Goal: Answer question/provide support

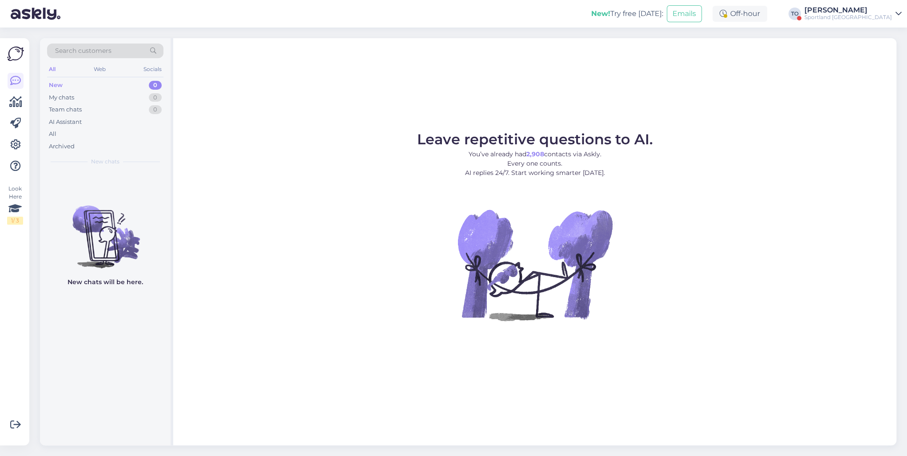
click at [855, 19] on div "Sportland [GEOGRAPHIC_DATA]" at bounding box center [849, 17] width 88 height 7
click at [831, 93] on div "Log out" at bounding box center [818, 95] width 167 height 16
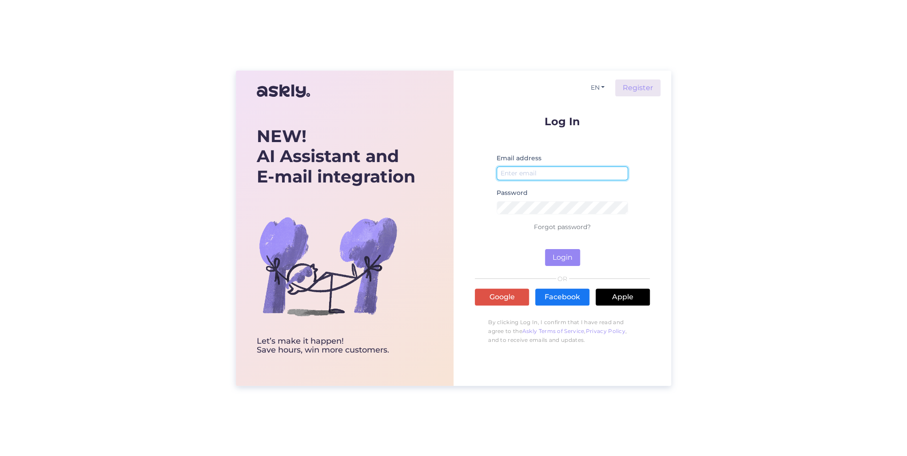
drag, startPoint x: 513, startPoint y: 170, endPoint x: 515, endPoint y: 174, distance: 4.8
click at [513, 170] on input "email" at bounding box center [563, 174] width 132 height 14
type input "[PERSON_NAME][EMAIL_ADDRESS][DOMAIN_NAME]"
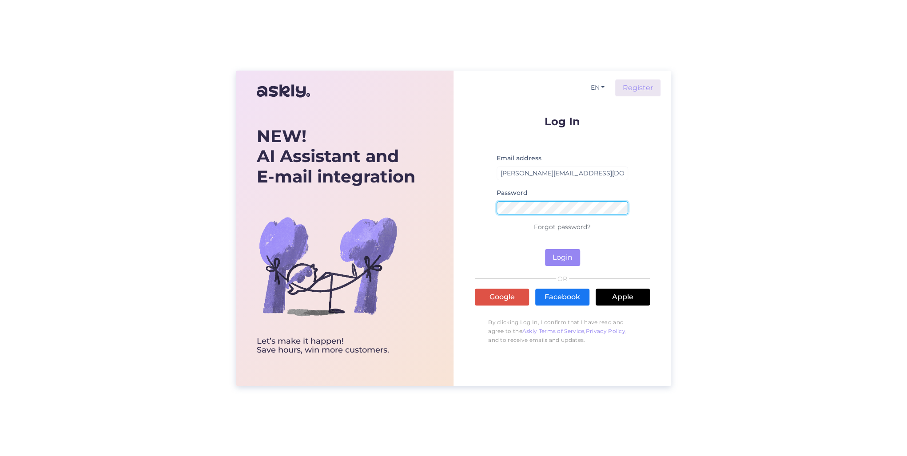
click at [545, 249] on button "Login" at bounding box center [562, 257] width 35 height 17
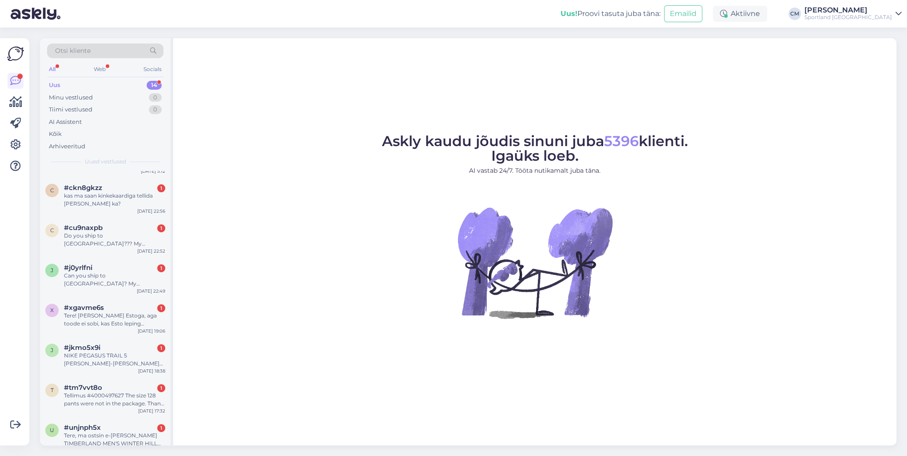
scroll to position [252, 0]
click at [108, 431] on div "Tere, ma ostsin e-[PERSON_NAME] TIMBERLAND MEN'S WINTER HILL NUBUCK GLOVES WITH…" at bounding box center [114, 437] width 101 height 16
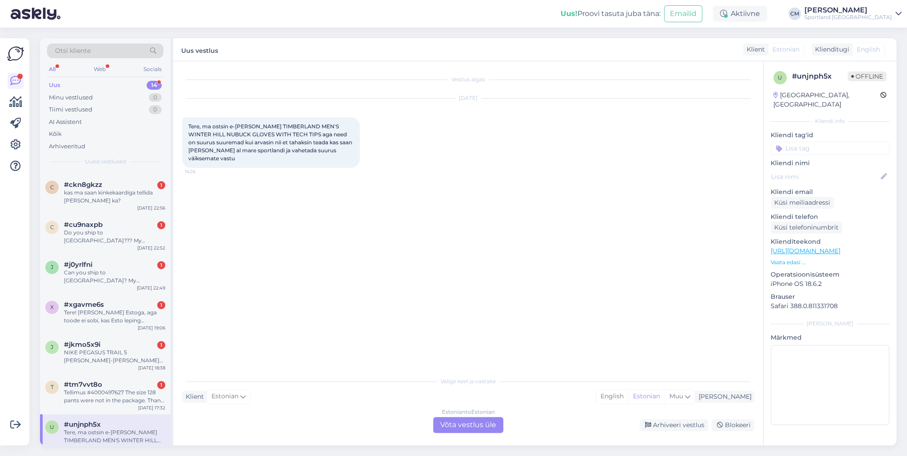
click at [483, 417] on div "Estonian to Estonian Võta vestlus üle" at bounding box center [468, 425] width 70 height 16
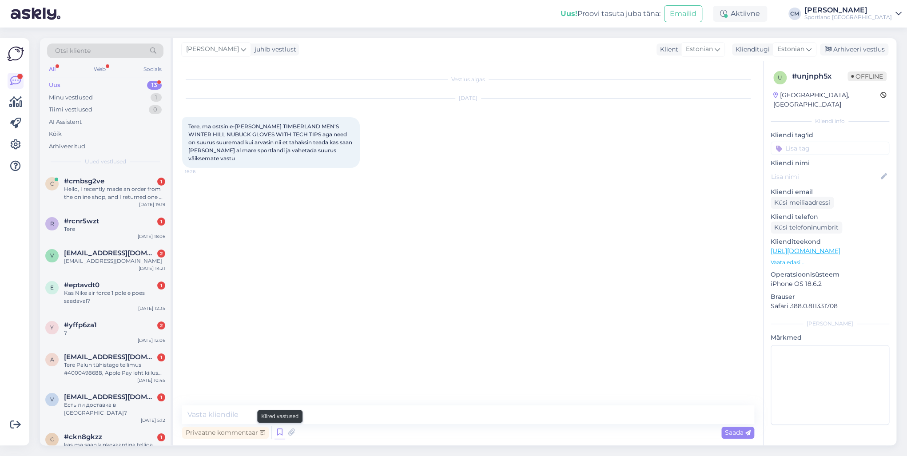
click at [281, 434] on icon at bounding box center [280, 432] width 11 height 13
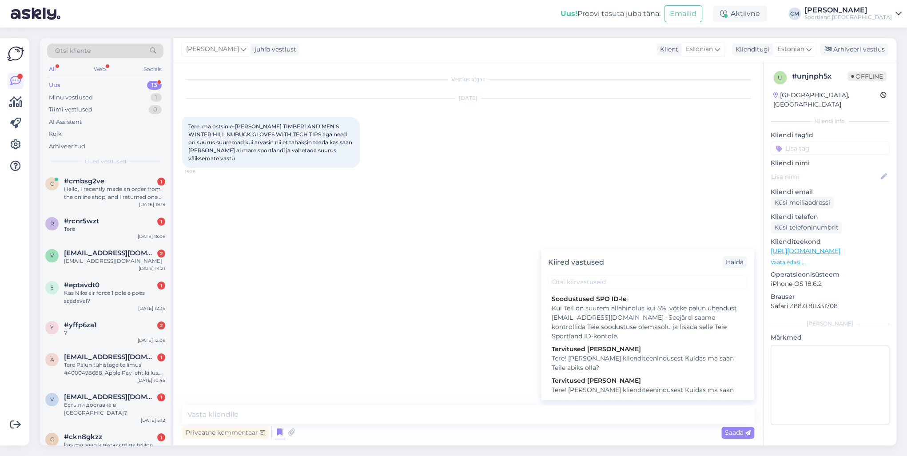
drag, startPoint x: 636, startPoint y: 392, endPoint x: 366, endPoint y: 395, distance: 270.2
click at [635, 392] on div "Tere! [PERSON_NAME] klienditeenindusest Kuidas ma saan Teile abiks olla?" at bounding box center [648, 395] width 192 height 19
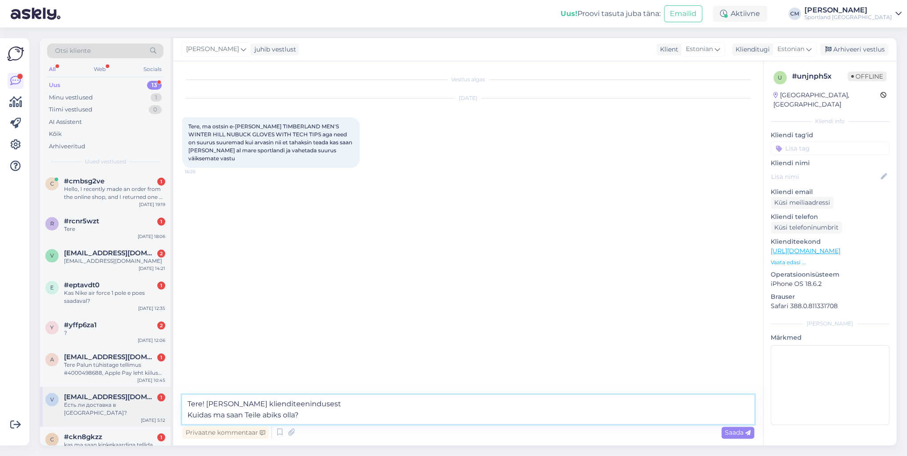
drag, startPoint x: 314, startPoint y: 419, endPoint x: 151, endPoint y: 418, distance: 162.6
click at [151, 418] on div "Otsi kliente All Web Socials Uus 13 Minu vestlused 1 Tiimi vestlused 0 AI Assis…" at bounding box center [468, 241] width 857 height 407
type textarea "Tere! [PERSON_NAME] klienditeenindusest"
drag, startPoint x: 347, startPoint y: 415, endPoint x: 141, endPoint y: 409, distance: 205.4
click at [141, 409] on div "Otsi kliente All Web Socials Uus 13 Minu vestlused 1 Tiimi vestlused 0 AI Assis…" at bounding box center [468, 241] width 857 height 407
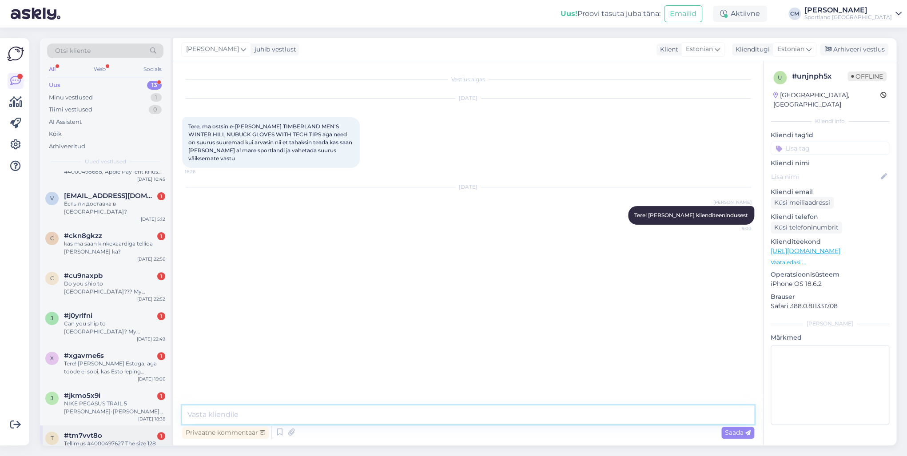
scroll to position [213, 0]
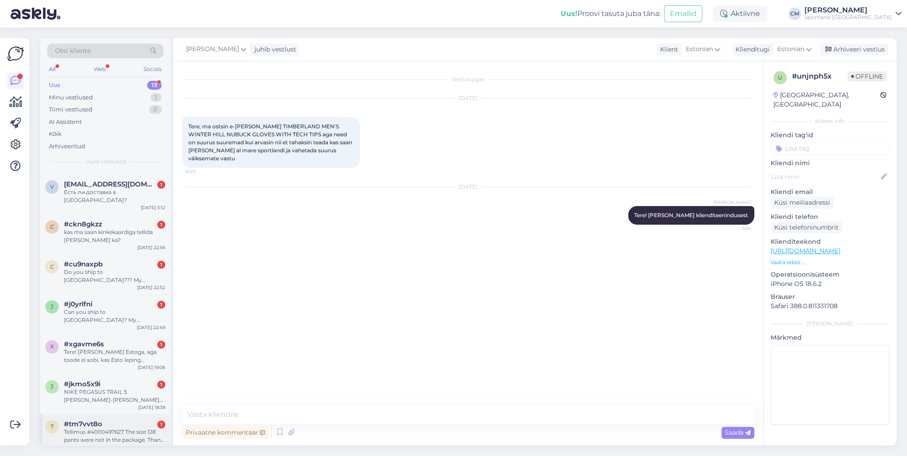
click at [127, 420] on div "#tm7vvt8o 1" at bounding box center [114, 424] width 101 height 8
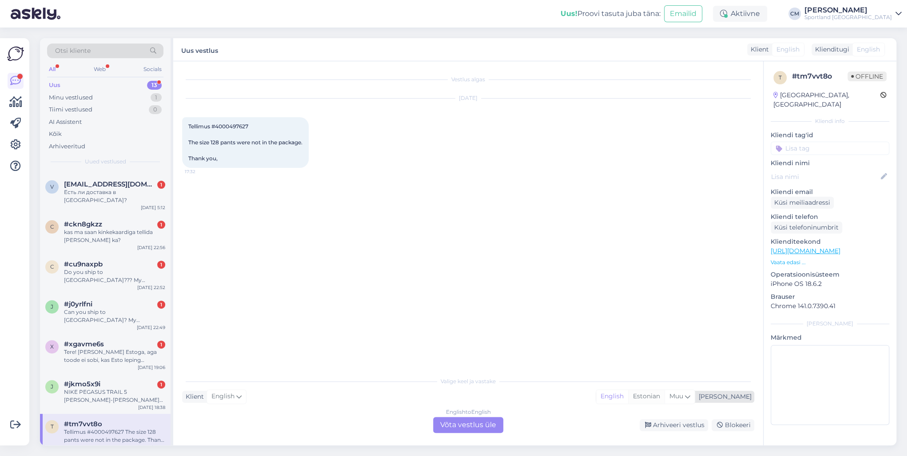
click at [665, 392] on div "Estonian" at bounding box center [646, 396] width 36 height 13
click at [475, 425] on div "English to Estonian Võta vestlus üle" at bounding box center [468, 425] width 70 height 16
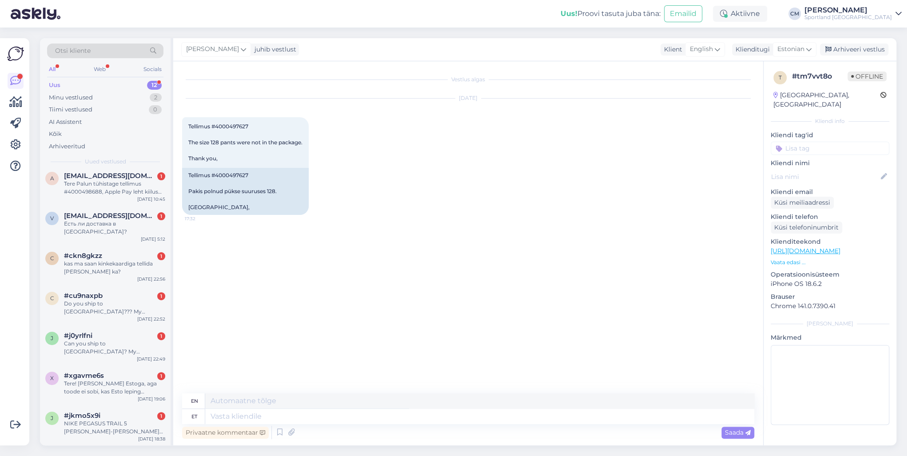
scroll to position [0, 0]
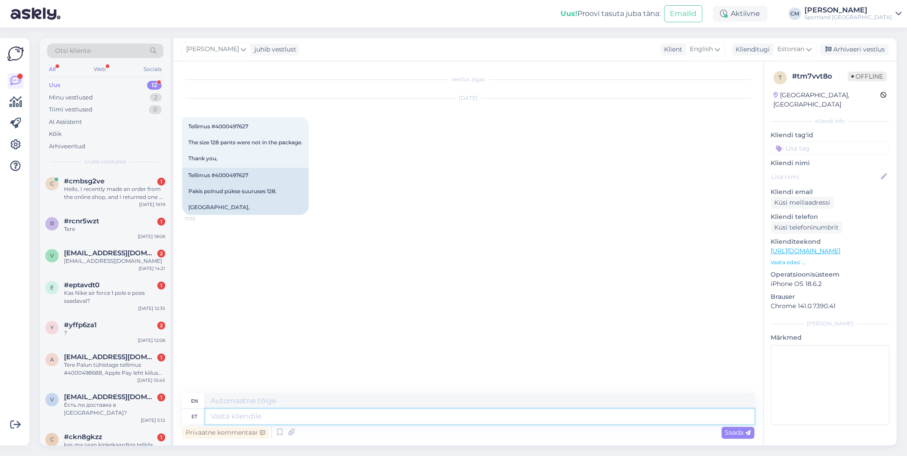
click at [350, 409] on textarea at bounding box center [479, 416] width 549 height 15
paste textarea "Tere! [PERSON_NAME] klienditeenindusest"
type textarea "Tere! [PERSON_NAME] klienditeenindusest"
type textarea "Hello! I'm [PERSON_NAME] from customer service"
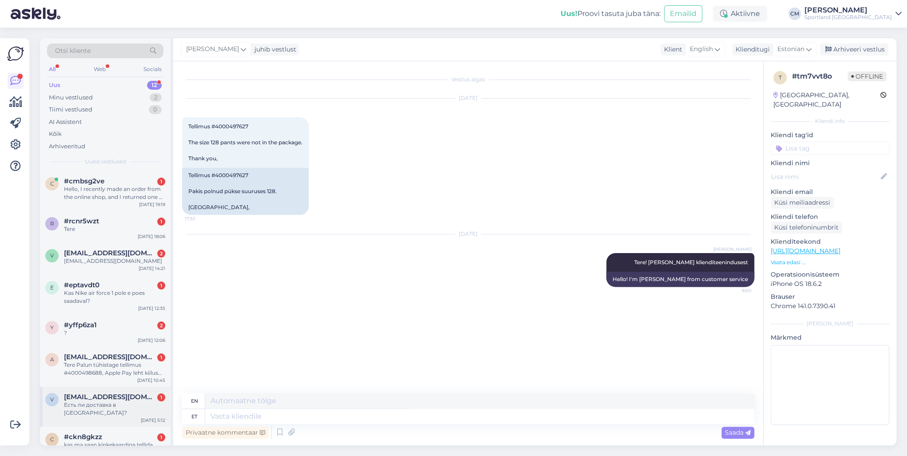
click at [105, 399] on span "[EMAIL_ADDRESS][DOMAIN_NAME]" at bounding box center [110, 397] width 92 height 8
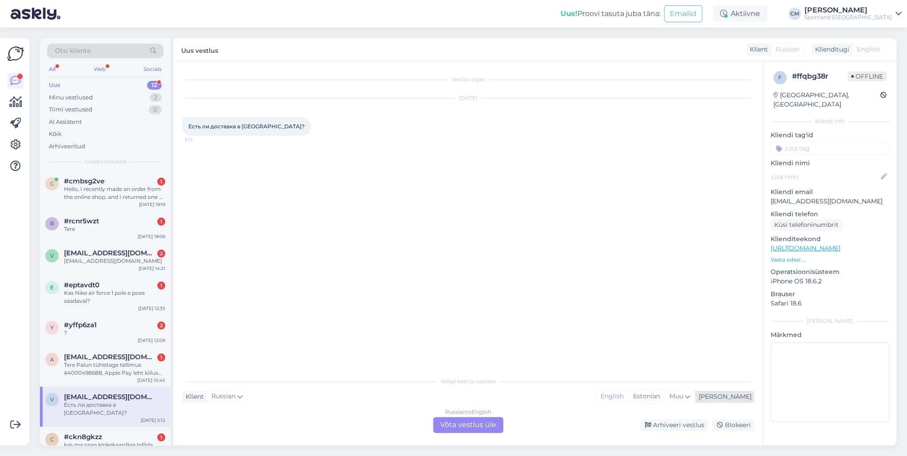
click at [665, 403] on div "Estonian" at bounding box center [646, 396] width 36 height 13
click at [473, 419] on div "Russian to Estonian Võta vestlus üle" at bounding box center [468, 425] width 70 height 16
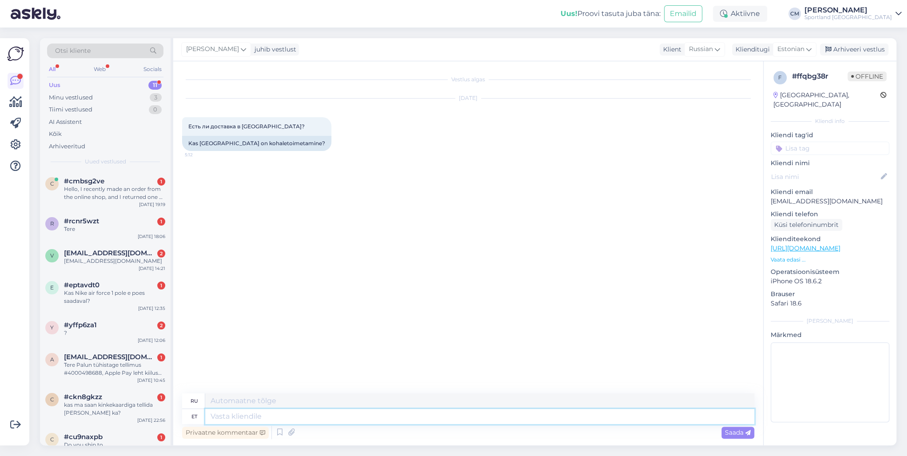
click at [435, 418] on textarea at bounding box center [479, 416] width 549 height 15
paste textarea "Tere! [PERSON_NAME] klienditeenindusest"
type textarea "Tere! [PERSON_NAME] klienditeenindusest"
type textarea "Здравствуйте! Меня зовут [PERSON_NAME], я из службы поддержки клиентов."
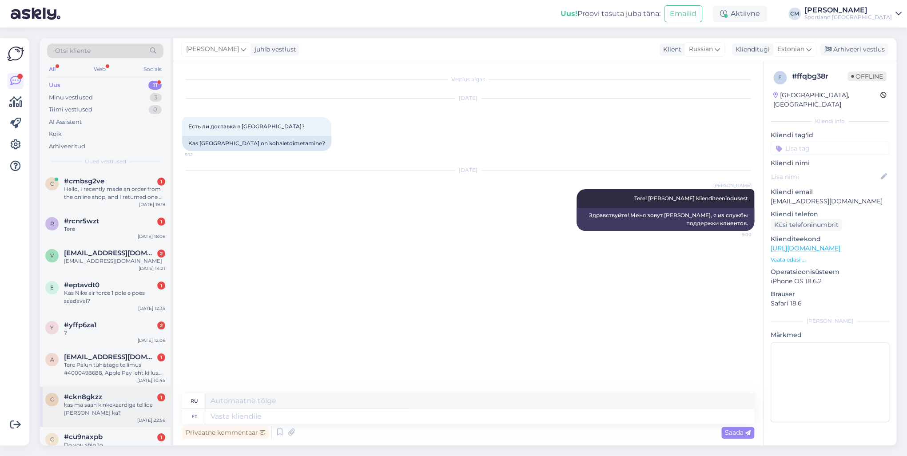
click at [130, 396] on div "#ckn8gkzz 1" at bounding box center [114, 397] width 101 height 8
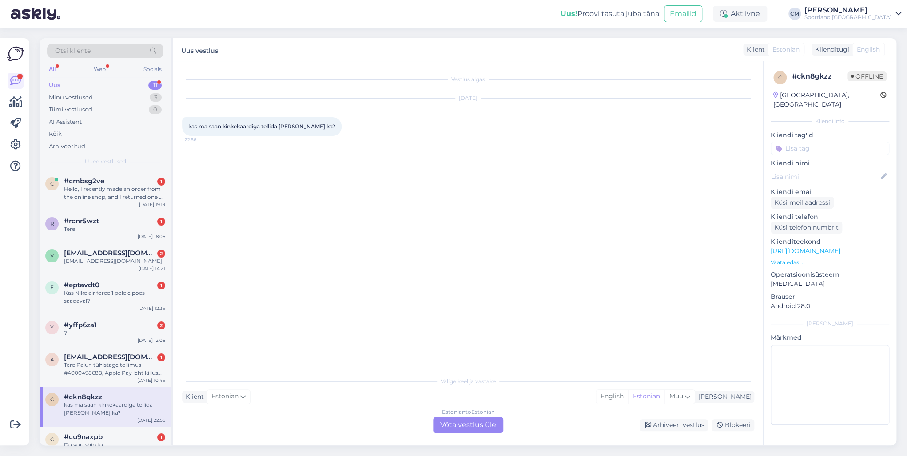
click at [498, 423] on div "Estonian to Estonian Võta vestlus üle" at bounding box center [468, 425] width 70 height 16
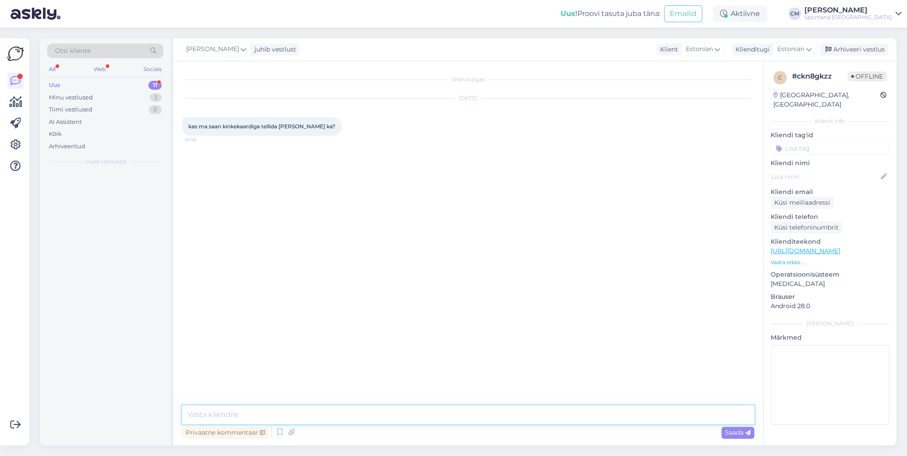
click at [456, 414] on textarea at bounding box center [468, 415] width 572 height 19
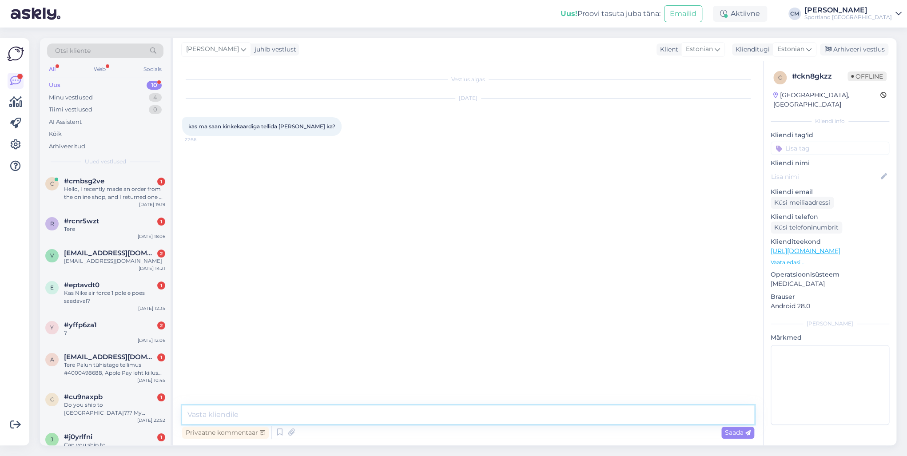
paste textarea "Tere! [PERSON_NAME] klienditeenindusest"
type textarea "Tere! [PERSON_NAME] klienditeenindusest"
click at [80, 335] on div "?" at bounding box center [114, 333] width 101 height 8
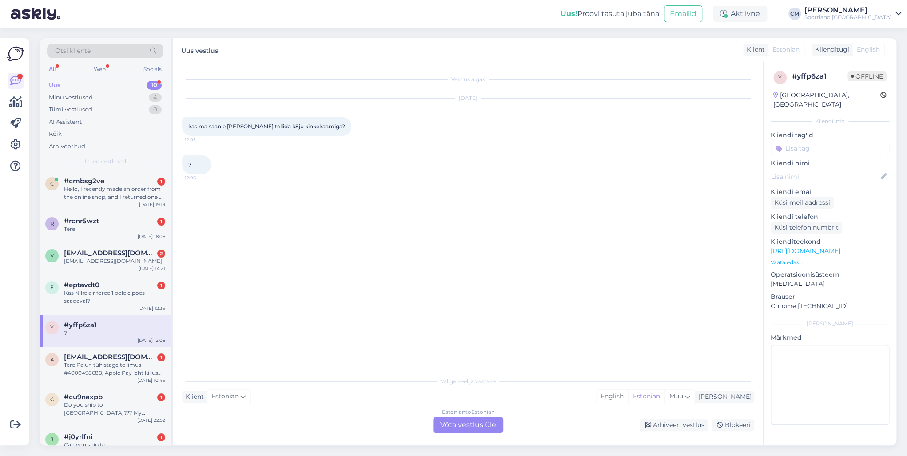
click at [497, 421] on div "Estonian to Estonian Võta vestlus üle" at bounding box center [468, 425] width 70 height 16
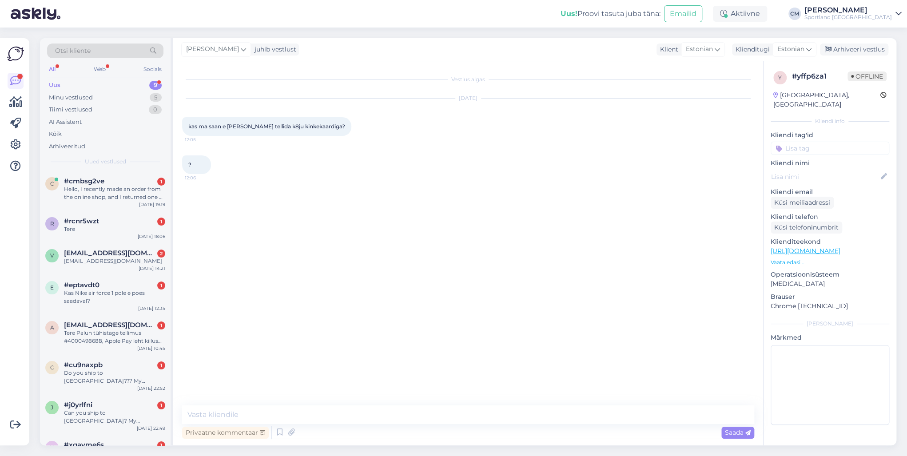
click at [448, 418] on textarea at bounding box center [468, 415] width 572 height 19
type textarea "Tere! [PERSON_NAME] klienditeenindusest"
click at [120, 295] on div "Kas Nike air force 1 pole e poes saadaval?" at bounding box center [114, 297] width 101 height 16
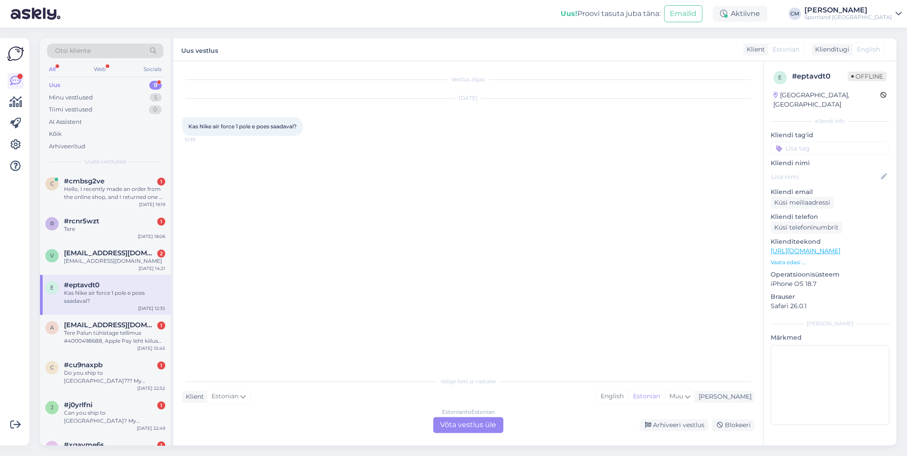
click at [456, 414] on div "Estonian to Estonian" at bounding box center [468, 412] width 53 height 8
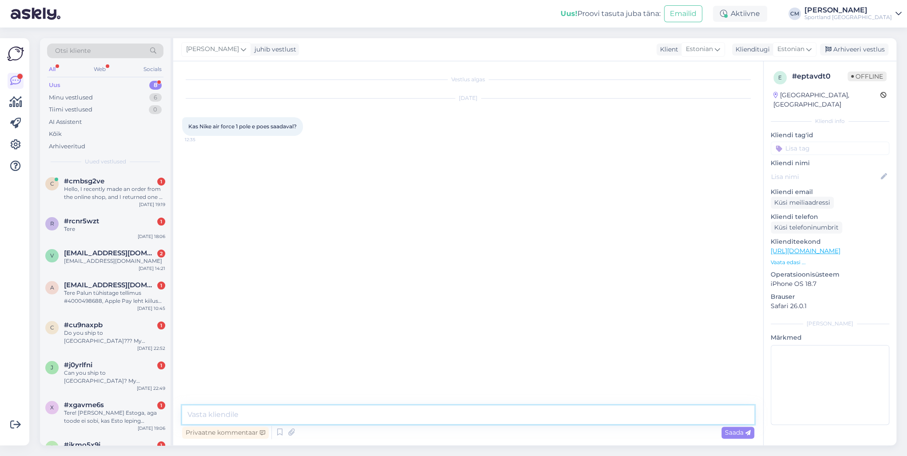
click at [423, 413] on textarea at bounding box center [468, 415] width 572 height 19
paste textarea "Tere! [PERSON_NAME] klienditeenindusest"
type textarea "Tere! [PERSON_NAME] klienditeenindusest"
click at [28, 388] on div "Võimalused Veendu, et Askly loob sulle väärtust. Sulge Ühenda FB ja IG sõnumid …" at bounding box center [14, 241] width 29 height 407
click at [64, 388] on div "j #j0yrlfni 1 Can you ship to [GEOGRAPHIC_DATA]? My boyfriends family is from […" at bounding box center [105, 375] width 131 height 40
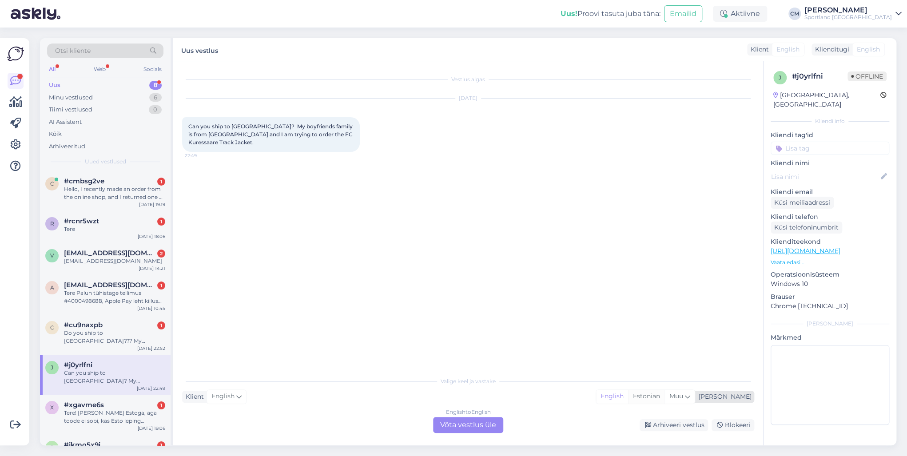
click at [665, 391] on div "Estonian" at bounding box center [646, 396] width 36 height 13
click at [466, 424] on div "English to Estonian Võta vestlus üle" at bounding box center [468, 425] width 70 height 16
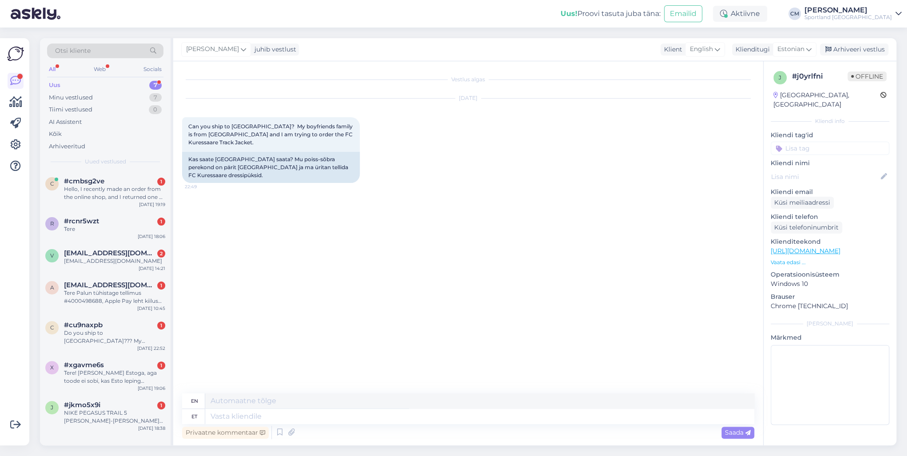
click at [391, 419] on textarea at bounding box center [479, 416] width 549 height 15
type textarea "Tere! [PERSON_NAME] klienditeenindusest"
type textarea "Hello! I'm [PERSON_NAME] from customer service"
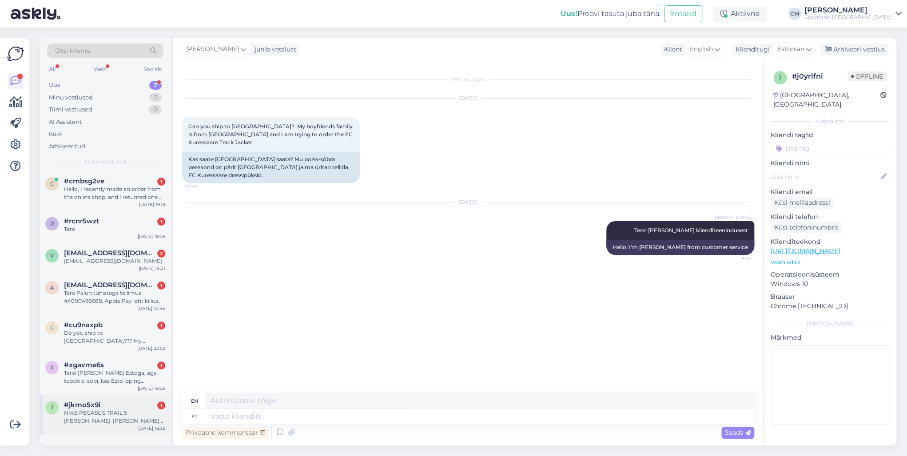
click at [74, 405] on span "#jkmo5x9i" at bounding box center [82, 405] width 36 height 8
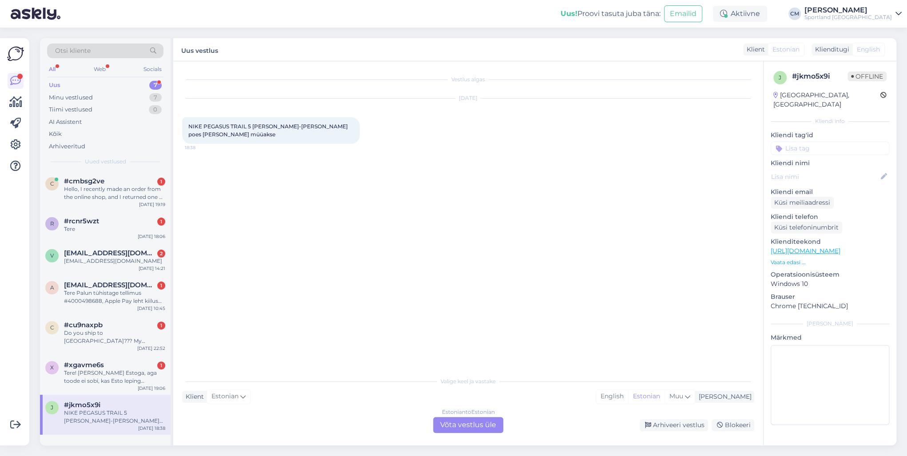
drag, startPoint x: 508, startPoint y: 420, endPoint x: 495, endPoint y: 421, distance: 13.0
click at [507, 420] on div "Arhiveeri vestlus Blokeeri" at bounding box center [631, 425] width 248 height 12
click at [495, 421] on div "Estonian to Estonian Võta vestlus üle" at bounding box center [468, 425] width 70 height 16
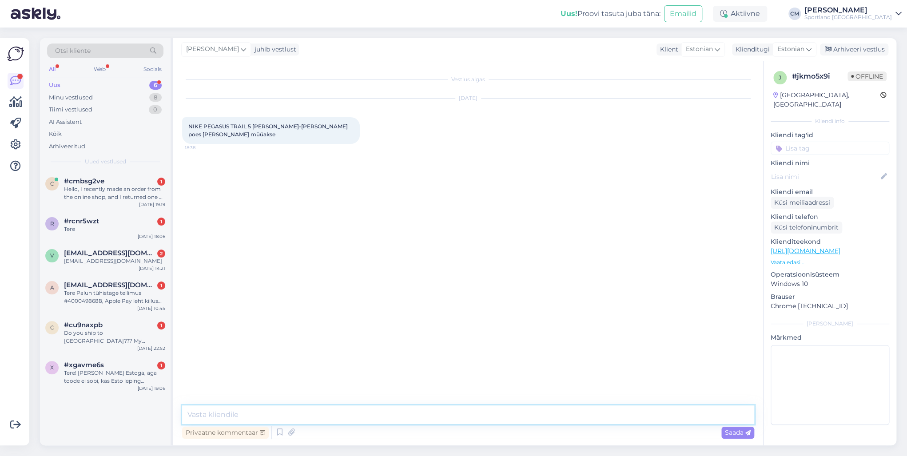
click at [428, 411] on textarea at bounding box center [468, 415] width 572 height 19
paste textarea "Tere! [PERSON_NAME] klienditeenindusest"
type textarea "Tere! [PERSON_NAME] klienditeenindusest"
click at [116, 371] on div "Tere! [PERSON_NAME] Estoga, aga toode ei sobi, kas Esto leping katkestatakse au…" at bounding box center [114, 377] width 101 height 16
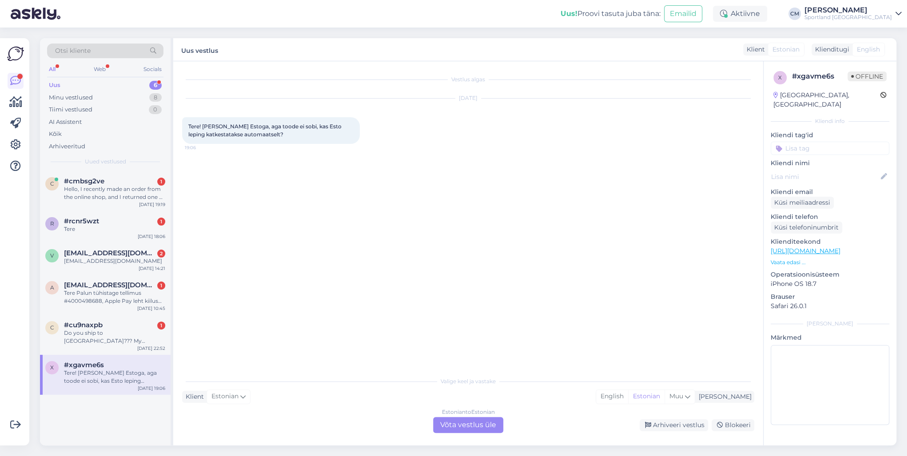
click at [468, 428] on div "Estonian to Estonian Võta vestlus üle" at bounding box center [468, 425] width 70 height 16
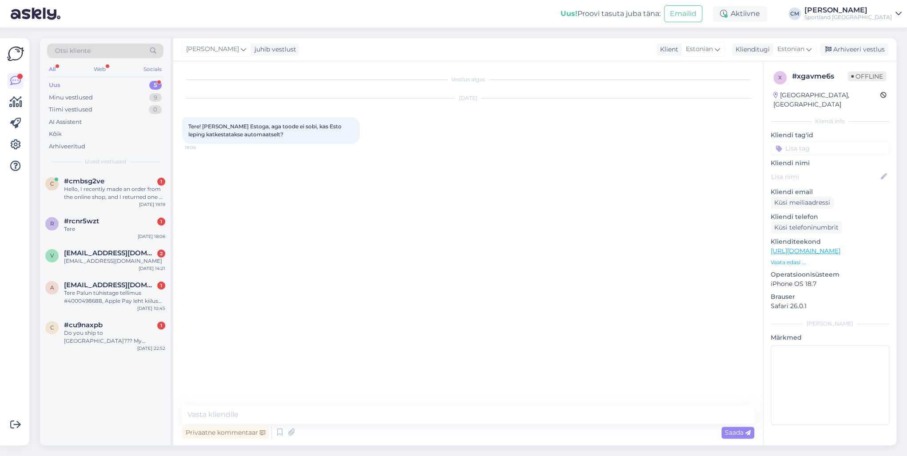
click at [383, 406] on textarea at bounding box center [468, 415] width 572 height 19
type textarea "Tere! [PERSON_NAME] klienditeenindusest"
click at [78, 330] on div "Do you ship to [GEOGRAPHIC_DATA]??? My boyfriend is from [GEOGRAPHIC_DATA] and …" at bounding box center [114, 337] width 101 height 16
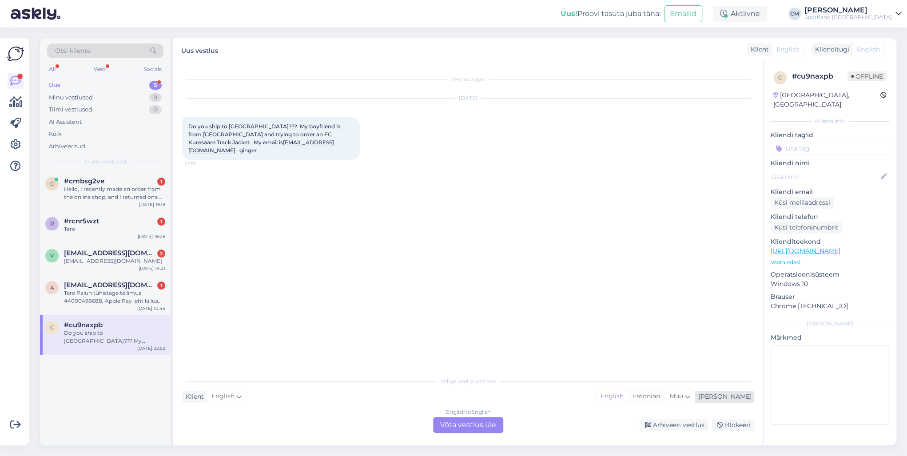
click at [665, 400] on div "Estonian" at bounding box center [646, 396] width 36 height 13
click at [409, 423] on div "English to Estonian Võta vestlus üle Arhiveeri vestlus Blokeeri" at bounding box center [468, 425] width 572 height 16
click at [451, 423] on div "English to Estonian Võta vestlus üle" at bounding box center [468, 425] width 70 height 16
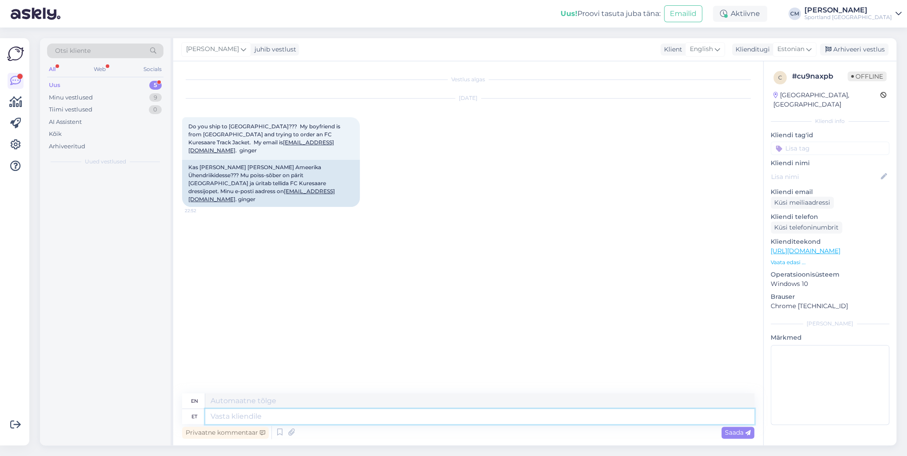
click at [393, 419] on textarea at bounding box center [479, 416] width 549 height 15
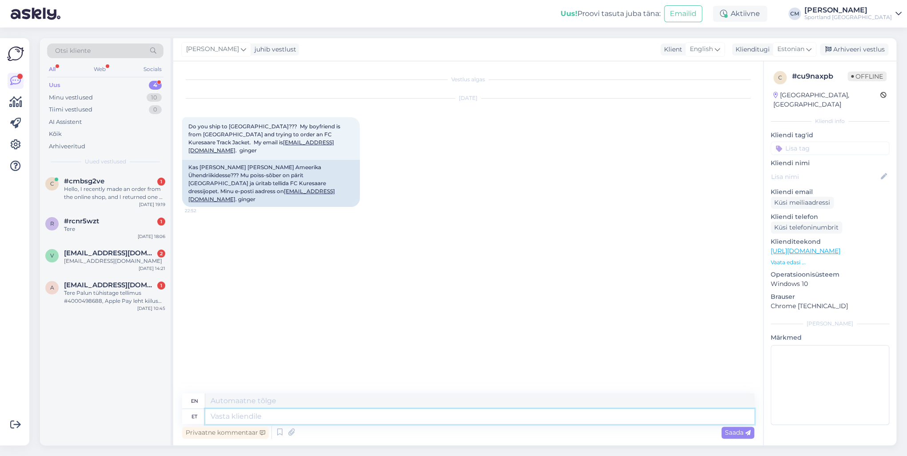
paste textarea "Tere! [PERSON_NAME] klienditeenindusest"
type textarea "Tere! [PERSON_NAME] klienditeenindusest"
type textarea "Hello! I'm [PERSON_NAME] from customer service"
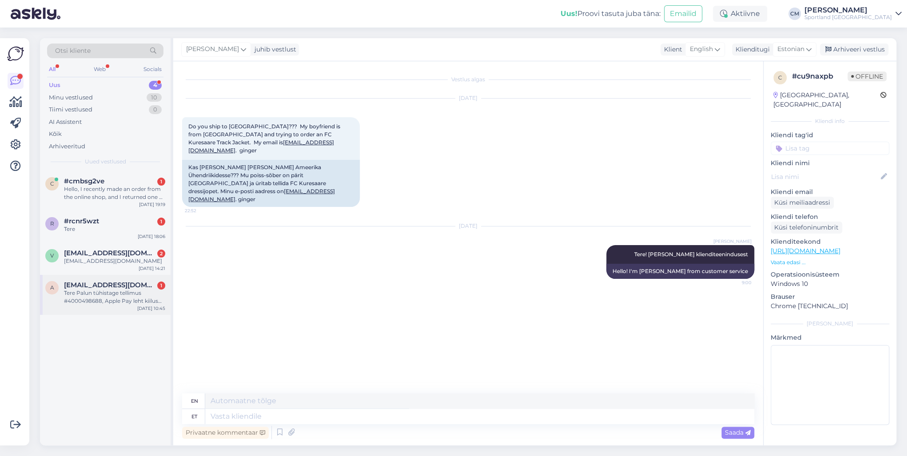
click at [112, 287] on span "[EMAIL_ADDRESS][DOMAIN_NAME]" at bounding box center [110, 285] width 92 height 8
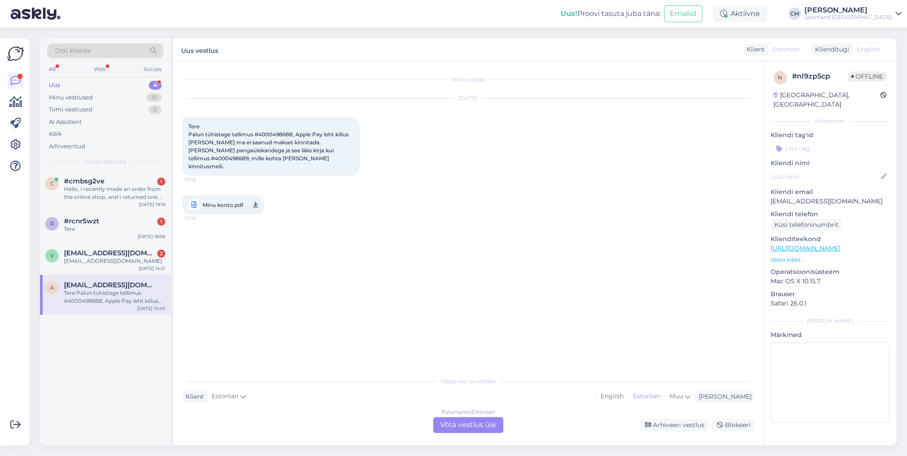
click at [446, 419] on div "Estonian to Estonian Võta vestlus üle" at bounding box center [468, 425] width 70 height 16
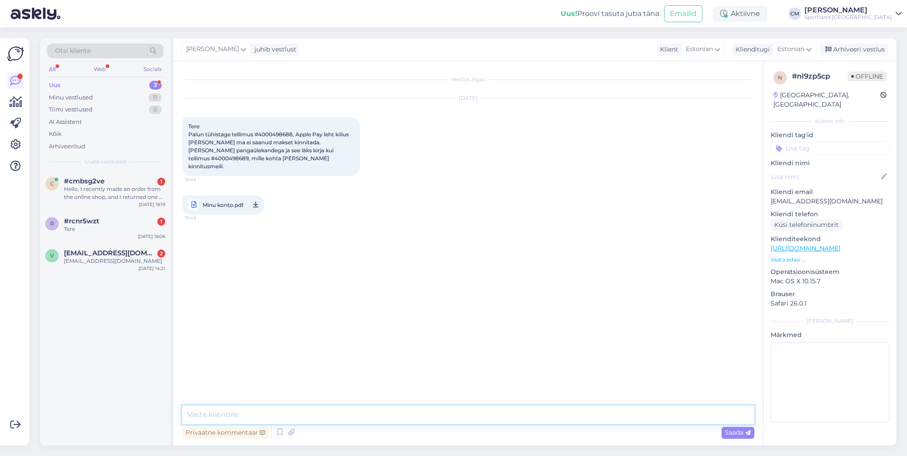
click at [436, 416] on textarea at bounding box center [468, 415] width 572 height 19
paste textarea "Tere! [PERSON_NAME] klienditeenindusest"
type textarea "Tere! [PERSON_NAME] klienditeenindusest"
click at [98, 265] on div "v [EMAIL_ADDRESS][DOMAIN_NAME] 2 [EMAIL_ADDRESS][DOMAIN_NAME] [DATE] 14:21" at bounding box center [105, 259] width 131 height 32
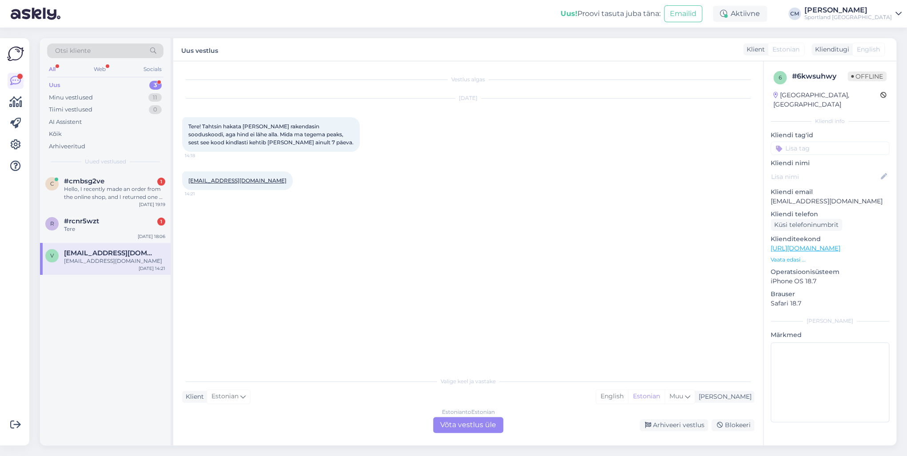
click at [437, 417] on div "Estonian to Estonian Võta vestlus üle" at bounding box center [468, 425] width 70 height 16
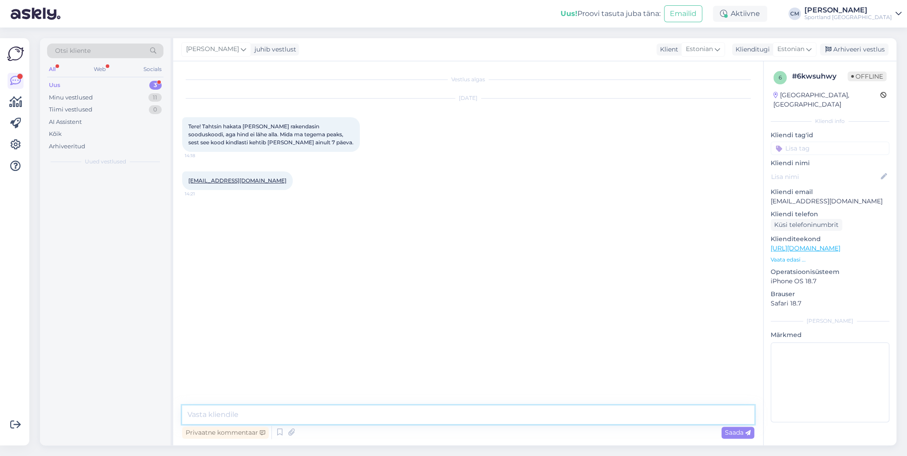
click at [434, 418] on textarea at bounding box center [468, 415] width 572 height 19
paste textarea "Tere! [PERSON_NAME] klienditeenindusest"
type textarea "Tere! [PERSON_NAME] klienditeenindusest"
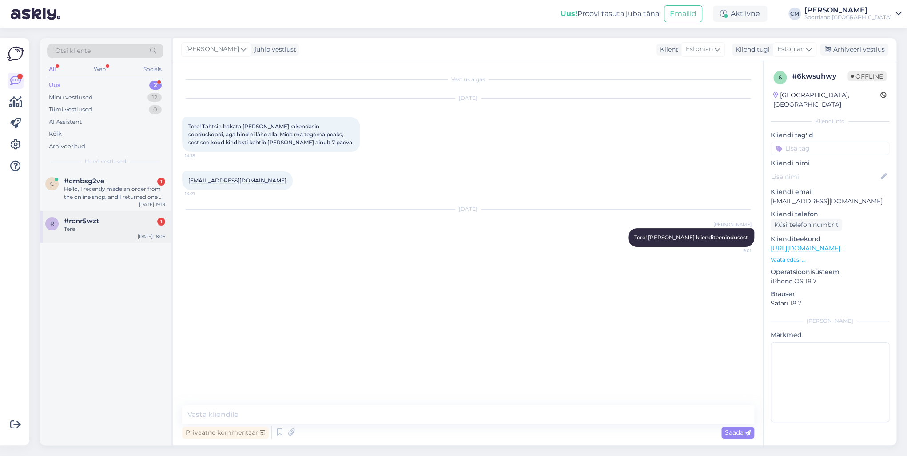
click at [107, 232] on div "Tere" at bounding box center [114, 229] width 101 height 8
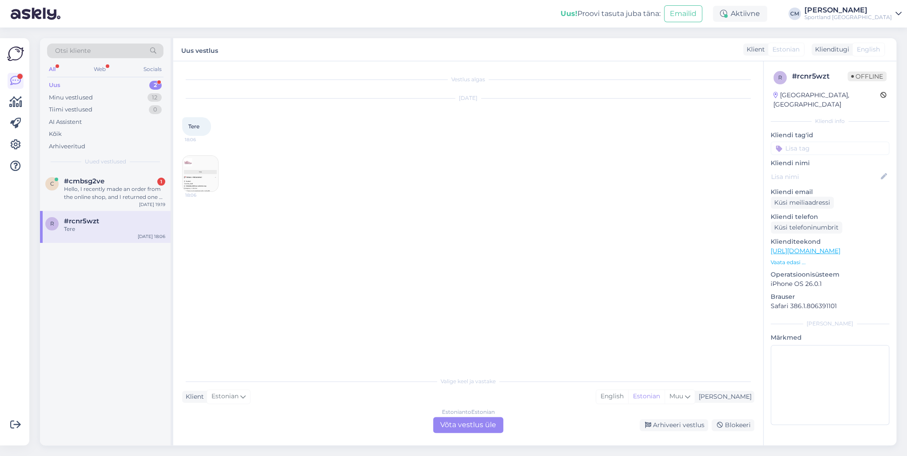
click at [453, 425] on div "Estonian to Estonian Võta vestlus üle" at bounding box center [468, 425] width 70 height 16
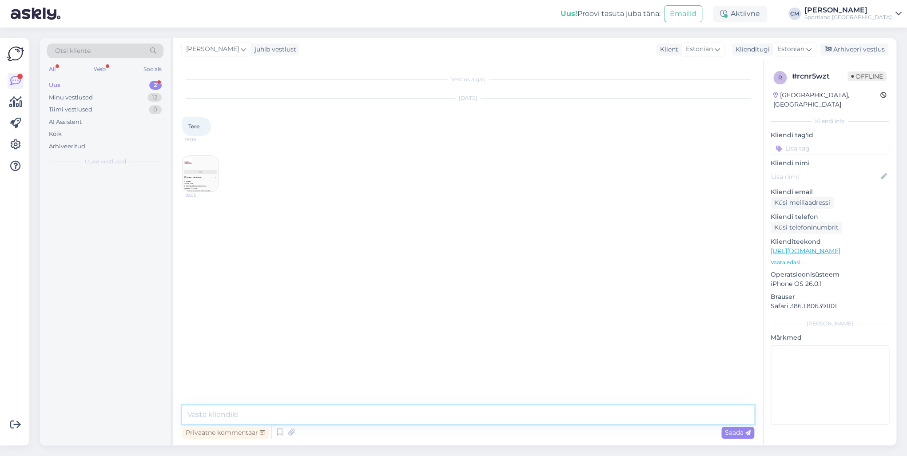
click at [424, 412] on textarea at bounding box center [468, 415] width 572 height 19
paste textarea "Tere! [PERSON_NAME] klienditeenindusest"
type textarea "Tere! [PERSON_NAME] klienditeenindusest"
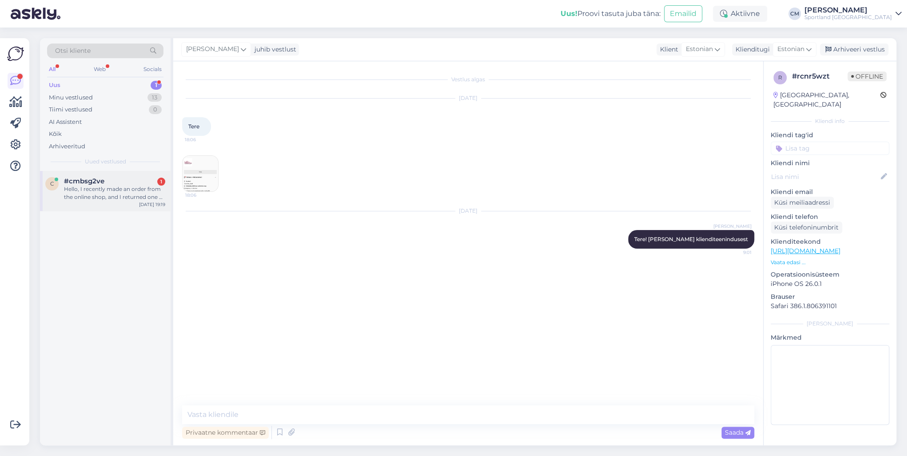
click at [104, 172] on div "c #cmbsg2ve 1 Hello, I recently made an order from the online shop, and I retur…" at bounding box center [105, 191] width 131 height 40
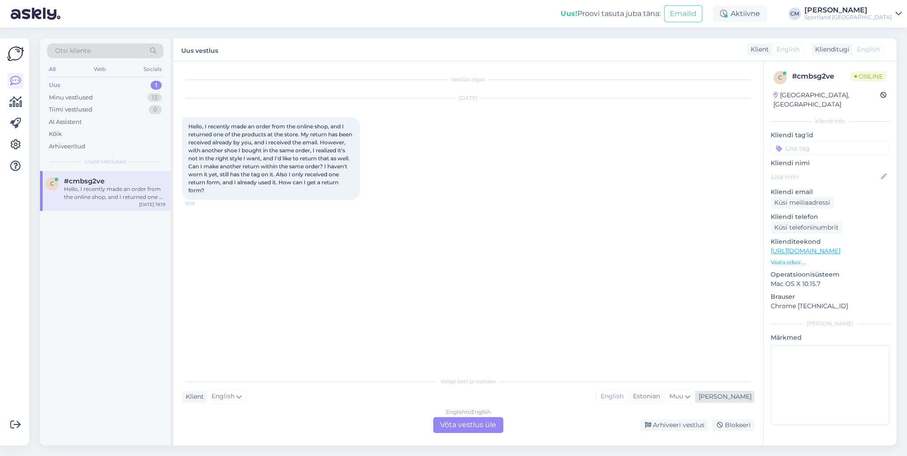
click at [665, 403] on div "Estonian" at bounding box center [646, 396] width 36 height 13
click at [466, 418] on div "English to Estonian Võta vestlus üle" at bounding box center [468, 425] width 70 height 16
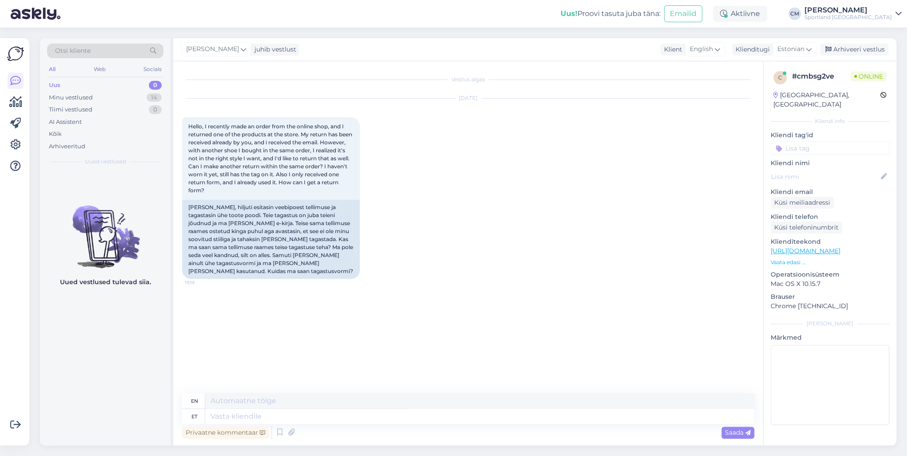
type textarea "Tere! [PERSON_NAME] klienditeenindusest"
type textarea "Hello! I'm [PERSON_NAME] from customer service"
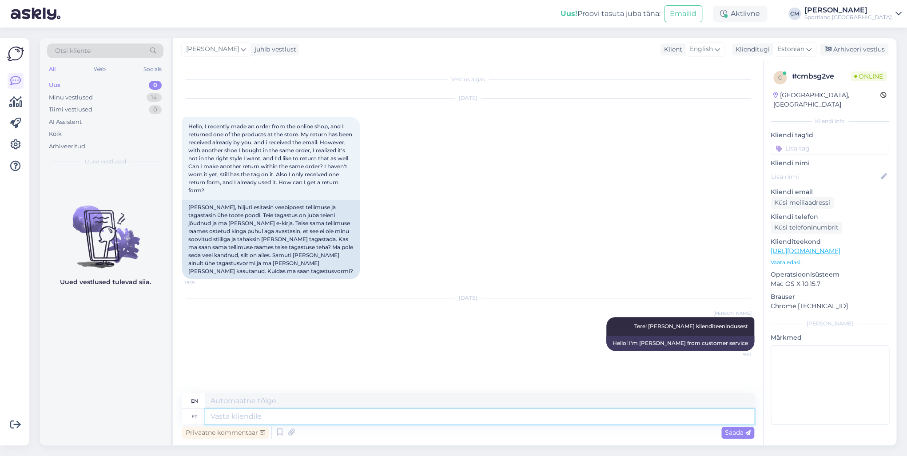
click at [422, 412] on textarea at bounding box center [479, 416] width 549 height 15
type textarea "Kõik"
type textarea "All"
type textarea "Kõik e-[PERSON_NAME] t"
type textarea "All online stores"
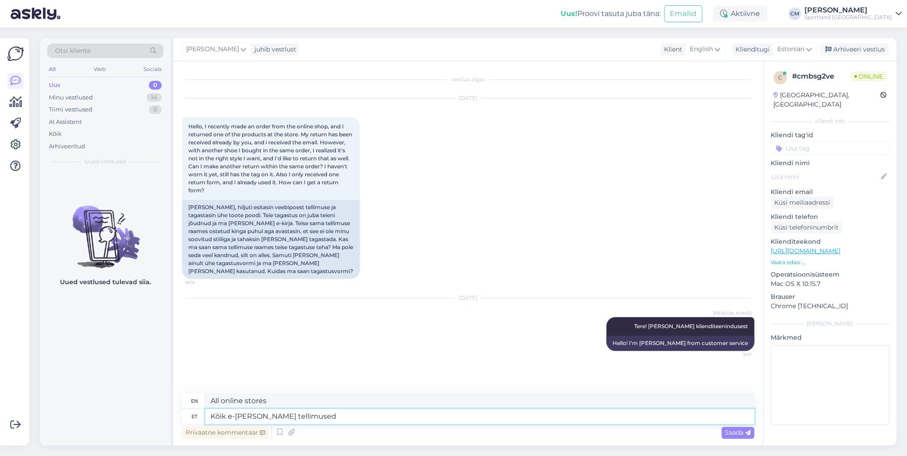
type textarea "Kõik e-[PERSON_NAME] tellimused s"
type textarea "All e-shop orders"
type textarea "Kõik e-[PERSON_NAME] tellimused saab tag"
type textarea "All online store orders can be"
type textarea "Kõik e-[PERSON_NAME] tellimused saab tagastada t"
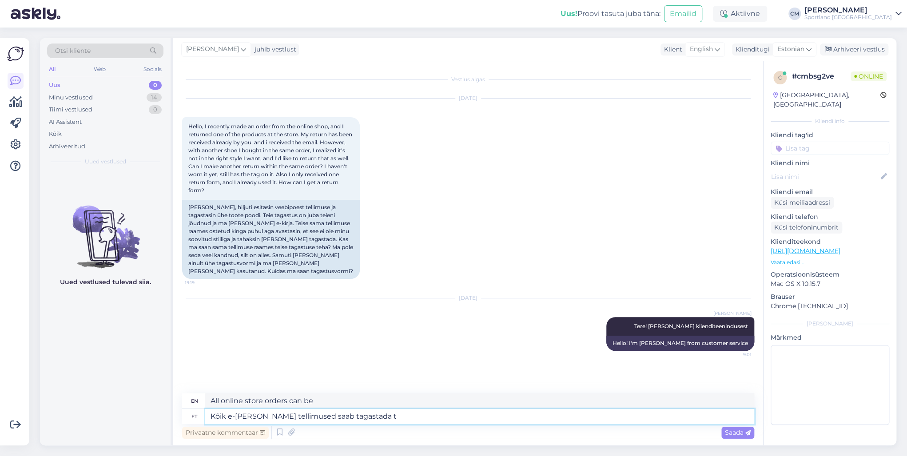
type textarea "All online store orders can be returned."
type textarea "Kõik e-[PERSON_NAME] tellimused saab tagastada tasuta o"
type textarea "All online store orders can be returned free of charge."
type textarea "Kõik e-[PERSON_NAME] tellimused saab tagastada tasuta otse"
type textarea "All online store orders can be returned free of charge directly"
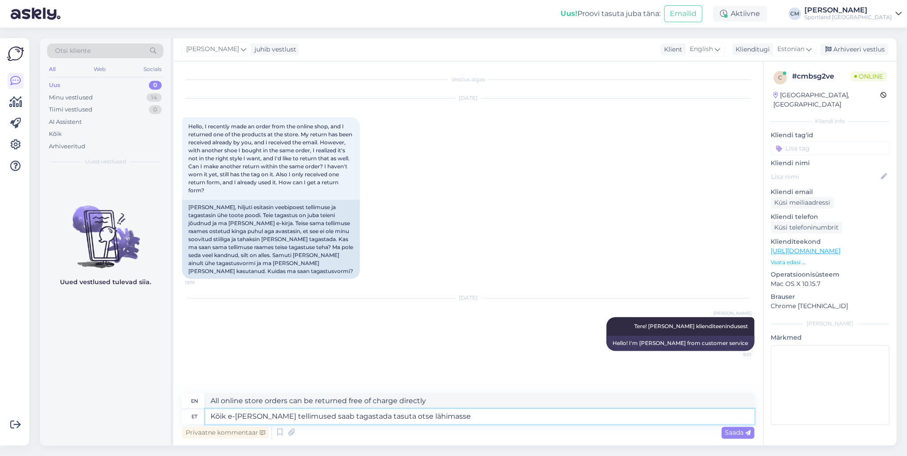
type textarea "Kõik e-[PERSON_NAME] tellimused saab tagastada tasuta otse lähimasse k"
type textarea "All online store orders can be returned free of charge directly to the nearest"
type textarea "Kõik e-[PERSON_NAME] tellimused saab tagastada tasuta otse lähimasse kauplusess…"
type textarea "All online store orders can be returned free of charge directly to the nearest …"
type textarea "Kõik e-[PERSON_NAME] tellimused saab tagastada tasuta otse lähimasse kauplusess…"
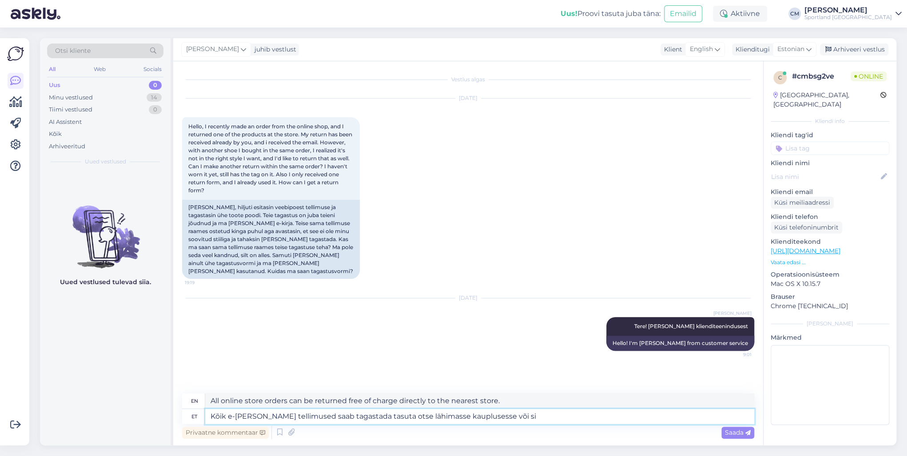
type textarea "All online store orders can be returned free of charge directly to the nearest …"
type textarea "Kõik e-[PERSON_NAME] tellimused saab tagastada tasuta otse lähimasse kauplusess…"
type textarea "All online store orders can be returned free of charge directly to the nearest …"
type textarea "Kõik e-[PERSON_NAME] tellimused saab tagastada tasuta otse lähimasse kauplusess…"
type textarea "All online store orders can be returned free of charge directly to the nearest …"
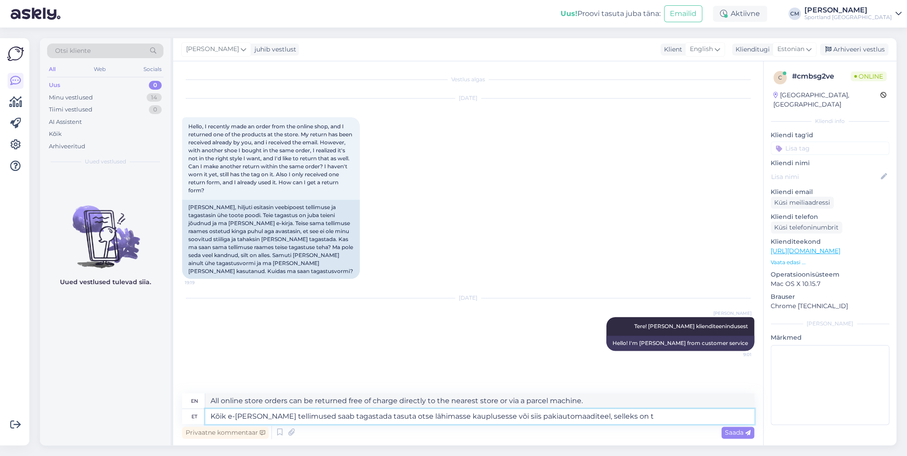
type textarea "Kõik e-[PERSON_NAME] tellimused saab tagastada tasuta otse lähimasse kauplusess…"
type textarea "All online store orders can be returned free of charge directly to the nearest …"
type textarea "Kõik e-[PERSON_NAME] tellimused saab tagastada tasuta otse lähimasse kauplusess…"
type textarea "All online store orders can be returned free of charge directly to the nearest …"
type textarea "Kõik e-[PERSON_NAME] tellimused saab tagastada tasuta otse lähimasse kauplusess…"
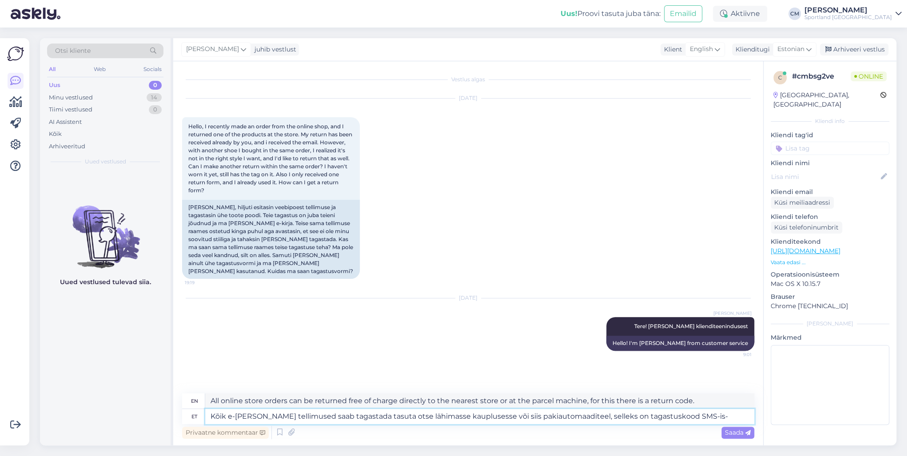
type textarea "All e-shop orders can be returned free of charge directly to the nearest store …"
type textarea "Kõik e-[PERSON_NAME] tellimused saab tagastada tasuta otse lähimasse kauplusess…"
type textarea "All e-shop orders can be returned free of charge directly to the nearest store …"
click at [494, 417] on textarea "Kõik e-[PERSON_NAME] tellimused saab tagastada tasuta otse lähimasse kauplusess…" at bounding box center [479, 416] width 549 height 15
type textarea "Kõik e-[PERSON_NAME] tellimused saab tagastada tasuta otse lähimasse kauplusess…"
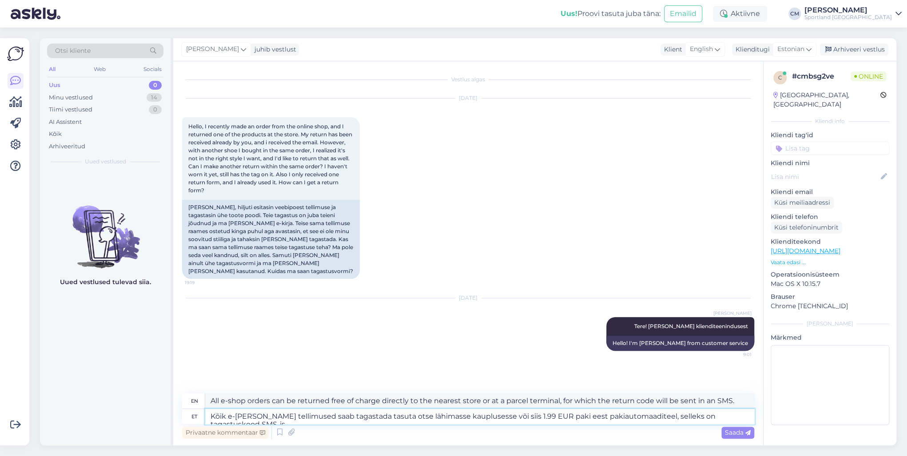
type textarea "All e-shop orders can be returned free of charge directly to the nearest store …"
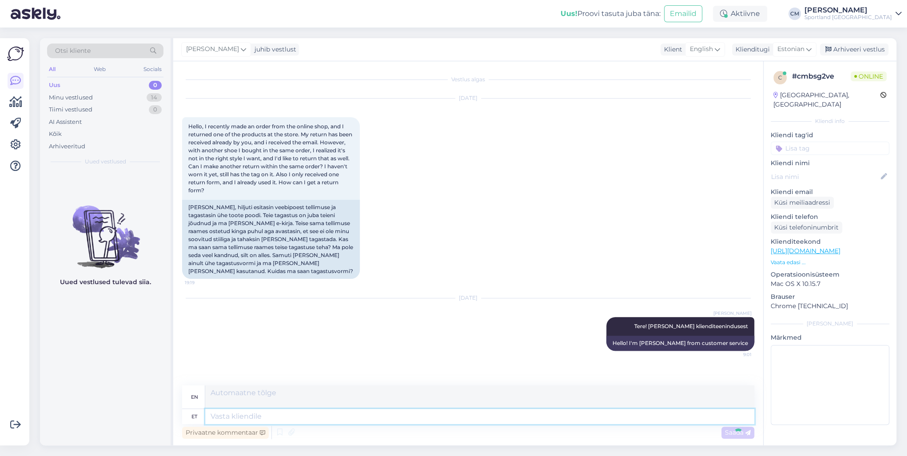
scroll to position [52, 0]
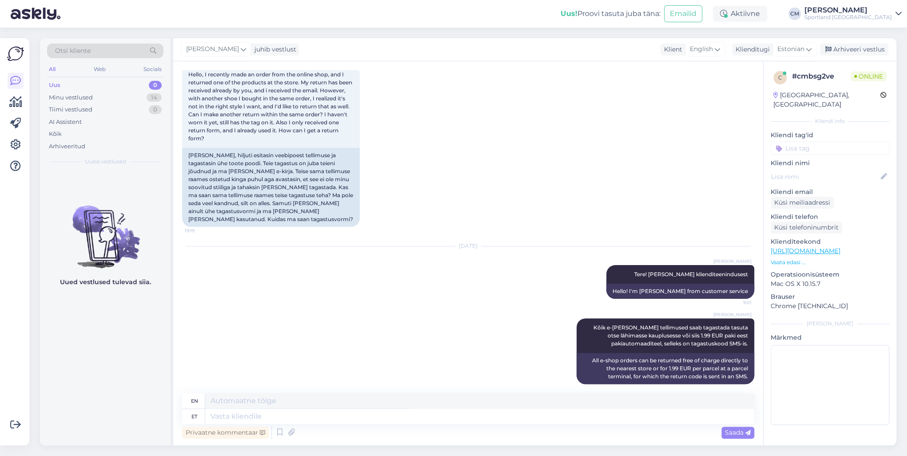
click at [838, 131] on p "Kliendi tag'id" at bounding box center [830, 135] width 119 height 9
click at [837, 132] on div "Kliendi tag'id" at bounding box center [830, 143] width 119 height 24
click at [835, 142] on input at bounding box center [830, 148] width 119 height 13
type input "tagasta"
click at [822, 178] on div "Tagastamine (e-pood)" at bounding box center [830, 182] width 68 height 9
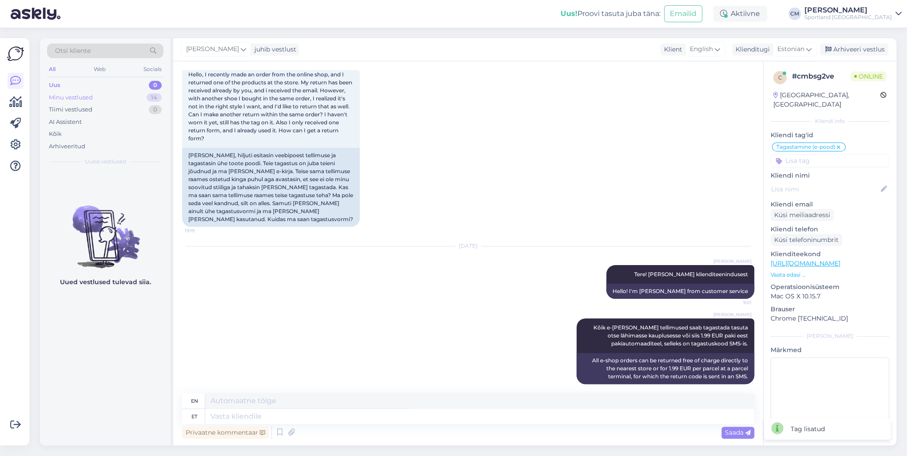
click at [73, 97] on div "Minu vestlused" at bounding box center [71, 97] width 44 height 9
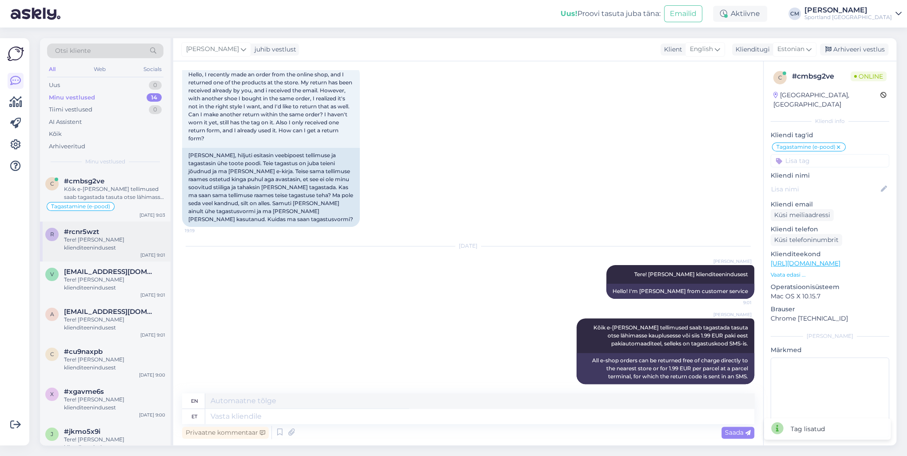
click at [107, 247] on div "Tere! [PERSON_NAME] klienditeenindusest" at bounding box center [114, 244] width 101 height 16
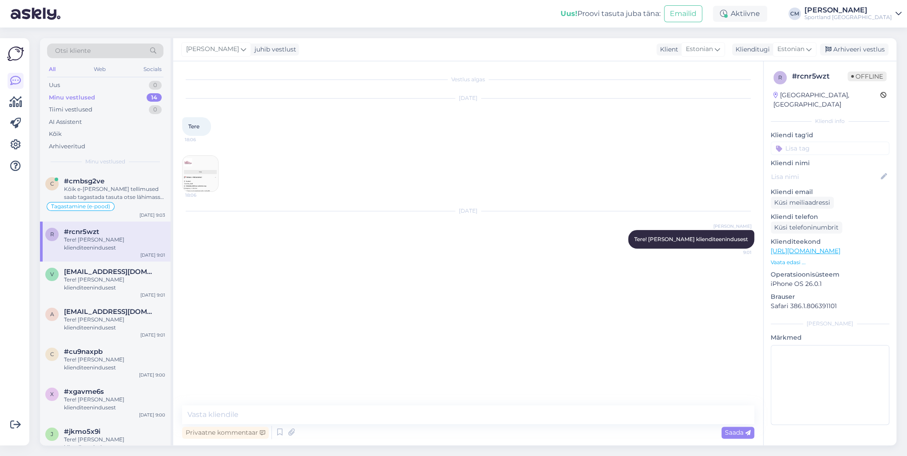
click at [183, 158] on div "18:06" at bounding box center [200, 174] width 36 height 36
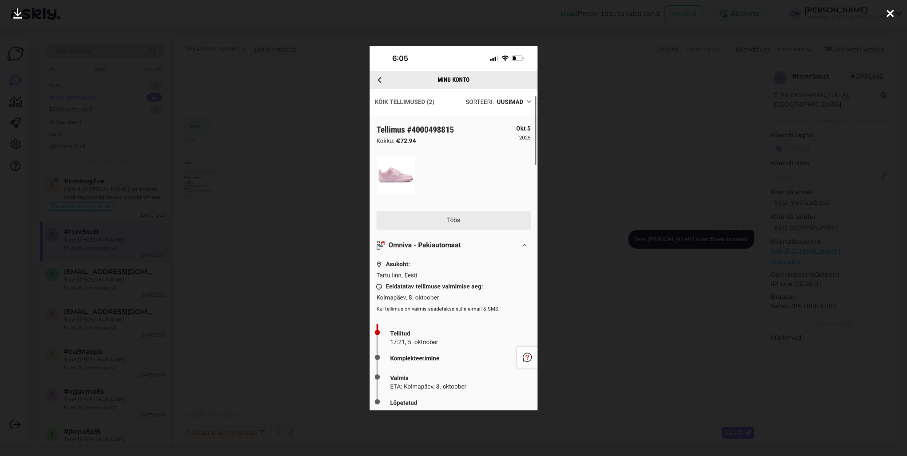
click at [299, 208] on div at bounding box center [453, 228] width 907 height 456
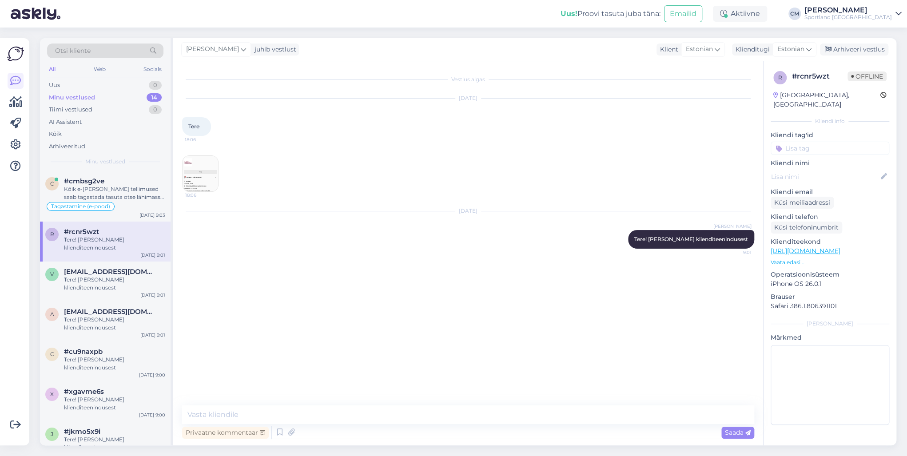
click at [325, 403] on div "Vestlus algas [DATE] Tere 18:06 18:06 [DATE] [PERSON_NAME] Tere! [PERSON_NAME] …" at bounding box center [468, 253] width 590 height 384
click at [322, 410] on textarea at bounding box center [468, 415] width 572 height 19
type textarea "Kuidas saan aidata?"
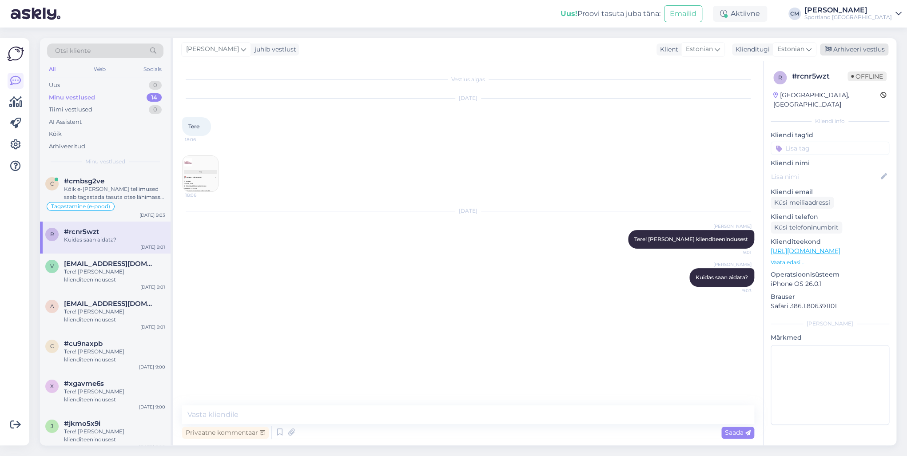
click at [871, 48] on div "Arhiveeri vestlus" at bounding box center [854, 50] width 68 height 12
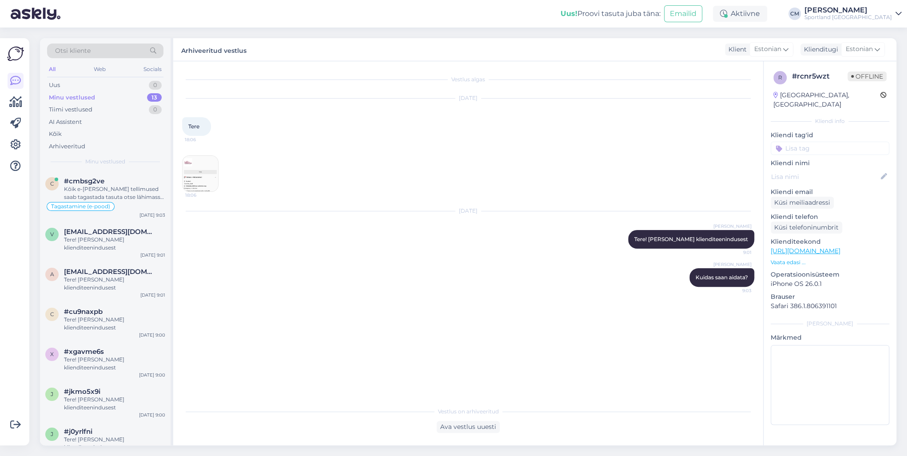
click at [834, 142] on input at bounding box center [830, 148] width 119 height 13
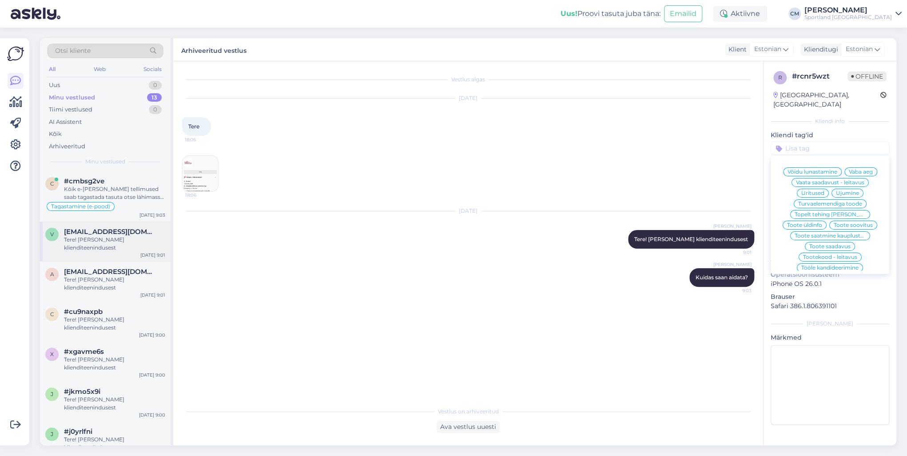
click at [105, 243] on div "Tere! [PERSON_NAME] klienditeenindusest" at bounding box center [114, 244] width 101 height 16
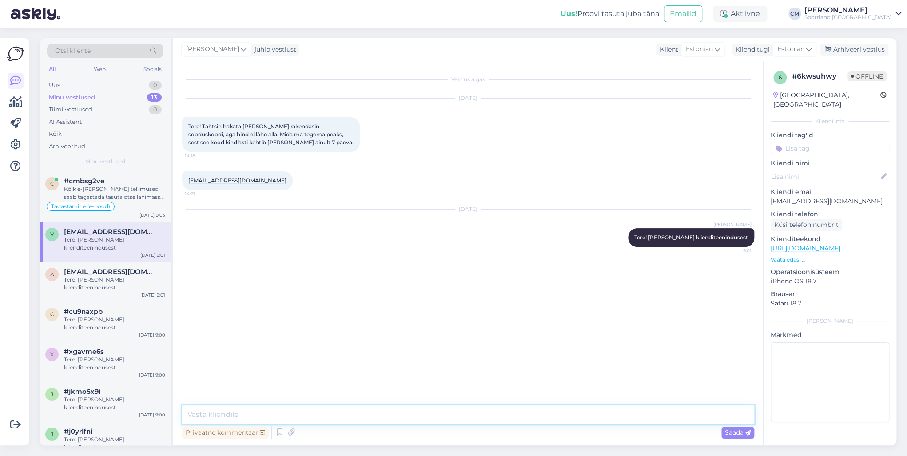
click at [242, 416] on textarea at bounding box center [468, 415] width 572 height 19
type textarea "M"
type textarea "Kuidas on Teie sooduskood, kas tegemist on kupongiga?"
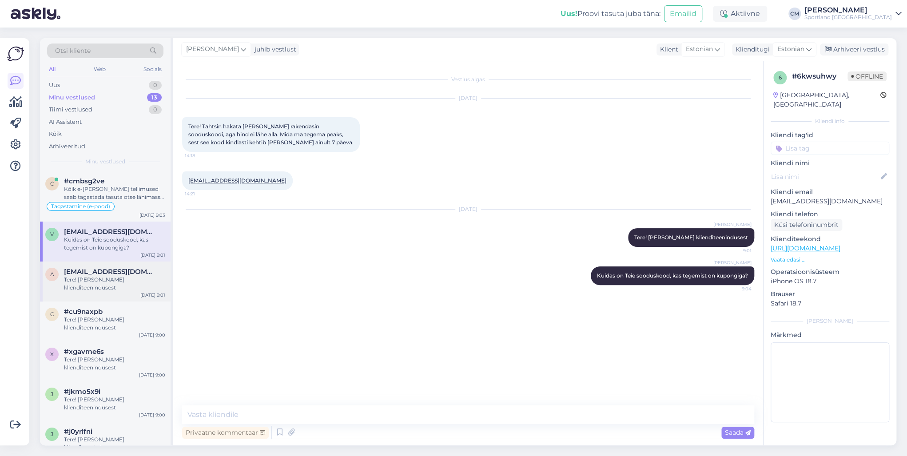
click at [121, 272] on span "[EMAIL_ADDRESS][DOMAIN_NAME]" at bounding box center [110, 272] width 92 height 8
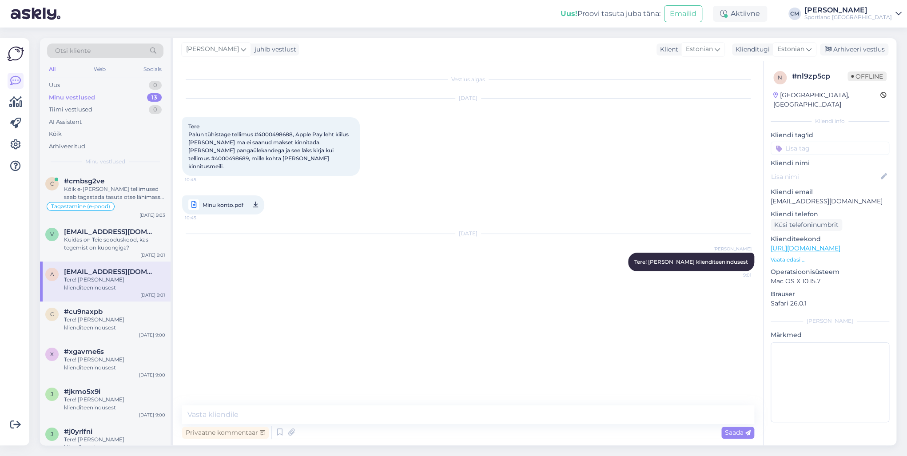
click at [348, 149] on span "Tere Palun tühistage tellimus #4000498688, Apple Pay leht kiilus [PERSON_NAME] …" at bounding box center [269, 146] width 162 height 47
copy span "4000498689"
click at [288, 134] on span "Tere Palun tühistage tellimus #4000498688, Apple Pay leht kiilus [PERSON_NAME] …" at bounding box center [269, 146] width 162 height 47
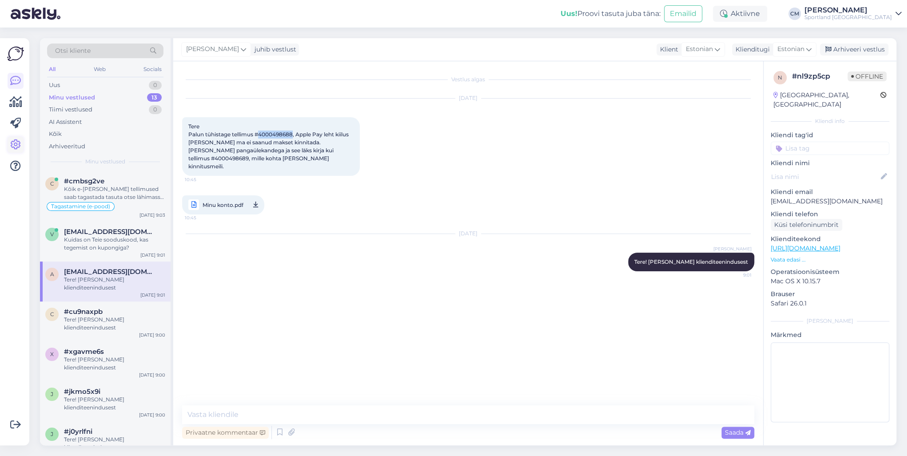
copy span "4000498688"
click at [263, 408] on textarea at bounding box center [468, 415] width 572 height 19
paste textarea "4000498688"
type textarea "Tellimus 4000498688 on tühistunud."
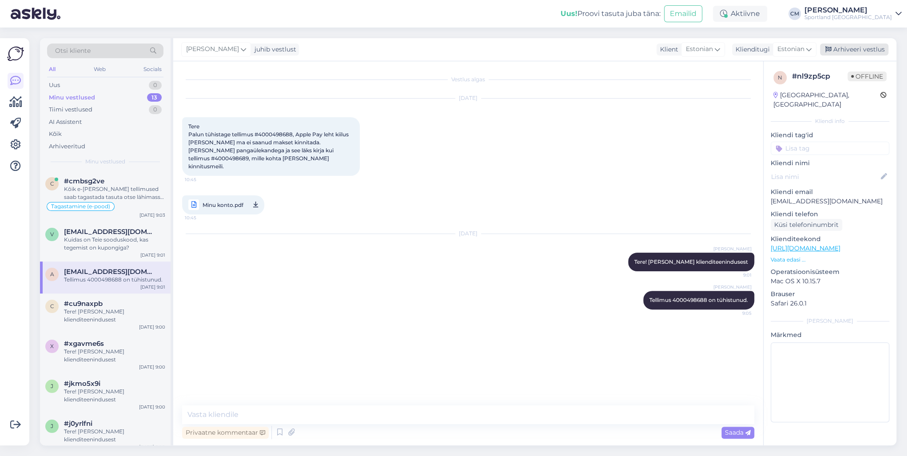
click at [874, 52] on div "Arhiveeri vestlus" at bounding box center [854, 50] width 68 height 12
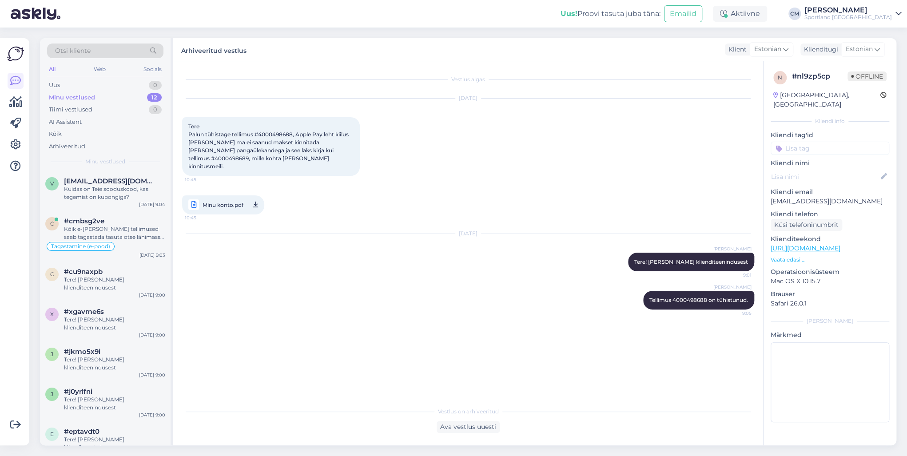
click at [845, 142] on input at bounding box center [830, 148] width 119 height 13
type input "tühis"
click at [839, 160] on div "Tellimuse tühistamine" at bounding box center [830, 172] width 119 height 25
click at [831, 168] on div "Tellimuse tühistamine" at bounding box center [831, 172] width 68 height 9
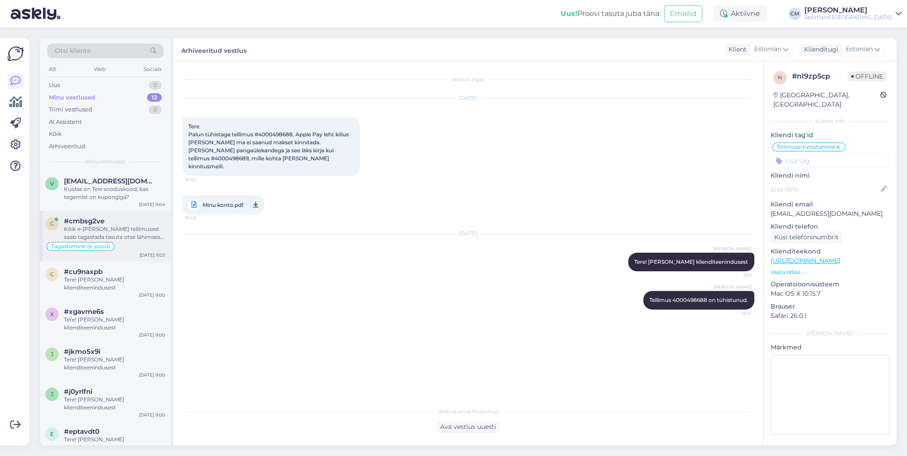
click at [140, 248] on div "Tagastamine (e-pood)" at bounding box center [105, 246] width 120 height 11
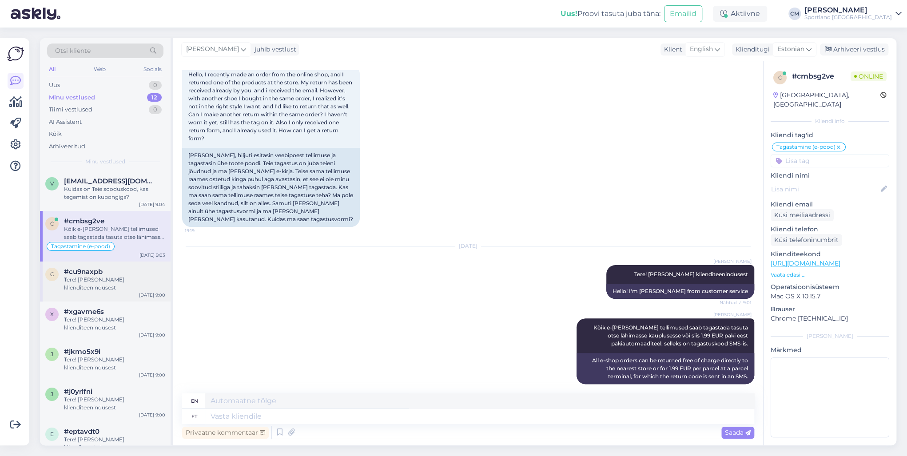
click at [139, 270] on div "#cu9naxpb" at bounding box center [114, 272] width 101 height 8
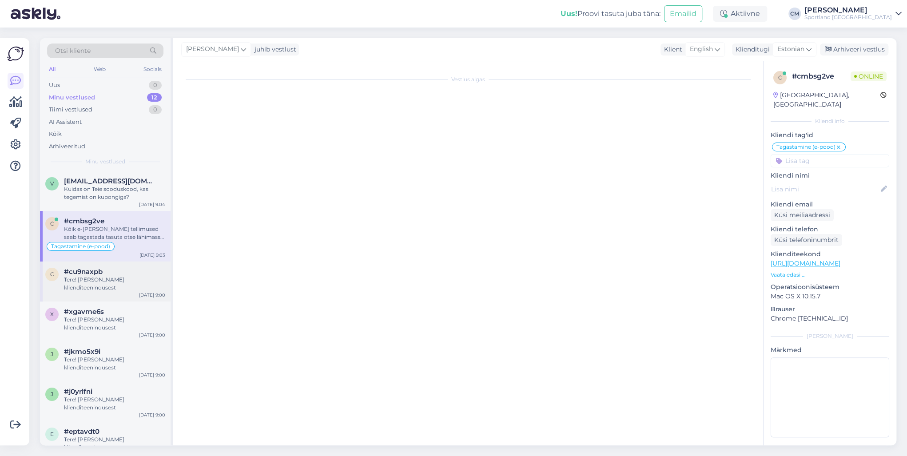
scroll to position [0, 0]
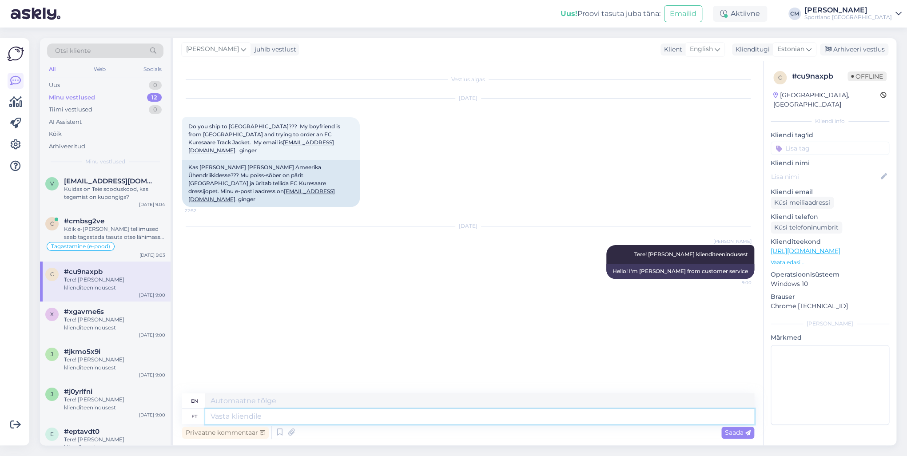
click at [328, 418] on textarea at bounding box center [479, 416] width 549 height 15
type textarea "Ei, k"
type textarea "No,"
type textarea "Ei, kahjuks ei"
type textarea "No, unfortunately."
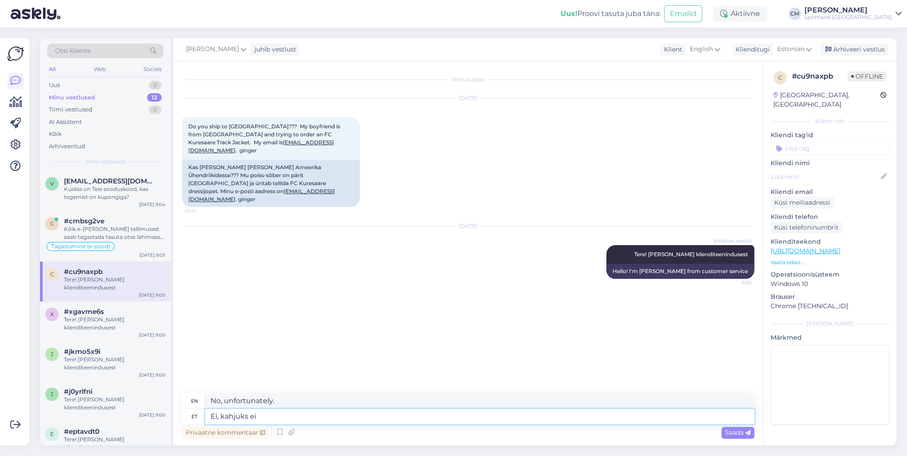
type textarea "Ei, kahjuks ei"
type textarea "No, unfortunately not."
type textarea "Ei, kahjuks [PERSON_NAME] me"
type textarea "No, unfortunately we do not."
type textarea "Ei, kahjuks [PERSON_NAME] me pakke"
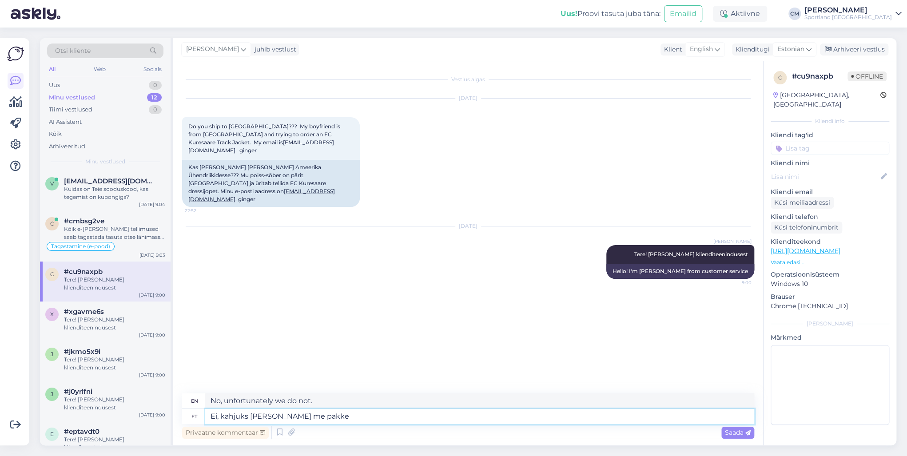
type textarea "No, unfortunately we do not send packages."
type textarea "Ei, kahjuks [PERSON_NAME] me pakke [GEOGRAPHIC_DATA]"
type textarea "No, unfortunately we do not ship packages to [GEOGRAPHIC_DATA]."
type textarea "Ei, kahjuks [PERSON_NAME] me pakke [GEOGRAPHIC_DATA]."
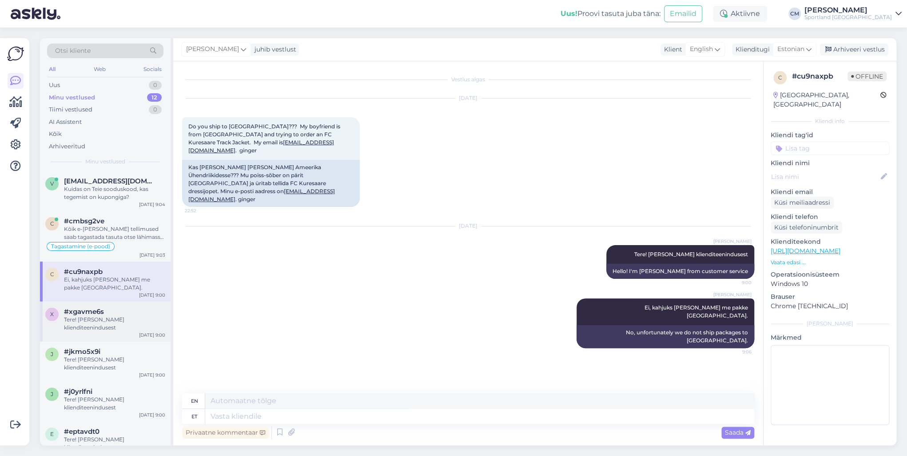
click at [116, 308] on div "#xgavme6s" at bounding box center [114, 312] width 101 height 8
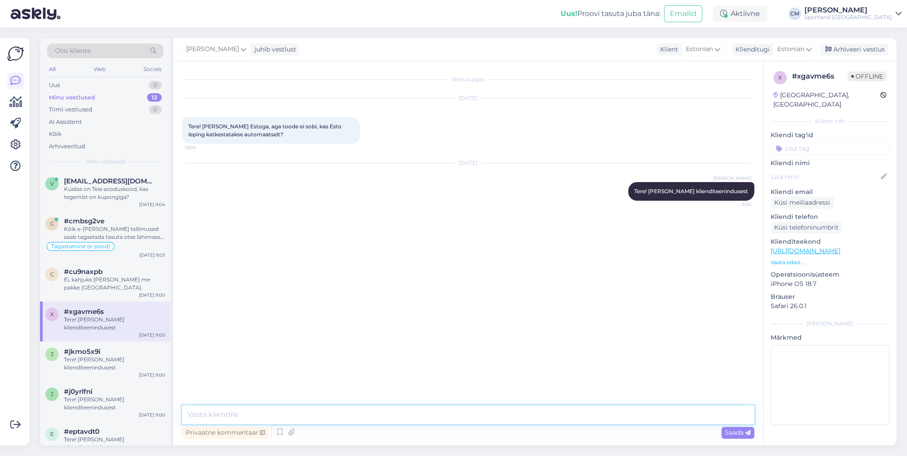
click at [232, 419] on textarea at bounding box center [468, 415] width 572 height 19
type textarea "ESTO leping muudetakse paari päeva jooksul pärast kreeditarve saabumist e-maili…"
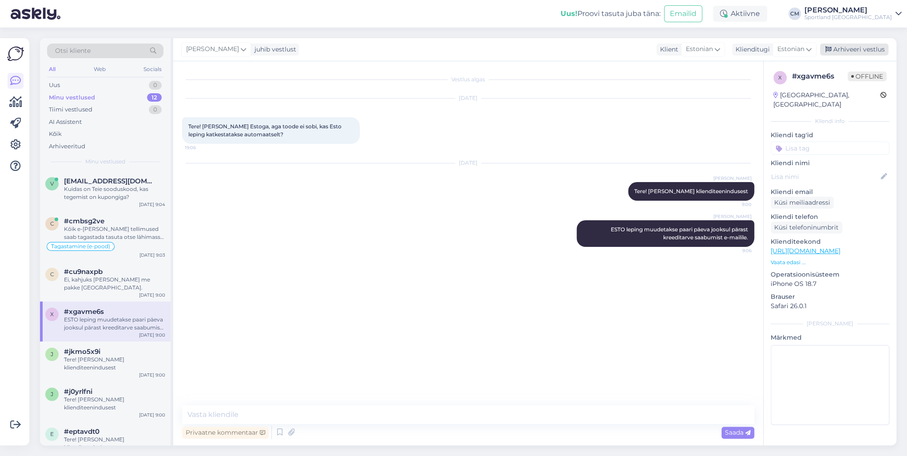
click at [881, 50] on div "Arhiveeri vestlus" at bounding box center [854, 50] width 68 height 12
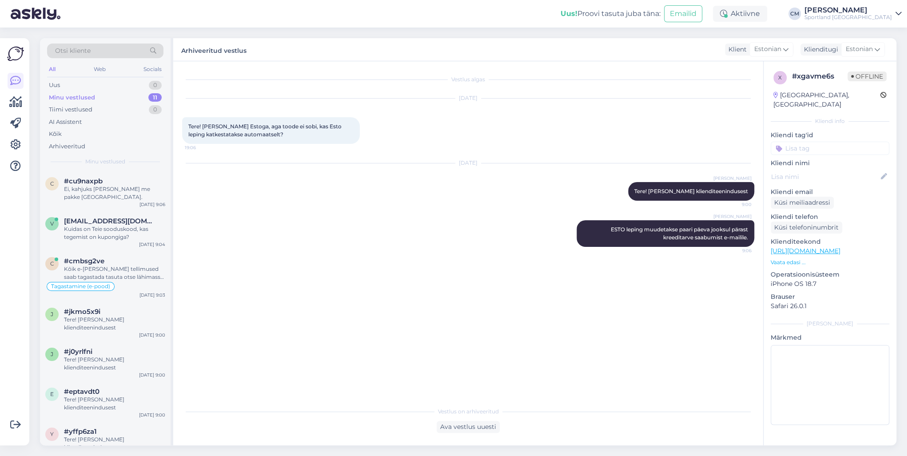
click at [847, 142] on input at bounding box center [830, 148] width 119 height 13
type input "järel"
click at [841, 169] on span "Järelmaksu küsimused" at bounding box center [830, 171] width 61 height 5
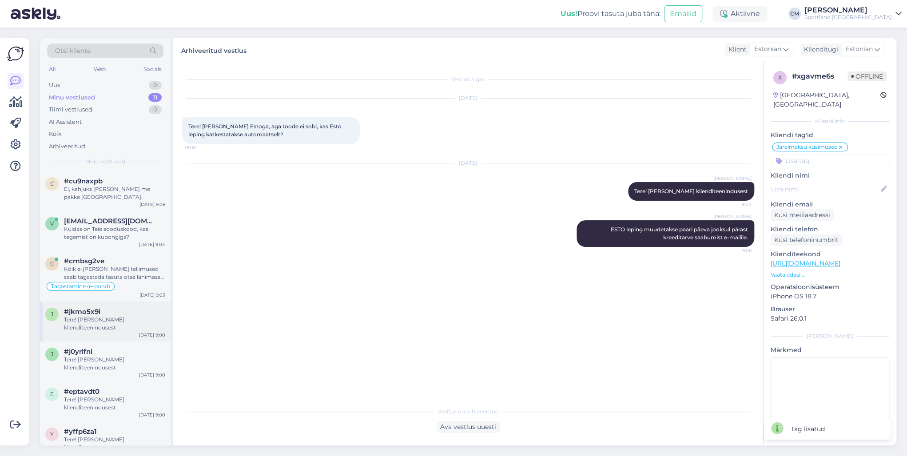
click at [106, 319] on div "Tere! [PERSON_NAME] klienditeenindusest" at bounding box center [114, 324] width 101 height 16
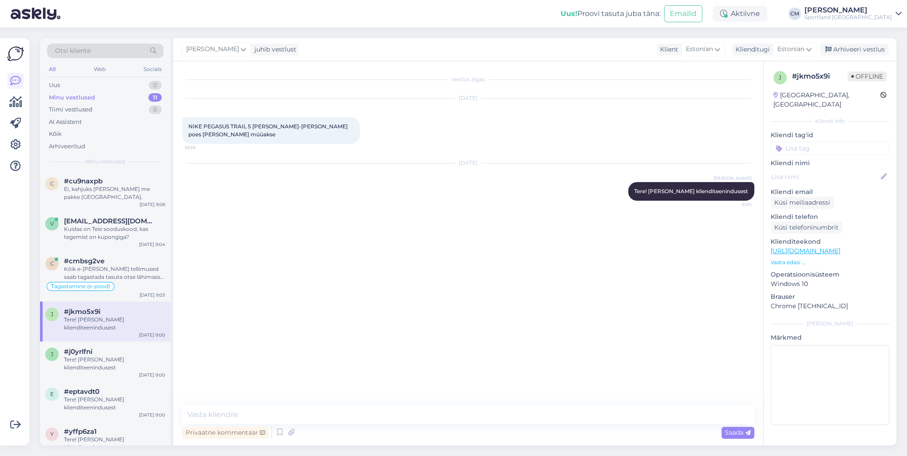
click at [791, 259] on p "Vaata edasi ..." at bounding box center [830, 263] width 119 height 8
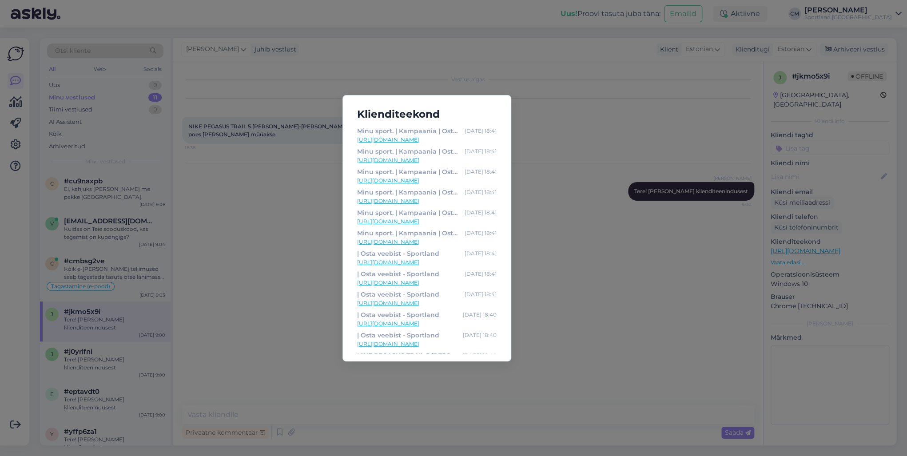
click at [546, 228] on div "Klienditeekond Minu sport. | Kampaania | Osta veebist - Sportland [DATE] 18:41 …" at bounding box center [453, 228] width 907 height 456
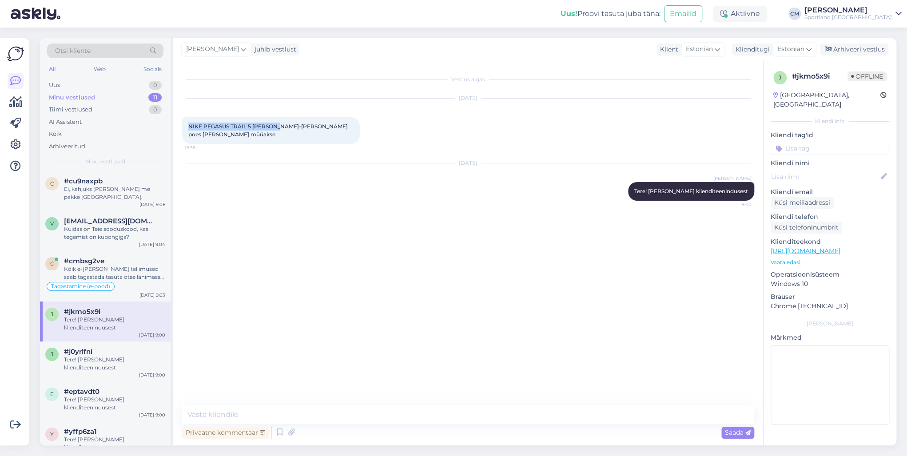
drag, startPoint x: 279, startPoint y: 125, endPoint x: 189, endPoint y: 120, distance: 90.4
click at [189, 120] on div "NIKE PEGASUS TRAIL 5 [PERSON_NAME]-[PERSON_NAME] poes [PERSON_NAME] müüakse 18:…" at bounding box center [271, 130] width 178 height 27
copy span "NIKE PEGASUS TRAIL 5 [PERSON_NAME]-TEX"
click at [236, 416] on textarea at bounding box center [468, 415] width 572 height 19
type textarea "Millist vävitooni ja suuurst silmas peate?"
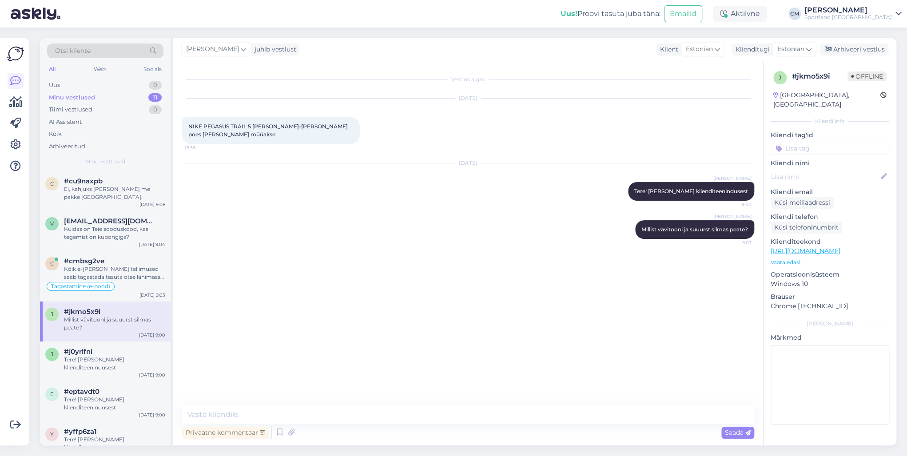
click at [615, 219] on div "[PERSON_NAME] Millist vävitooni ja suuurst silmas peate? 9:07" at bounding box center [468, 230] width 572 height 38
drag, startPoint x: 619, startPoint y: 219, endPoint x: 623, endPoint y: 220, distance: 4.6
click at [623, 220] on div "[PERSON_NAME] Millist vävitooni ja suuurst silmas peate? 9:07" at bounding box center [468, 230] width 572 height 38
click at [632, 221] on div at bounding box center [631, 229] width 8 height 19
click at [621, 227] on icon at bounding box center [620, 229] width 5 height 5
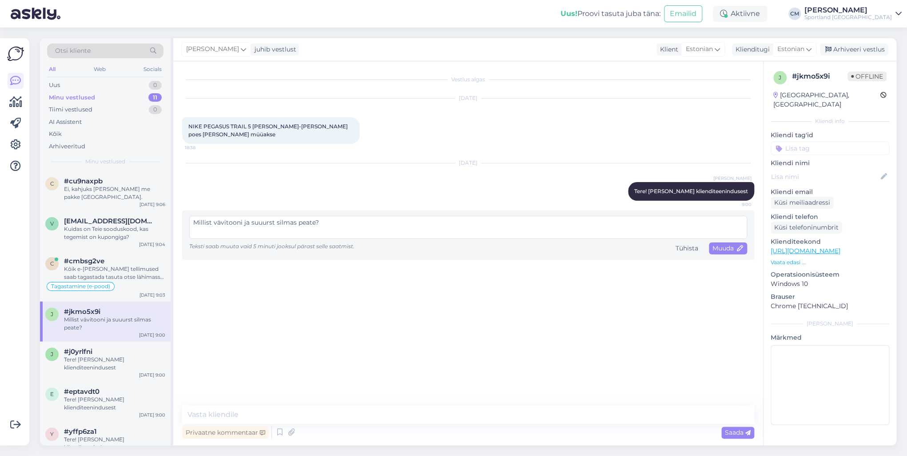
click at [217, 216] on textarea "Millist vävitooni ja suuurst silmas peate?" at bounding box center [468, 227] width 558 height 23
click at [264, 216] on textarea "Millist värvitooni ja suuurst silmas peate?" at bounding box center [468, 227] width 558 height 23
click at [268, 216] on textarea "Millist värvitooni ja suurst silmas peate?" at bounding box center [468, 227] width 558 height 23
type textarea "Millist värvitooni ja suurust silmas peate?"
click at [743, 246] on icon at bounding box center [741, 249] width 6 height 6
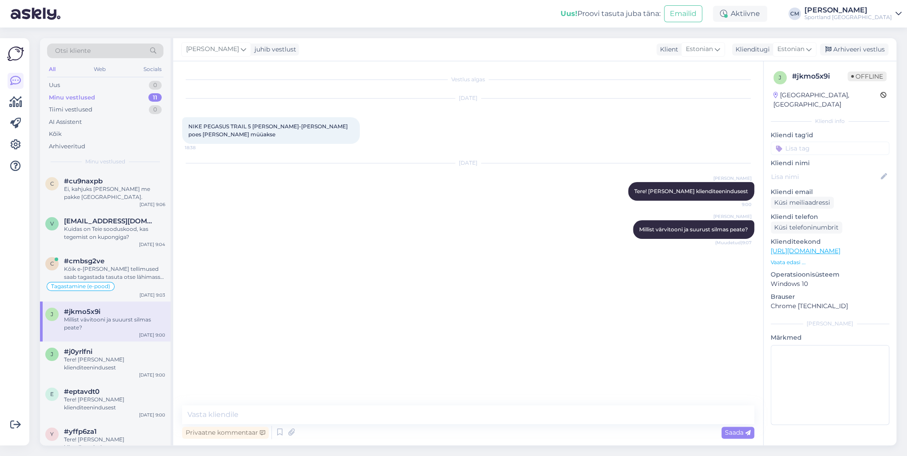
click at [840, 142] on input at bounding box center [830, 148] width 119 height 13
type input "saada"
click at [837, 169] on span "Vaata saadavust - leitavus" at bounding box center [830, 171] width 68 height 5
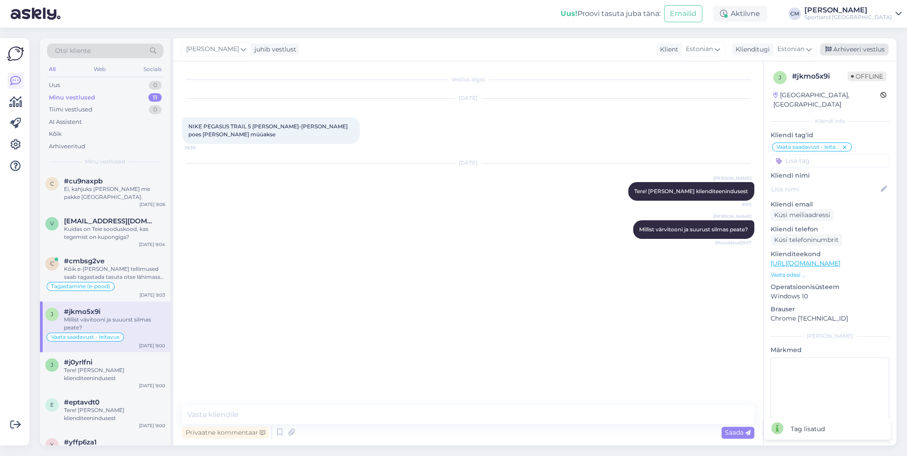
click at [855, 52] on div "Arhiveeri vestlus" at bounding box center [854, 50] width 68 height 12
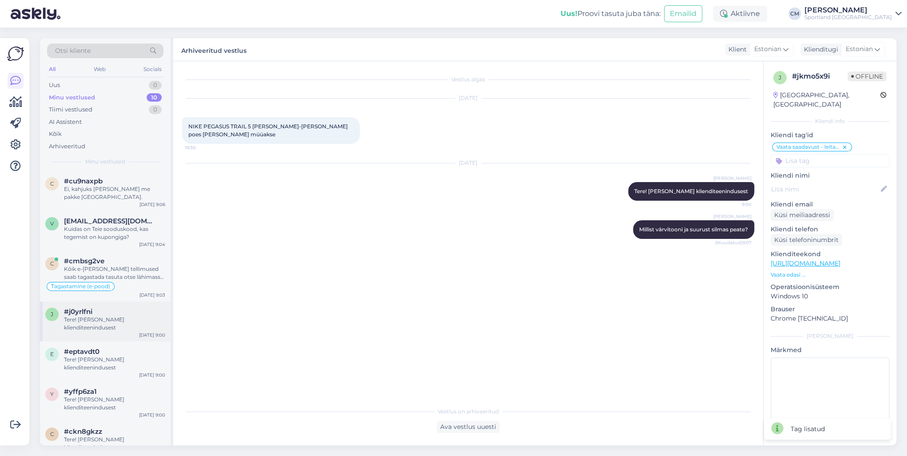
click at [111, 326] on div "Tere! [PERSON_NAME] klienditeenindusest" at bounding box center [114, 324] width 101 height 16
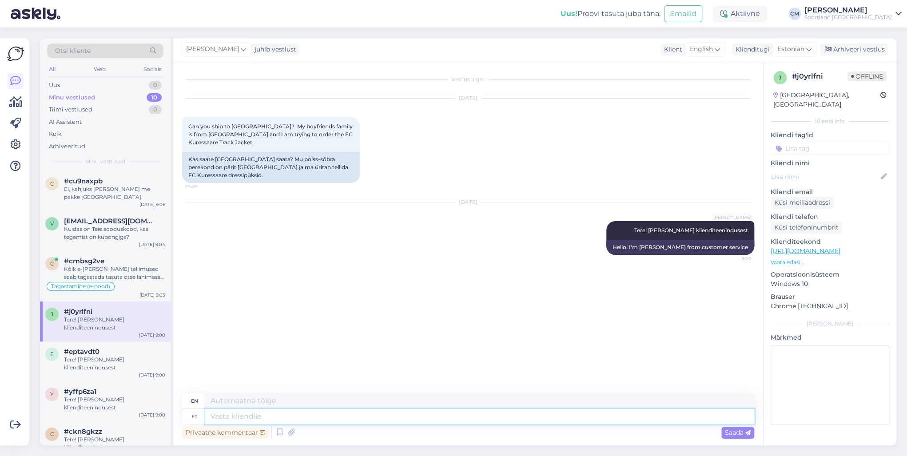
click at [274, 415] on textarea at bounding box center [479, 416] width 549 height 15
click at [143, 198] on div "Ei, kahjuks [PERSON_NAME] me pakke [GEOGRAPHIC_DATA]." at bounding box center [114, 193] width 101 height 16
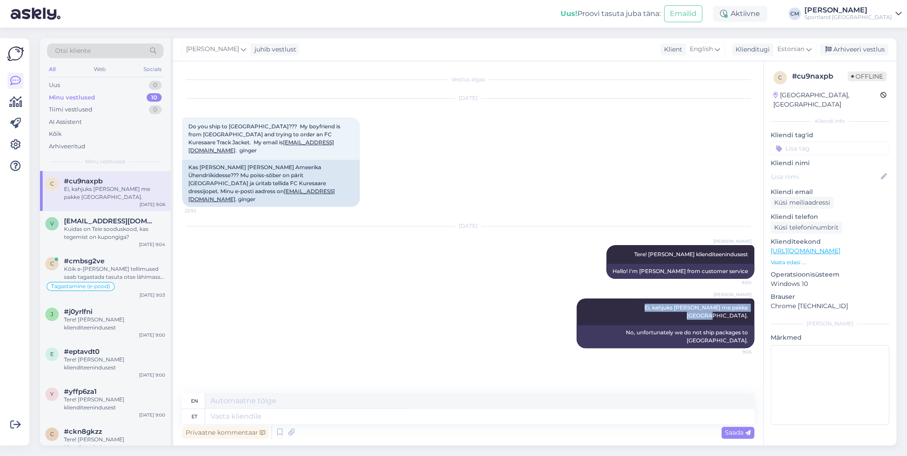
drag, startPoint x: 624, startPoint y: 292, endPoint x: 756, endPoint y: 290, distance: 132.0
click at [756, 290] on div "Vestlus algas [DATE] Do you ship to [GEOGRAPHIC_DATA]??? My boyfriend is from […" at bounding box center [472, 227] width 580 height 315
copy span "Ei, kahjuks [PERSON_NAME] me pakke [GEOGRAPHIC_DATA]."
click at [863, 52] on div "Arhiveeri vestlus" at bounding box center [854, 50] width 68 height 12
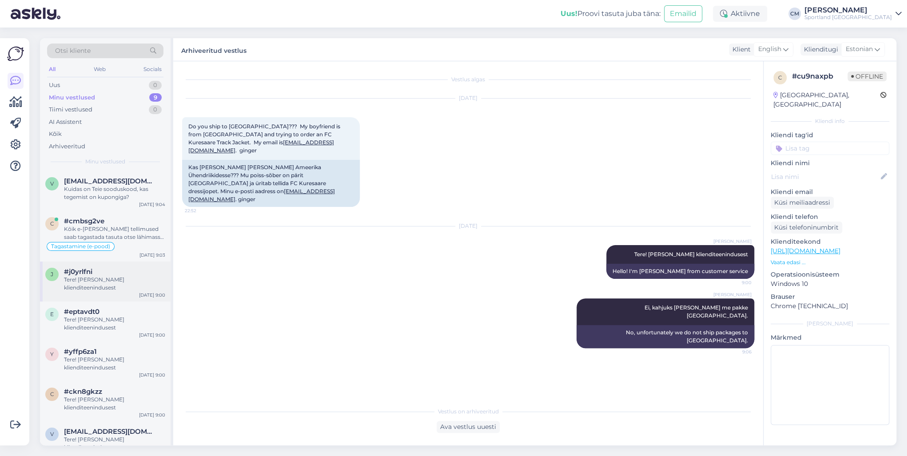
click at [124, 275] on div "#j0yrlfni" at bounding box center [114, 272] width 101 height 8
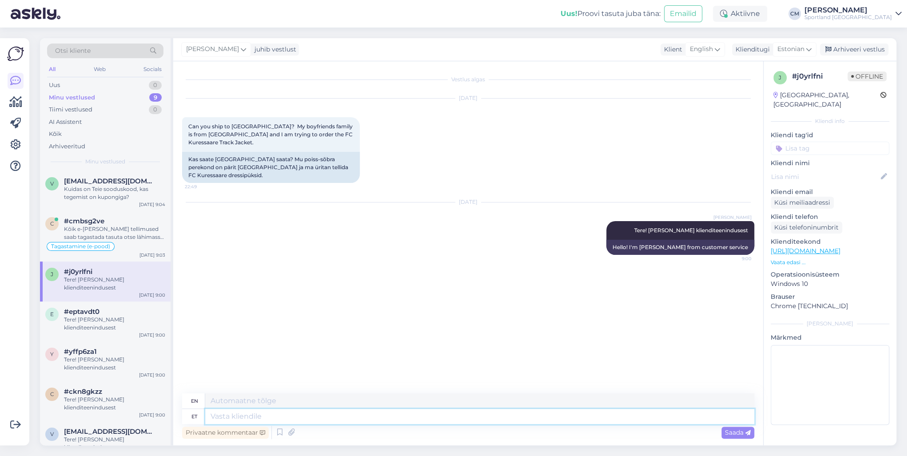
click at [316, 423] on textarea at bounding box center [479, 416] width 549 height 15
paste textarea "Ei, kahjuks [PERSON_NAME] me pakke [GEOGRAPHIC_DATA]."
type textarea "Ei, kahjuks [PERSON_NAME] me pakke [GEOGRAPHIC_DATA]."
type textarea "No, unfortunately we do not ship packages to [GEOGRAPHIC_DATA]."
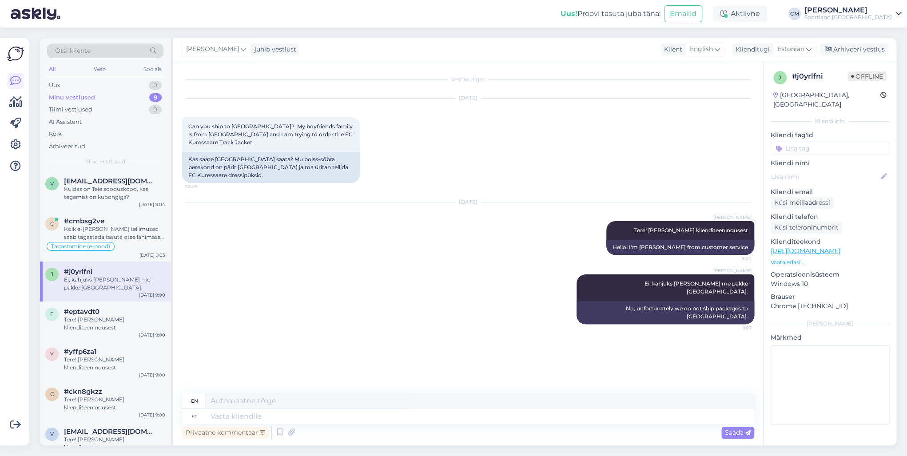
click at [878, 142] on input at bounding box center [830, 148] width 119 height 13
type input "tarne"
click at [840, 169] on span "Tarne küsimused" at bounding box center [830, 171] width 46 height 5
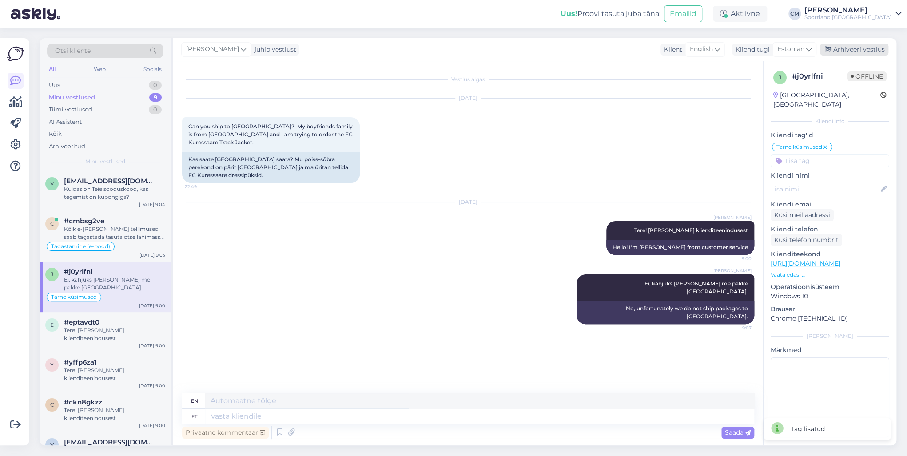
click at [852, 50] on div "Arhiveeri vestlus" at bounding box center [854, 50] width 68 height 12
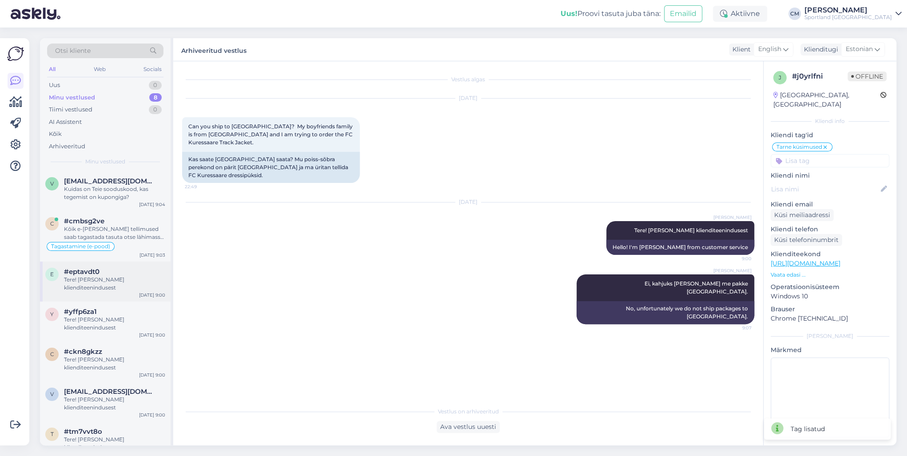
click at [110, 294] on div "e #eptavdt0 Tere! [PERSON_NAME] klienditeenindusest [DATE] 9:00" at bounding box center [105, 282] width 131 height 40
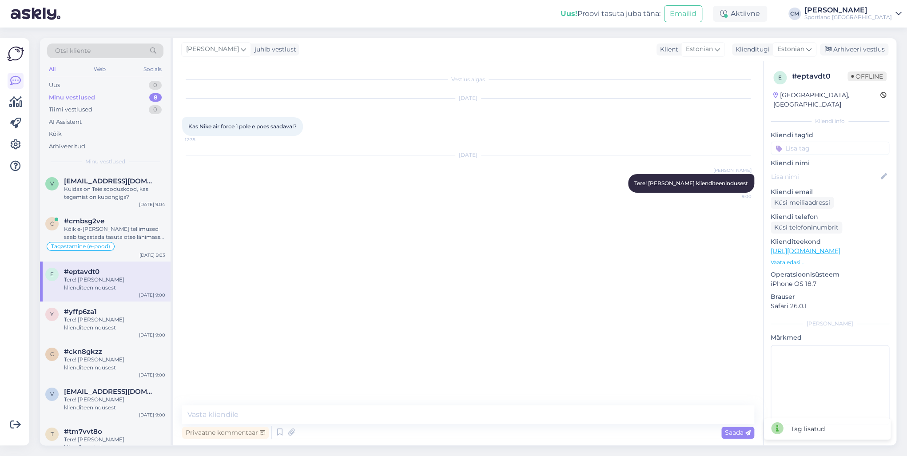
click at [228, 426] on div "Privaatne kommentaar Saada" at bounding box center [468, 432] width 572 height 17
click at [224, 415] on textarea at bounding box center [468, 415] width 572 height 19
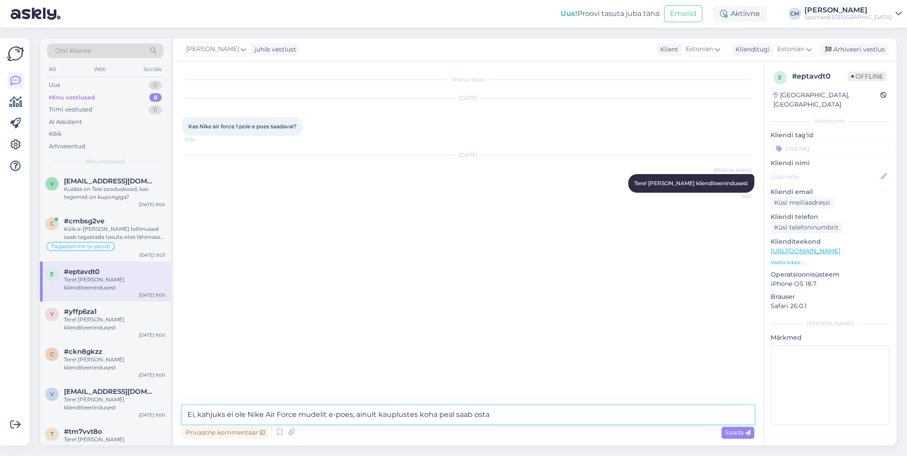
type textarea "Ei, kahjuks ei ole Nike Air Force mudelit e-poes, ainult kauplustes koha peal s…"
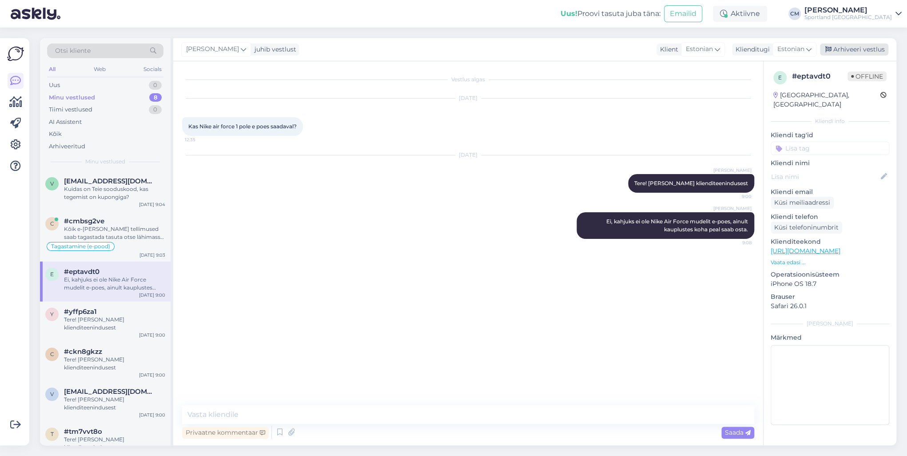
click at [861, 46] on div "Arhiveeri vestlus" at bounding box center [854, 50] width 68 height 12
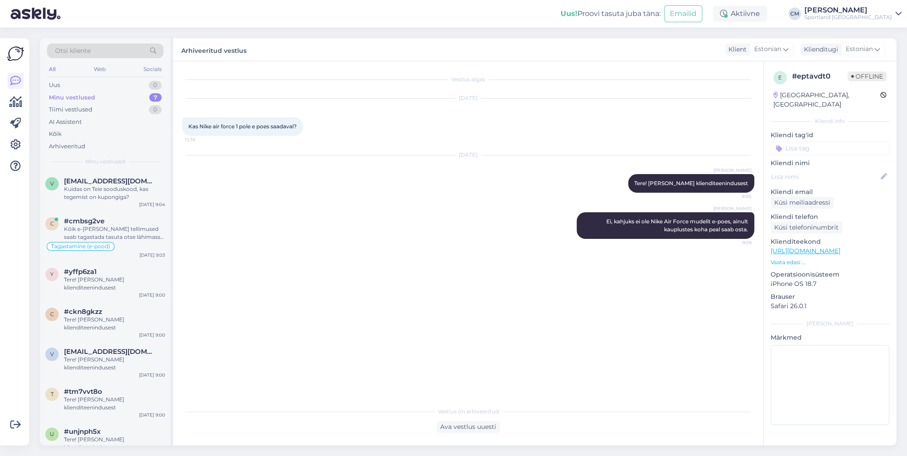
click at [813, 142] on input at bounding box center [830, 148] width 119 height 13
type input "saad"
click at [829, 180] on span "Toote saadavus" at bounding box center [830, 182] width 41 height 5
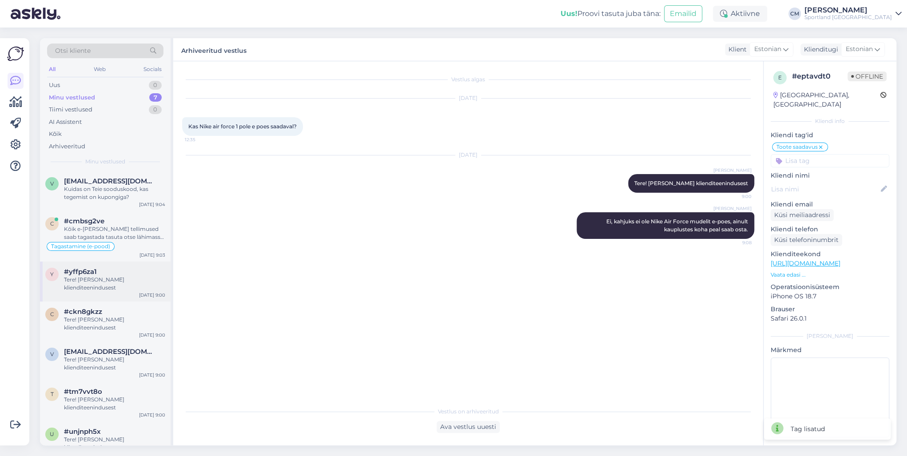
click at [125, 286] on div "Tere! [PERSON_NAME] klienditeenindusest" at bounding box center [114, 284] width 101 height 16
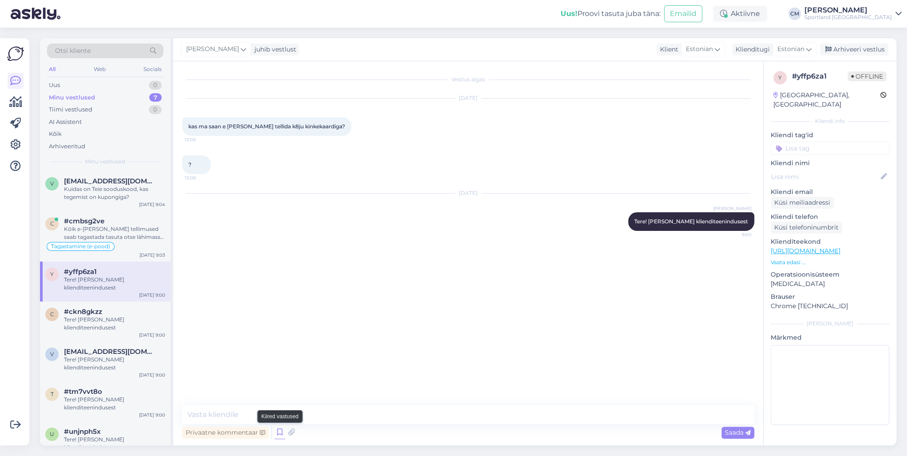
click at [281, 435] on icon at bounding box center [280, 432] width 11 height 13
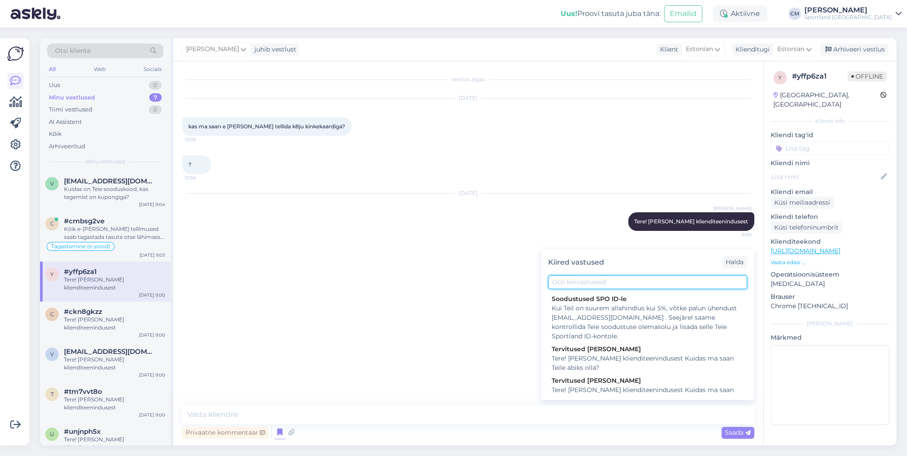
click at [613, 278] on input "text" at bounding box center [647, 283] width 199 height 14
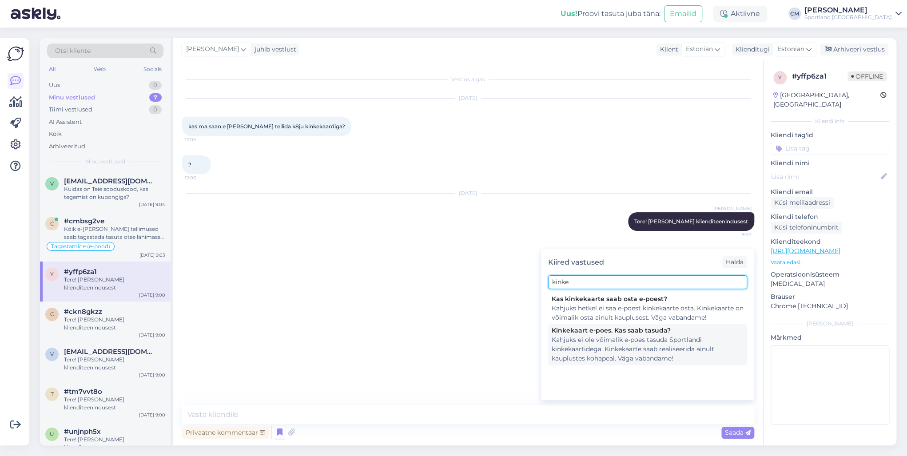
type input "kinke"
click at [624, 337] on div "Kahjuks ei ole võimalik e-poes tasuda Sportlandi kinkekaartidega. Kinkekaarte s…" at bounding box center [648, 349] width 192 height 28
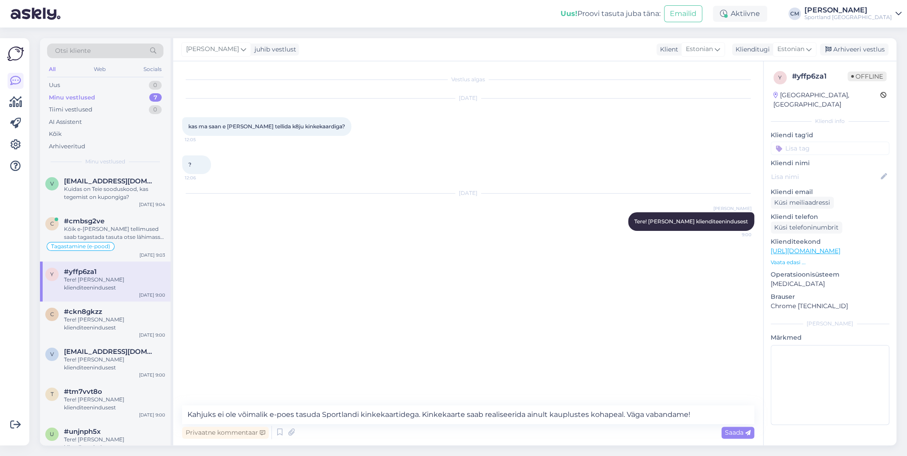
click at [500, 399] on div "Vestlus algas [DATE] kas ma saan e poes tellida k8ju kinkekaardiga? 12:05 ? 12:…" at bounding box center [468, 253] width 590 height 384
click at [489, 411] on textarea "Kahjuks ei ole võimalik e-poes tasuda Sportlandi kinkekaartidega. Kinkekaarte s…" at bounding box center [468, 415] width 572 height 19
type textarea "Kahjuks ei ole võimalik e-poes tasuda Sportlandi kinkekaartidega. Kinkekaarte s…"
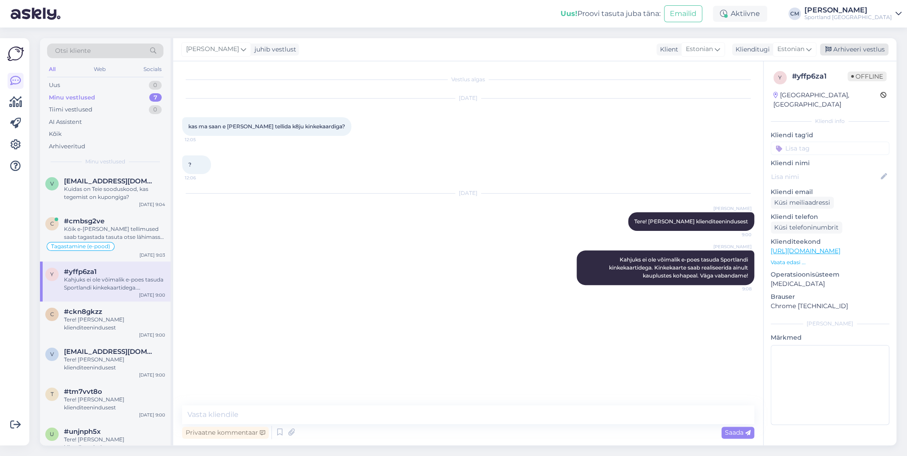
click at [854, 52] on div "Arhiveeri vestlus" at bounding box center [854, 50] width 68 height 12
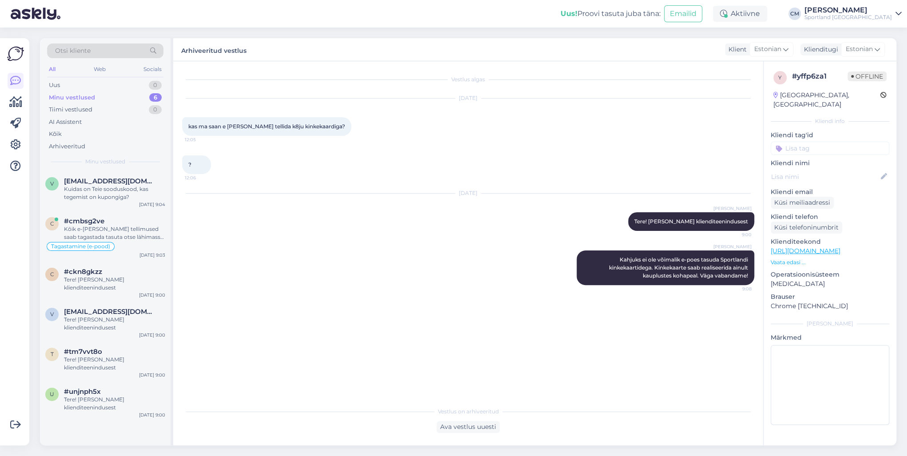
click at [820, 145] on input at bounding box center [830, 148] width 119 height 13
type input "kinke"
click at [826, 180] on span "kinkekaart (e-poes)" at bounding box center [830, 182] width 51 height 5
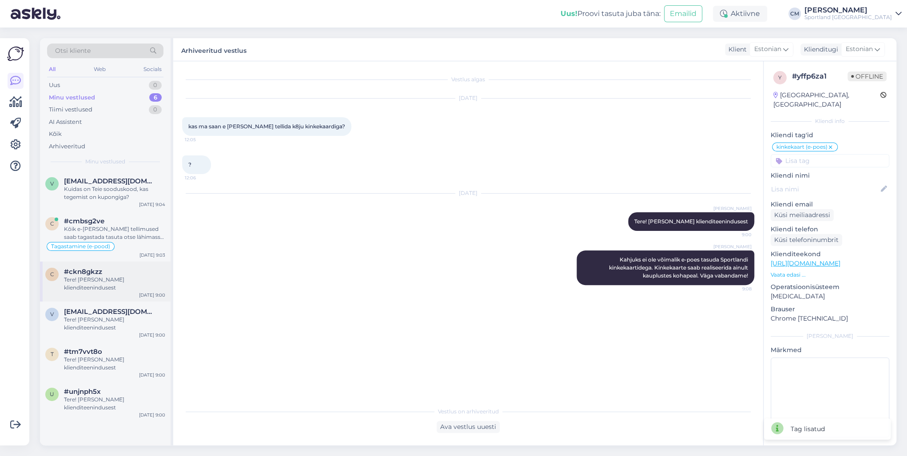
click at [85, 293] on div "c #ckn8gkzz Tere! [PERSON_NAME] klienditeenindusest [DATE] 9:00" at bounding box center [105, 282] width 131 height 40
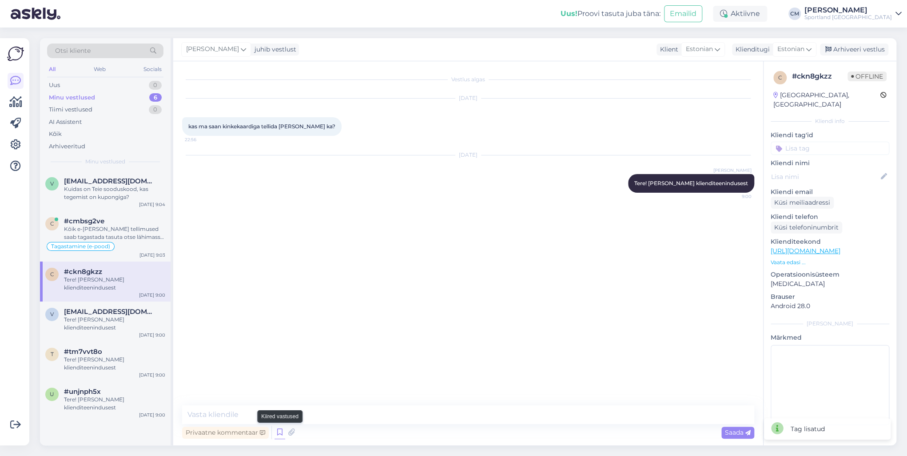
click at [281, 429] on icon at bounding box center [280, 432] width 11 height 13
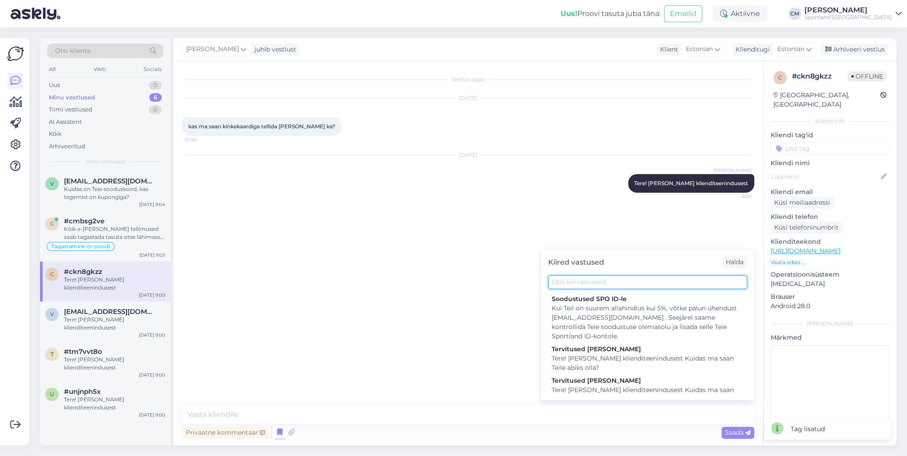
click at [596, 286] on input "text" at bounding box center [647, 283] width 199 height 14
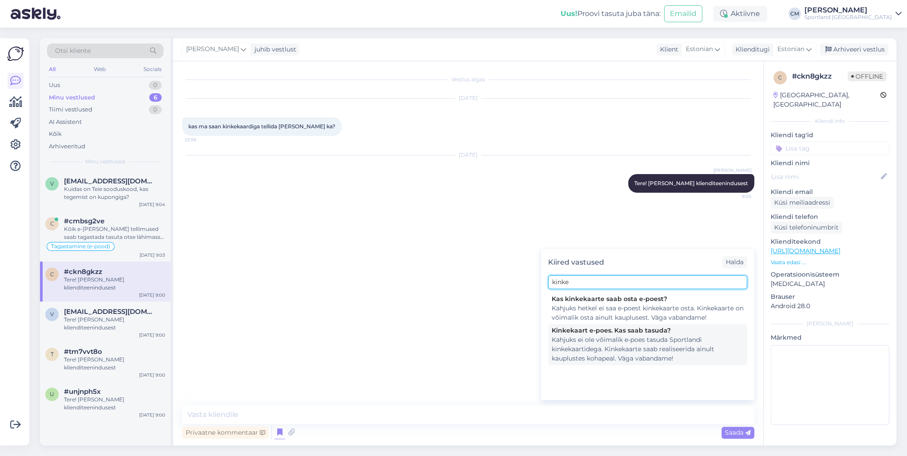
type input "kinke"
click at [611, 347] on div "Kahjuks ei ole võimalik e-poes tasuda Sportlandi kinkekaartidega. Kinkekaarte s…" at bounding box center [648, 349] width 192 height 28
type textarea "Kahjuks ei ole võimalik e-poes tasuda Sportlandi kinkekaartidega. Kinkekaarte s…"
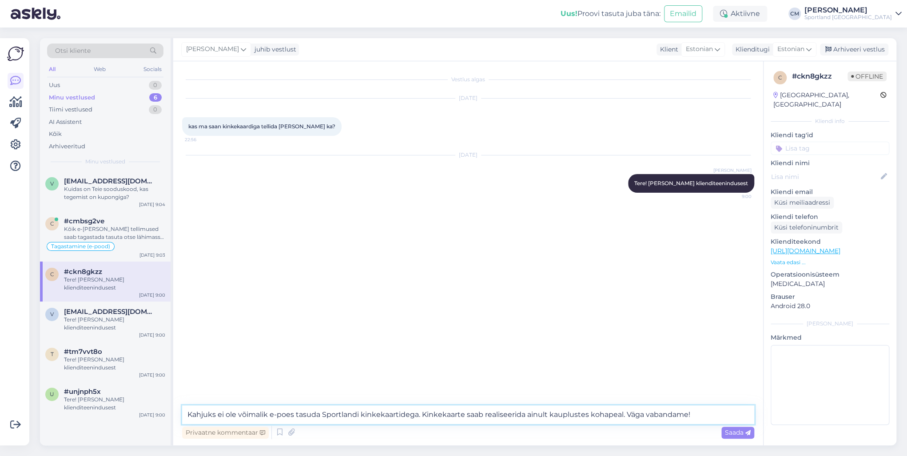
click at [489, 414] on textarea "Kahjuks ei ole võimalik e-poes tasuda Sportlandi kinkekaartidega. Kinkekaarte s…" at bounding box center [468, 415] width 572 height 19
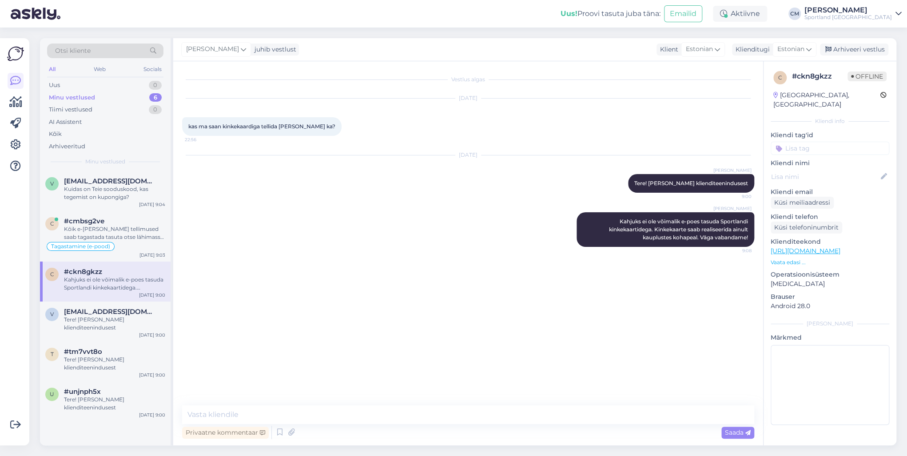
click at [827, 60] on div "[PERSON_NAME] juhib vestlust Klient [DEMOGRAPHIC_DATA] Klienditugi [DEMOGRAPHIC…" at bounding box center [534, 49] width 723 height 23
click at [841, 49] on div "Arhiveeri vestlus" at bounding box center [854, 50] width 68 height 12
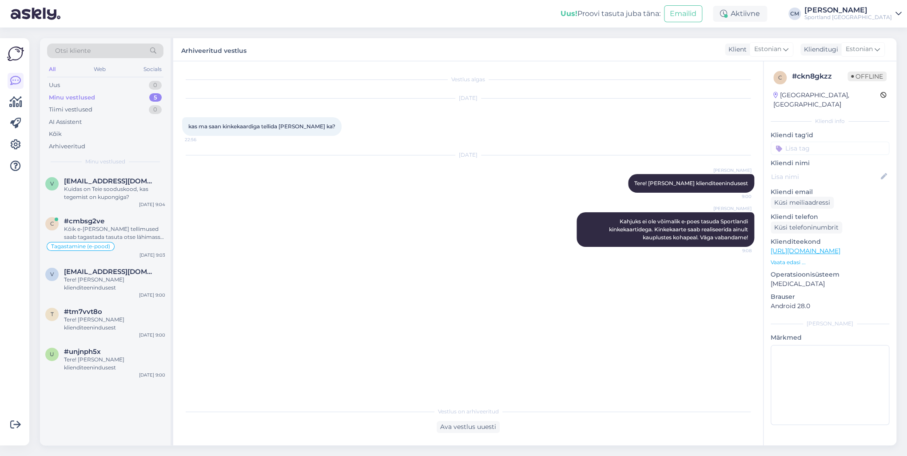
click at [851, 142] on input at bounding box center [830, 148] width 119 height 13
type input "kinke"
click at [845, 180] on span "kinkekaart (e-poes)" at bounding box center [830, 182] width 51 height 5
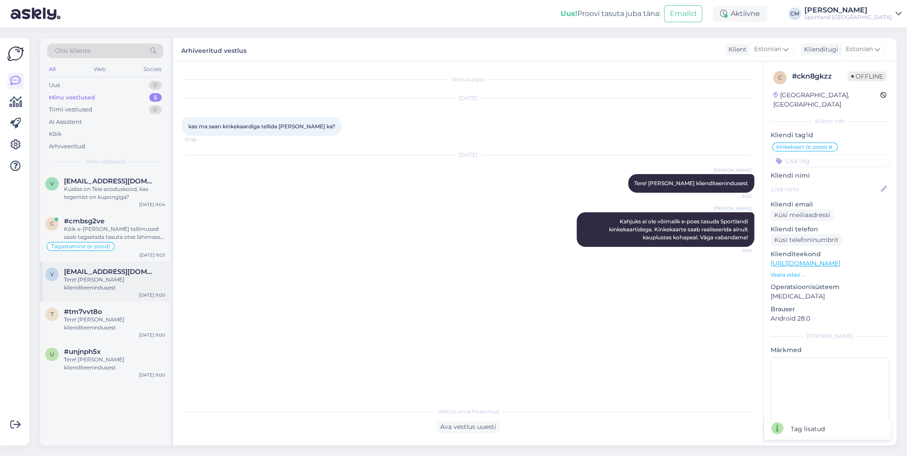
click at [93, 284] on div "Tere! [PERSON_NAME] klienditeenindusest" at bounding box center [114, 284] width 101 height 16
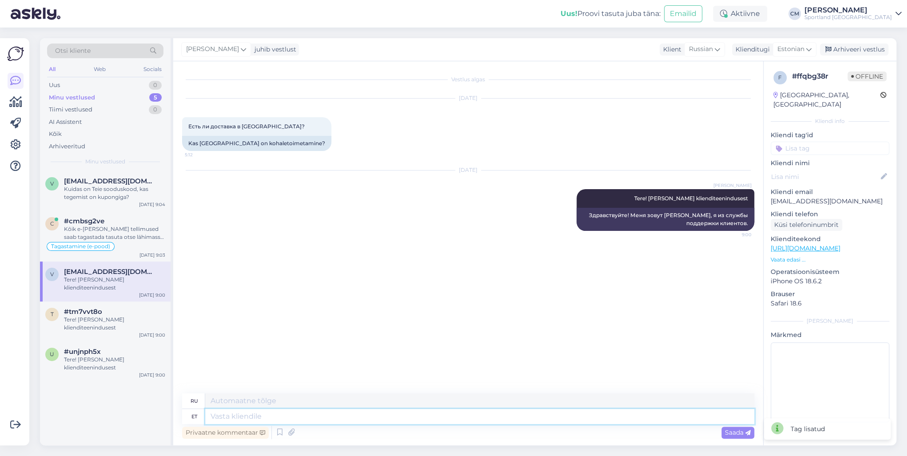
click at [418, 417] on textarea at bounding box center [479, 416] width 549 height 15
type textarea "Ei, k"
type textarea "Нет,"
type textarea "Ei, kahjuks"
type textarea "Нет, к сожалению."
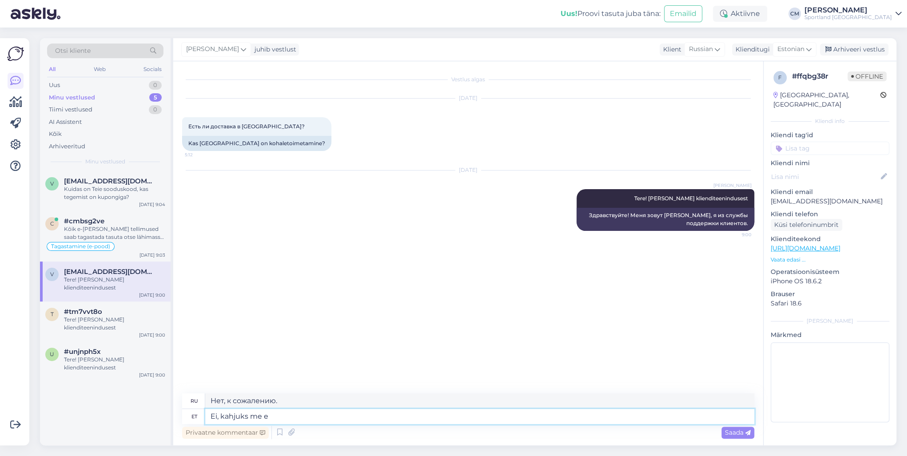
type textarea "Ei, kahjuks me ei"
type textarea "Нет, к сожалению, мы"
type textarea "Ei, kahjuks me ei"
type textarea "Нет, к сожалению, не знаем."
type textarea "Ei, kahjuks me [PERSON_NAME] t"
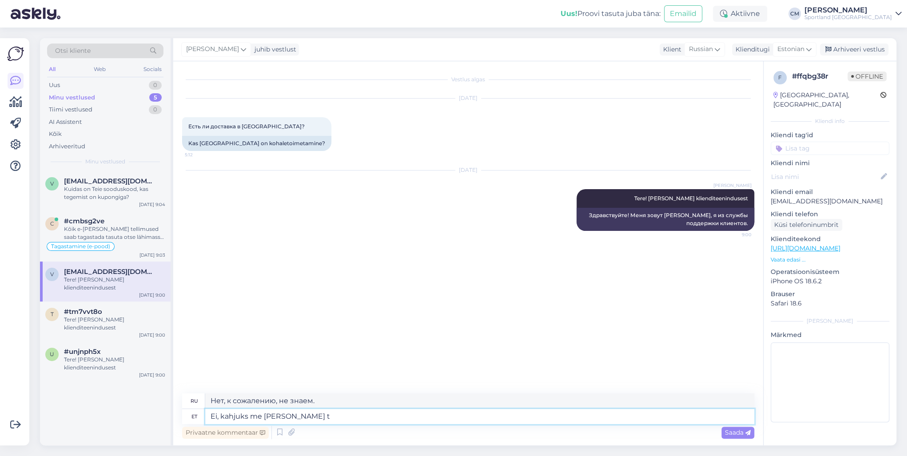
type textarea "Нет, к сожалению, нет."
type textarea "Ei, kahjuks me [PERSON_NAME] tooteid v"
type textarea "Нет, к сожалению, мы не осуществляем доставку продукции."
type textarea "Ei, kahjuks me [PERSON_NAME] tooteid [GEOGRAPHIC_DATA]."
type textarea "Нет, к сожалению, мы не отправляем продукцию в [GEOGRAPHIC_DATA]."
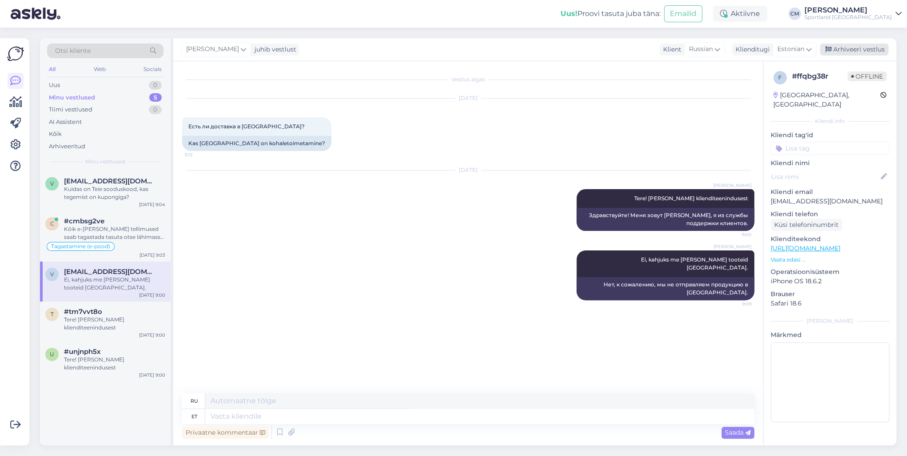
click at [871, 52] on div "Arhiveeri vestlus" at bounding box center [854, 50] width 68 height 12
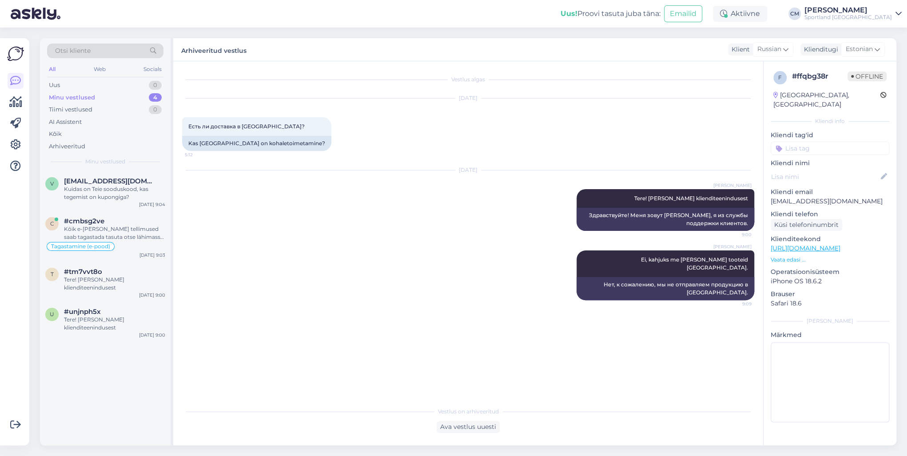
click at [855, 146] on div "f # ffqbg38r Offline [GEOGRAPHIC_DATA], [GEOGRAPHIC_DATA] Kliendi info Kliendi …" at bounding box center [830, 248] width 133 height 375
click at [853, 144] on input at bounding box center [830, 148] width 119 height 13
type input "tarn"
click at [839, 160] on div "Tarne küsimused Lubatud tarne 1-4 tööpäeva ületatud" at bounding box center [830, 178] width 119 height 36
click at [833, 169] on span "Tarne küsimused" at bounding box center [830, 171] width 46 height 5
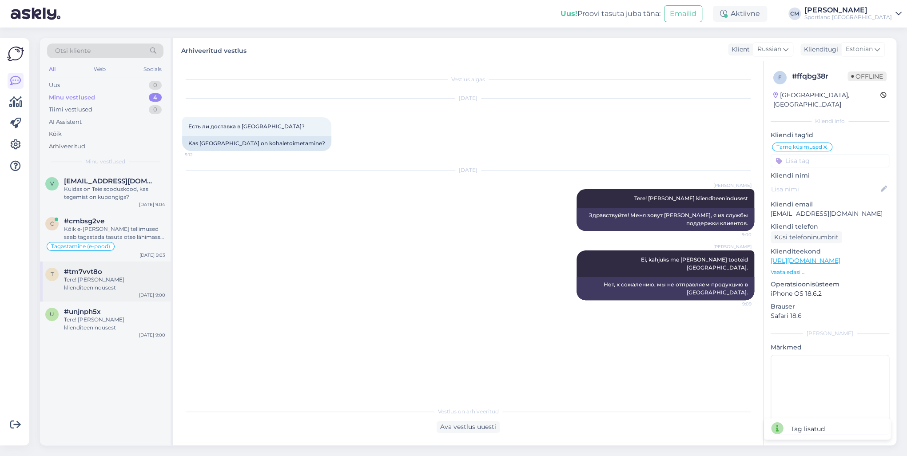
click at [61, 286] on div "t #tm7vvt8o Tere! [PERSON_NAME] klienditeenindusest" at bounding box center [105, 280] width 120 height 24
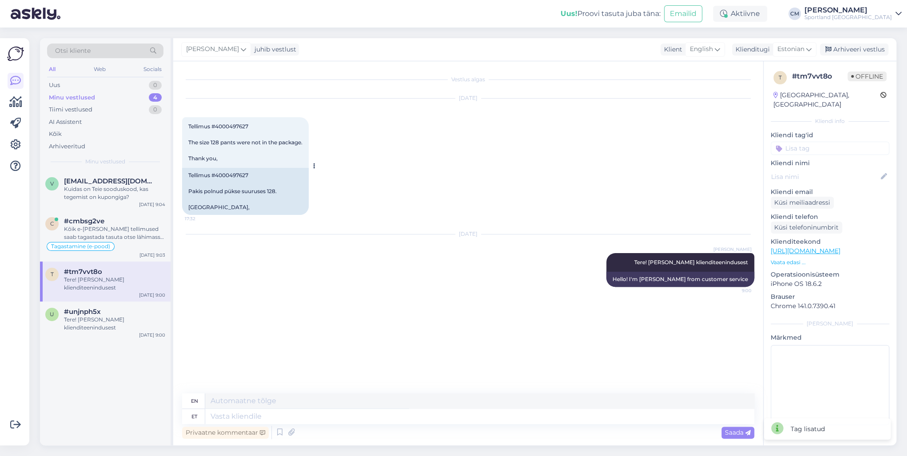
click at [238, 174] on div "Tellimus #4000497627 Pakis polnud pükse suuruses 128. [GEOGRAPHIC_DATA]," at bounding box center [245, 191] width 127 height 47
copy div "4000497627"
click at [114, 325] on div "Tere! [PERSON_NAME] klienditeenindusest" at bounding box center [114, 324] width 101 height 16
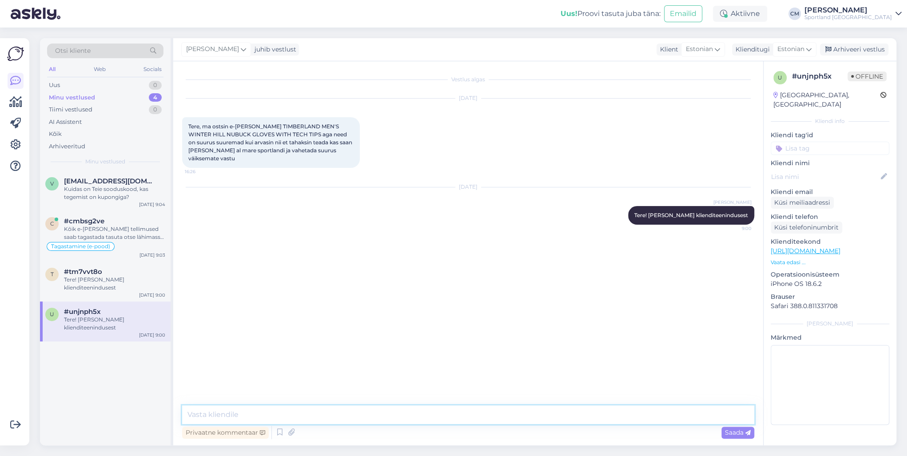
click at [344, 414] on textarea at bounding box center [468, 415] width 572 height 19
type textarea "Palun täpsustage, kas Teile saadeti vale suurus? Või Teile lihtsalt ei sobinud …"
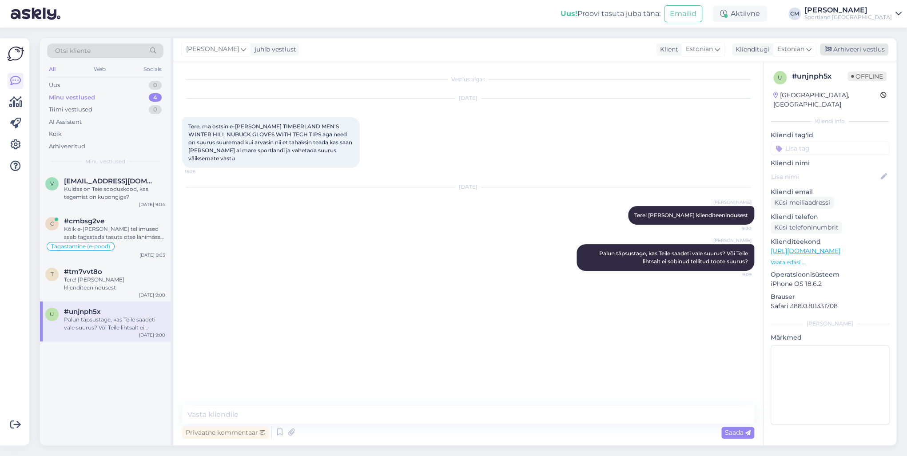
click at [886, 50] on div "Arhiveeri vestlus" at bounding box center [854, 50] width 68 height 12
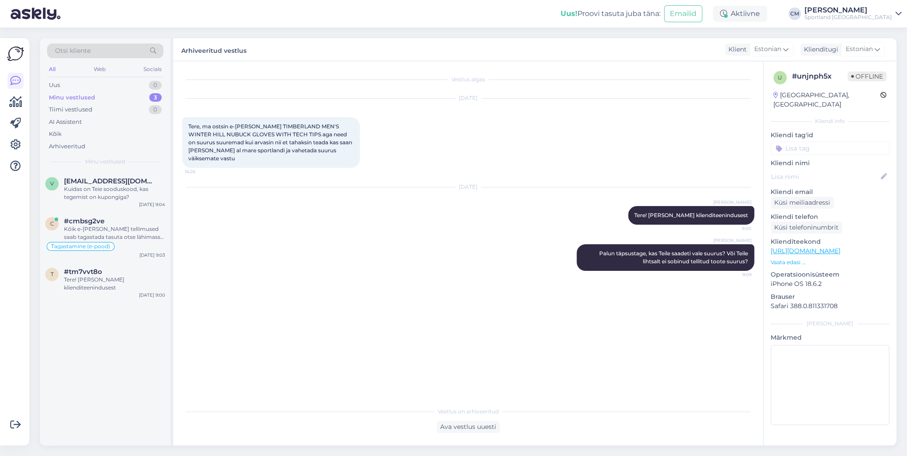
click at [841, 142] on input at bounding box center [830, 148] width 119 height 13
type input "vaheta"
click at [842, 180] on span "Toodete vahetamine (e-pood)" at bounding box center [830, 182] width 71 height 5
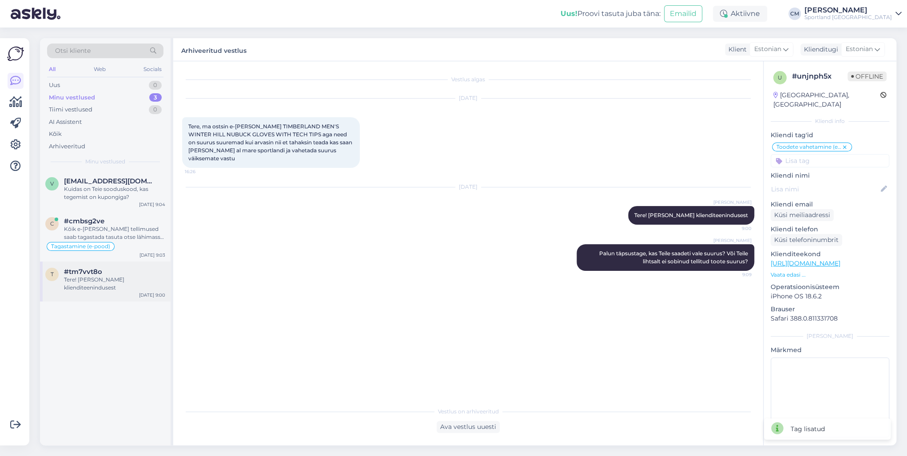
click at [85, 268] on span "#tm7vvt8o" at bounding box center [83, 272] width 38 height 8
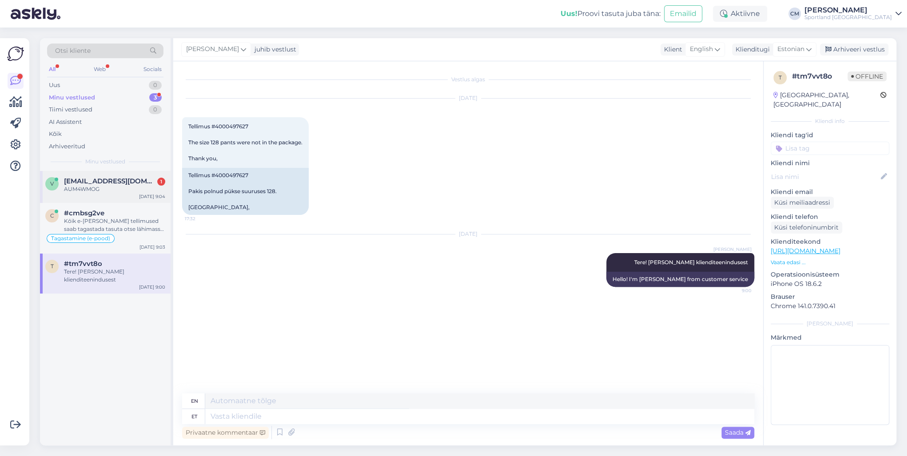
click at [132, 189] on div "AUM4WMOG" at bounding box center [114, 189] width 101 height 8
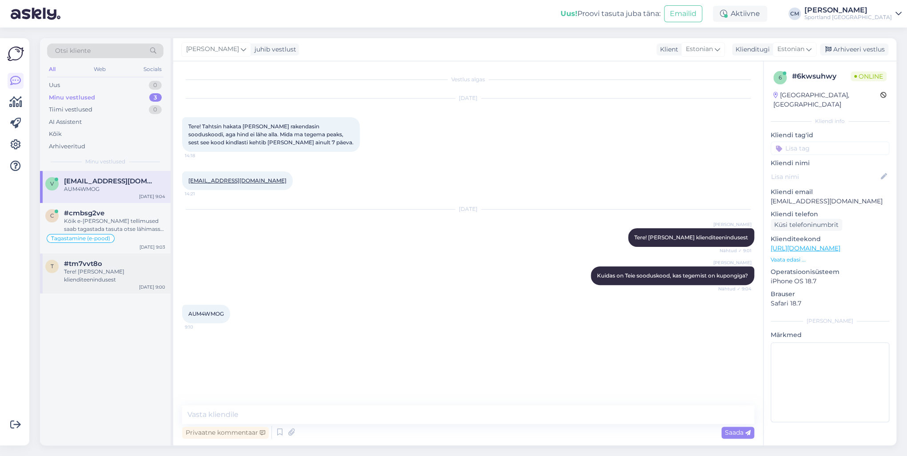
click at [113, 262] on div "#tm7vvt8o" at bounding box center [114, 264] width 101 height 8
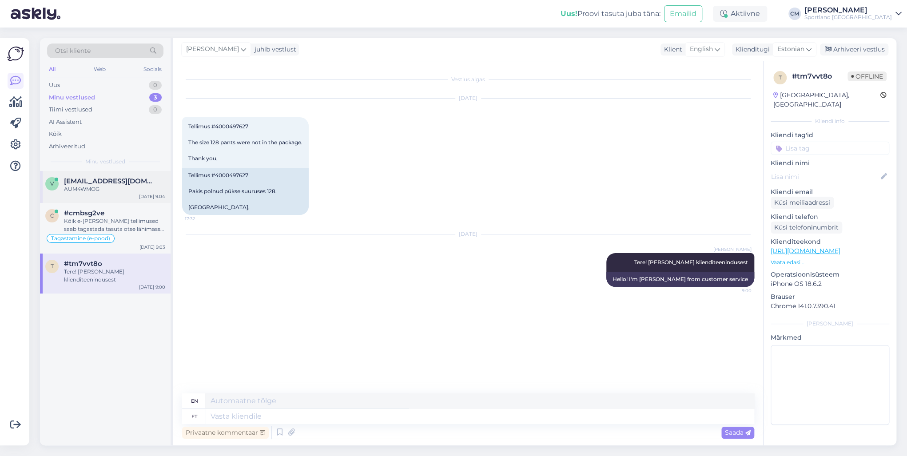
click at [121, 184] on span "[EMAIL_ADDRESS][DOMAIN_NAME]" at bounding box center [110, 181] width 92 height 8
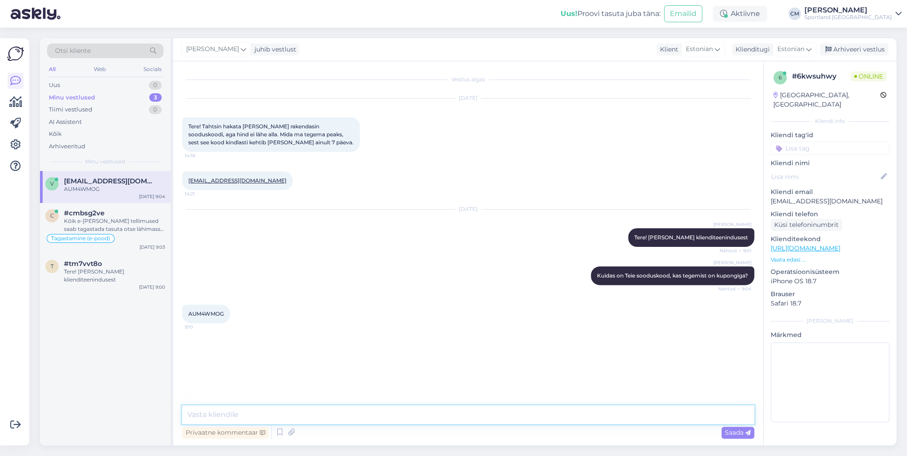
click at [257, 410] on textarea at bounding box center [468, 415] width 572 height 19
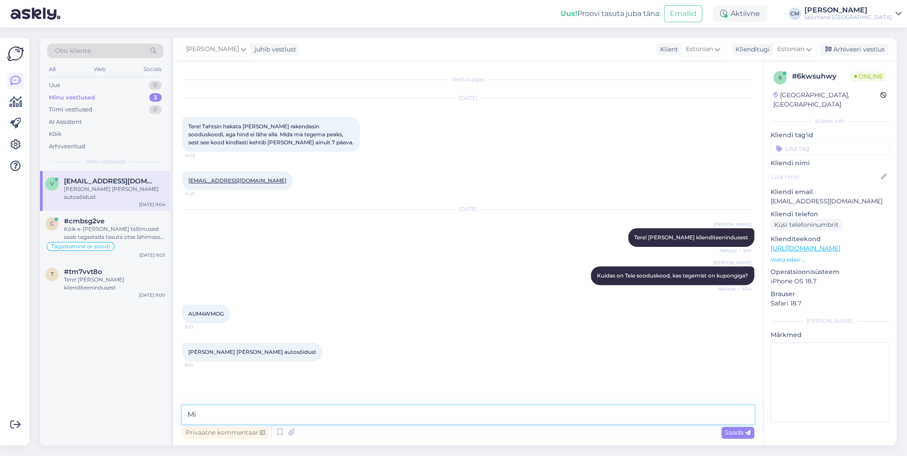
type textarea "M"
click at [258, 418] on textarea at bounding box center [468, 415] width 572 height 19
type textarea "K"
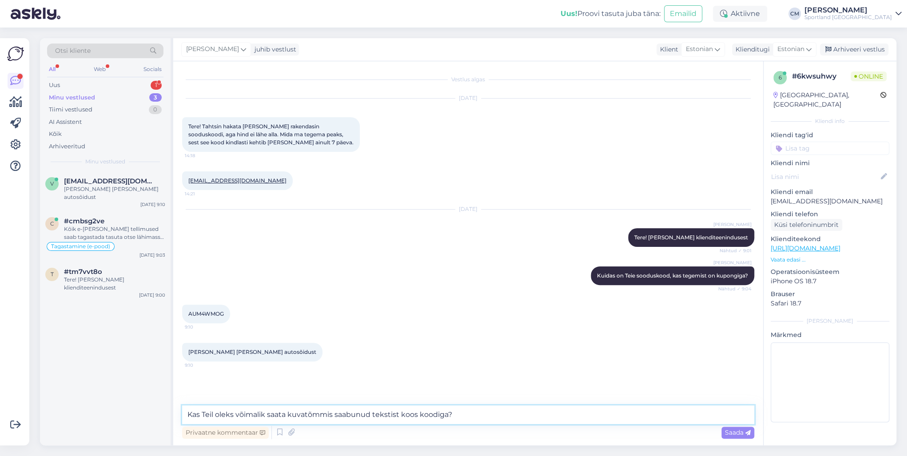
click at [423, 417] on textarea "Kas Teil oleks võimalik saata kuvatõmmis saabunud tekstist koos koodiga?" at bounding box center [468, 415] width 572 height 19
type textarea "Kas Teil oleks võimalik saata kuvatõmmis saabunud tekstist kus oli kood saadetu…"
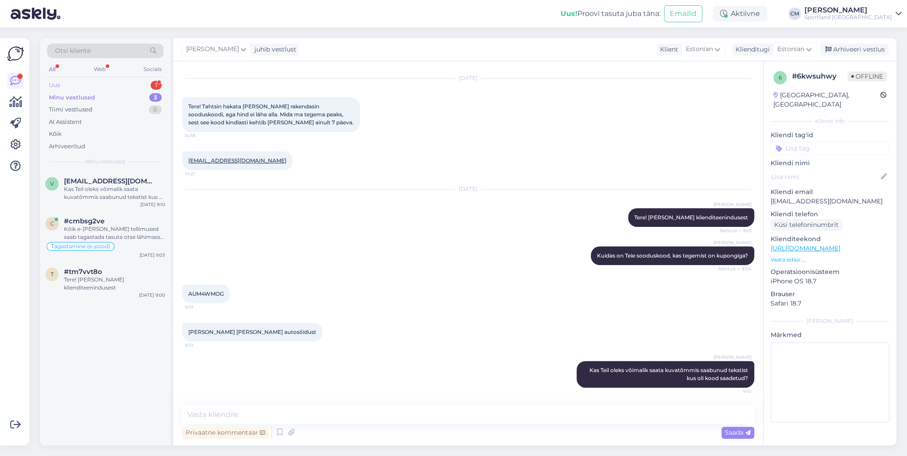
click at [158, 88] on div "1" at bounding box center [156, 85] width 11 height 9
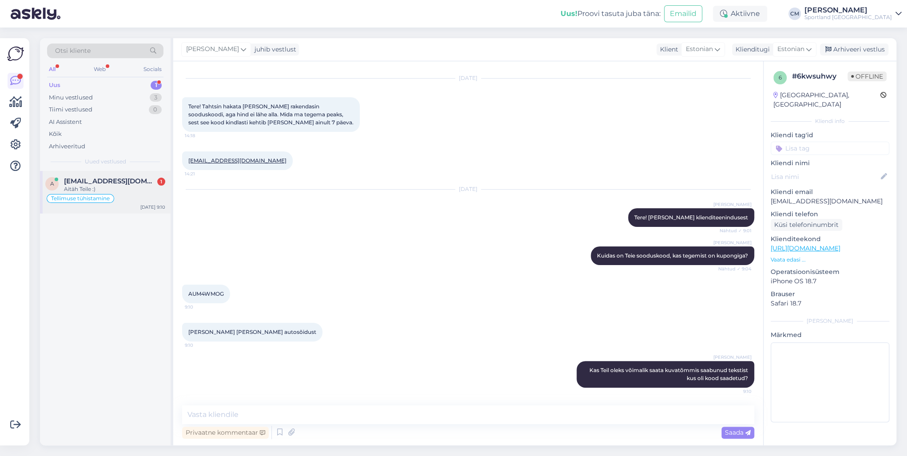
click at [129, 193] on div "Tellimuse tühistamine" at bounding box center [105, 198] width 120 height 11
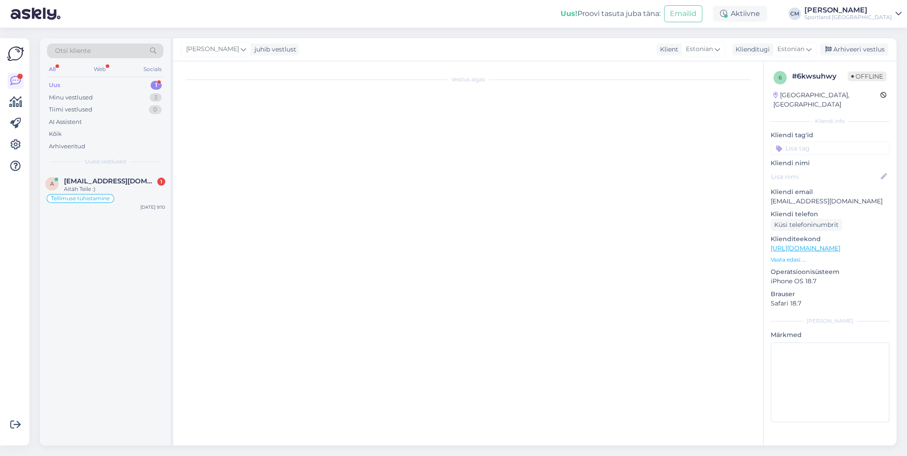
scroll to position [0, 0]
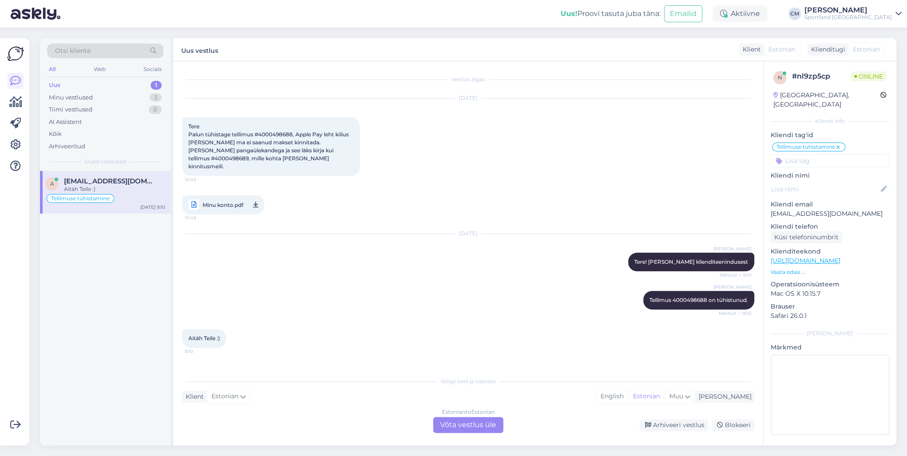
click at [483, 428] on div "Estonian to Estonian Võta vestlus üle" at bounding box center [468, 425] width 70 height 16
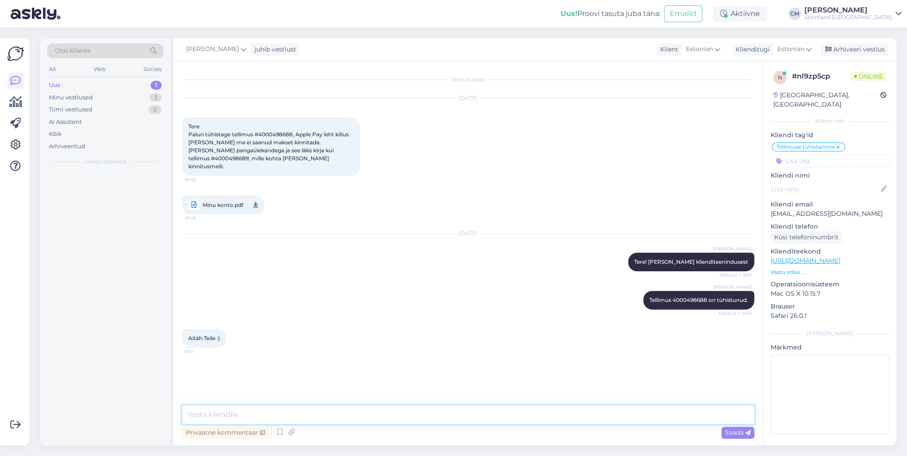
click at [460, 420] on textarea at bounding box center [468, 415] width 572 height 19
type textarea "Kas saan veel aidata?"
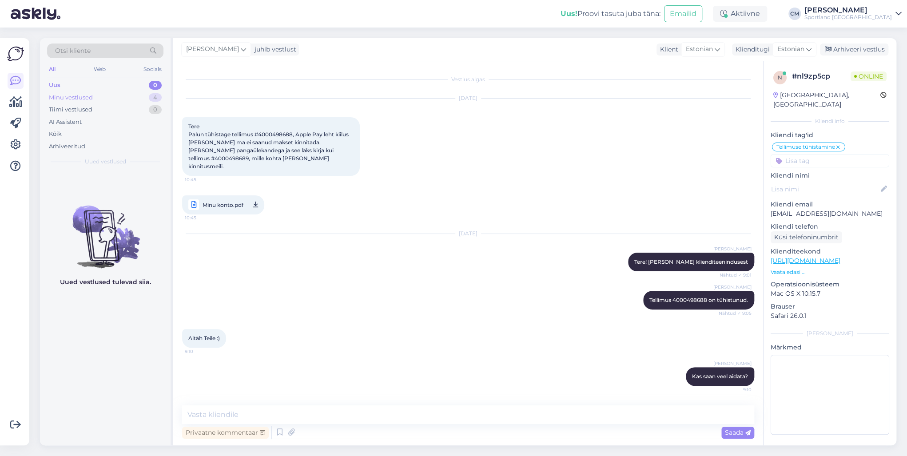
click at [156, 97] on div "4" at bounding box center [155, 97] width 13 height 9
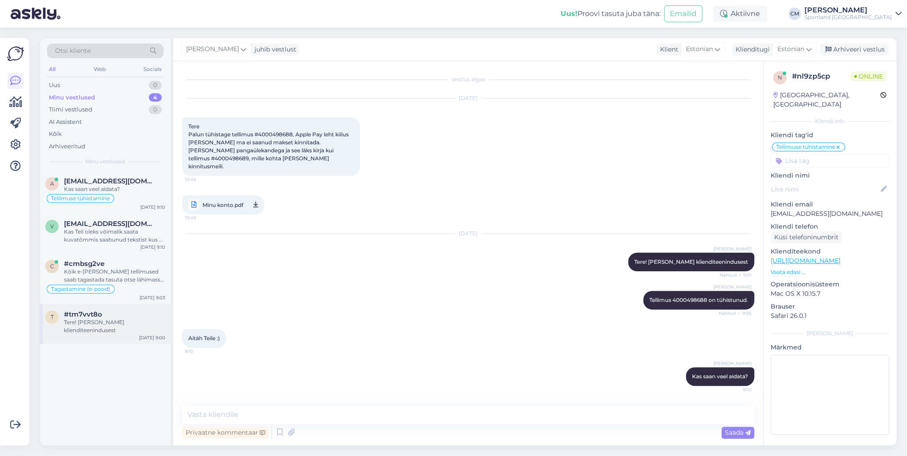
click at [92, 335] on div "t #tm7vvt8o Tere! [PERSON_NAME] klienditeenindusest [DATE] 9:00" at bounding box center [105, 324] width 131 height 40
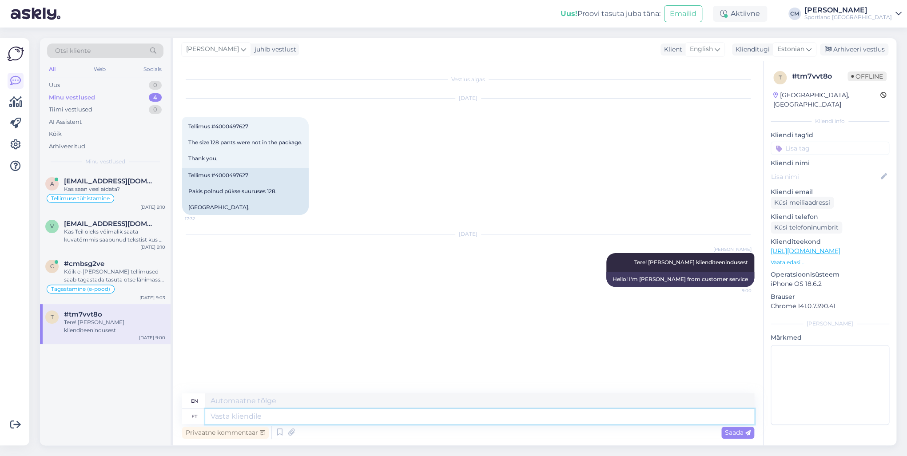
click at [376, 414] on textarea at bounding box center [479, 416] width 549 height 15
type textarea "Näen,"
type textarea "I see,"
type textarea "Näen, et o"
type textarea "I see that"
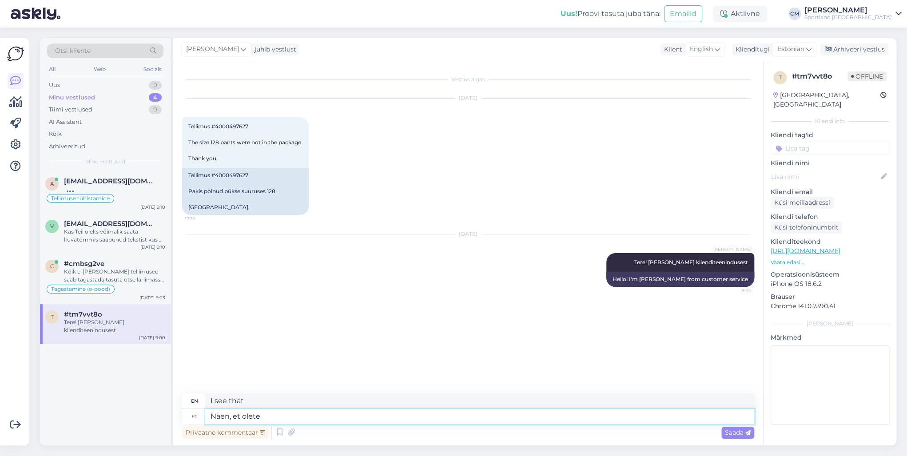
type textarea "Näen, et olete"
type textarea "I see you are"
type textarea "Näen, et olete tä"
type textarea "I see you are t"
type textarea "Näen, et [PERSON_NAME]"
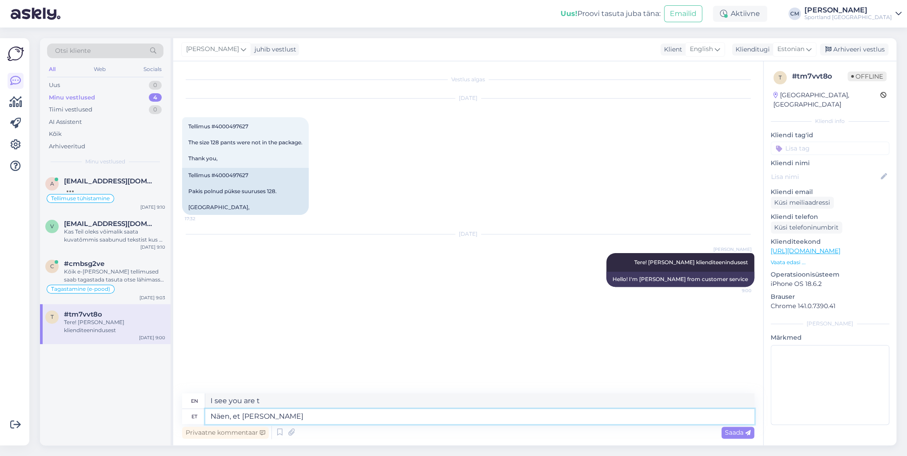
type textarea "I see you are here [DATE]."
type textarea "Näen, et [PERSON_NAME] paki k"
type textarea "I see you are in a hurry [DATE]."
type textarea "Näen, et [PERSON_NAME] paki kätte s"
type textarea "I see you received the package [DATE]."
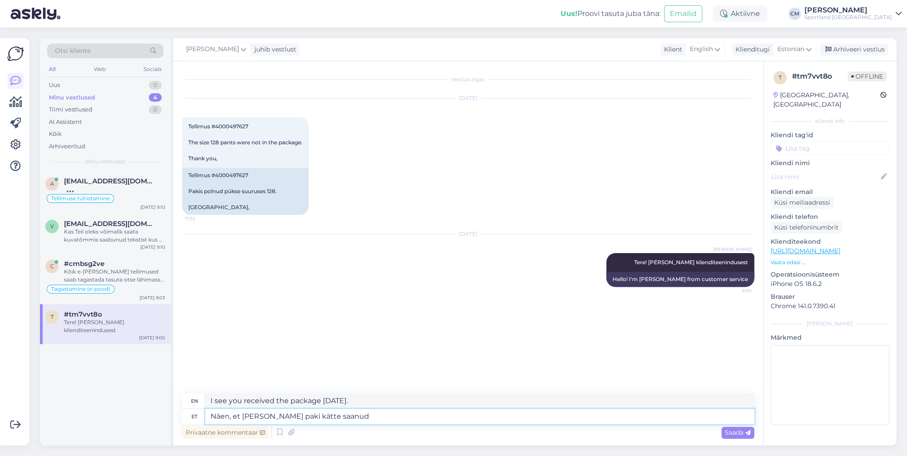
type textarea "Näen, et [PERSON_NAME] paki kätte saanud."
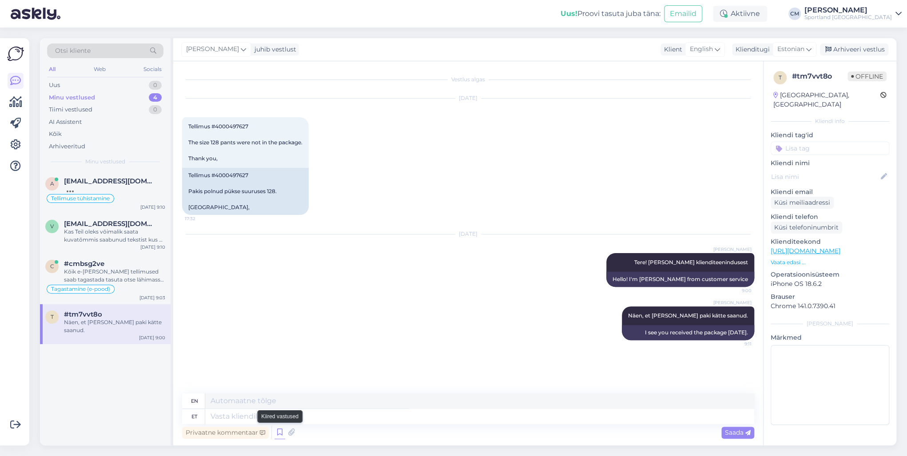
click at [278, 430] on icon at bounding box center [280, 432] width 11 height 13
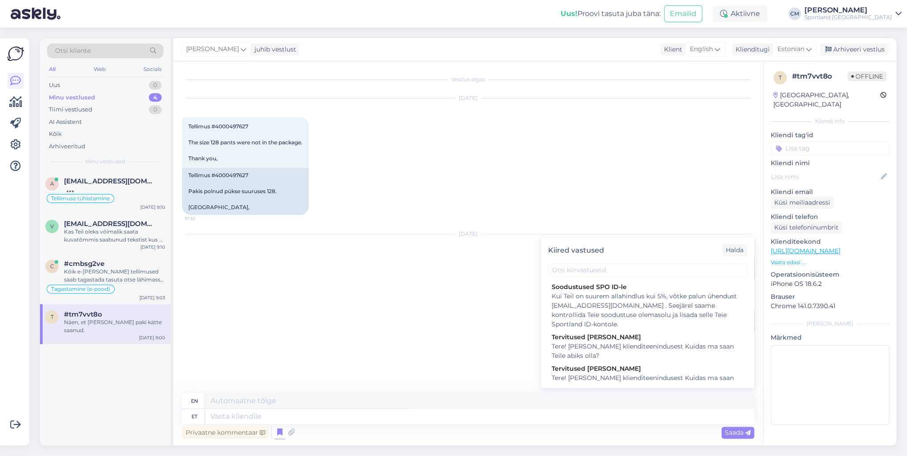
click at [615, 260] on div "Kiired vastused Halda" at bounding box center [647, 250] width 213 height 26
click at [615, 261] on div "Kiired vastused Halda" at bounding box center [647, 250] width 213 height 26
click at [613, 267] on input "text" at bounding box center [647, 271] width 199 height 14
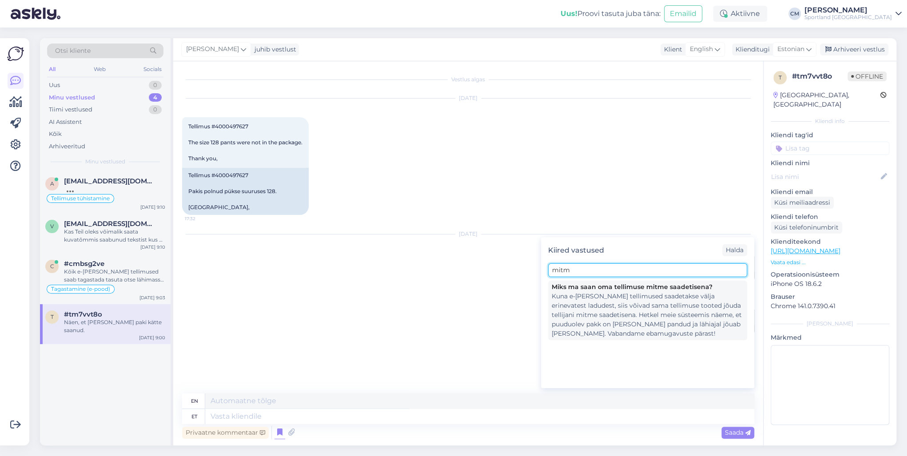
type input "mitm"
click at [608, 302] on div "Kuna e-[PERSON_NAME] tellimused saadetakse välja erinevatest ladudest, siis või…" at bounding box center [648, 315] width 192 height 47
type textarea "Since e-shop orders are sent out from different warehouses, the products of the…"
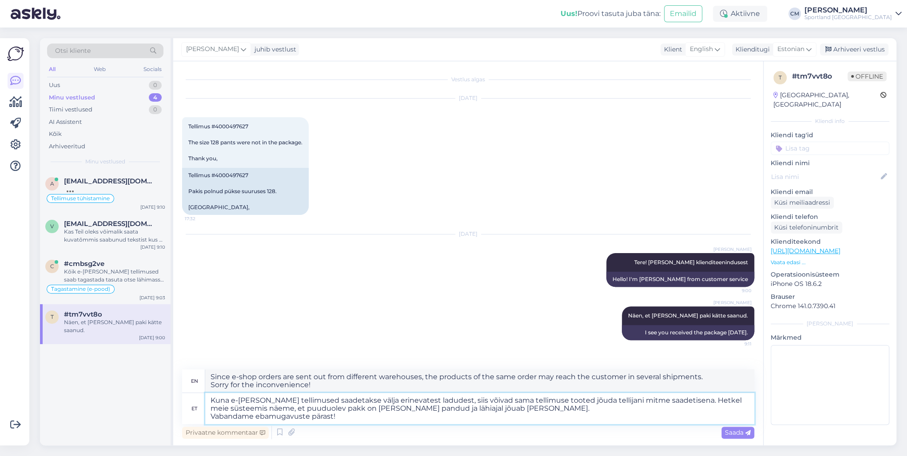
drag, startPoint x: 404, startPoint y: 415, endPoint x: 673, endPoint y: 397, distance: 269.0
click at [673, 397] on textarea "Kuna e-[PERSON_NAME] tellimused saadetakse välja erinevatest ladudest, siis või…" at bounding box center [479, 408] width 549 height 31
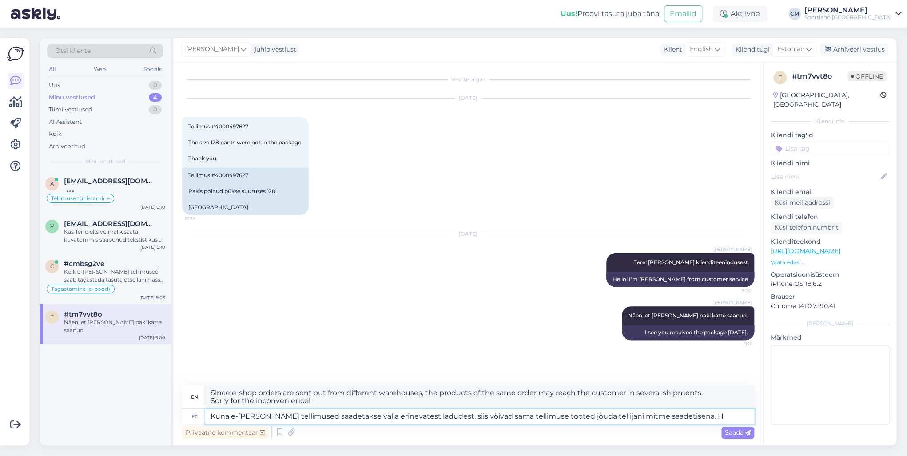
type textarea "Kuna e-[PERSON_NAME] tellimused saadetakse välja erinevatest ladudest, siis või…"
type textarea "Since e-store orders are shipped from different warehouses, products from the s…"
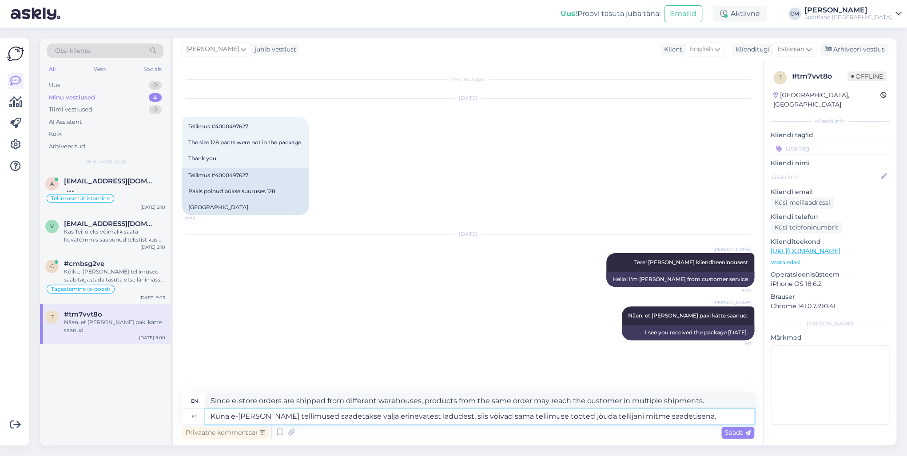
type textarea "Kuna e-[PERSON_NAME] tellimused saadetakse välja erinevatest ladudest, siis või…"
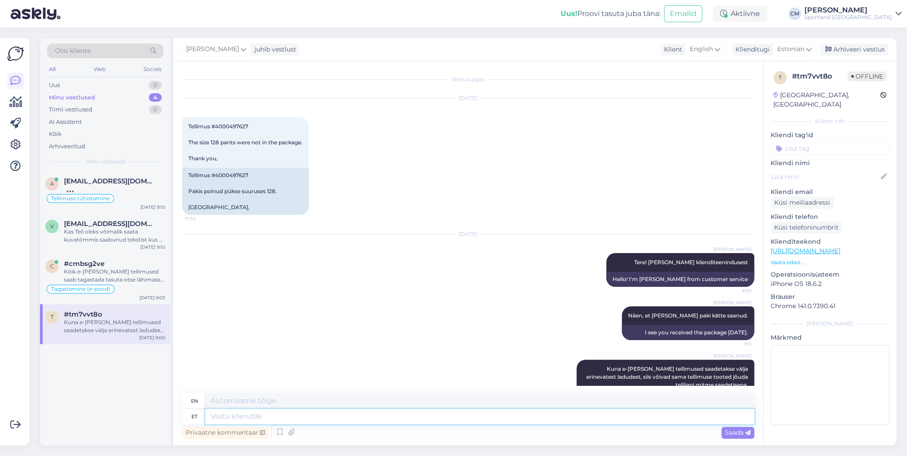
scroll to position [50, 0]
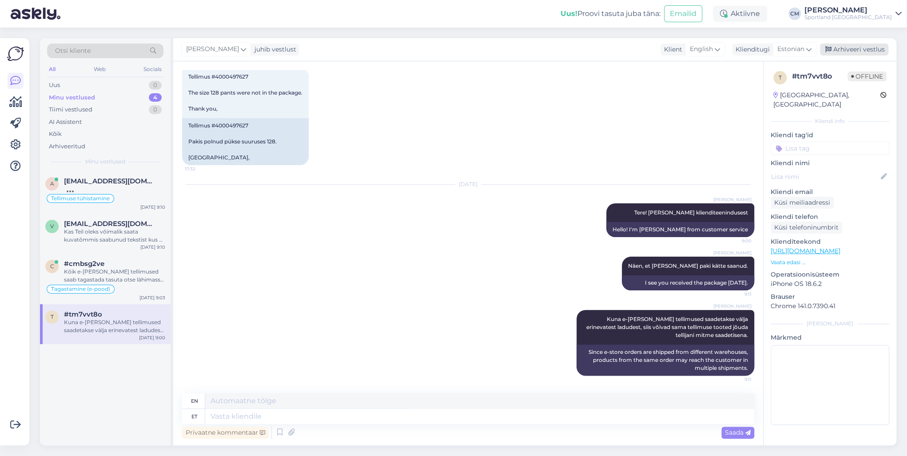
click at [870, 48] on div "Arhiveeri vestlus" at bounding box center [854, 50] width 68 height 12
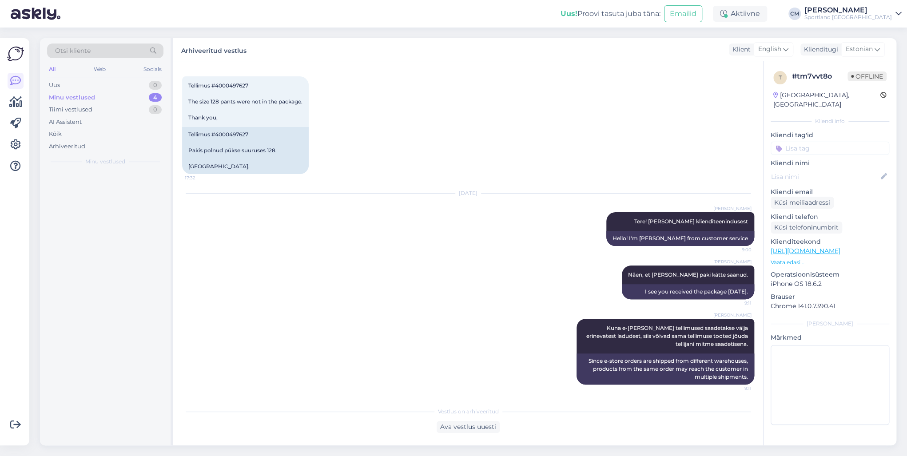
scroll to position [41, 0]
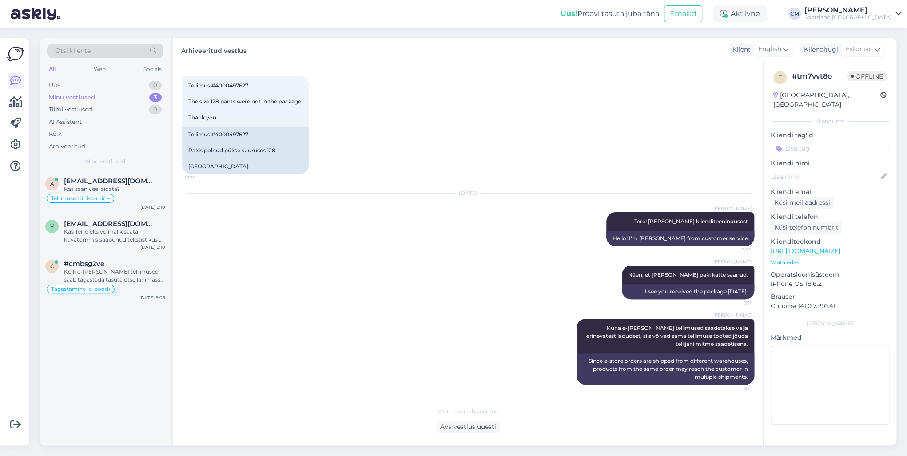
click at [855, 142] on input at bounding box center [830, 148] width 119 height 13
type input "tell"
click at [826, 169] on span "Tellimuse [PERSON_NAME] info" at bounding box center [830, 171] width 71 height 5
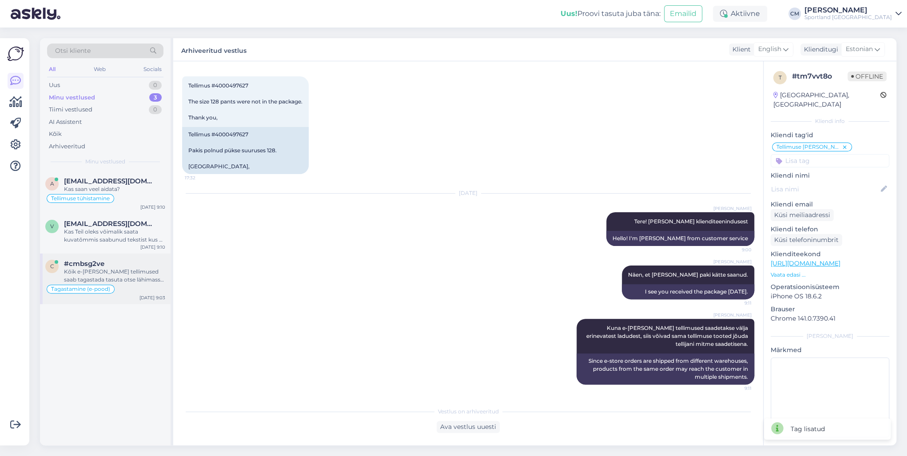
click at [128, 289] on div "Tagastamine (e-pood)" at bounding box center [105, 289] width 120 height 11
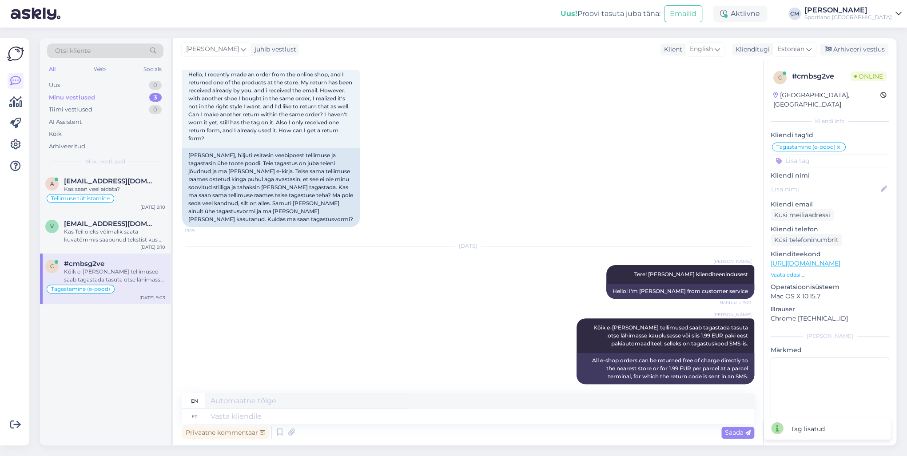
click at [862, 42] on div "[PERSON_NAME] juhib vestlust Klient English Klienditugi Estonian Arhiveeri vest…" at bounding box center [534, 49] width 723 height 23
click at [862, 44] on div "Arhiveeri vestlus" at bounding box center [854, 50] width 68 height 12
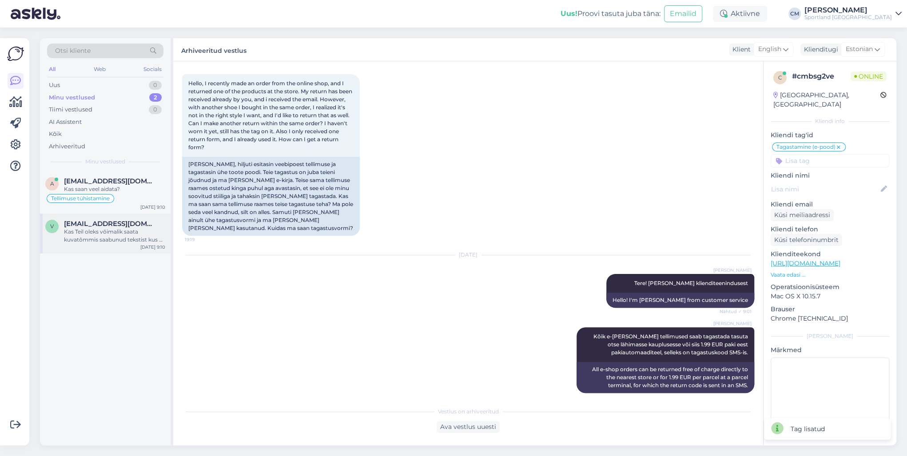
click at [102, 250] on div "v [EMAIL_ADDRESS][DOMAIN_NAME] Kas Teil oleks võimalik saata kuvatõmmis saabunu…" at bounding box center [105, 234] width 131 height 40
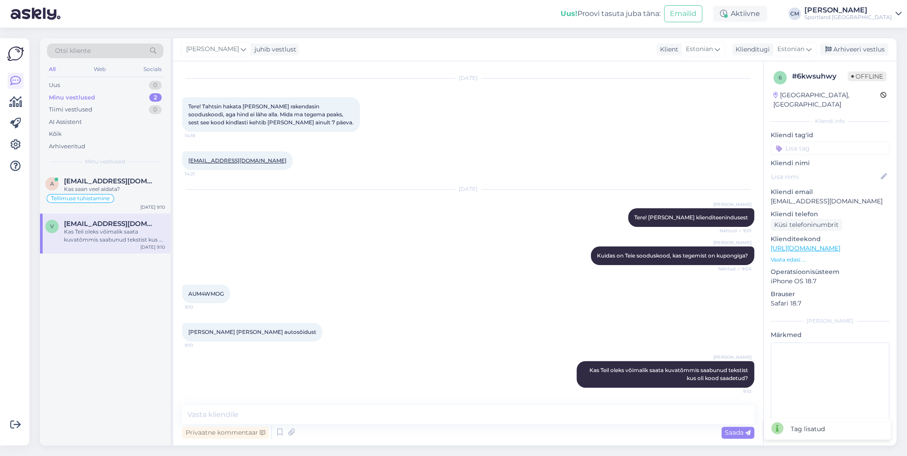
scroll to position [28, 0]
click at [128, 187] on div "Kas saan veel aidata?" at bounding box center [114, 189] width 101 height 8
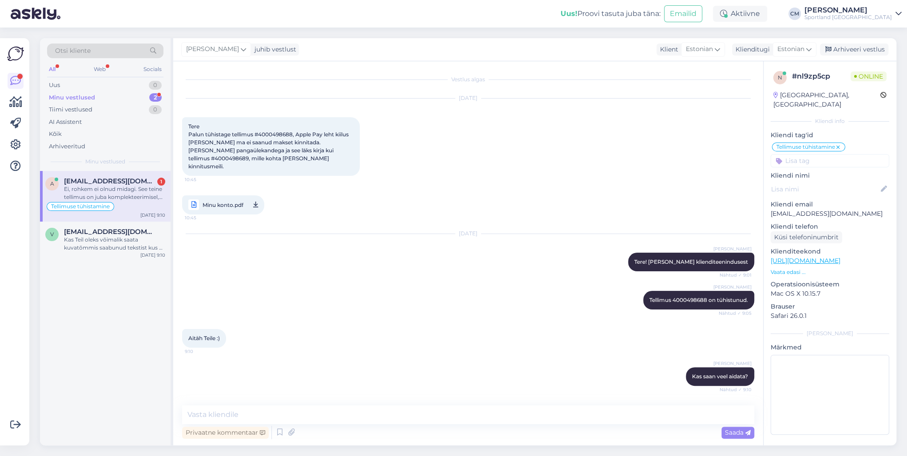
scroll to position [44, 0]
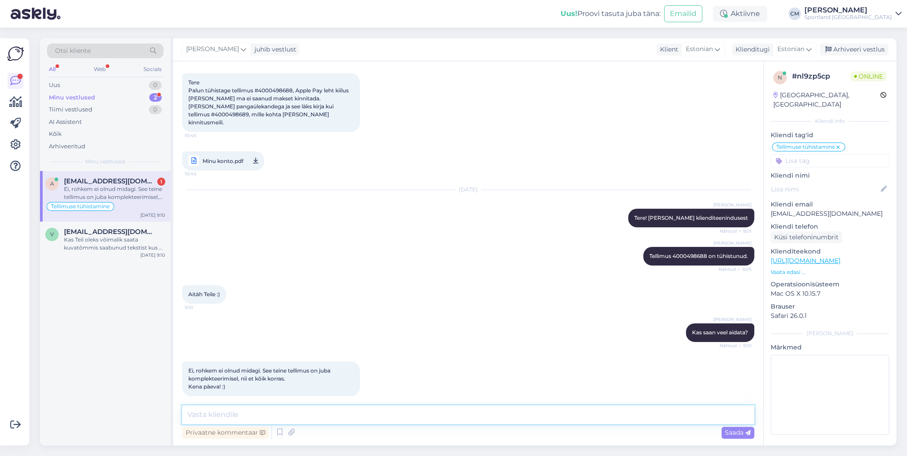
click at [343, 415] on textarea at bounding box center [468, 415] width 572 height 19
type textarea "K"
type textarea "Ilusat päeva! :)"
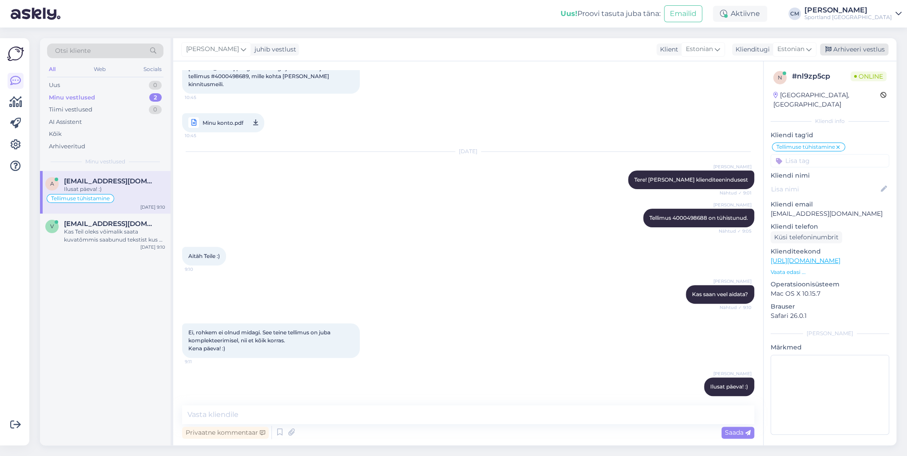
click at [850, 53] on div "Arhiveeri vestlus" at bounding box center [854, 50] width 68 height 12
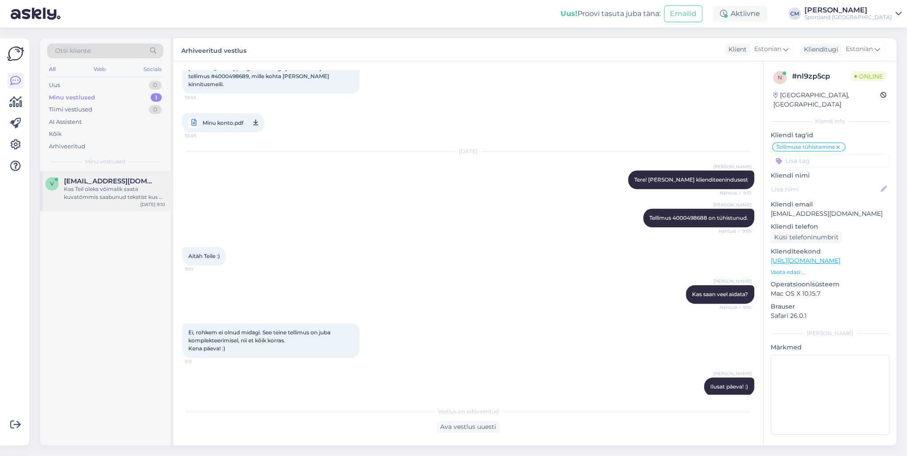
click at [110, 190] on div "Kas Teil oleks võimalik saata kuvatõmmis saabunud tekstist kus oli kood saadetu…" at bounding box center [114, 193] width 101 height 16
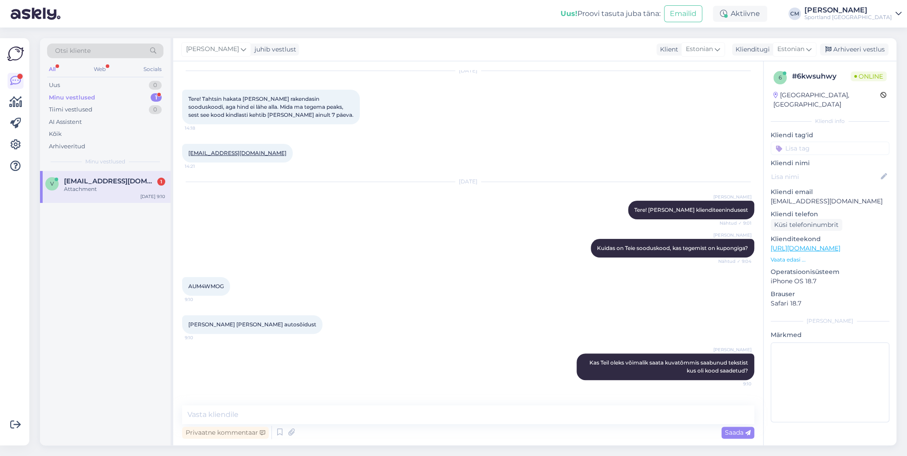
scroll to position [84, 0]
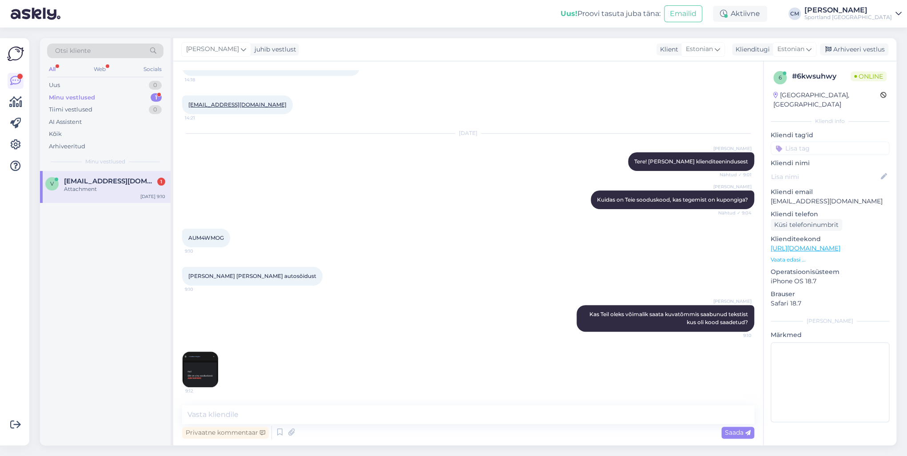
click at [198, 380] on img at bounding box center [201, 370] width 36 height 36
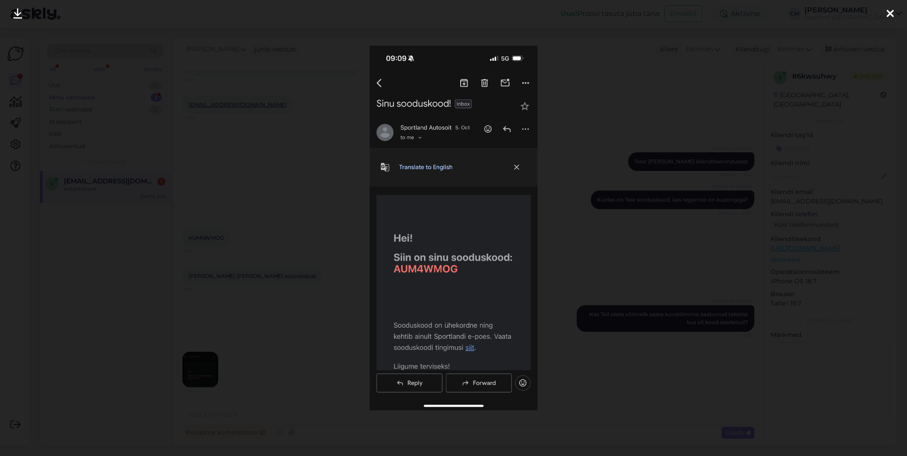
click at [249, 399] on div at bounding box center [453, 228] width 907 height 456
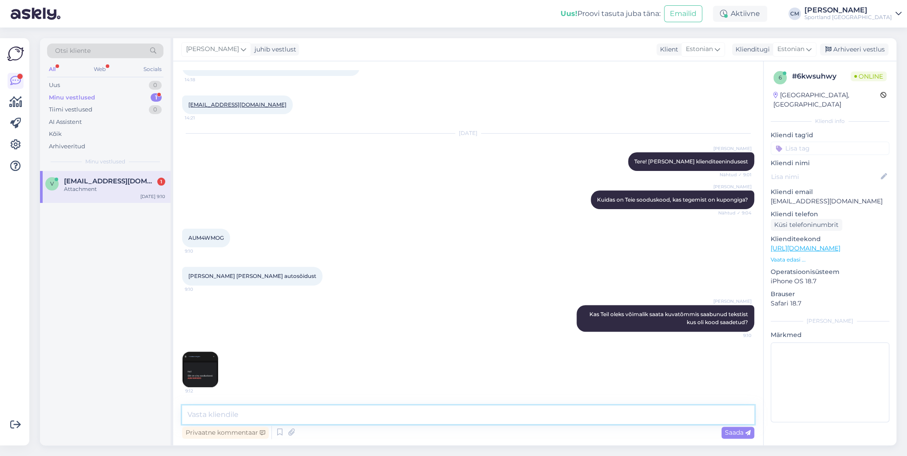
click at [256, 419] on textarea at bounding box center [468, 415] width 572 height 19
type textarea "K"
drag, startPoint x: 227, startPoint y: 379, endPoint x: 220, endPoint y: 376, distance: 6.6
click at [227, 379] on div "9:12" at bounding box center [468, 370] width 572 height 56
click at [210, 370] on img at bounding box center [201, 370] width 36 height 36
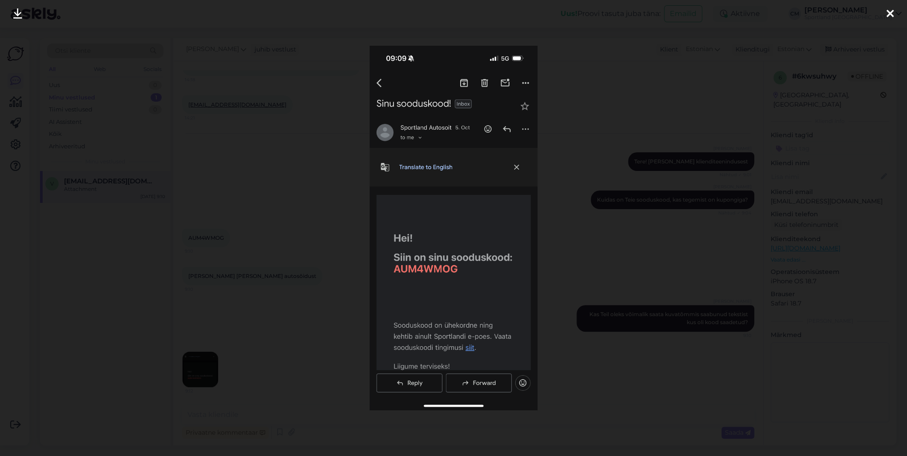
click at [289, 241] on div at bounding box center [453, 228] width 907 height 456
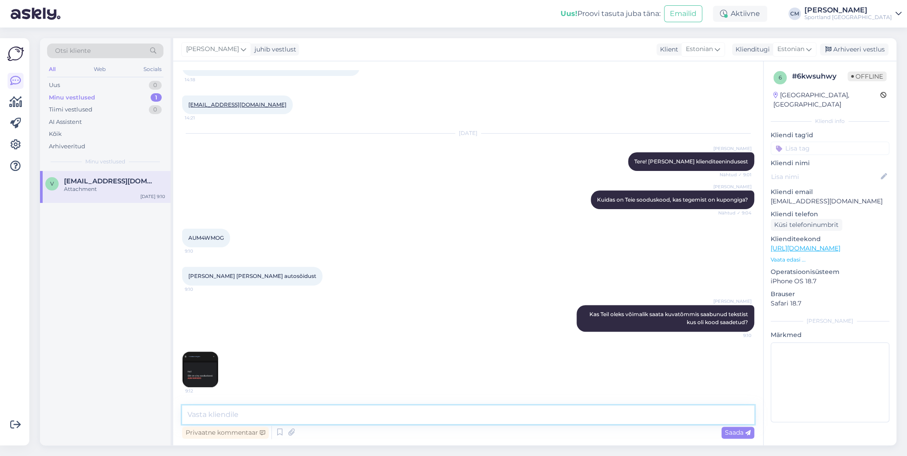
click at [255, 417] on textarea at bounding box center [468, 415] width 572 height 19
type textarea "Sooduskood rakendus kenasti ostukorvis. Kas olete ikka kodulehel sisselogitud?"
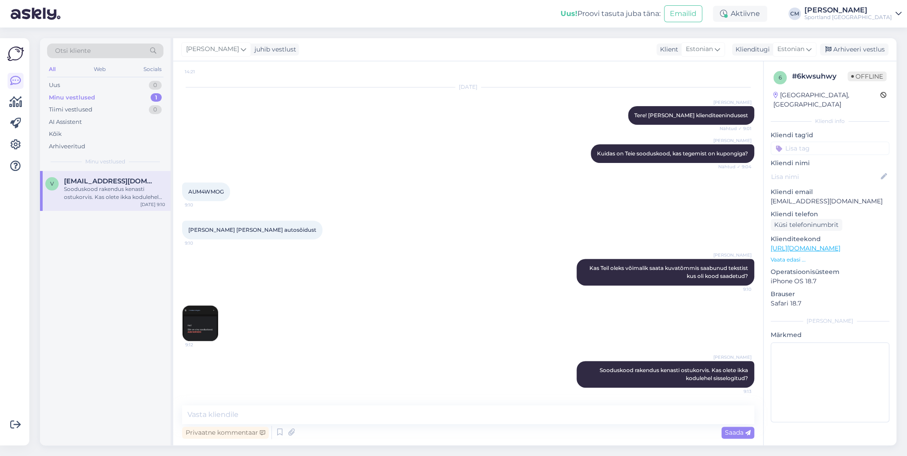
click at [212, 188] on span "AUM4WMOG" at bounding box center [206, 191] width 36 height 7
copy span "AUM4WMOG"
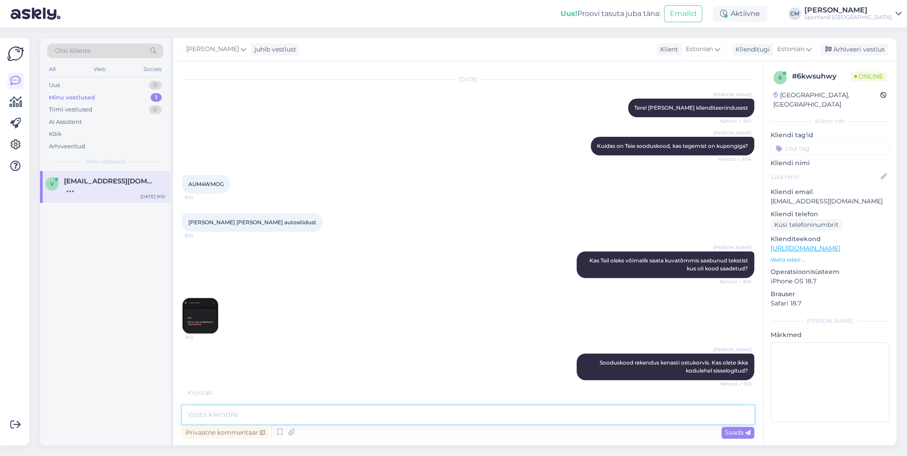
click at [304, 406] on textarea at bounding box center [468, 415] width 572 height 19
click at [227, 411] on textarea at bounding box center [468, 415] width 572 height 19
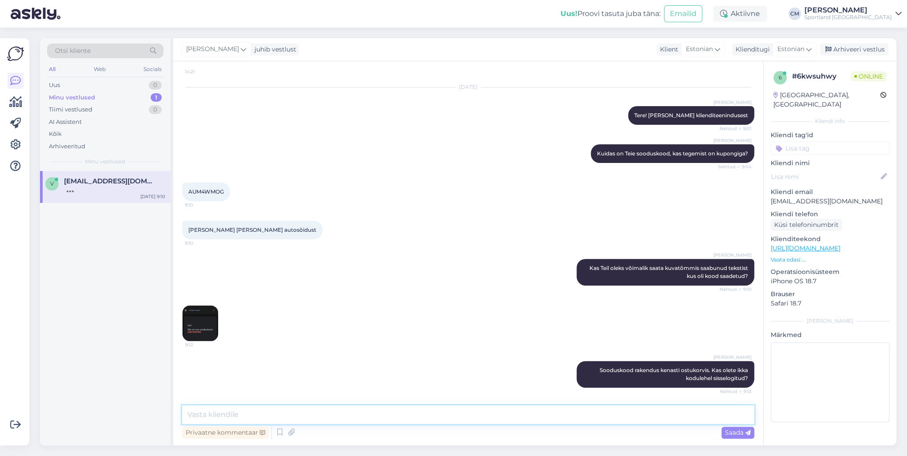
scroll to position [176, 0]
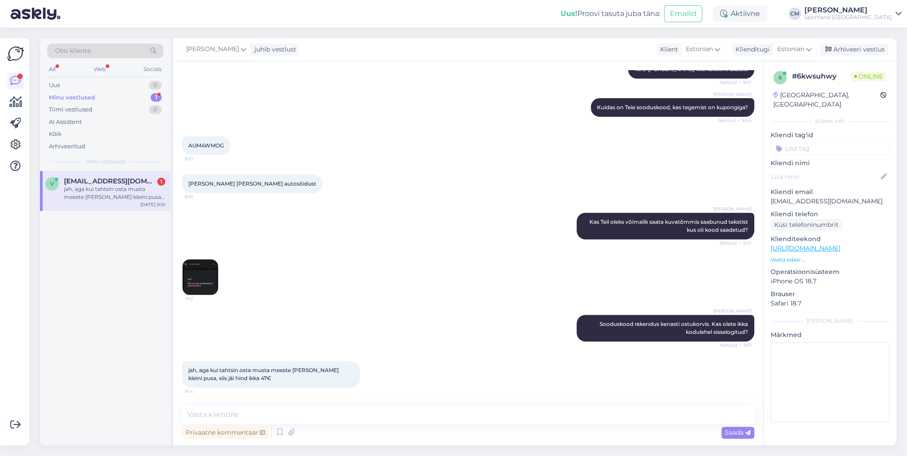
click at [795, 256] on p "Vaata edasi ..." at bounding box center [830, 260] width 119 height 8
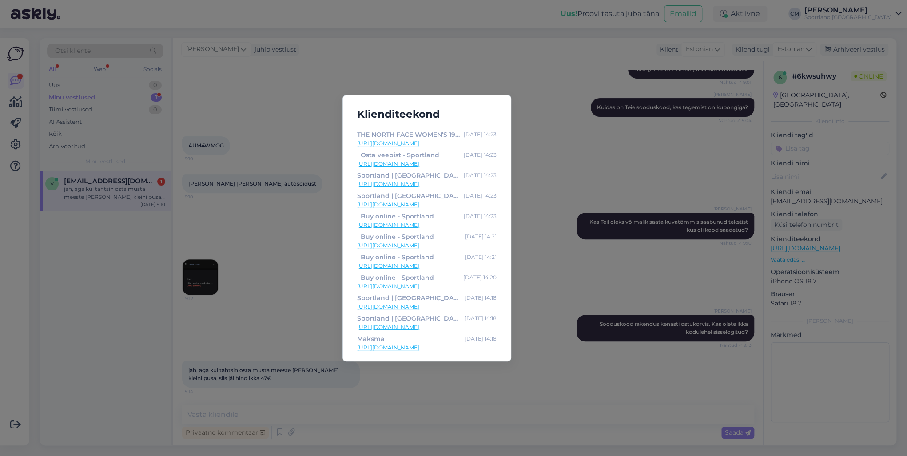
scroll to position [37, 0]
click at [315, 321] on div "Klienditeekond Sokid ja säärised | Aksessuaarid | Mehed | Osta veebist - Sportl…" at bounding box center [453, 228] width 907 height 456
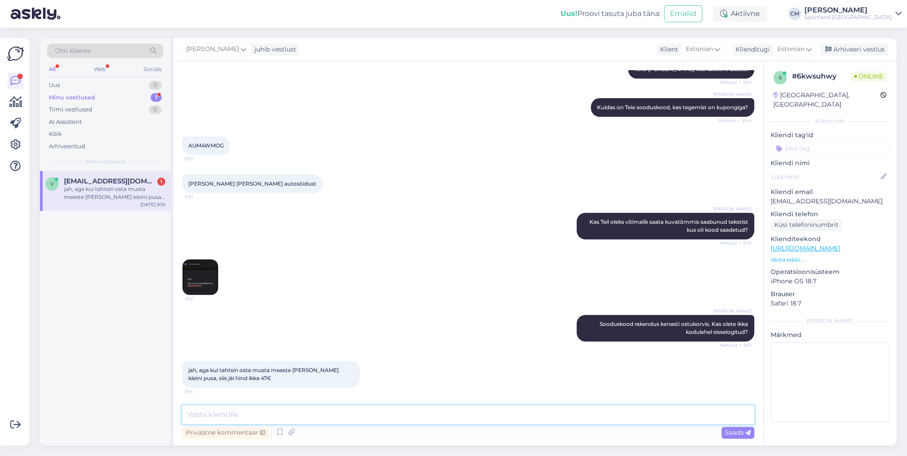
click at [324, 422] on textarea at bounding box center [468, 415] width 572 height 19
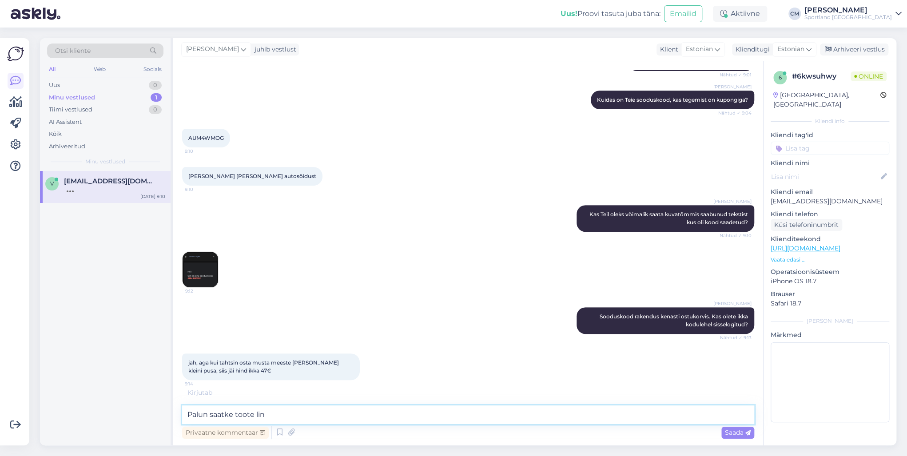
type textarea "Palun saatke toote link"
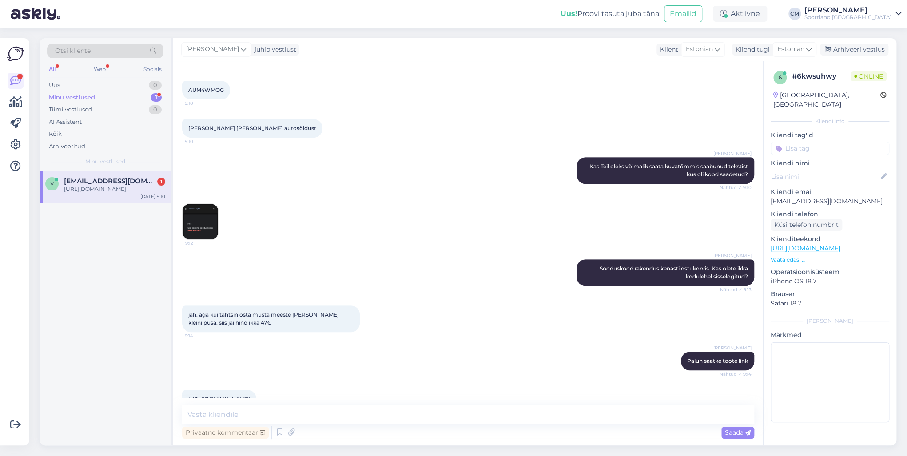
scroll to position [260, 0]
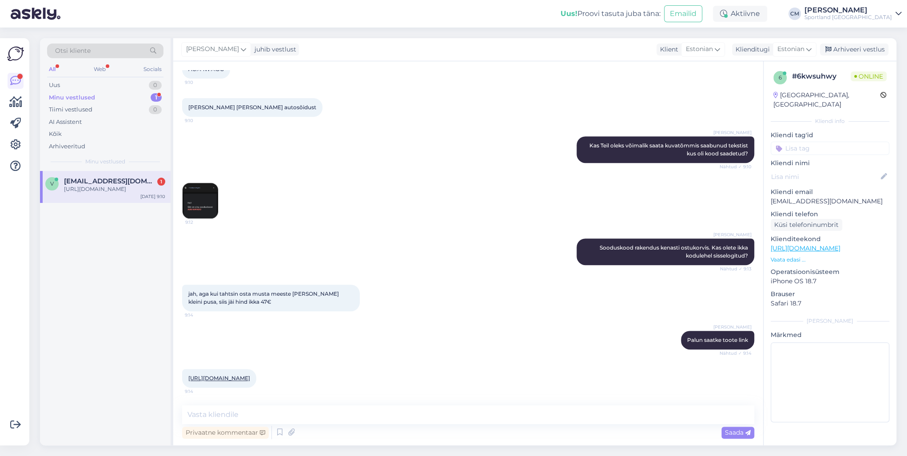
click at [250, 379] on link "[URL][DOMAIN_NAME]" at bounding box center [219, 378] width 62 height 7
click at [325, 420] on textarea at bounding box center [468, 415] width 572 height 19
click at [279, 415] on textarea "See" at bounding box center [468, 415] width 572 height 19
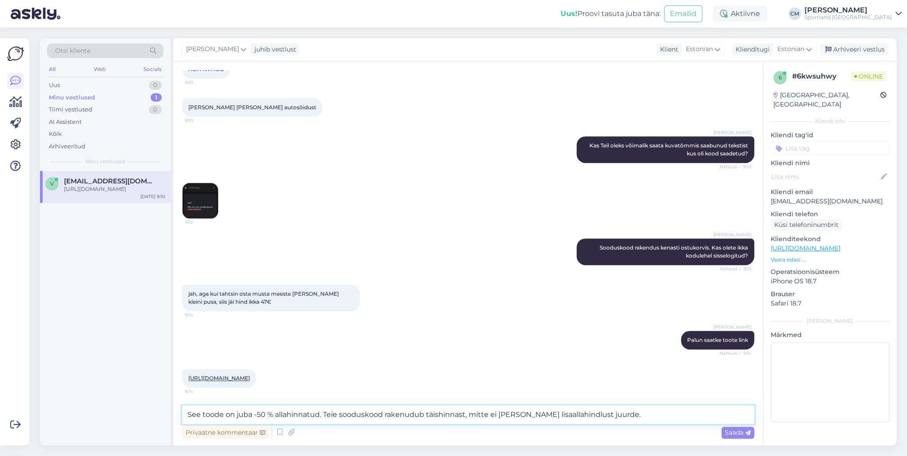
click at [268, 414] on textarea "See toode on juba -50 % allahinnatud. Teie sooduskood rakenudub täishinnast, mi…" at bounding box center [468, 415] width 572 height 19
click at [507, 430] on div "Privaatne kommentaar Saada" at bounding box center [468, 432] width 572 height 17
click at [493, 418] on textarea "See toode on juba -50% allahinnatud. Teie sooduskood rakenudub täishinnast, mit…" at bounding box center [468, 415] width 572 height 19
click at [409, 414] on textarea "See toode on juba -50% allahinnatud. Teie sooduskood rakenudub täishinnast, mit…" at bounding box center [468, 415] width 572 height 19
type textarea "See toode on juba -50% allahinnatud. Teie sooduskood rakendub täishinnast, mitt…"
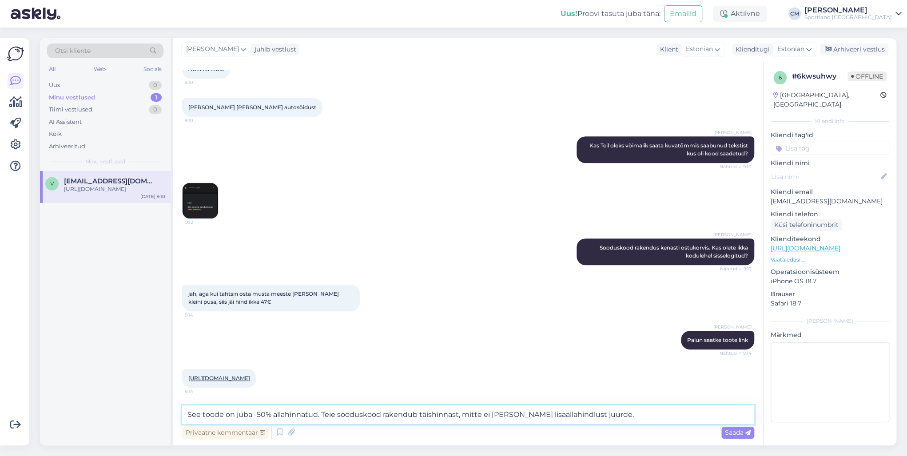
click at [588, 421] on textarea "See toode on juba -50% allahinnatud. Teie sooduskood rakendub täishinnast, mitt…" at bounding box center [468, 415] width 572 height 19
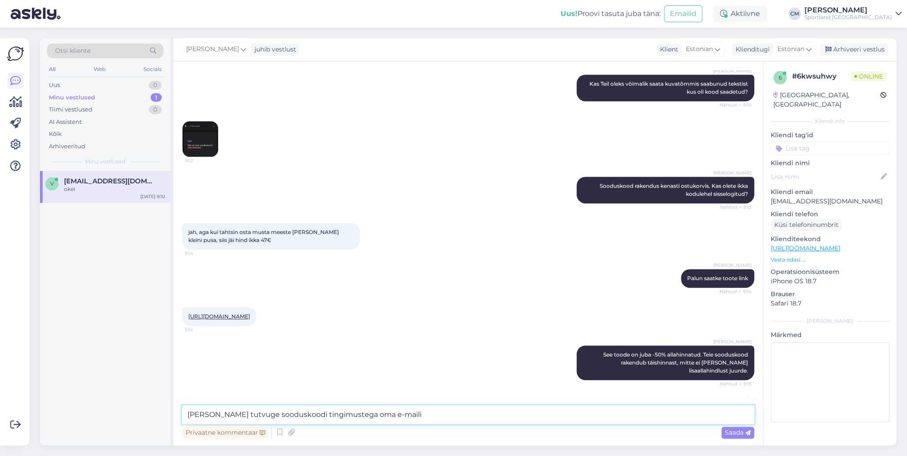
scroll to position [345, 0]
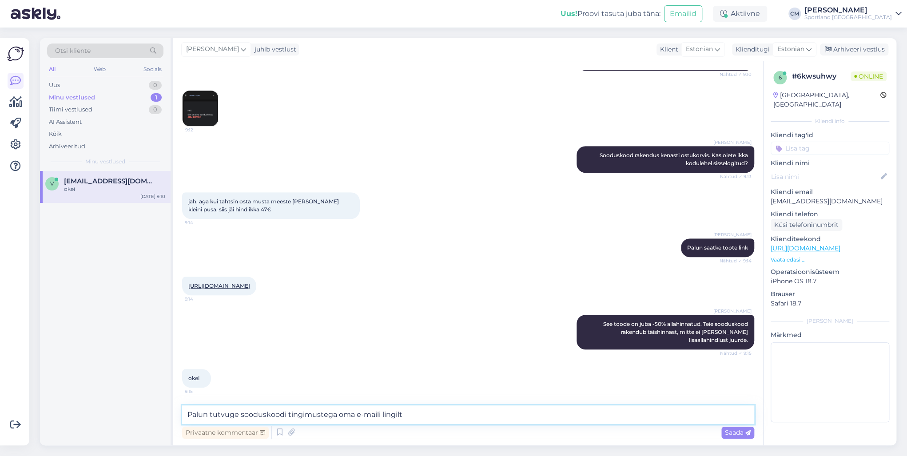
type textarea "Palun tutvuge sooduskoodi tingimustega oma e-maili lingilt."
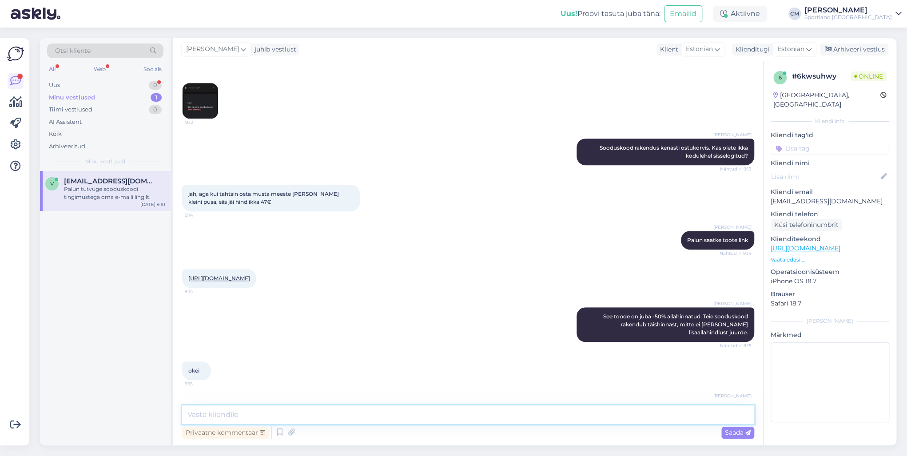
scroll to position [383, 0]
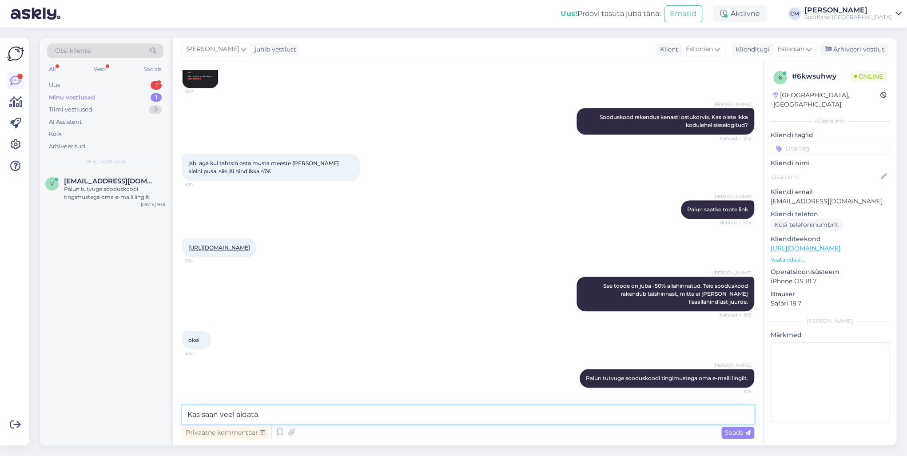
type textarea "Kas saan veel aidata?"
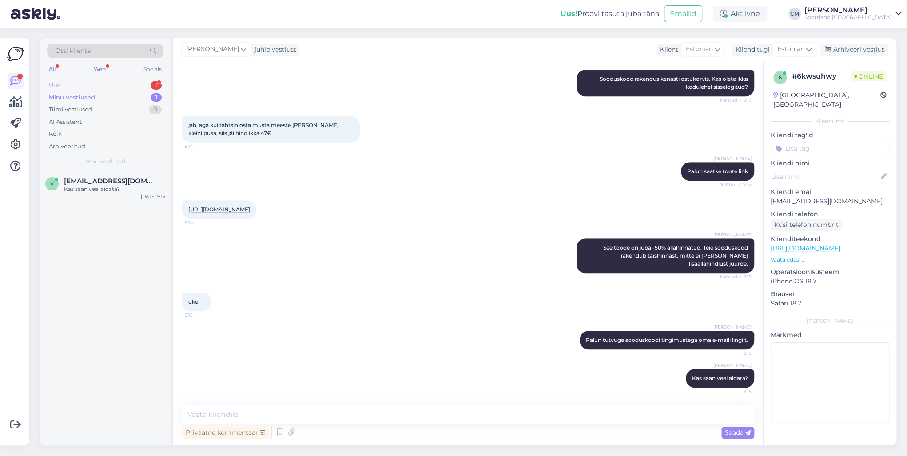
click at [149, 83] on div "Uus 1" at bounding box center [105, 85] width 116 height 12
click at [122, 196] on div "Tere! Rajavallutaja kinkekaardil kirjas: Auhinnaks võidetud koodi saad kasutada…" at bounding box center [114, 193] width 101 height 16
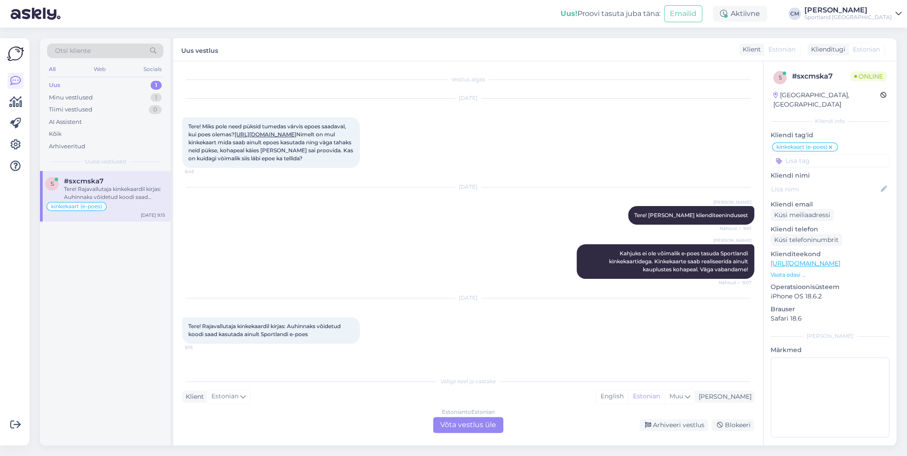
click at [463, 425] on div "Estonian to Estonian Võta vestlus üle" at bounding box center [468, 425] width 70 height 16
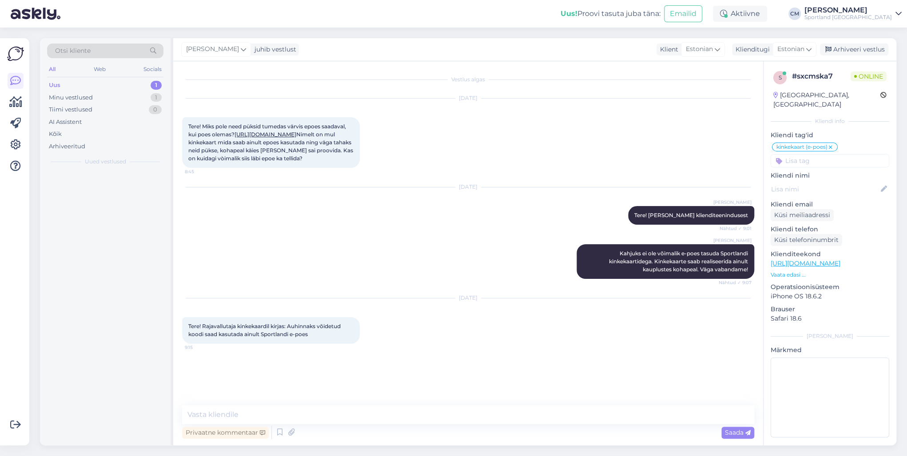
scroll to position [0, 0]
click at [323, 416] on textarea at bounding box center [468, 415] width 572 height 19
type textarea "Tere!"
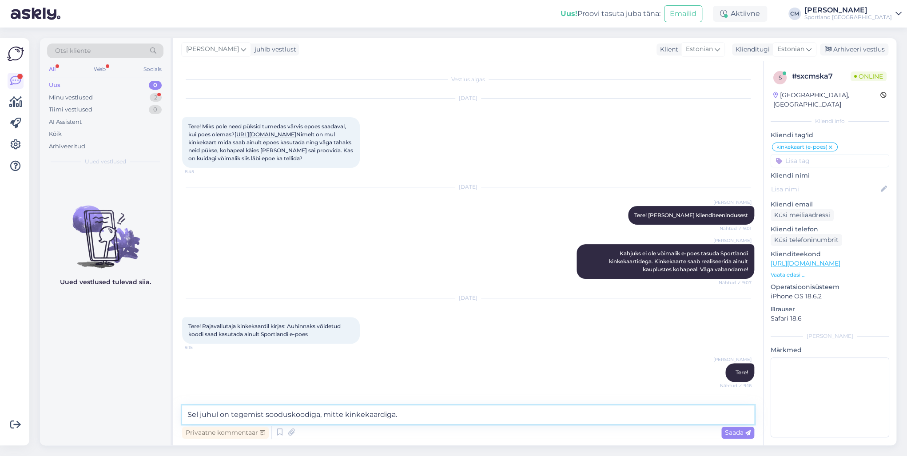
scroll to position [72, 0]
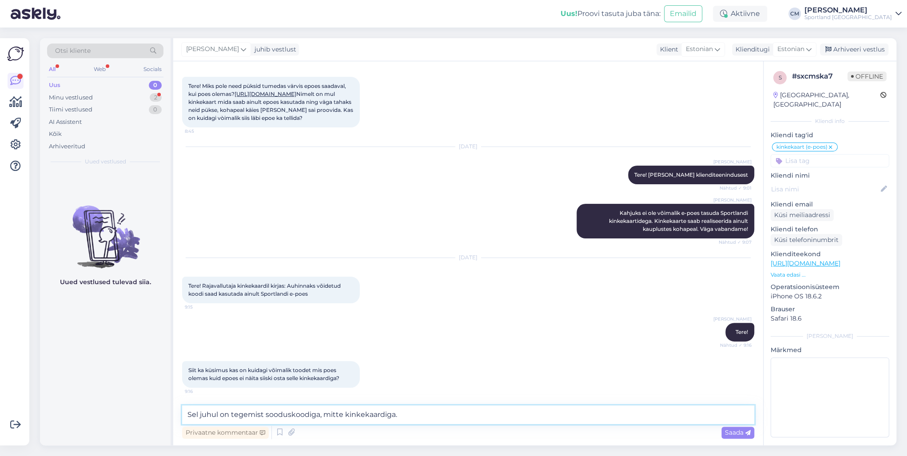
click at [448, 408] on textarea "Sel juhul on tegemist sooduskoodiga, mitte kinkekaardiga." at bounding box center [468, 415] width 572 height 19
click at [449, 422] on textarea "Sel juhul on tegemist sooduskoodiga, mitte kinkekaardiga." at bounding box center [468, 415] width 572 height 19
type textarea "Sel juhul on tegemist sooduskoodiga, mitte kinkekaardiga. Antud sooduskoodi saa…"
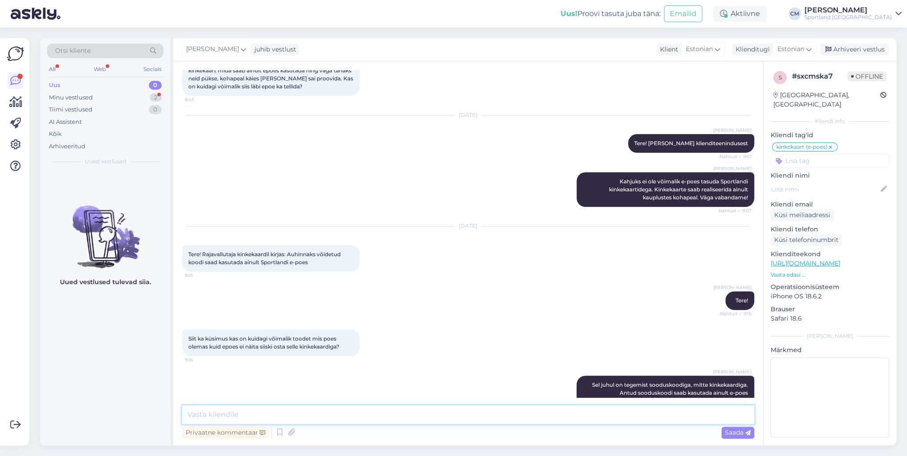
scroll to position [126, 0]
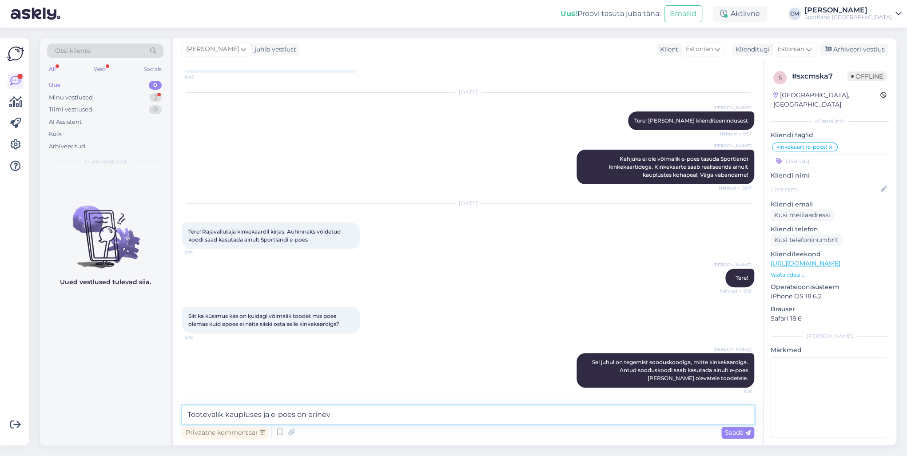
type textarea "Tootevalik kaupluses ja e-poes on erinev."
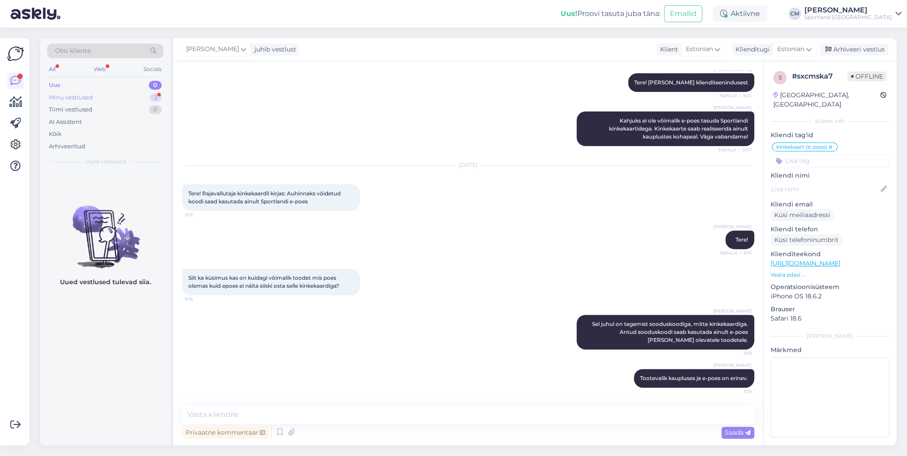
click at [148, 97] on div "Minu vestlused 2" at bounding box center [105, 98] width 116 height 12
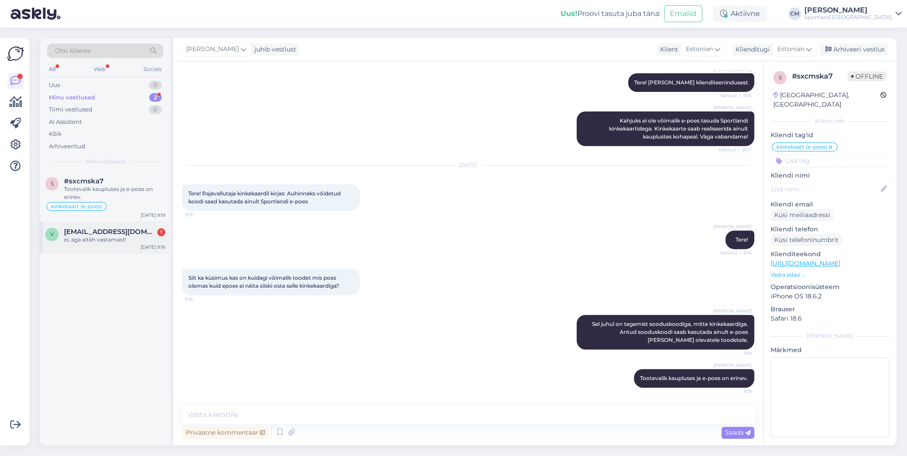
click at [110, 243] on div "ei, aga aitäh vastamast!" at bounding box center [114, 240] width 101 height 8
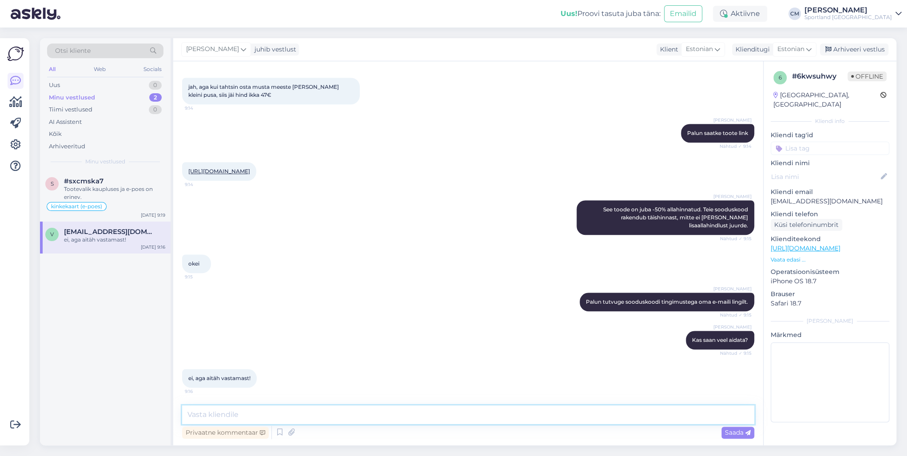
click at [411, 415] on textarea at bounding box center [468, 415] width 572 height 19
type textarea "Kena päeva jätku!"
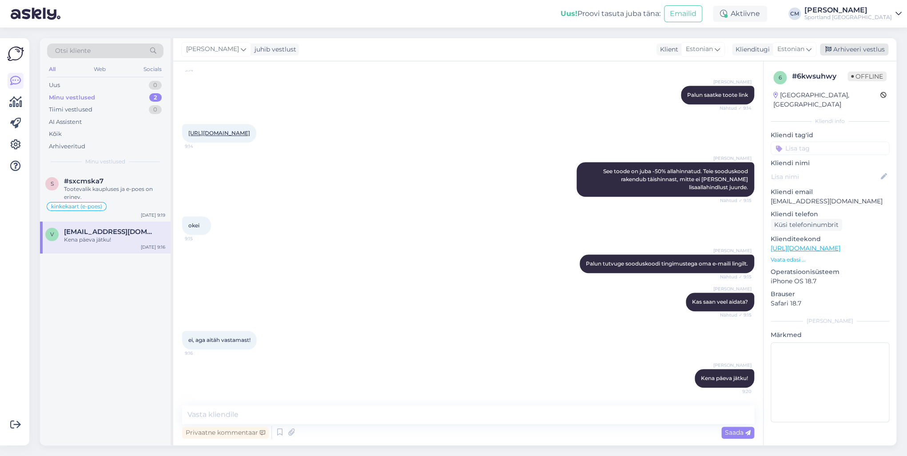
click at [862, 54] on div "[PERSON_NAME] juhib vestlust Klient [DEMOGRAPHIC_DATA] Klienditugi [DEMOGRAPHIC…" at bounding box center [534, 49] width 723 height 23
click at [863, 53] on div "Arhiveeri vestlus" at bounding box center [854, 50] width 68 height 12
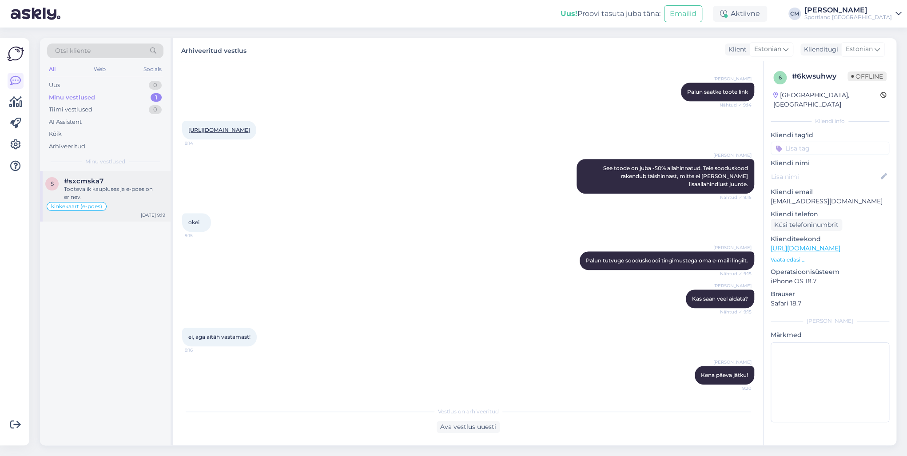
click at [128, 188] on div "Tootevalik kaupluses ja e-poes on erinev." at bounding box center [114, 193] width 101 height 16
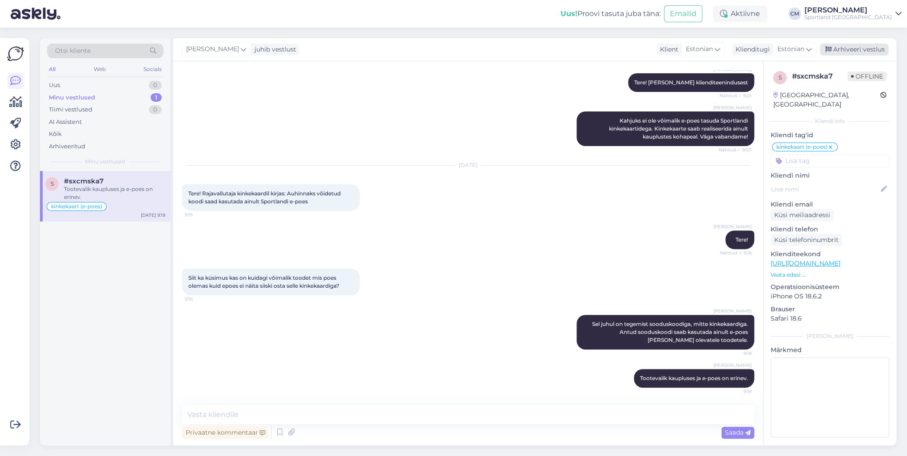
click at [841, 51] on div "Arhiveeri vestlus" at bounding box center [854, 50] width 68 height 12
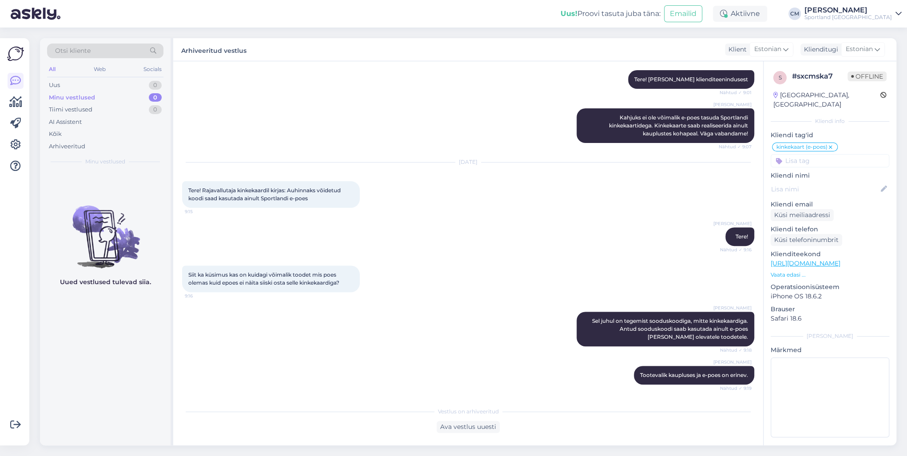
scroll to position [168, 0]
click at [155, 81] on div "1" at bounding box center [156, 85] width 11 height 9
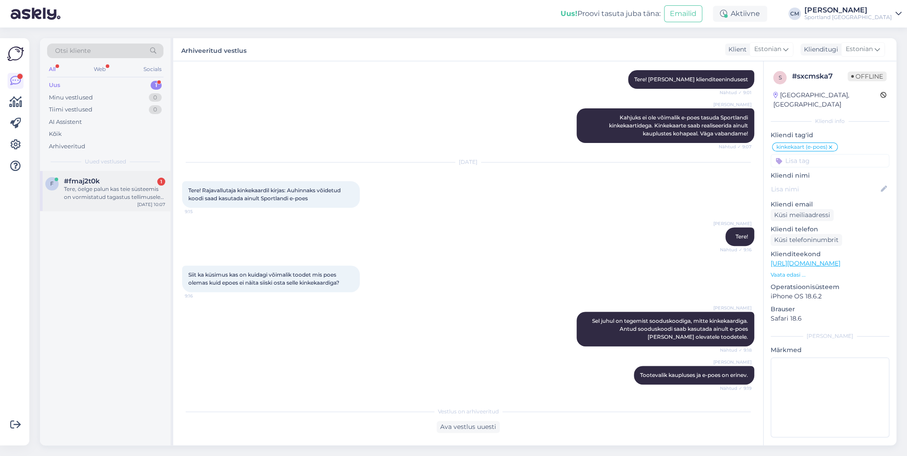
click at [128, 204] on div "f #fmaj2t0k 1 Tere, öelge palun kas teie süsteemis on vormistatud tagastus tell…" at bounding box center [105, 191] width 131 height 40
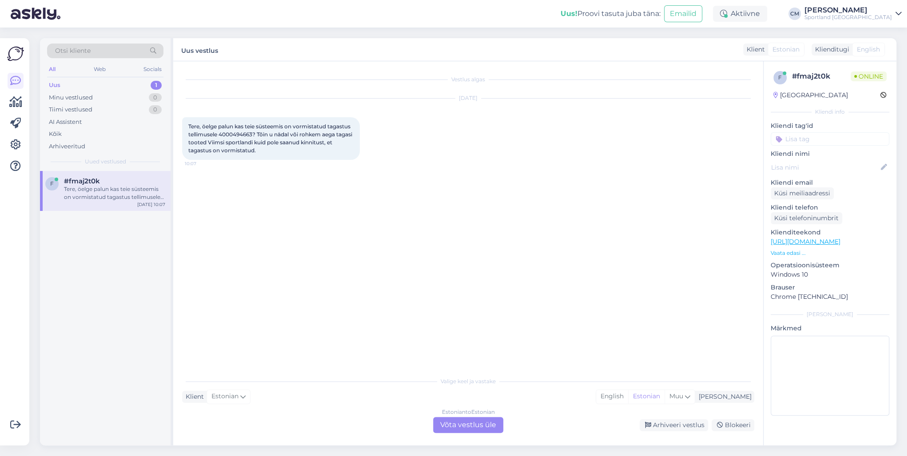
click at [459, 426] on div "Estonian to Estonian Võta vestlus üle" at bounding box center [468, 425] width 70 height 16
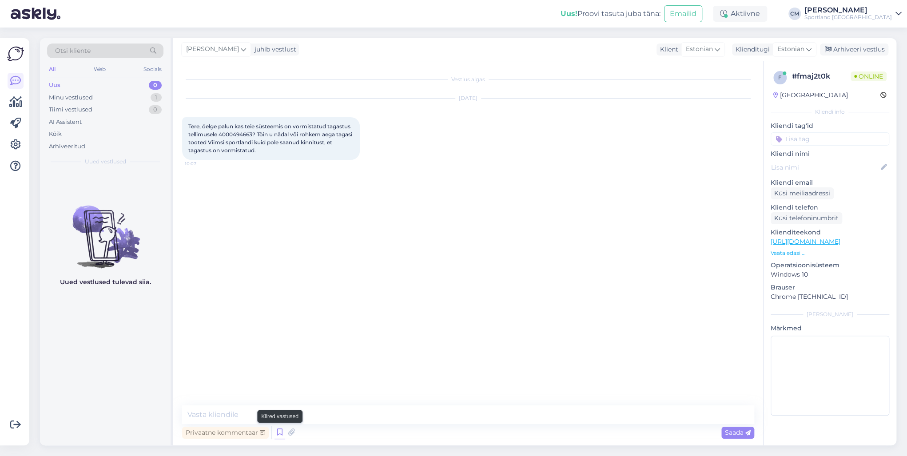
click at [284, 437] on icon at bounding box center [280, 432] width 11 height 13
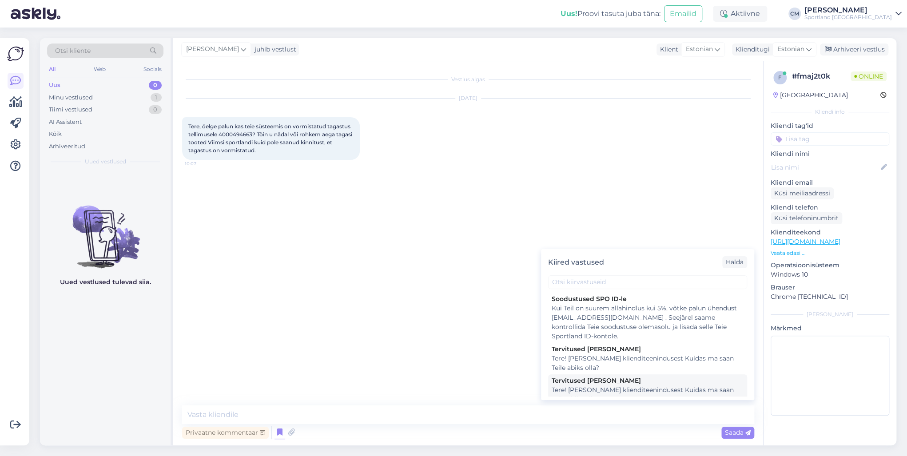
click at [623, 385] on div "Tervitused [PERSON_NAME]" at bounding box center [648, 380] width 192 height 9
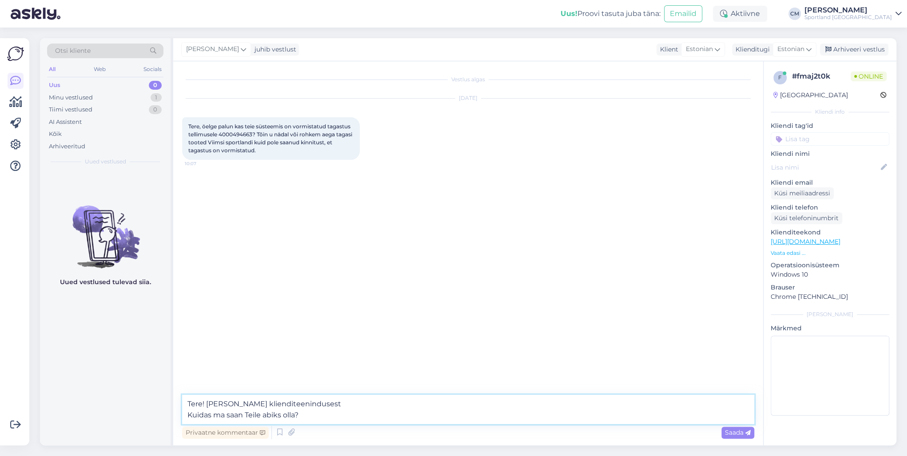
drag, startPoint x: 374, startPoint y: 421, endPoint x: 162, endPoint y: 428, distance: 212.1
click at [162, 428] on div "Otsi kliente All Web Socials Uus 0 Minu vestlused 1 Tiimi vestlused 0 AI Assist…" at bounding box center [468, 241] width 857 height 407
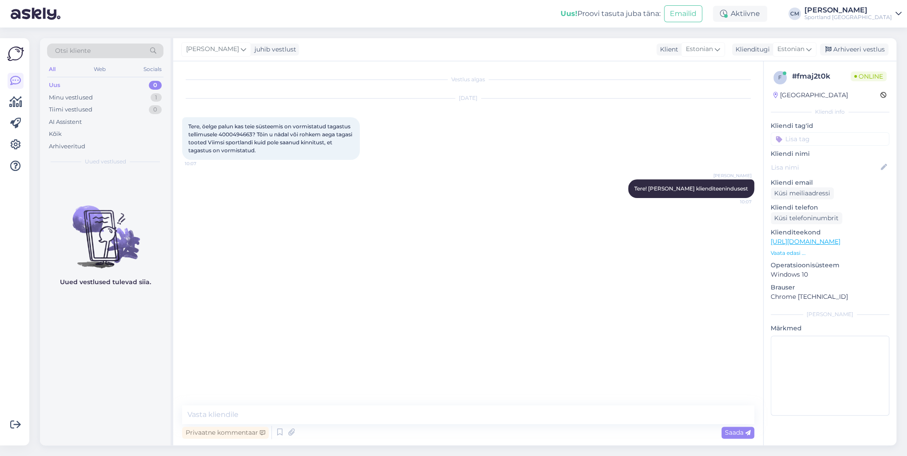
click at [240, 140] on span "Tere, öelge palun kas teie süsteemis on vormistatud tagastus tellimusele 400049…" at bounding box center [270, 138] width 165 height 31
click at [239, 137] on span "Tere, öelge palun kas teie süsteemis on vormistatud tagastus tellimusele 400049…" at bounding box center [270, 138] width 165 height 31
copy span "4000494663"
click at [235, 420] on textarea at bounding box center [468, 415] width 572 height 19
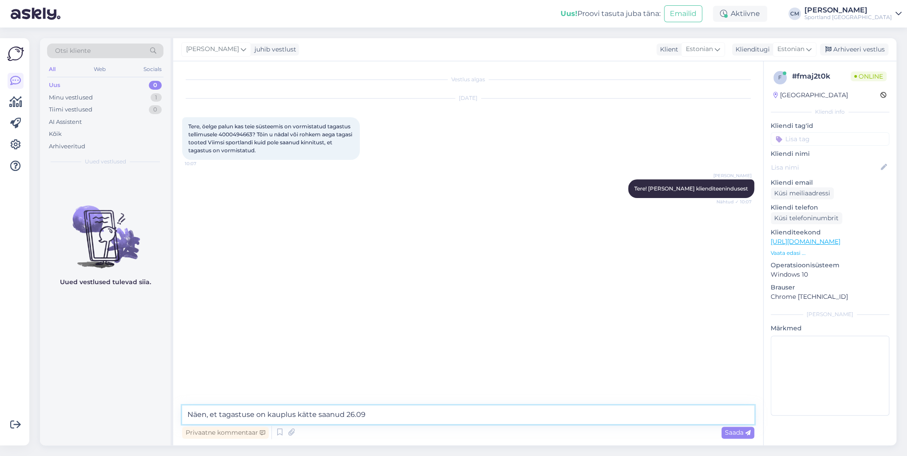
click at [392, 413] on textarea "Näen, et tagastuse on kauplus kätte saanud 26.09" at bounding box center [468, 415] width 572 height 19
click at [296, 415] on textarea "Näen, et tagastuse on kauplus kätte saanud 26.09." at bounding box center [468, 415] width 572 height 19
click at [377, 418] on textarea "Näen, et tagastuse on kauplus kätte saanud 26.09." at bounding box center [468, 415] width 572 height 19
click at [251, 411] on textarea "Näen, et tagastuse on kauplus kätte saanud 26.09." at bounding box center [468, 415] width 572 height 19
click at [254, 414] on textarea "Näen, et tagastuse on kauplus kätte saanud 26.09." at bounding box center [468, 415] width 572 height 19
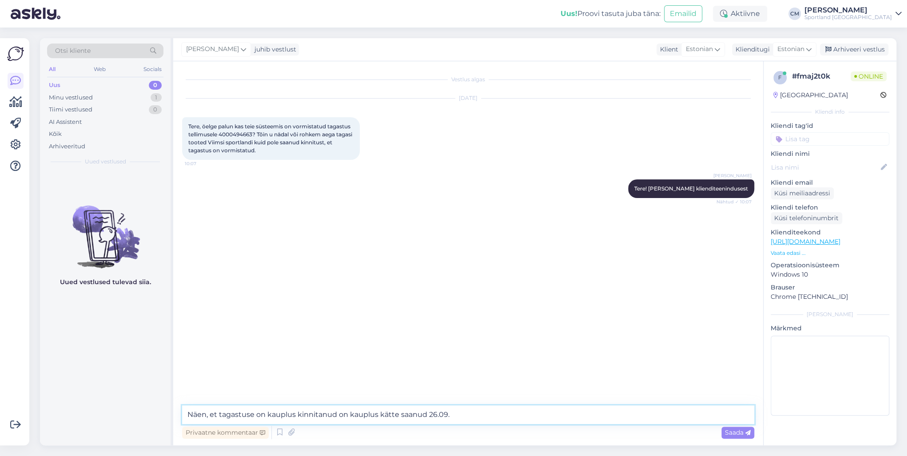
drag, startPoint x: 337, startPoint y: 414, endPoint x: 427, endPoint y: 415, distance: 89.8
click at [427, 415] on textarea "Näen, et tagastuse on kauplus kinnitanud on kauplus kätte saanud 26.09." at bounding box center [468, 415] width 572 height 19
click at [256, 417] on textarea "Näen, et tagastuse on kauplus kinnitanud 26.09." at bounding box center [468, 415] width 572 height 19
click at [407, 412] on textarea "Näen, et tagastuse kättesaamise on kauplus kinnitanud 26.09." at bounding box center [468, 415] width 572 height 19
click at [427, 415] on textarea "Näen, et tagastuse kättesaamise on kauplus kinnitanud 26.09." at bounding box center [468, 415] width 572 height 19
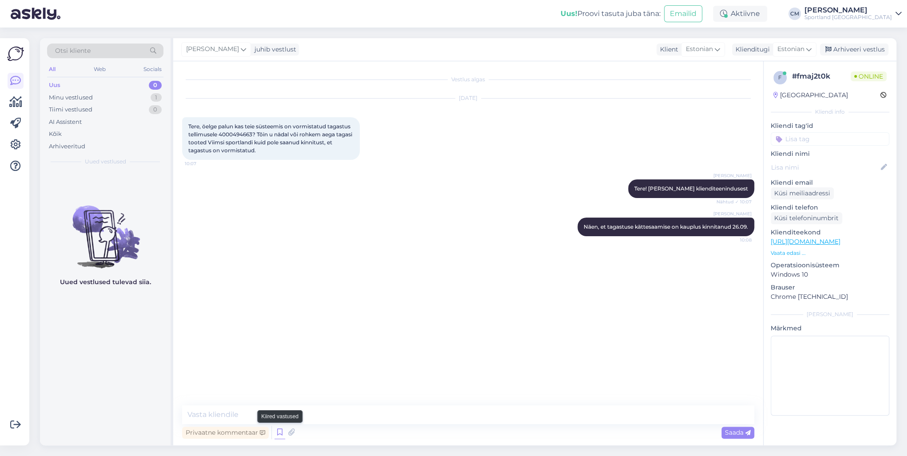
click at [276, 428] on icon at bounding box center [280, 432] width 11 height 13
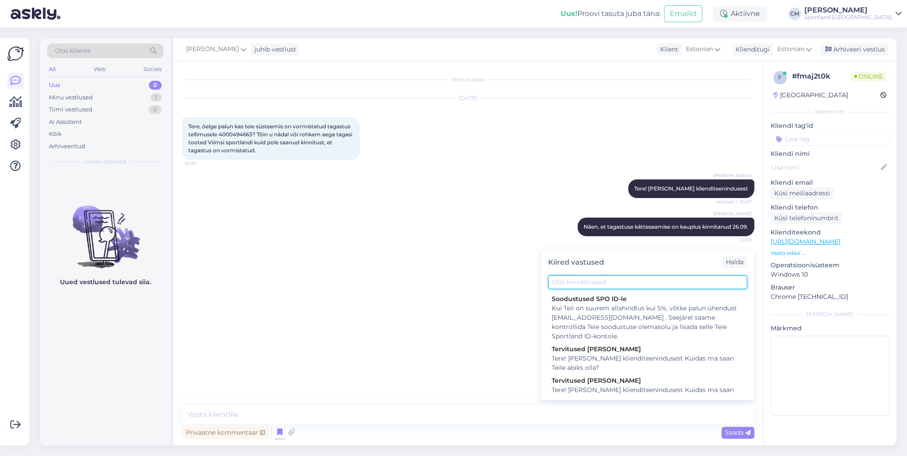
drag, startPoint x: 581, startPoint y: 278, endPoint x: 553, endPoint y: 281, distance: 28.2
click at [581, 277] on input "text" at bounding box center [647, 283] width 199 height 14
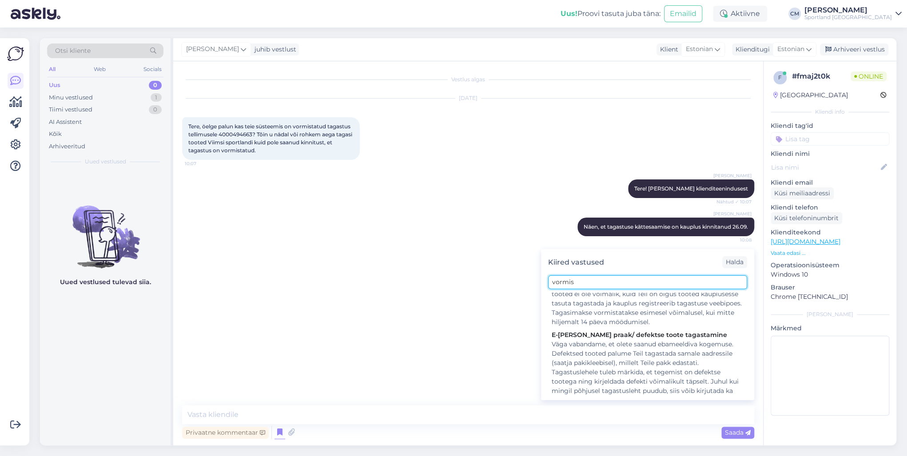
scroll to position [314, 0]
drag, startPoint x: 589, startPoint y: 283, endPoint x: 538, endPoint y: 280, distance: 50.7
click at [538, 280] on div "Vestlus algas [DATE] Tere, öelge palun kas teie süsteemis on vormistatud tagast…" at bounding box center [468, 253] width 590 height 384
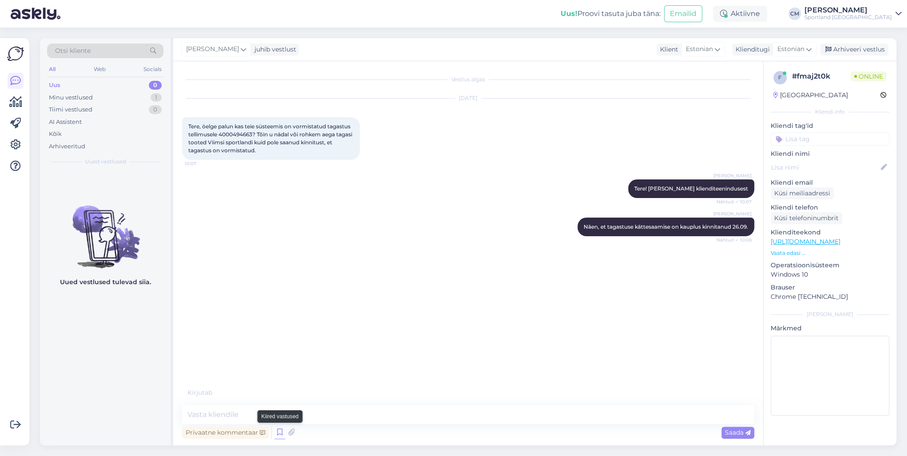
click at [279, 434] on icon at bounding box center [280, 432] width 11 height 13
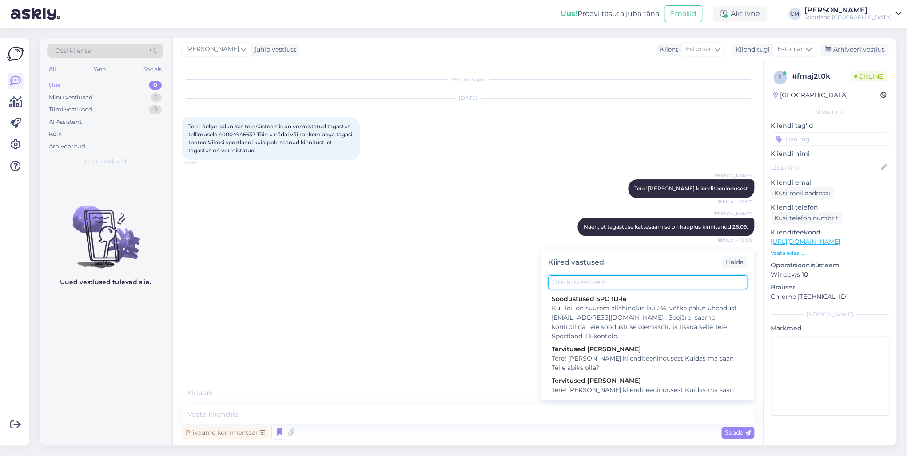
click at [590, 287] on input "text" at bounding box center [647, 283] width 199 height 14
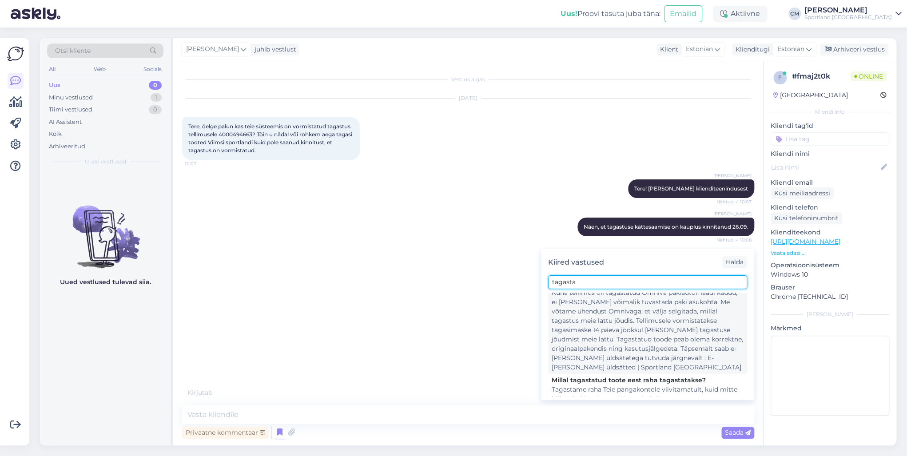
scroll to position [36, 0]
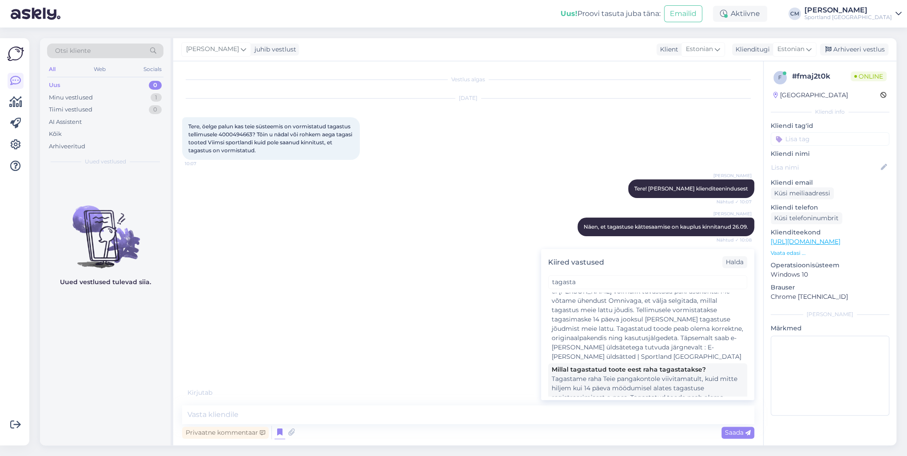
click at [582, 375] on div "Tagastame raha Teie pangakontole viivitamatult, kuid mitte hiljem kui 14 päeva …" at bounding box center [648, 407] width 192 height 65
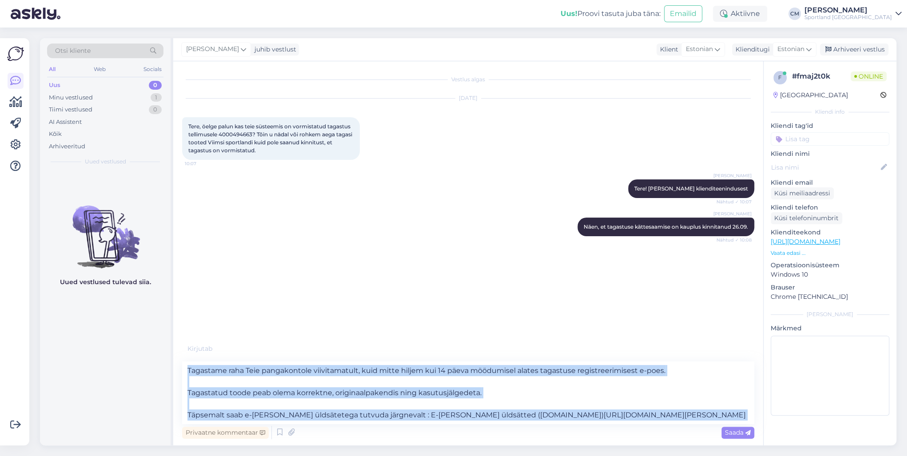
drag, startPoint x: 646, startPoint y: 425, endPoint x: 565, endPoint y: 419, distance: 81.1
click at [565, 419] on div "Tagastame raha Teie pangakontole viivitamatult, kuid mitte hiljem kui 14 päeva …" at bounding box center [468, 402] width 572 height 80
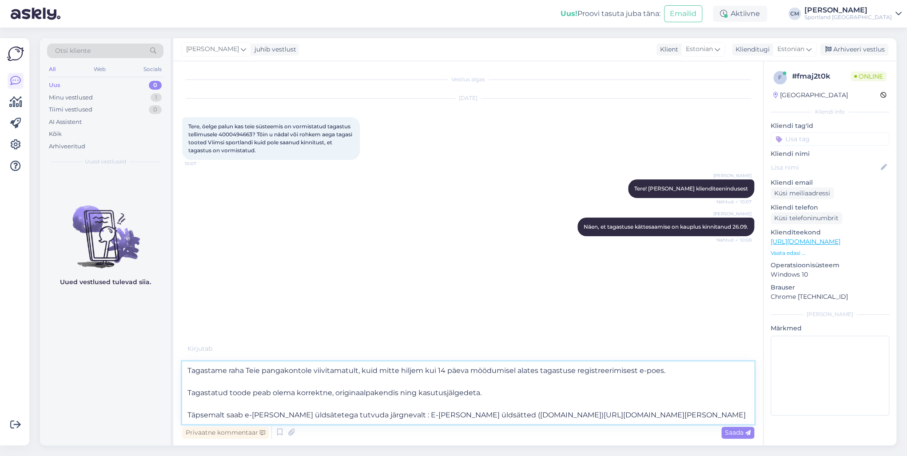
drag, startPoint x: 625, startPoint y: 409, endPoint x: 534, endPoint y: 407, distance: 90.7
click at [534, 407] on textarea "Tagastame raha Teie pangakontole viivitamatult, kuid mitte hiljem kui 14 päeva …" at bounding box center [468, 393] width 572 height 63
click at [611, 418] on textarea "Tagastame raha Teie pangakontole viivitamatult, kuid mitte hiljem kui 14 päeva …" at bounding box center [468, 393] width 572 height 63
drag, startPoint x: 636, startPoint y: 418, endPoint x: 174, endPoint y: 384, distance: 463.3
click at [174, 384] on div "Vestlus algas [DATE] Tere, öelge palun kas teie süsteemis on vormistatud tagast…" at bounding box center [468, 253] width 590 height 384
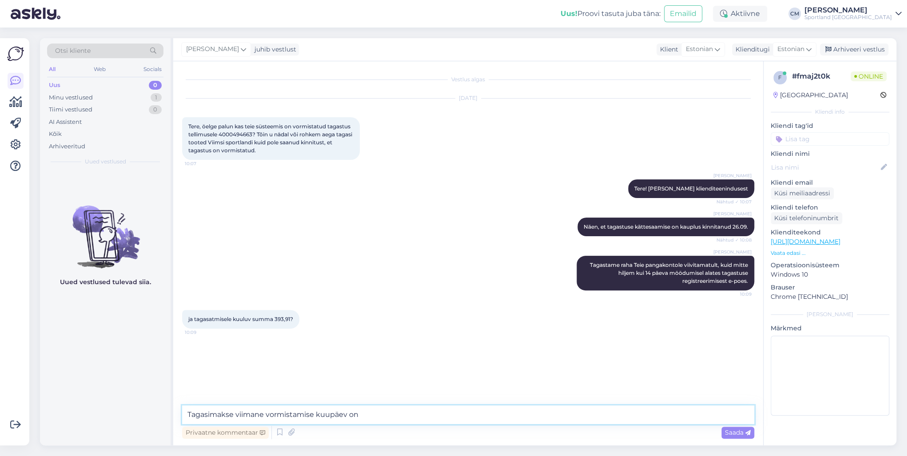
click at [379, 409] on textarea "Tagasimakse viimane vormistamise kuupäev on" at bounding box center [468, 415] width 572 height 19
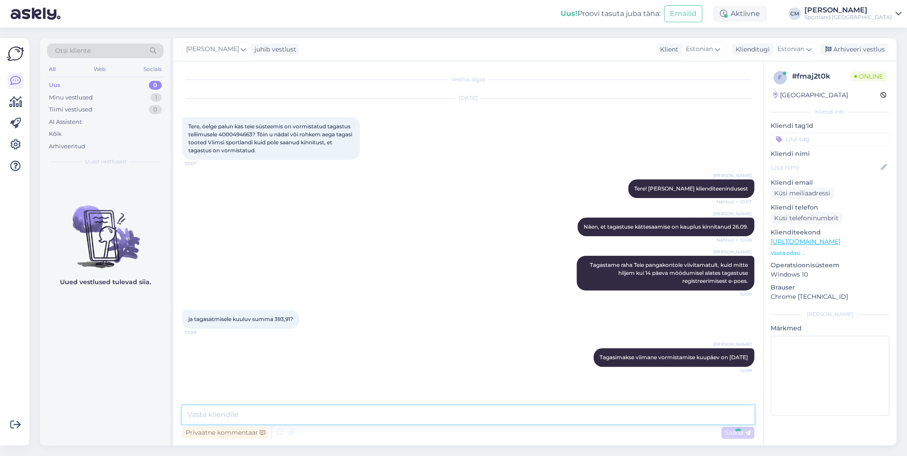
scroll to position [25, 0]
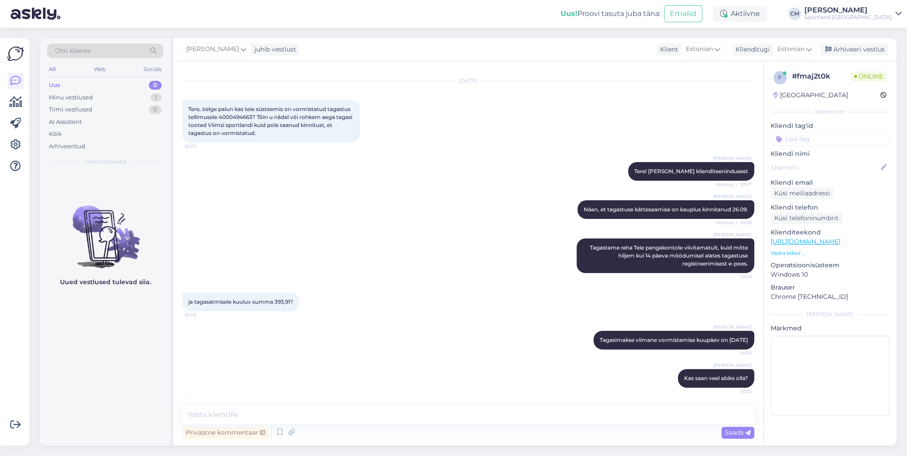
click at [823, 137] on input at bounding box center [830, 138] width 119 height 13
click at [841, 175] on span "Tagastamine (e-pood)" at bounding box center [830, 173] width 59 height 5
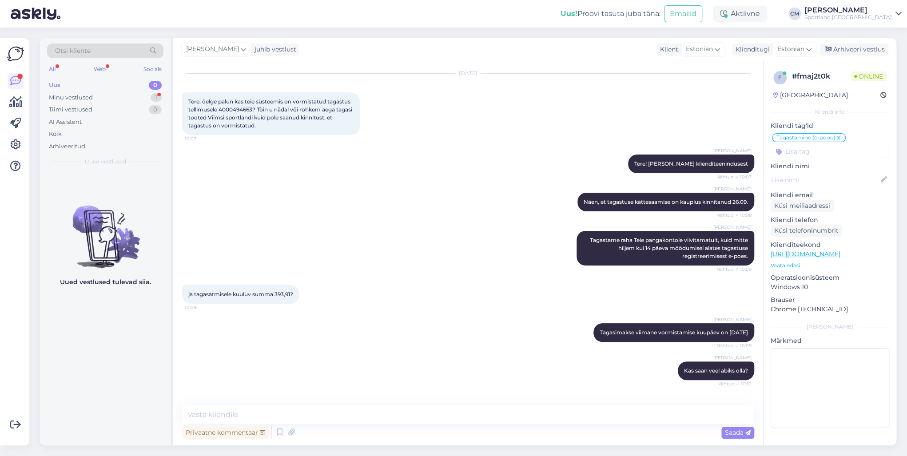
scroll to position [71, 0]
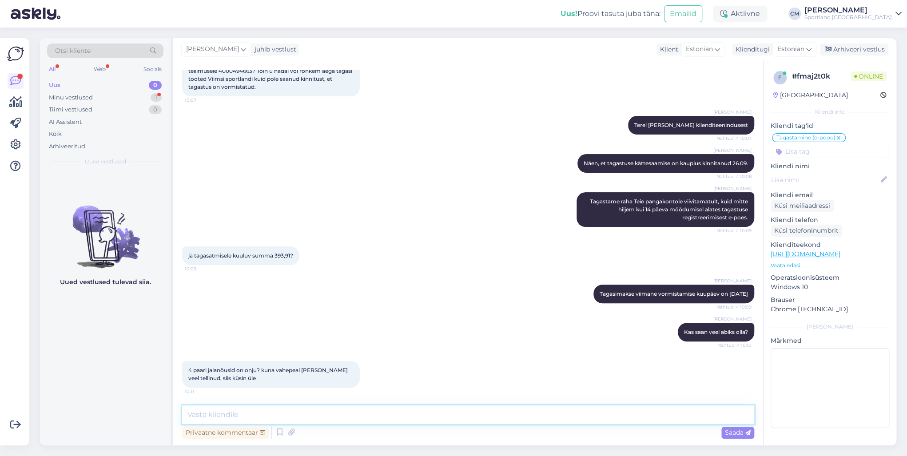
click at [253, 412] on textarea at bounding box center [468, 415] width 572 height 19
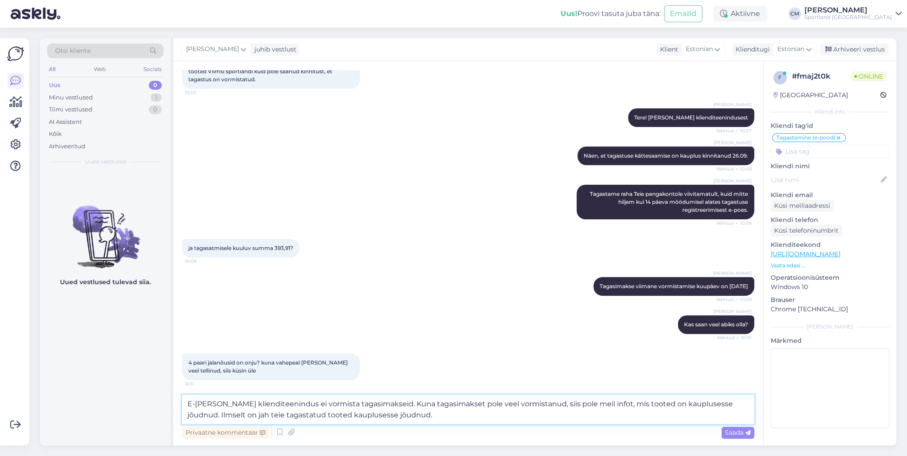
click at [312, 406] on textarea "E-[PERSON_NAME] klienditeenindus ei vormista tagasimakseid. Kuna tagasimakset p…" at bounding box center [468, 409] width 572 height 29
click at [535, 413] on textarea "E-[PERSON_NAME] klienditeenindus ei vormista kahjuks tagasimakseid. Kuna tagasi…" at bounding box center [468, 409] width 572 height 29
drag, startPoint x: 407, startPoint y: 415, endPoint x: 176, endPoint y: 411, distance: 231.1
click at [176, 411] on div "Vestlus algas [DATE] Tere, öelge palun kas teie süsteemis on vormistatud tagast…" at bounding box center [468, 253] width 590 height 384
click at [402, 403] on textarea "E-[PERSON_NAME] klienditeenindus ei vormista kahjuks tagasimakseid. Kuna tagasi…" at bounding box center [468, 409] width 572 height 29
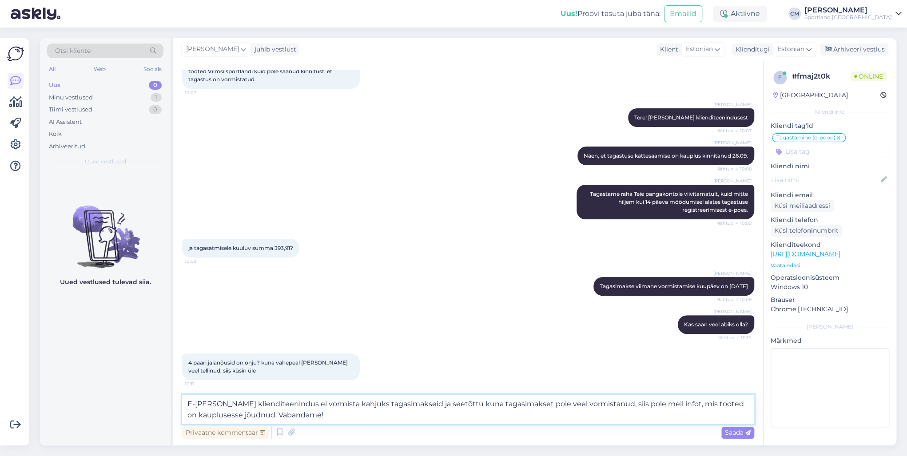
click at [355, 418] on textarea "E-[PERSON_NAME] klienditeenindus ei vormista kahjuks tagasimakseid ja seetõttu …" at bounding box center [468, 409] width 572 height 29
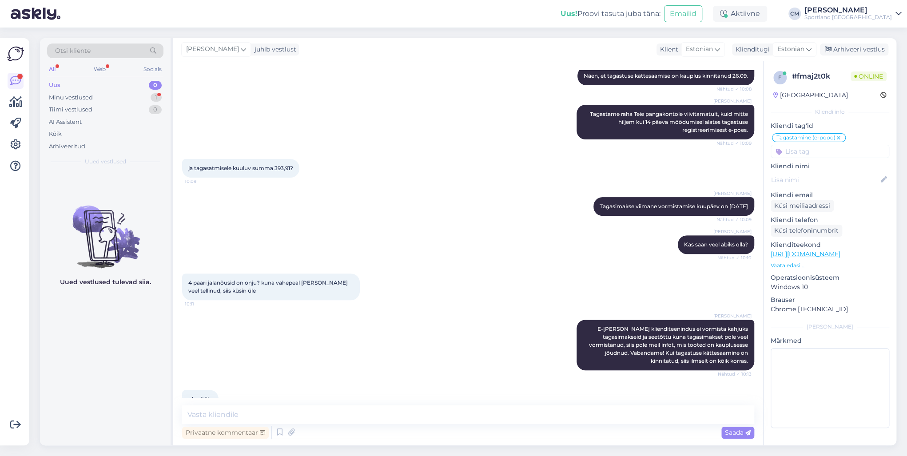
scroll to position [180, 0]
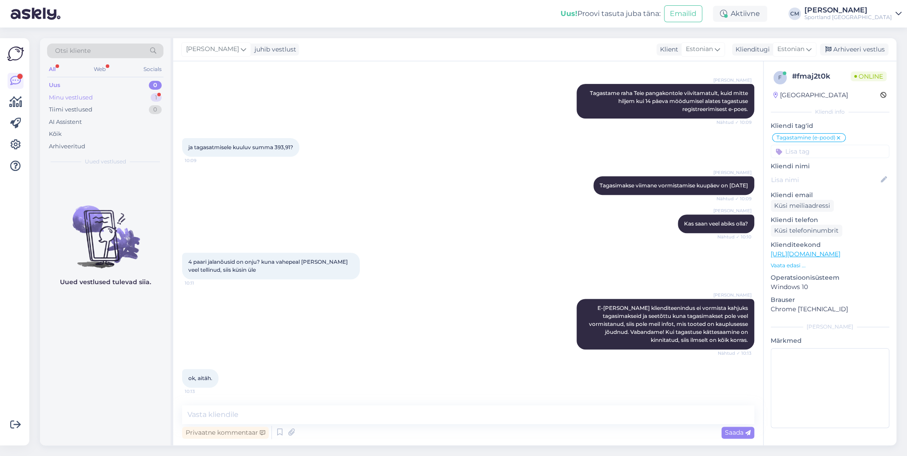
click at [128, 95] on div "Minu vestlused 1" at bounding box center [105, 98] width 116 height 12
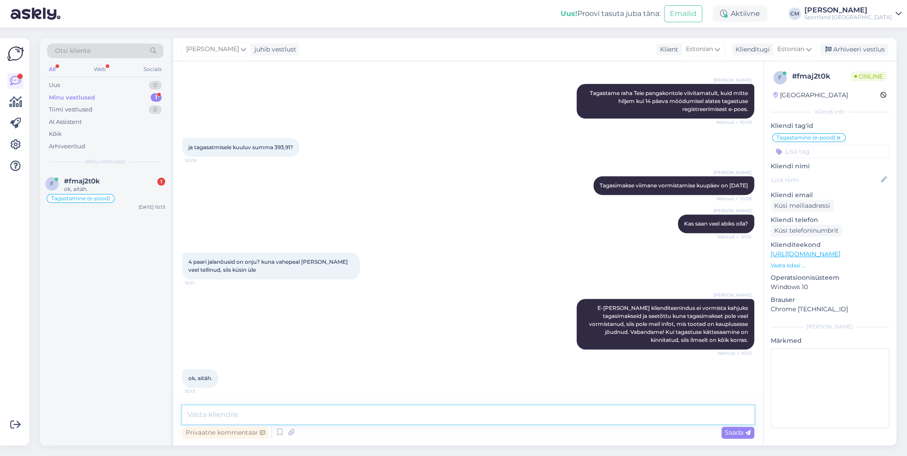
click at [265, 415] on textarea at bounding box center [468, 415] width 572 height 19
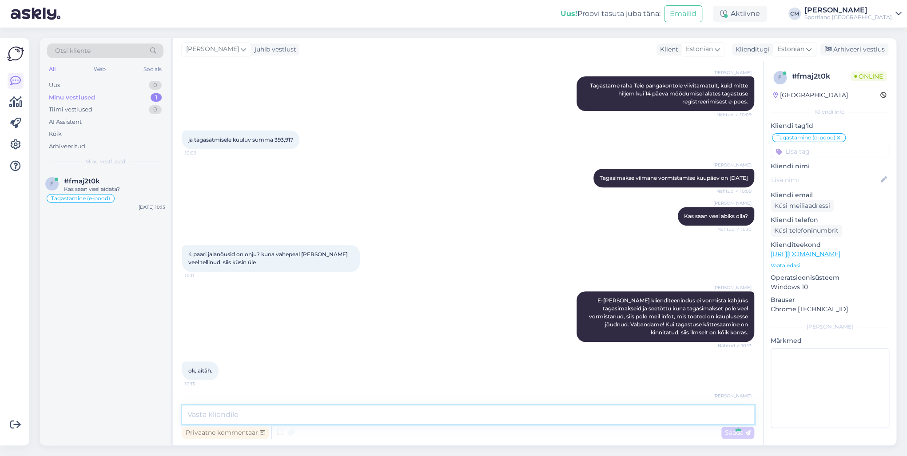
scroll to position [218, 0]
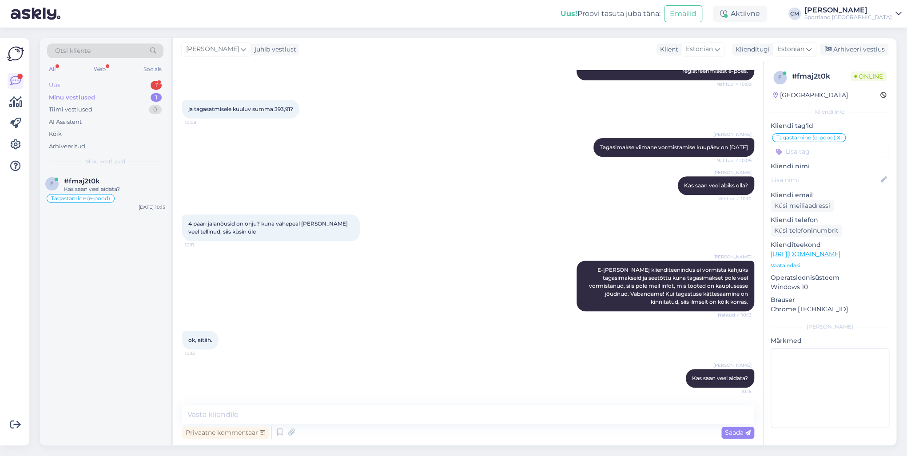
click at [160, 91] on div "Uus 1 Minu vestlused 1 Tiimi vestlused 0 AI Assistent Kõik Arhiveeritud" at bounding box center [105, 115] width 116 height 73
click at [156, 89] on div "1" at bounding box center [156, 85] width 11 height 9
click at [136, 184] on div "#b3gmxvkv 1" at bounding box center [114, 181] width 101 height 8
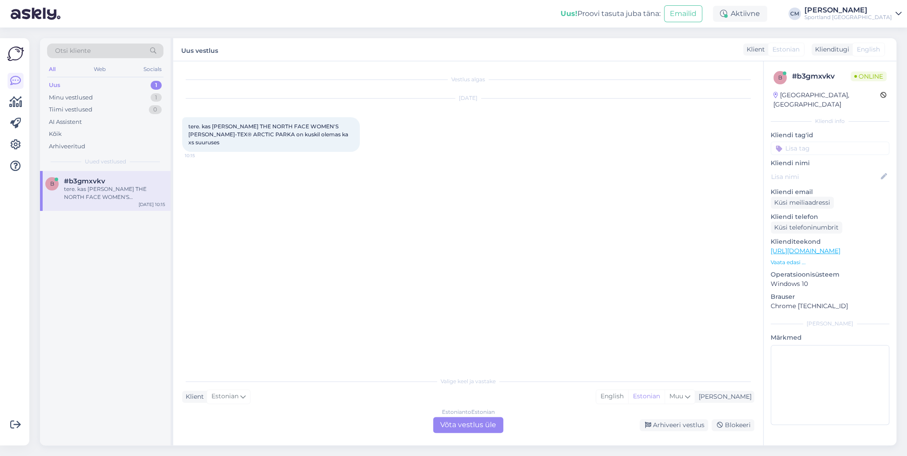
click at [453, 420] on div "Estonian to Estonian Võta vestlus üle" at bounding box center [468, 425] width 70 height 16
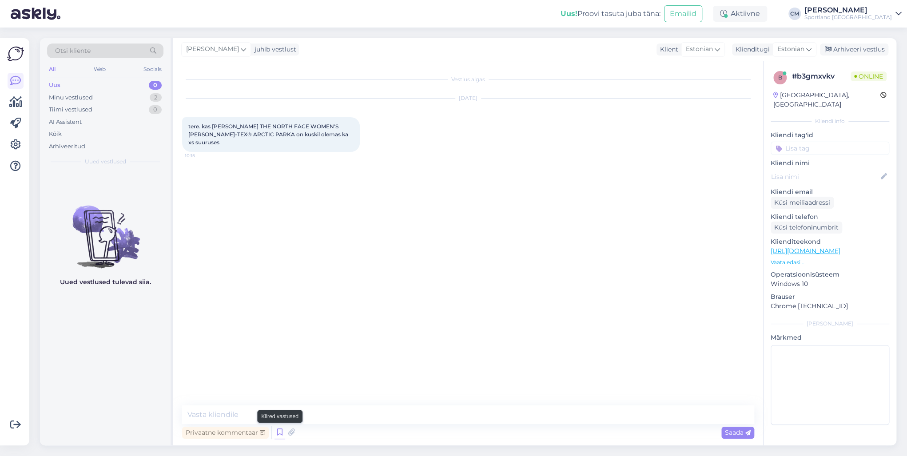
click at [277, 435] on icon at bounding box center [280, 432] width 11 height 13
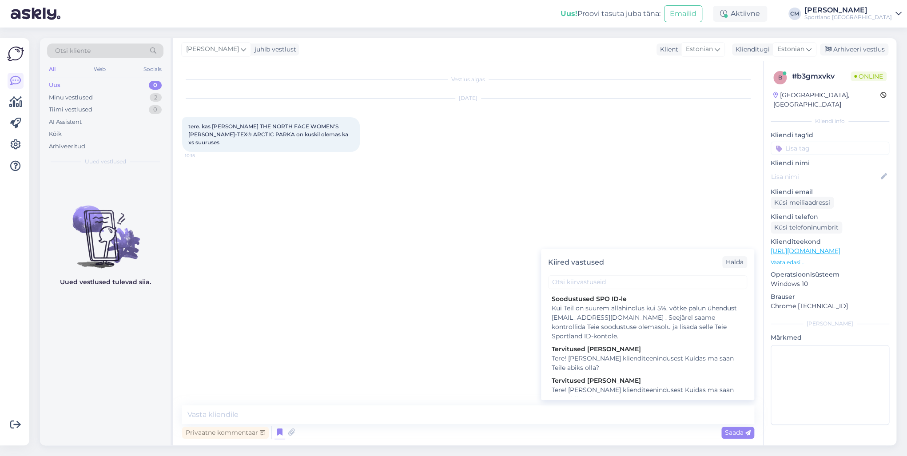
click at [562, 391] on div "Tere! [PERSON_NAME] klienditeenindusest Kuidas ma saan Teile abiks olla?" at bounding box center [648, 395] width 192 height 19
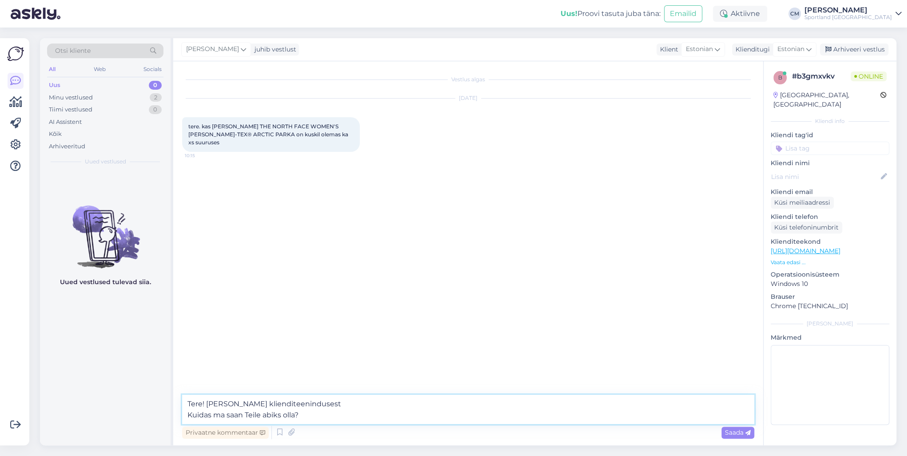
drag, startPoint x: 355, startPoint y: 411, endPoint x: 202, endPoint y: 421, distance: 153.6
click at [202, 421] on textarea "Tere! [PERSON_NAME] klienditeenindusest Kuidas ma saan Teile abiks olla?" at bounding box center [468, 409] width 572 height 29
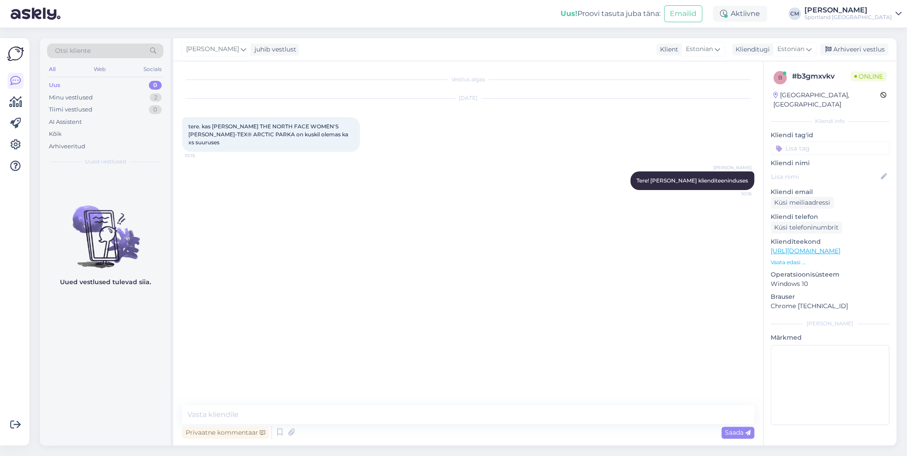
click at [620, 173] on div "[PERSON_NAME] Tere! [PERSON_NAME] klienditeeninduses 10:16" at bounding box center [468, 181] width 572 height 38
click at [619, 178] on icon at bounding box center [615, 180] width 5 height 5
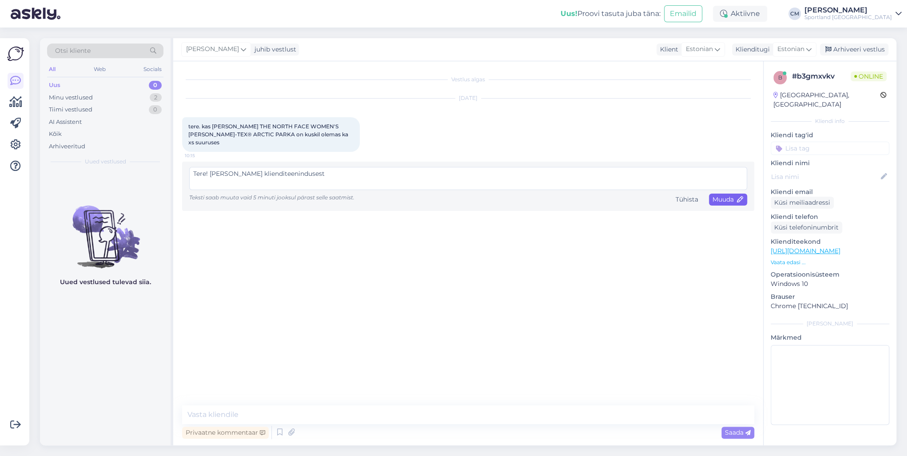
click at [728, 196] on span "Muuda" at bounding box center [728, 200] width 31 height 8
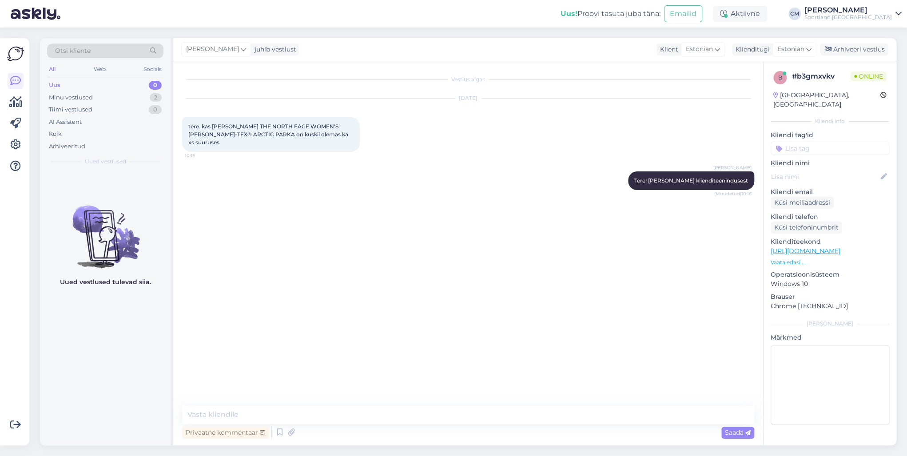
click at [834, 247] on link "[URL][DOMAIN_NAME]" at bounding box center [806, 251] width 70 height 8
click at [487, 418] on textarea at bounding box center [468, 415] width 572 height 19
click at [850, 52] on div "Arhiveeri vestlus" at bounding box center [854, 50] width 68 height 12
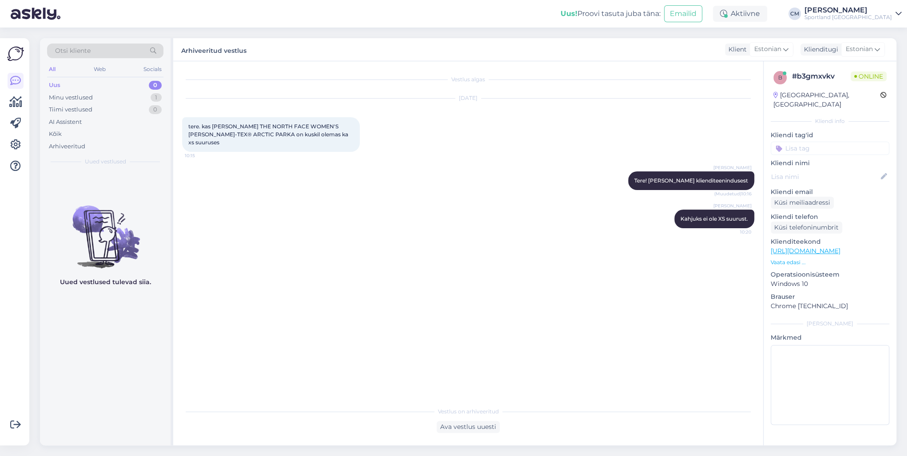
click at [829, 143] on input at bounding box center [830, 148] width 119 height 13
click at [847, 180] on span "Toote saadavus" at bounding box center [830, 182] width 41 height 5
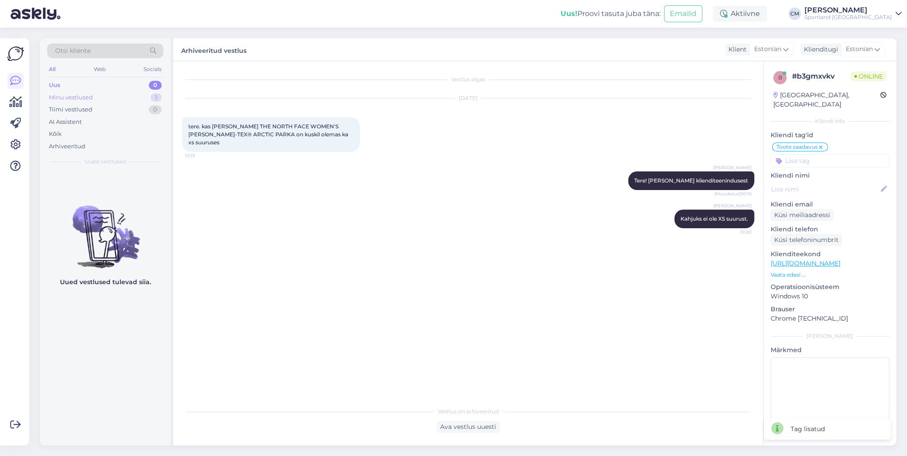
click at [158, 101] on div "1" at bounding box center [156, 97] width 11 height 9
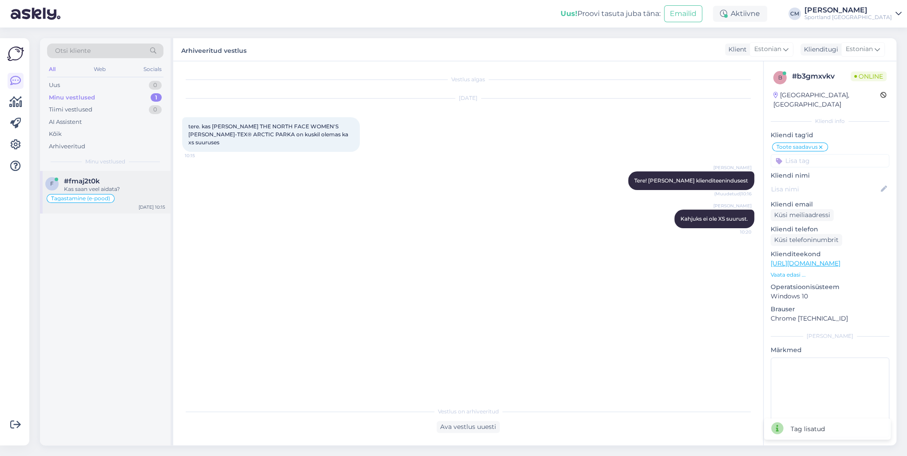
click at [124, 186] on div "Kas saan veel aidata?" at bounding box center [114, 189] width 101 height 8
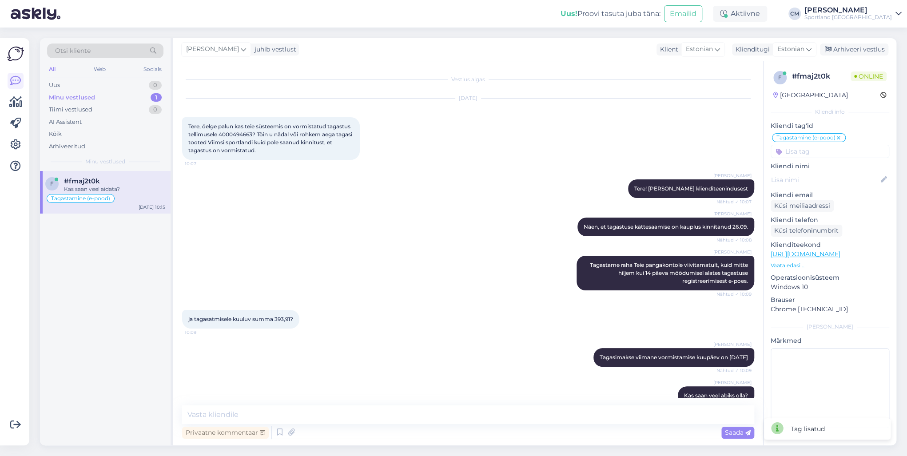
scroll to position [218, 0]
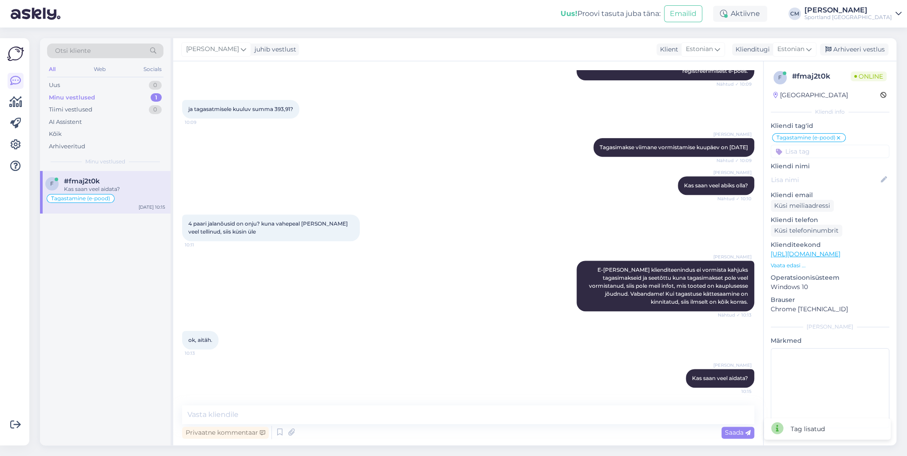
click at [855, 41] on div "[PERSON_NAME] juhib vestlust Klient [DEMOGRAPHIC_DATA] Klienditugi [DEMOGRAPHIC…" at bounding box center [534, 49] width 723 height 23
click at [843, 46] on div "Arhiveeri vestlus" at bounding box center [854, 50] width 68 height 12
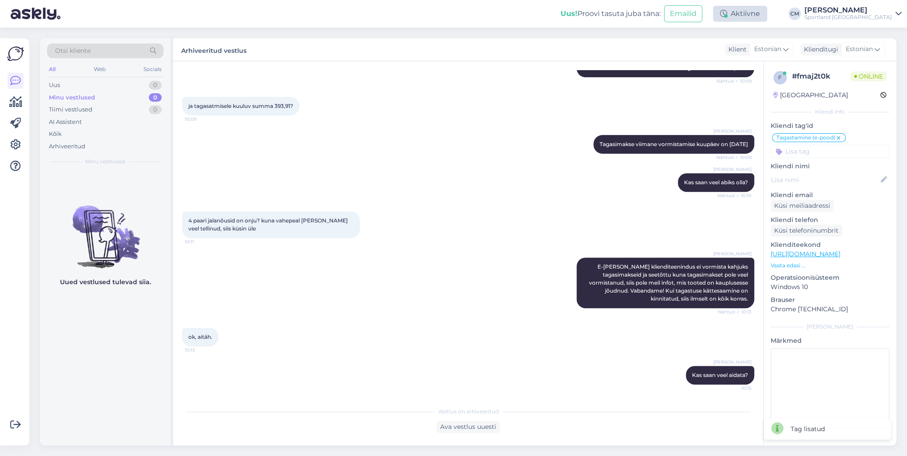
click at [767, 10] on div "Aktiivne" at bounding box center [740, 14] width 54 height 16
click at [703, 54] on button "15 minutit" at bounding box center [687, 55] width 38 height 10
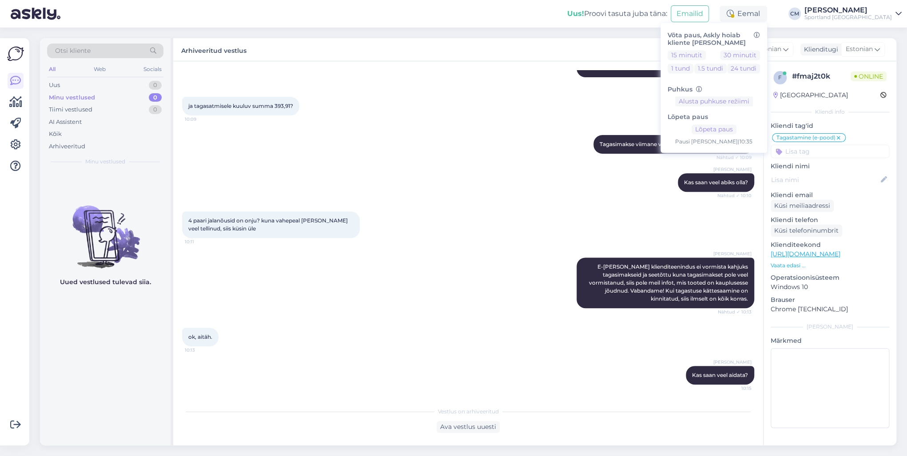
click at [837, 20] on div "Sportland [GEOGRAPHIC_DATA]" at bounding box center [849, 17] width 88 height 7
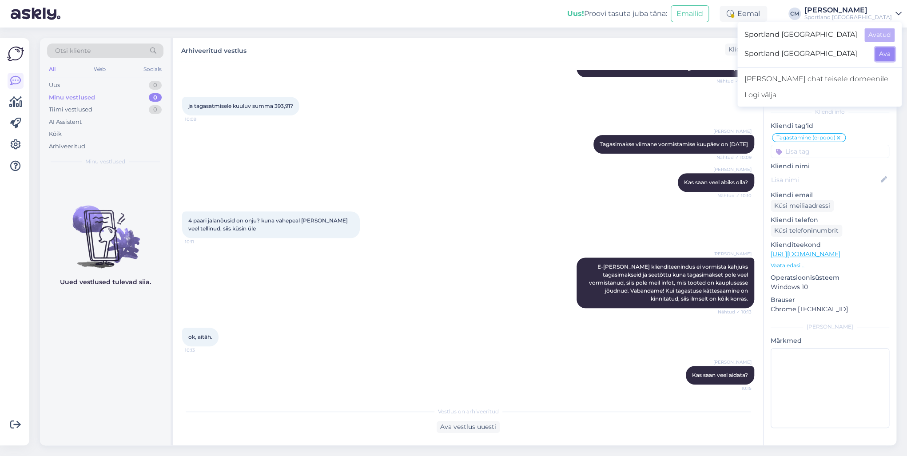
click at [879, 55] on button "Ava" at bounding box center [885, 54] width 20 height 14
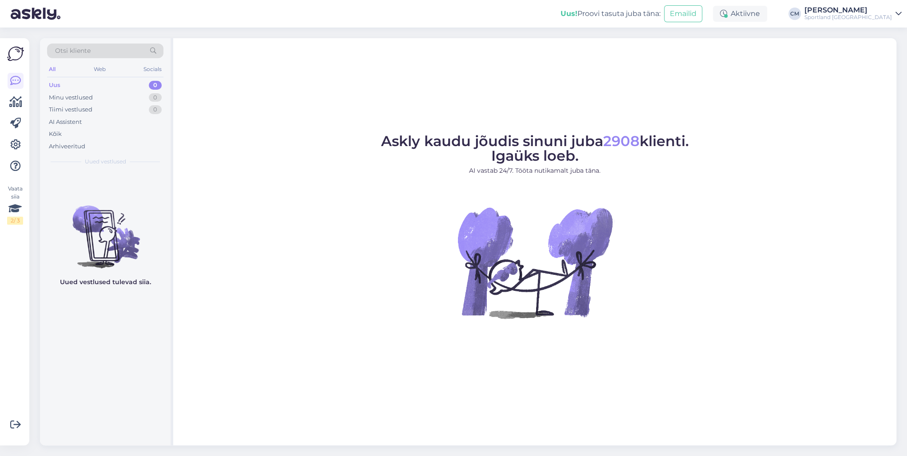
click at [757, 14] on div "Aktiivne" at bounding box center [740, 14] width 54 height 16
click at [706, 53] on button "15 minutit" at bounding box center [687, 55] width 38 height 10
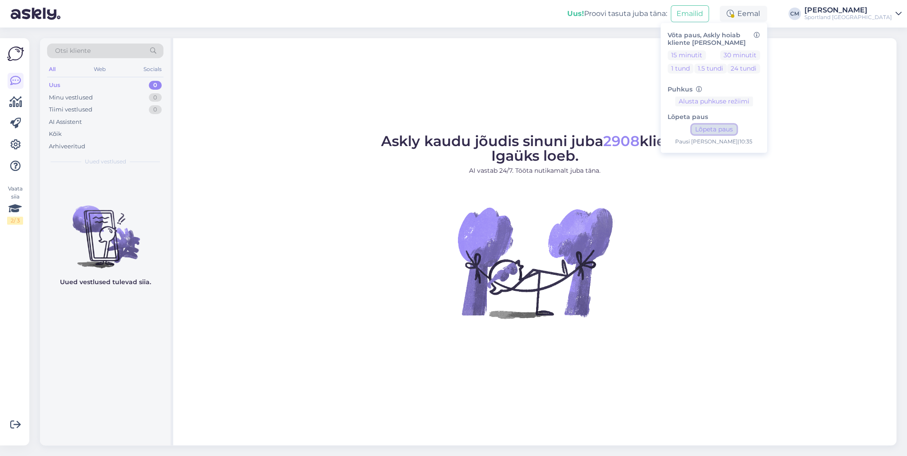
click at [737, 128] on button "Lõpeta paus" at bounding box center [714, 130] width 45 height 10
click at [868, 14] on div "Sportland [GEOGRAPHIC_DATA]" at bounding box center [849, 17] width 88 height 7
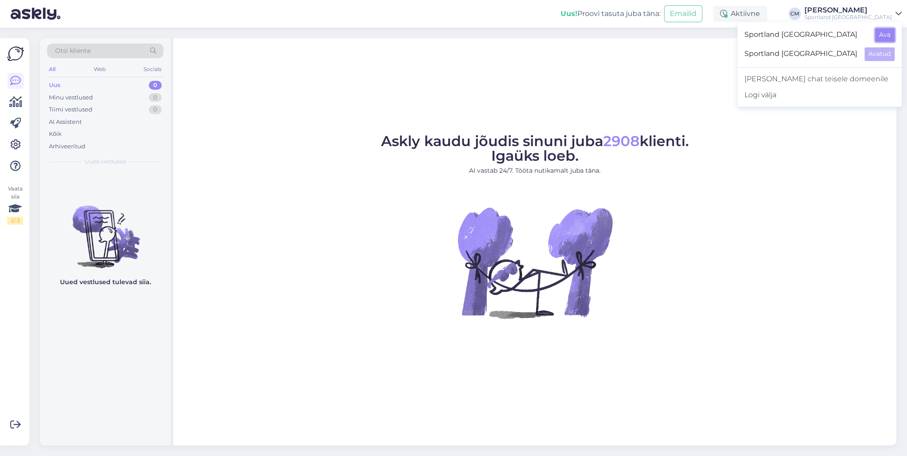
click at [882, 31] on button "Ava" at bounding box center [885, 35] width 20 height 14
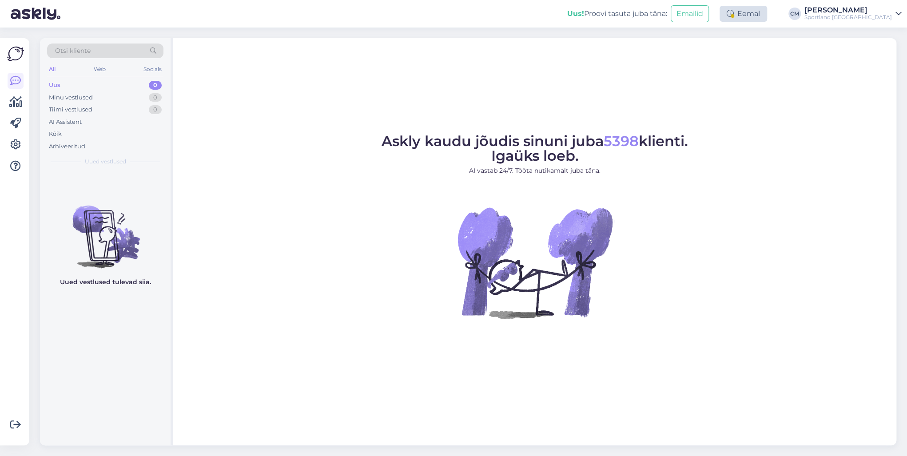
click at [767, 21] on div "Eemal" at bounding box center [744, 14] width 48 height 16
click at [767, 16] on div "Eemal" at bounding box center [744, 14] width 48 height 16
click at [767, 18] on div "Eemal" at bounding box center [744, 14] width 48 height 16
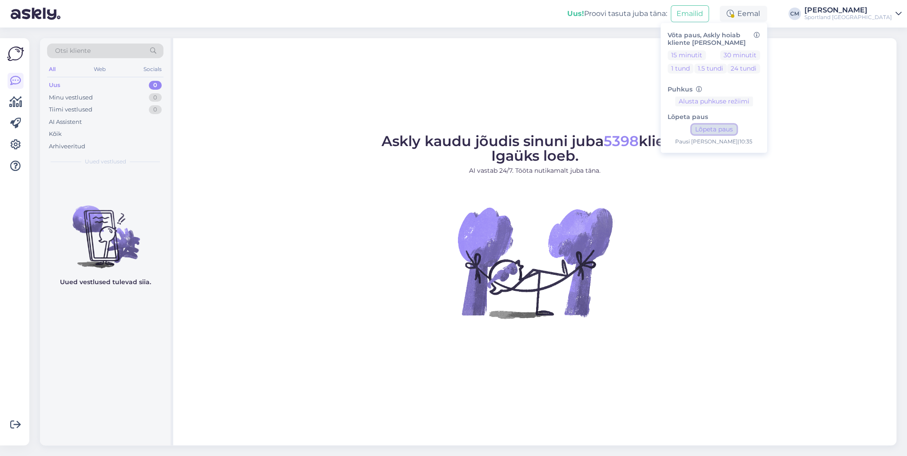
click at [737, 130] on button "Lõpeta paus" at bounding box center [714, 130] width 45 height 10
click at [861, 18] on div "Sportland [GEOGRAPHIC_DATA]" at bounding box center [849, 17] width 88 height 7
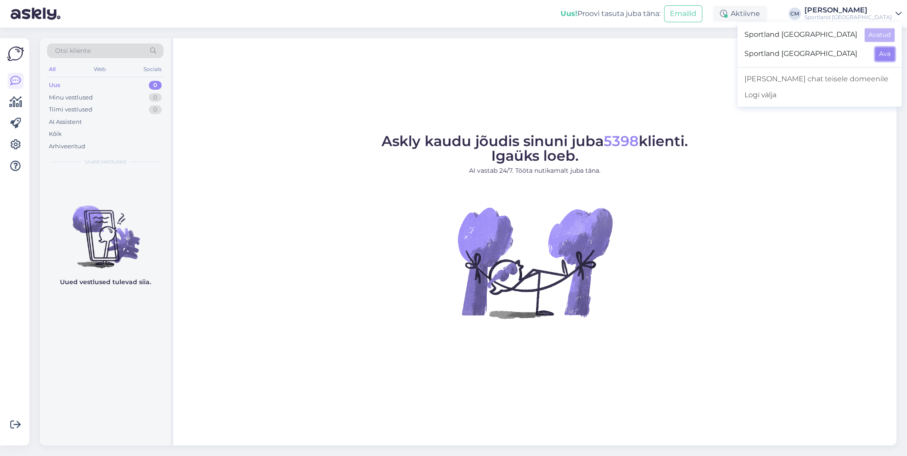
click at [883, 49] on button "Ava" at bounding box center [885, 54] width 20 height 14
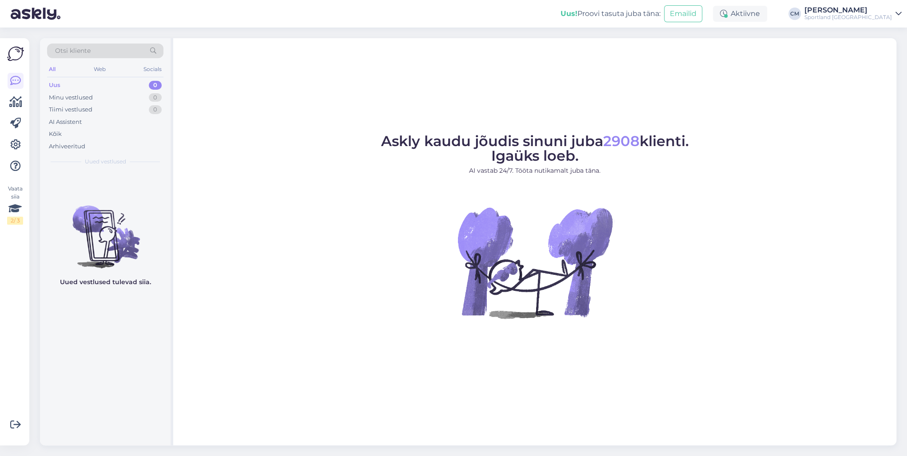
click at [840, 12] on div "[PERSON_NAME]" at bounding box center [849, 10] width 88 height 7
click at [872, 33] on div "Sportland [GEOGRAPHIC_DATA] Ava" at bounding box center [820, 34] width 164 height 19
click at [900, 35] on div "Sportland [GEOGRAPHIC_DATA] Ava" at bounding box center [820, 34] width 164 height 19
click at [889, 34] on button "Ava" at bounding box center [885, 35] width 20 height 14
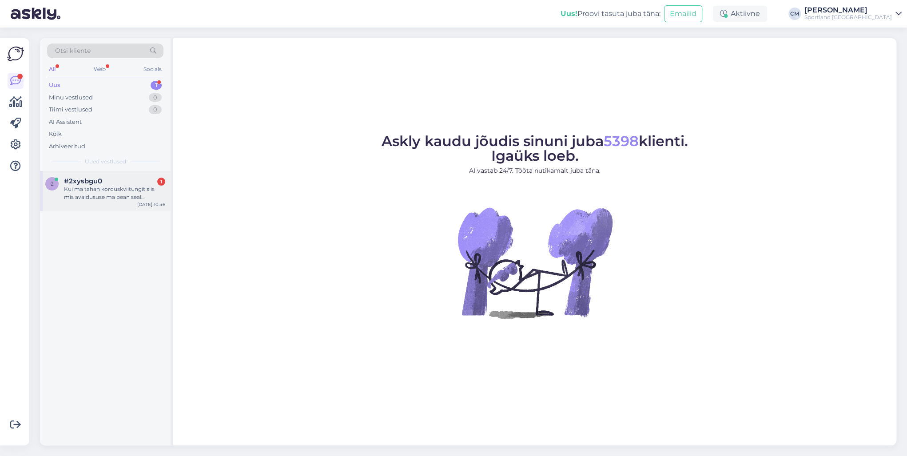
click at [148, 194] on div "Kui ma tahan korduskviitungit siis mis avaldususe ma pean seal allkirjastama?Di…" at bounding box center [114, 193] width 101 height 16
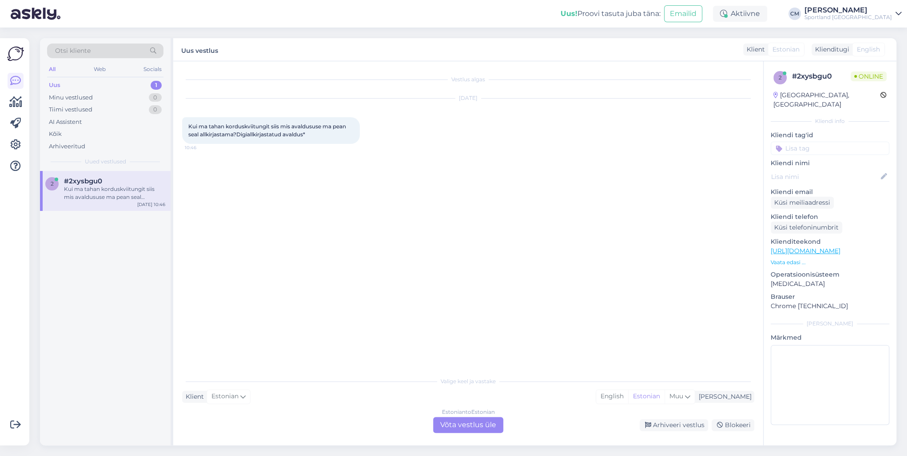
click at [501, 432] on div "Estonian to Estonian Võta vestlus üle" at bounding box center [468, 425] width 70 height 16
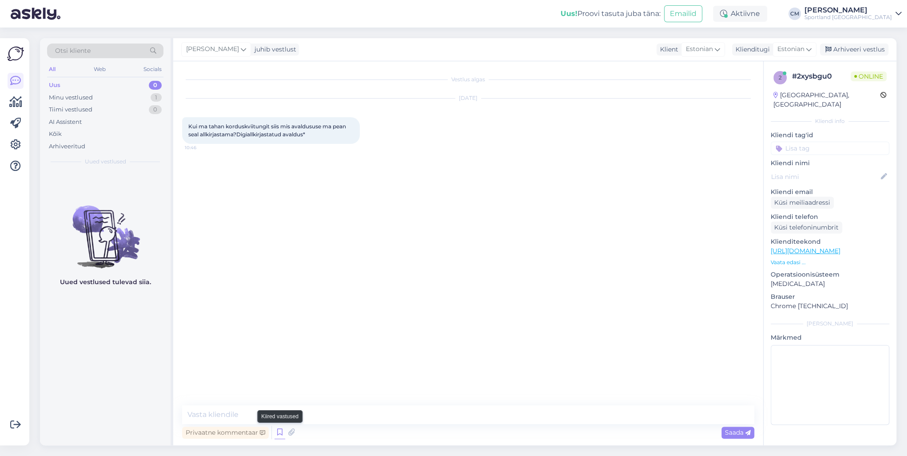
click at [283, 434] on icon at bounding box center [280, 432] width 11 height 13
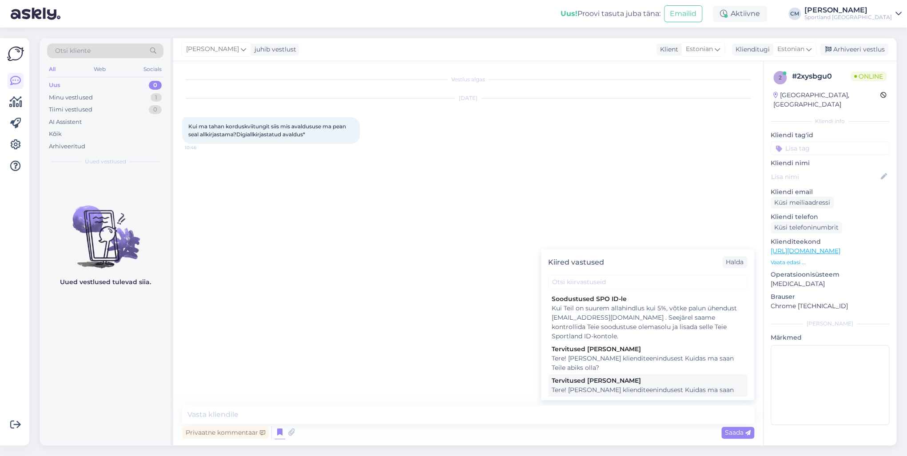
click at [579, 383] on div "Tervitused [PERSON_NAME]" at bounding box center [648, 380] width 192 height 9
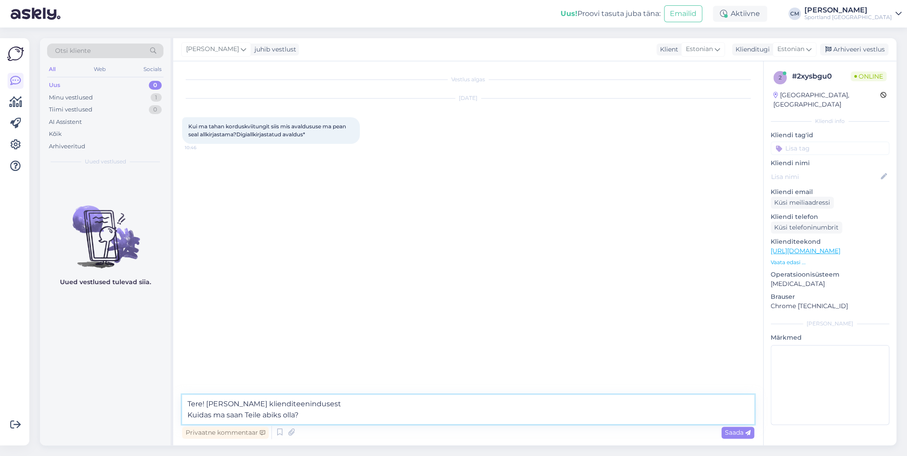
drag, startPoint x: 400, startPoint y: 409, endPoint x: 208, endPoint y: 416, distance: 192.5
click at [185, 416] on textarea "Tere! [PERSON_NAME] klienditeenindusest Kuidas ma saan Teile abiks olla?" at bounding box center [468, 409] width 572 height 29
click at [302, 416] on textarea "Tere! [PERSON_NAME] klienditeenindusest Kuidas ma saan Teile abiks olla?" at bounding box center [468, 409] width 572 height 29
drag, startPoint x: 311, startPoint y: 416, endPoint x: 144, endPoint y: 417, distance: 167.1
click at [144, 417] on div "Otsi kliente All Web Socials Uus 0 Minu vestlused 1 Tiimi vestlused 0 AI Assist…" at bounding box center [468, 241] width 857 height 407
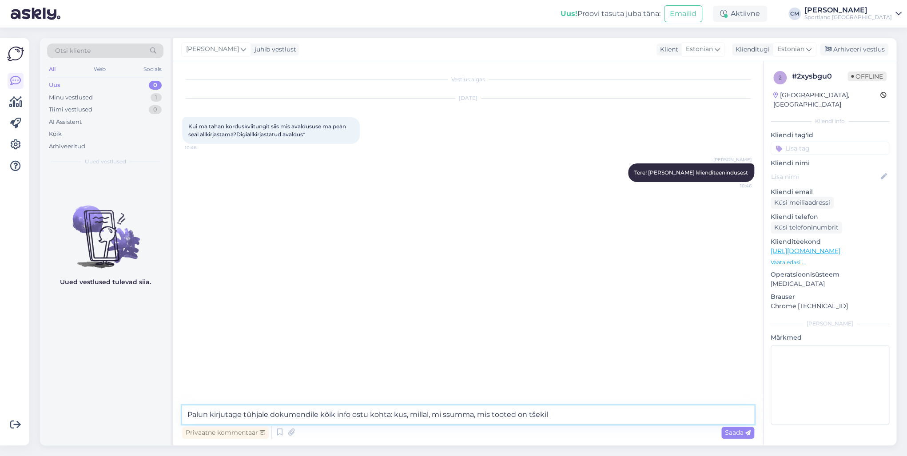
click at [446, 413] on textarea "Palun kirjutage tühjale dokumendile kõik info ostu kohta: kus, millal, mi ssumm…" at bounding box center [468, 415] width 572 height 19
click at [583, 412] on textarea "Palun kirjutage tühjale dokumendile kõik info ostu kohta: kus, [PERSON_NAME], m…" at bounding box center [468, 415] width 572 height 19
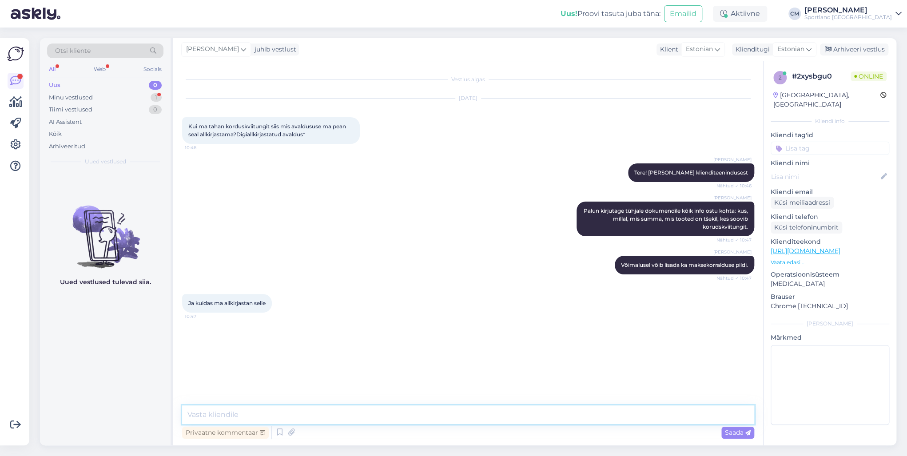
click at [276, 407] on textarea at bounding box center [468, 415] width 572 height 19
click at [249, 411] on textarea "DigiDocis saate arvutis allkirjastada dokumenti. T" at bounding box center [468, 415] width 572 height 19
click at [354, 419] on textarea "DigiDocis saate allkirjastada dokumenti. T" at bounding box center [468, 415] width 572 height 19
click at [190, 416] on textarea "DigiDocis saate allkirjastada dokumenti." at bounding box center [468, 415] width 572 height 19
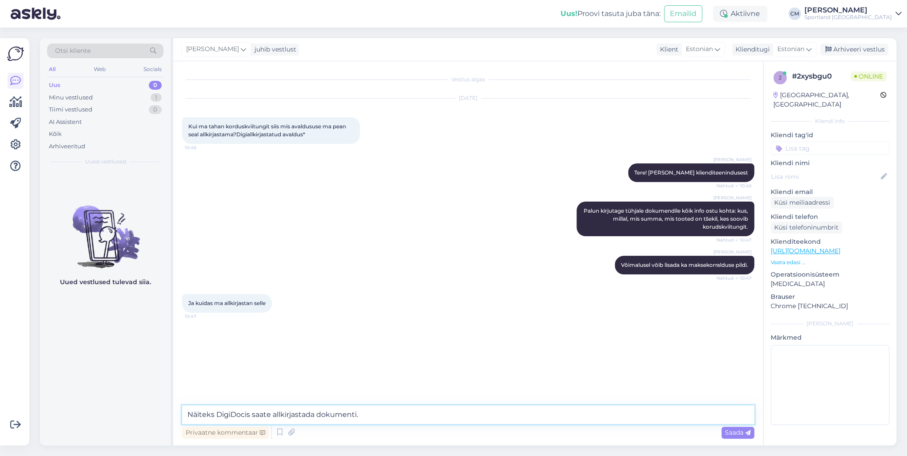
click at [379, 418] on textarea "Näiteks DigiDocis saate allkirjastada dokumenti." at bounding box center [468, 415] width 572 height 19
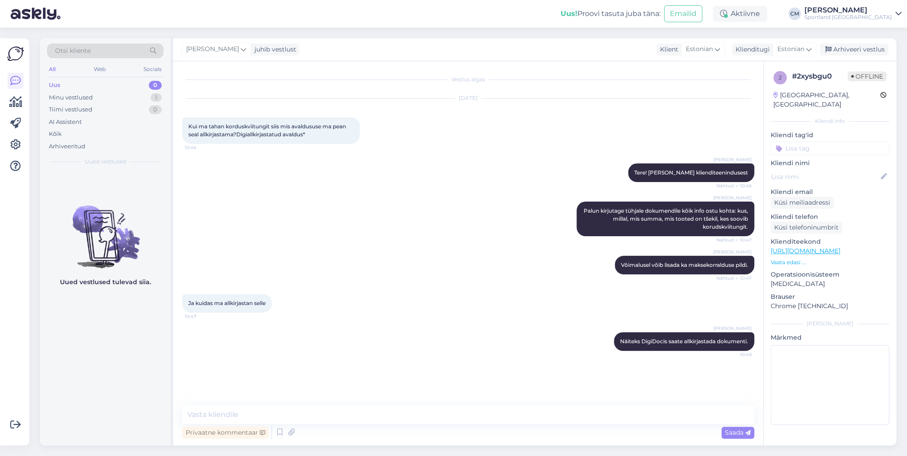
click at [803, 142] on input at bounding box center [830, 148] width 119 height 13
click at [828, 160] on div "Korduskviitungid" at bounding box center [830, 172] width 119 height 25
click at [832, 169] on span "Korduskviitungid" at bounding box center [830, 171] width 46 height 5
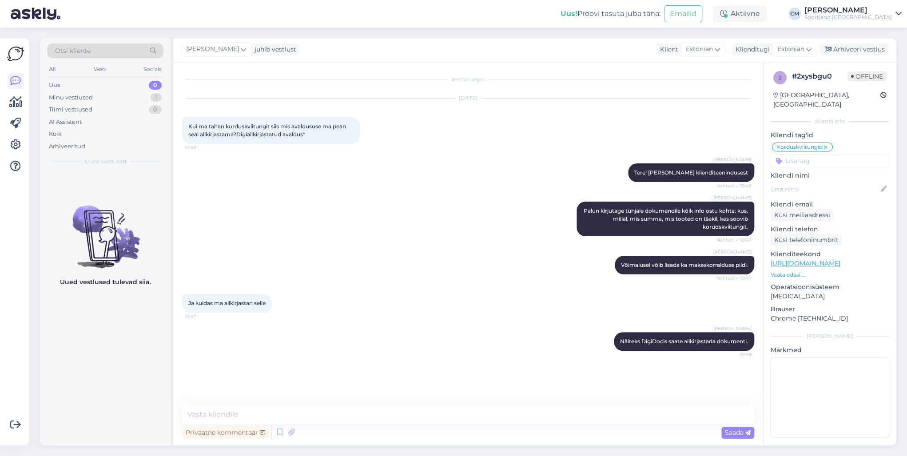
drag, startPoint x: 861, startPoint y: 60, endPoint x: 857, endPoint y: 57, distance: 5.4
click at [861, 60] on div "[PERSON_NAME] juhib vestlust Klient [DEMOGRAPHIC_DATA] Klienditugi [DEMOGRAPHIC…" at bounding box center [534, 49] width 723 height 23
click at [855, 55] on div "Arhiveeri vestlus" at bounding box center [854, 50] width 68 height 12
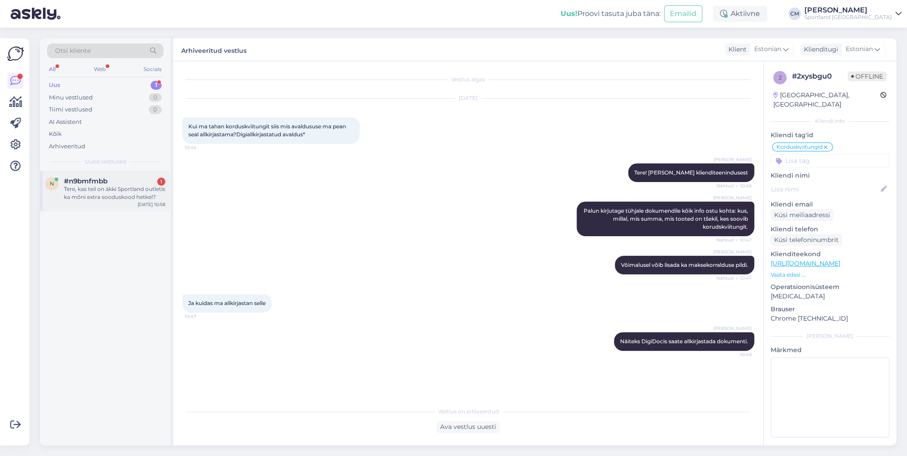
click at [153, 186] on div "Tere, kas teil on äkki Sportland outletis ka mõni extra sooduskood hetkel?" at bounding box center [114, 193] width 101 height 16
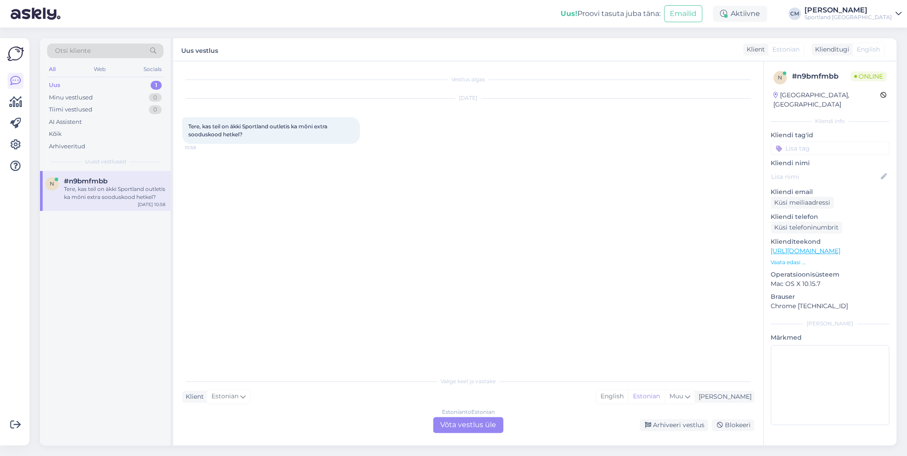
click at [469, 434] on div "Vestlus algas [DATE] Tere, kas teil on äkki Sportland outletis ka mõni extra so…" at bounding box center [468, 253] width 590 height 384
click at [475, 431] on div "Estonian to Estonian Võta vestlus üle" at bounding box center [468, 425] width 70 height 16
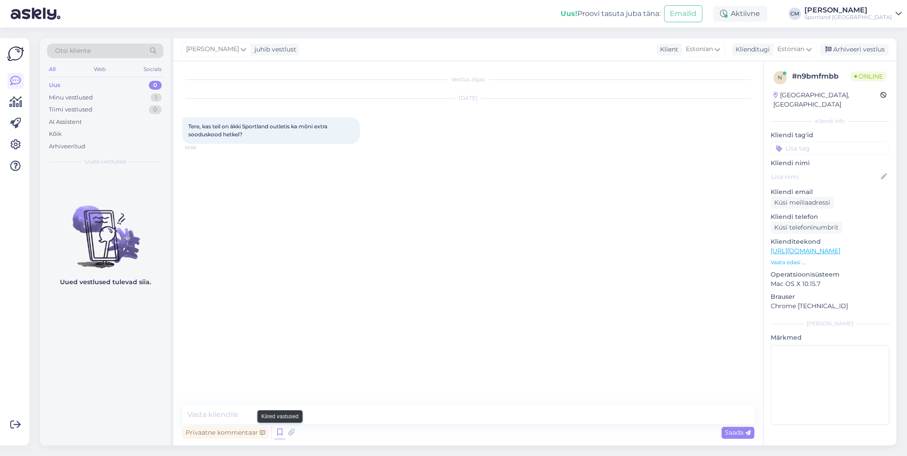
click at [275, 432] on icon at bounding box center [280, 432] width 11 height 13
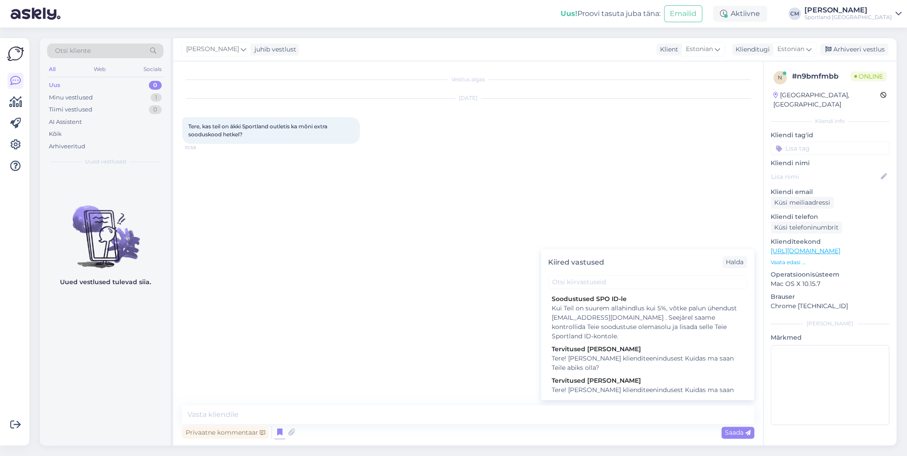
click at [549, 399] on div "Kiired vastused [PERSON_NAME] SPO ID-le Kui Teil on suurem allahindlus kui 5%, …" at bounding box center [647, 324] width 213 height 151
click at [559, 391] on div "Tere! [PERSON_NAME] klienditeenindusest Kuidas ma saan Teile abiks olla?" at bounding box center [648, 395] width 192 height 19
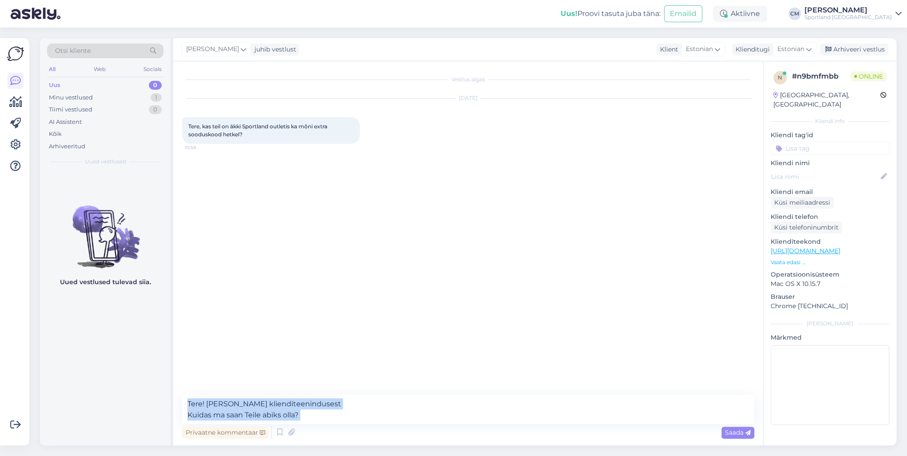
drag, startPoint x: 255, startPoint y: 418, endPoint x: 192, endPoint y: 418, distance: 62.7
click at [192, 418] on div "Tere! [PERSON_NAME] klienditeenindusest Kuidas ma saan Teile abiks olla? Privaa…" at bounding box center [468, 418] width 572 height 46
drag, startPoint x: 233, startPoint y: 422, endPoint x: 176, endPoint y: 422, distance: 57.3
click at [176, 422] on div "Vestlus algas [DATE] Tere, kas teil on äkki Sportland outletis ka mõni extra so…" at bounding box center [468, 253] width 590 height 384
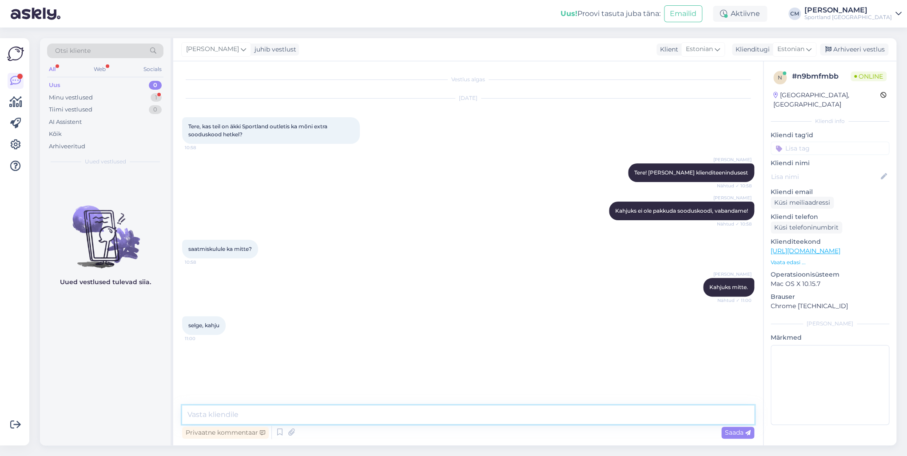
click at [281, 412] on textarea at bounding box center [468, 415] width 572 height 19
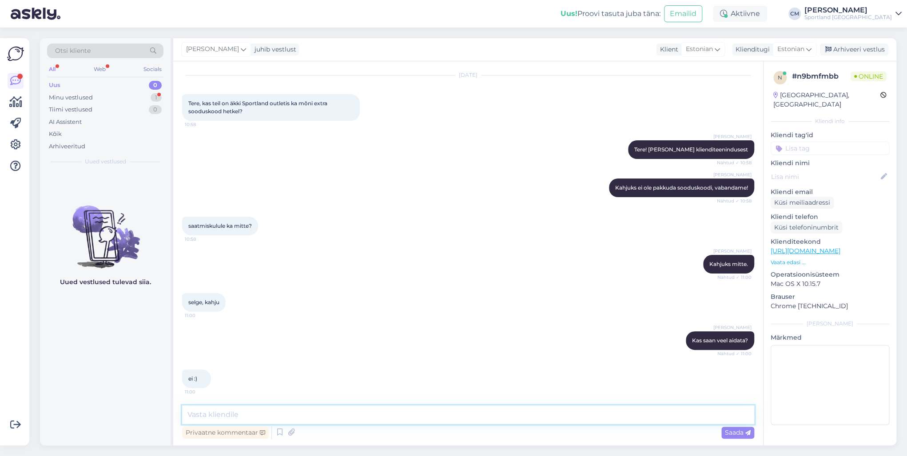
click at [274, 418] on textarea at bounding box center [468, 415] width 572 height 19
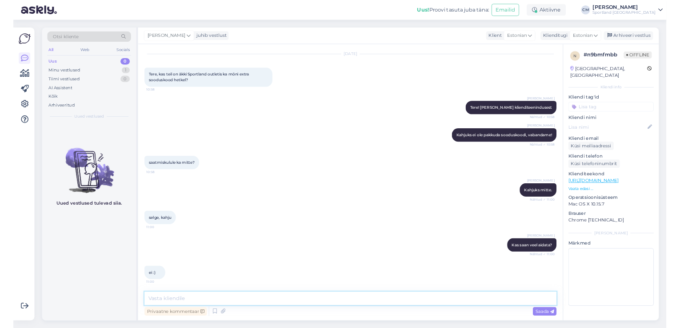
scroll to position [61, 0]
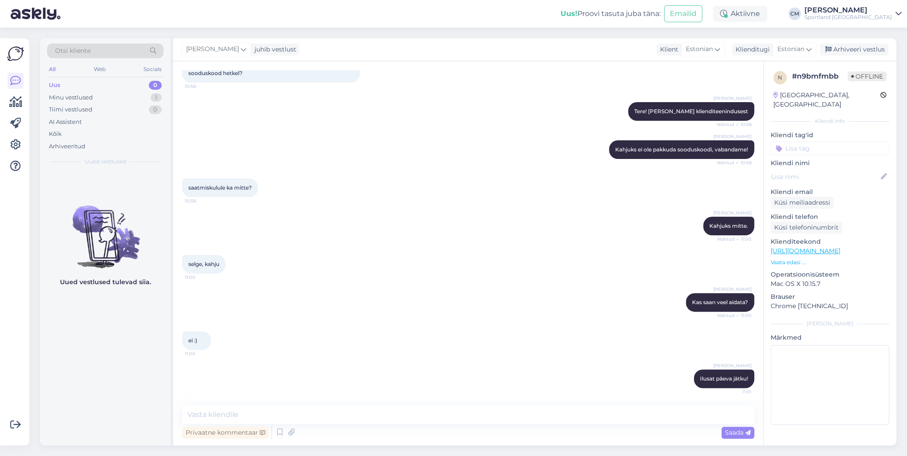
click at [843, 142] on input at bounding box center [830, 148] width 119 height 13
click at [844, 168] on div "Soodustused" at bounding box center [830, 172] width 44 height 9
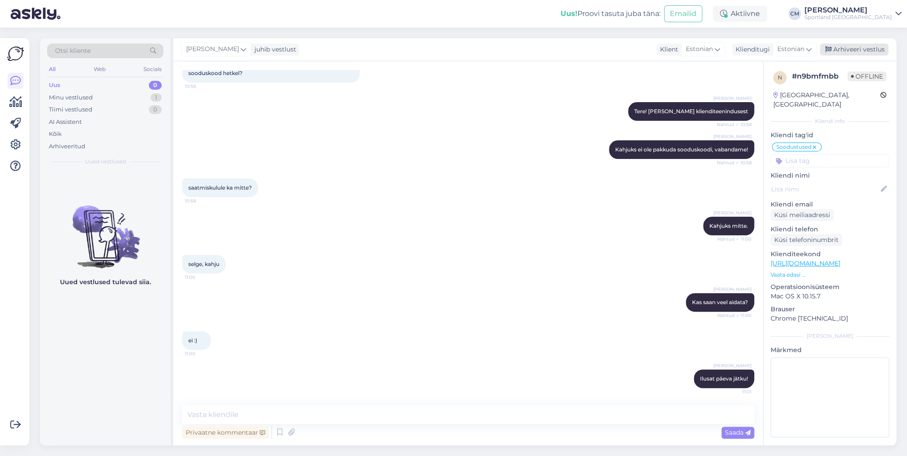
click at [828, 48] on icon at bounding box center [829, 50] width 6 height 6
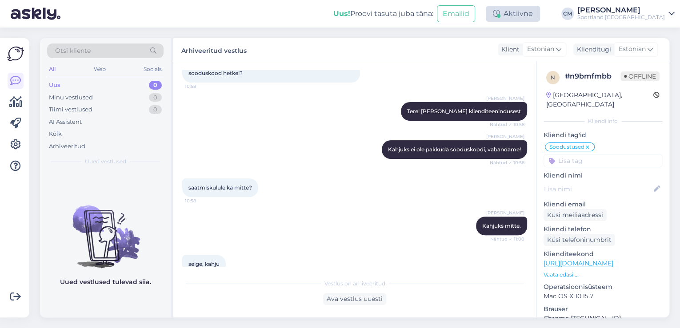
click at [535, 21] on div "Aktiivne" at bounding box center [513, 14] width 54 height 16
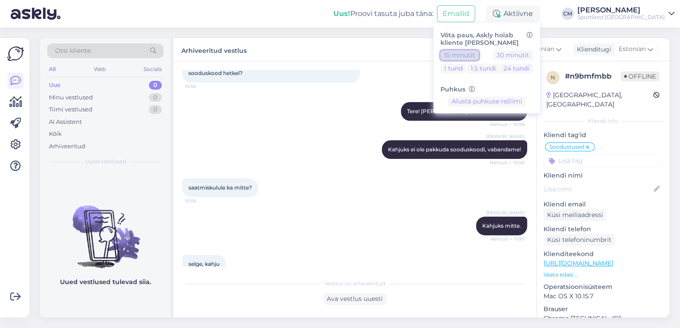
click at [479, 55] on button "15 minutit" at bounding box center [459, 55] width 38 height 10
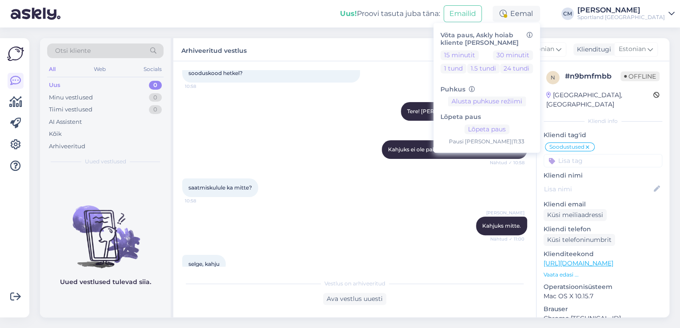
click at [658, 22] on div "Uus! Proovi tasuta [PERSON_NAME]: Emailid Eemal Võta paus, Askly hoiab kliente …" at bounding box center [340, 14] width 680 height 28
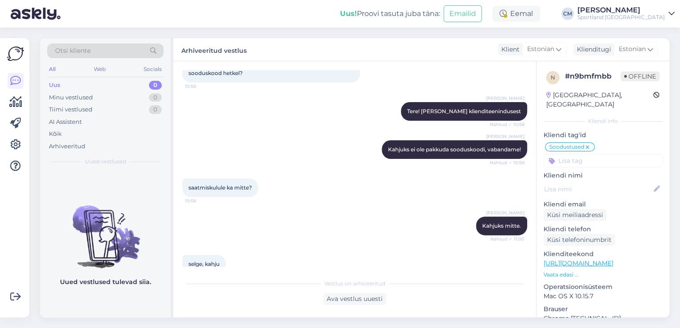
click at [636, 15] on div "Sportland [GEOGRAPHIC_DATA]" at bounding box center [621, 17] width 88 height 7
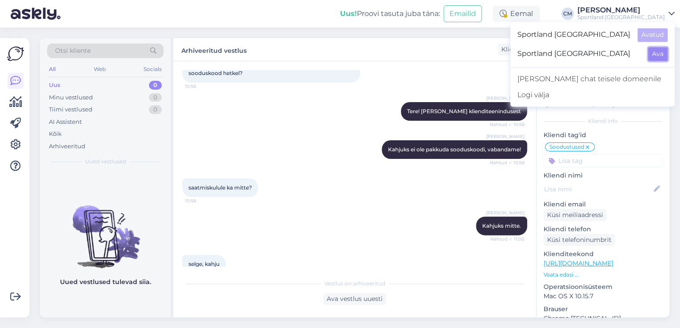
click at [652, 53] on button "Ava" at bounding box center [658, 54] width 20 height 14
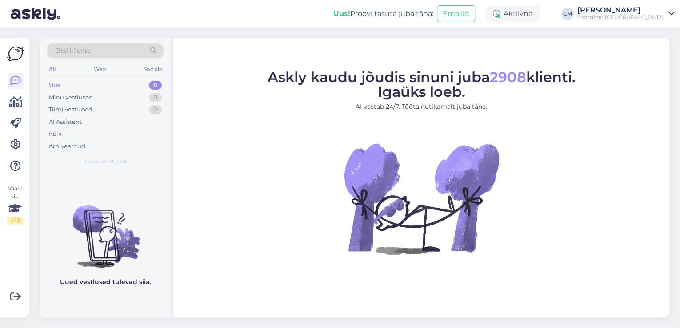
click at [536, 3] on div "Uus! Proovi tasuta [PERSON_NAME]: Emailid Aktiivne [PERSON_NAME] Sportland [GEO…" at bounding box center [340, 14] width 680 height 28
click at [535, 6] on div "Aktiivne" at bounding box center [513, 14] width 54 height 16
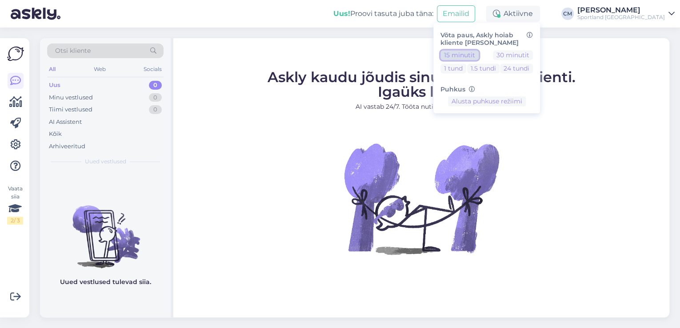
click at [479, 52] on button "15 minutit" at bounding box center [459, 55] width 38 height 10
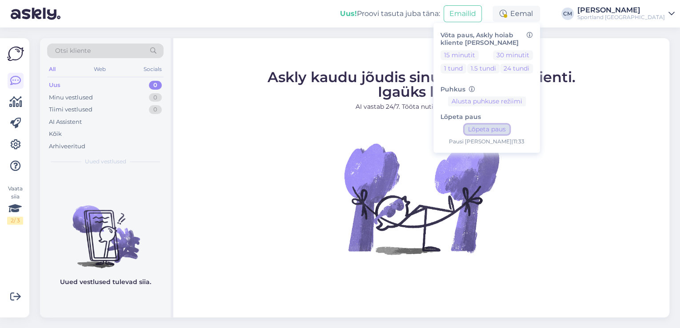
click at [509, 129] on button "Lõpeta paus" at bounding box center [486, 130] width 45 height 10
click at [637, 17] on div "Sportland [GEOGRAPHIC_DATA]" at bounding box center [621, 17] width 88 height 7
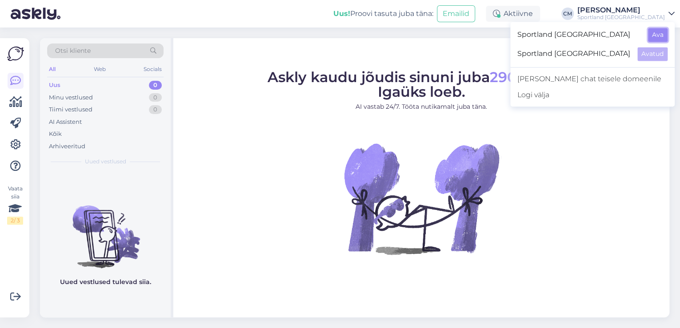
click at [661, 40] on button "Ava" at bounding box center [658, 35] width 20 height 14
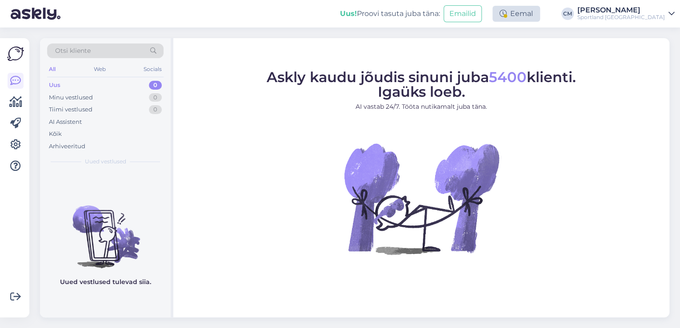
click at [540, 17] on div "Eemal" at bounding box center [516, 14] width 48 height 16
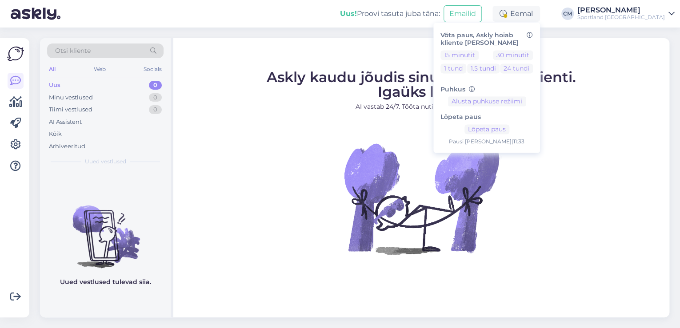
click at [512, 139] on div "Pausi [PERSON_NAME] | 11:33" at bounding box center [486, 142] width 92 height 8
click at [513, 137] on div "Lõpeta paus Lõpeta paus Pausi [PERSON_NAME] | 11:33" at bounding box center [486, 127] width 92 height 40
click at [509, 134] on button "Lõpeta paus" at bounding box center [486, 130] width 45 height 10
click at [237, 106] on figure "Askly kaudu jõudis sinuni juba 5400 klienti. Igaüks loeb. AI vastab 24/7. Tööta…" at bounding box center [421, 174] width 480 height 208
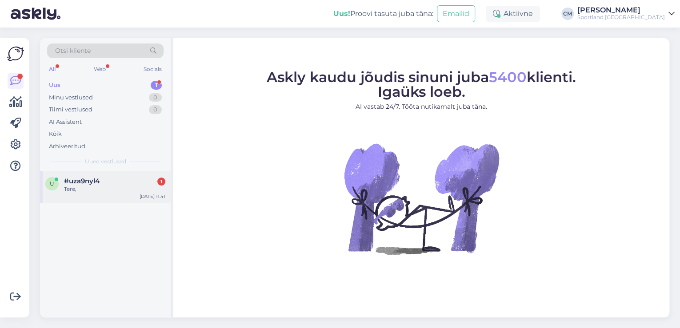
click at [116, 187] on div "Tere," at bounding box center [114, 189] width 101 height 8
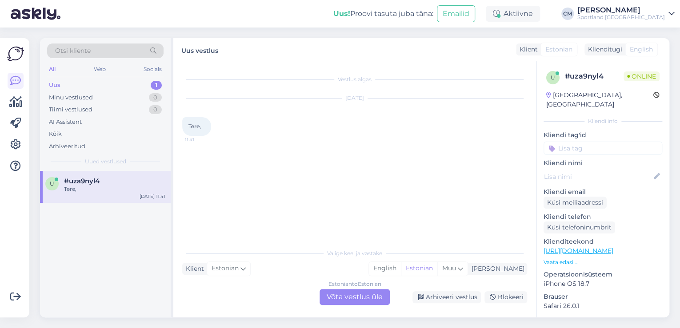
click at [367, 302] on div "Estonian to Estonian Võta vestlus üle" at bounding box center [354, 297] width 70 height 16
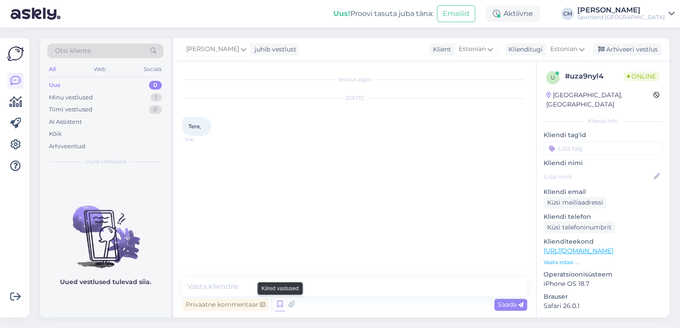
click at [283, 301] on icon at bounding box center [280, 304] width 11 height 13
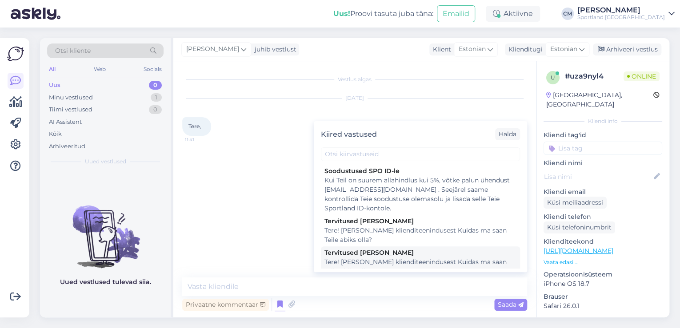
click at [373, 258] on div "Tere! [PERSON_NAME] klienditeenindusest Kuidas ma saan Teile abiks olla?" at bounding box center [420, 267] width 192 height 19
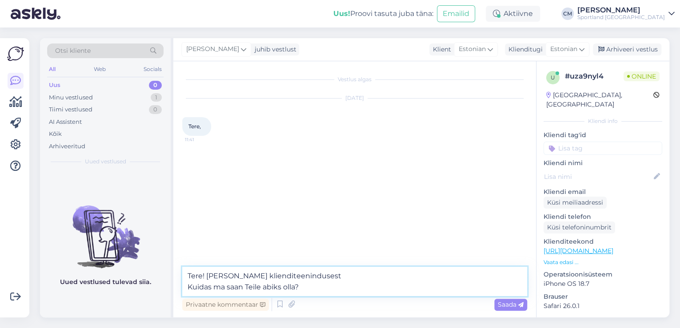
click at [361, 286] on textarea "Tere! [PERSON_NAME] klienditeenindusest Kuidas ma saan Teile abiks olla?" at bounding box center [354, 281] width 345 height 29
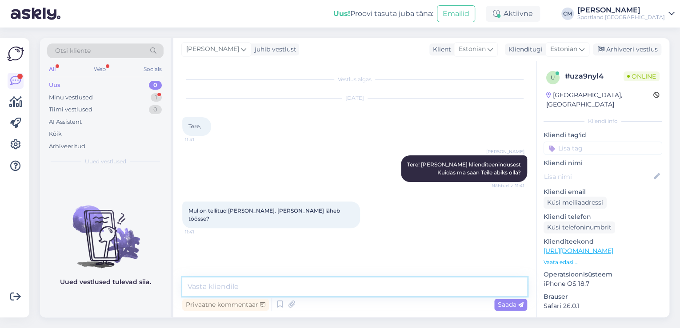
click at [421, 290] on textarea at bounding box center [354, 287] width 345 height 19
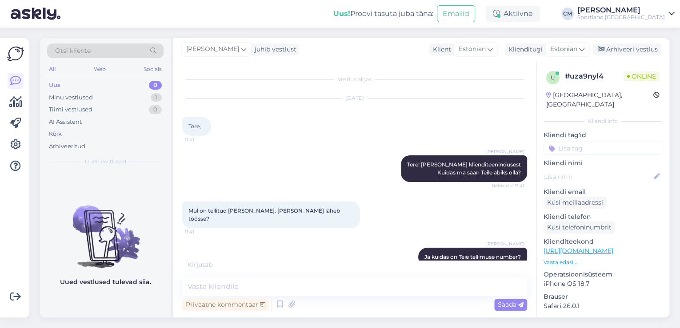
scroll to position [36, 0]
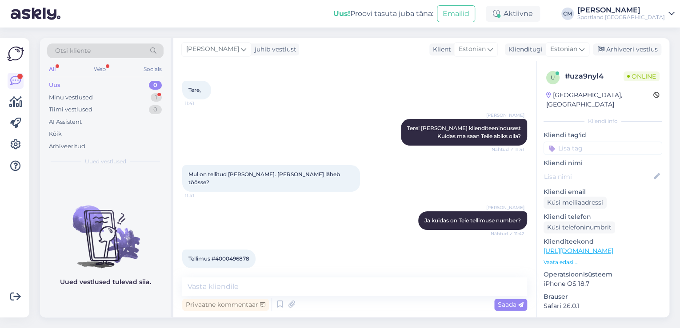
click at [239, 256] on span "Tellimus #4000496878" at bounding box center [218, 259] width 61 height 7
copy div "4000496878 11:42"
click at [222, 280] on textarea at bounding box center [354, 287] width 345 height 19
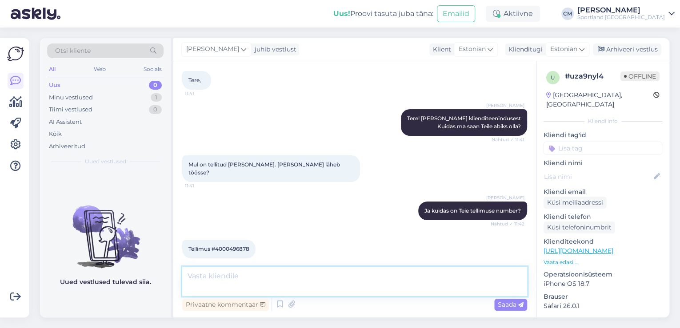
scroll to position [83, 0]
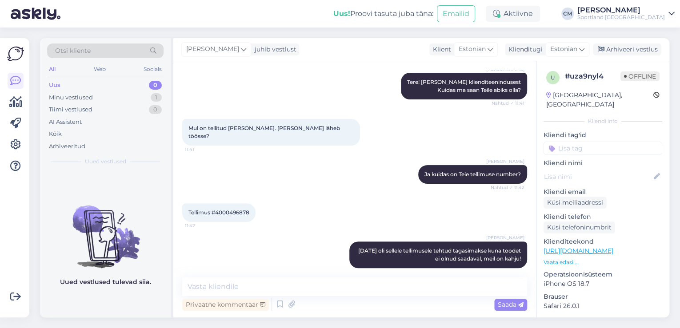
click at [612, 142] on input at bounding box center [602, 148] width 119 height 13
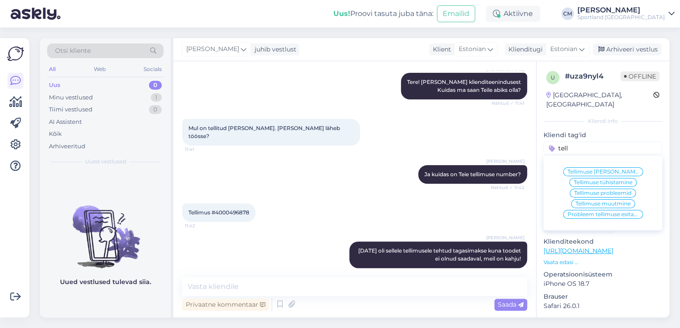
click at [610, 160] on div "Tellimuse [PERSON_NAME] info Tellimuse tühistamine Tellimuse probleemid Tellimu…" at bounding box center [602, 194] width 119 height 68
click at [604, 169] on span "Tellimuse [PERSON_NAME] info" at bounding box center [602, 171] width 71 height 5
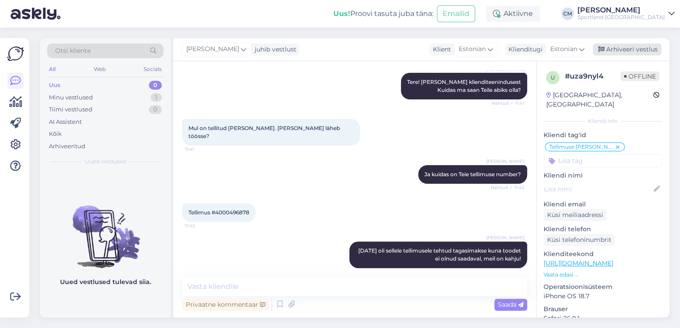
click at [629, 44] on div "Arhiveeri vestlus" at bounding box center [627, 50] width 68 height 12
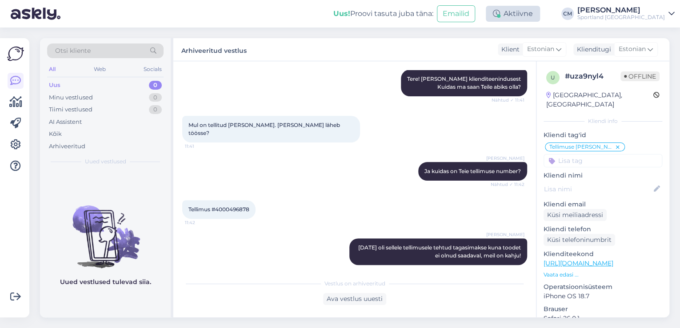
click at [540, 11] on div "Aktiivne" at bounding box center [513, 14] width 54 height 16
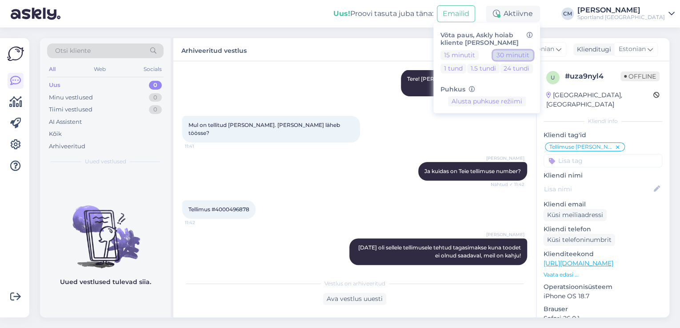
click at [533, 51] on button "30 minutit" at bounding box center [513, 55] width 40 height 10
click at [616, 21] on div "Uus! Proovi tasuta [PERSON_NAME]: Emailid Eemal Võta paus, Askly hoiab kliente …" at bounding box center [340, 14] width 680 height 28
click at [623, 18] on div "Sportland [GEOGRAPHIC_DATA]" at bounding box center [621, 17] width 88 height 7
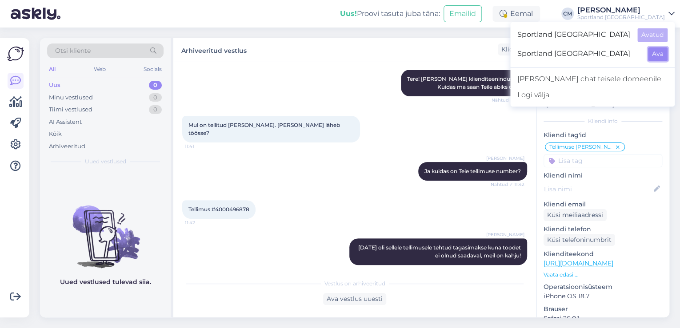
click at [651, 55] on button "Ava" at bounding box center [658, 54] width 20 height 14
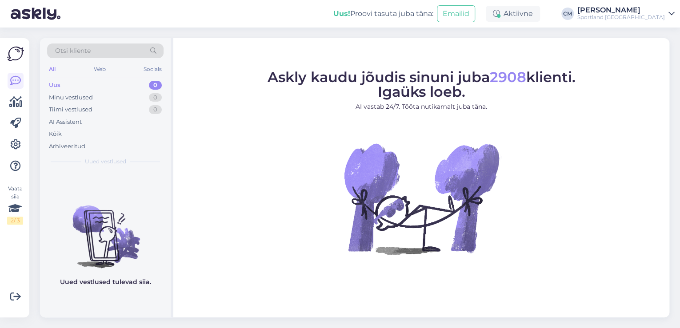
click at [486, 16] on div "Uus! Proovi tasuta [PERSON_NAME]: Emailid" at bounding box center [409, 14] width 152 height 28
click at [500, 16] on icon at bounding box center [496, 13] width 7 height 7
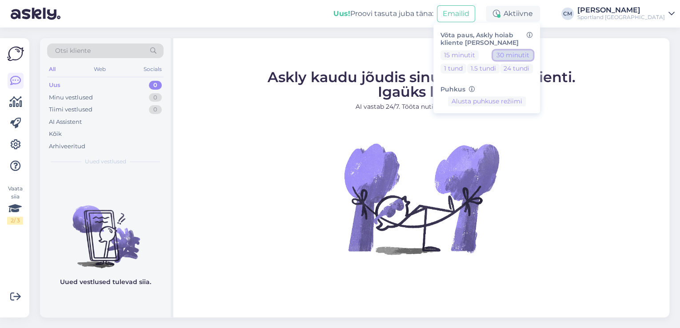
click at [533, 52] on button "30 minutit" at bounding box center [513, 55] width 40 height 10
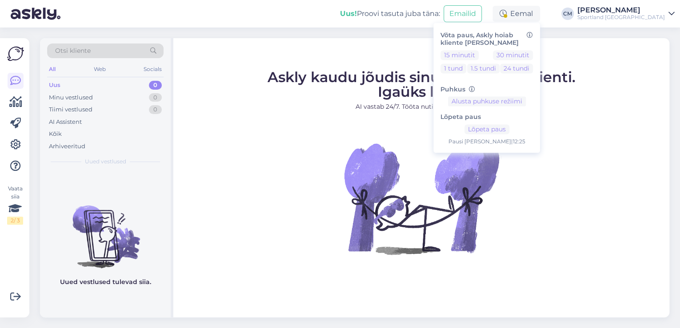
click at [533, 130] on div "Lõpeta paus Lõpeta paus Pausi [PERSON_NAME] | 12:25" at bounding box center [486, 127] width 92 height 40
click at [509, 125] on button "Lõpeta paus" at bounding box center [486, 130] width 45 height 10
click at [648, 17] on div "Sportland [GEOGRAPHIC_DATA]" at bounding box center [621, 17] width 88 height 7
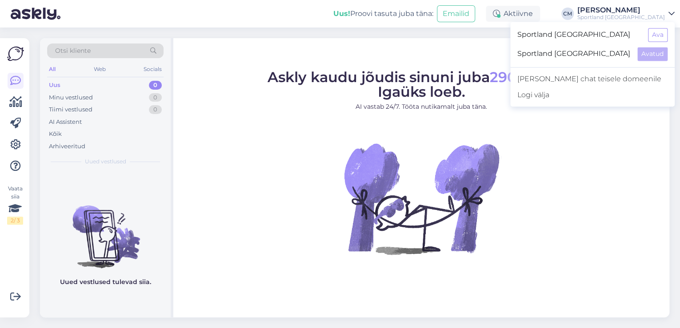
click at [658, 26] on div "Sportland [GEOGRAPHIC_DATA] Ava" at bounding box center [592, 34] width 164 height 19
click at [656, 32] on button "Ava" at bounding box center [658, 35] width 20 height 14
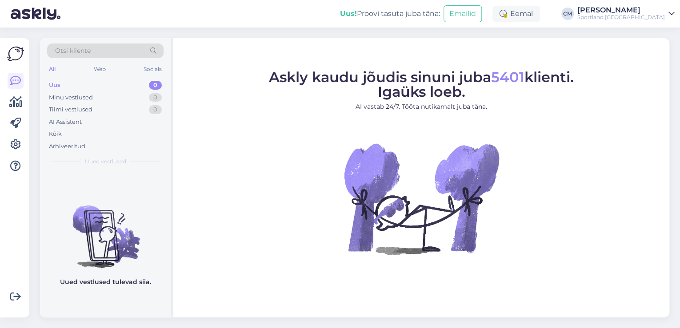
click at [581, 17] on div "Uus! Proovi tasuta [PERSON_NAME]: Emailid Eemal [PERSON_NAME] Sportland [GEOGRA…" at bounding box center [340, 14] width 680 height 28
click at [540, 20] on div "Eemal" at bounding box center [516, 14] width 48 height 16
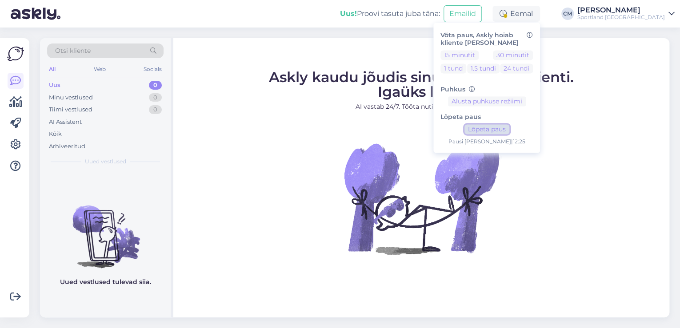
click at [509, 126] on button "Lõpeta paus" at bounding box center [486, 130] width 45 height 10
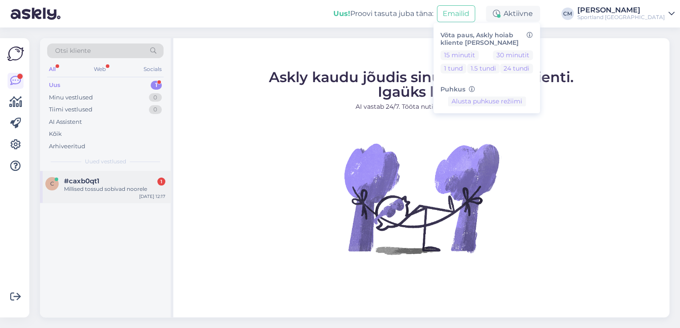
click at [132, 201] on div "c #caxb0qt1 1 Millised tossud sobivad noorele [DATE] 12:17" at bounding box center [105, 187] width 131 height 32
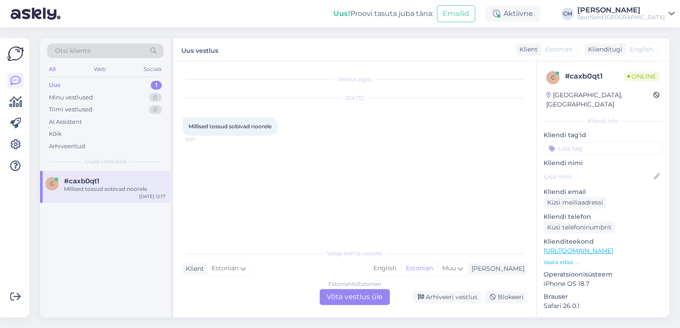
click at [340, 296] on div "Estonian to Estonian Võta vestlus üle" at bounding box center [354, 297] width 70 height 16
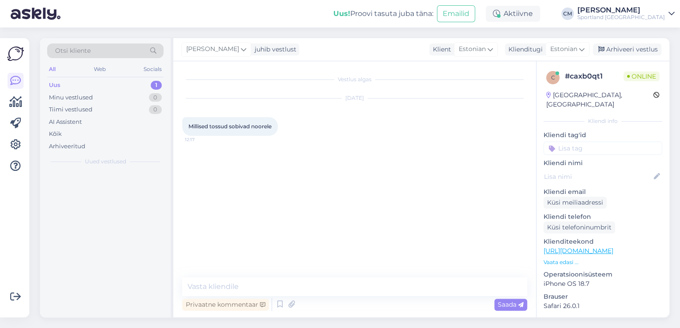
click at [345, 302] on div "Privaatne kommentaar Saada" at bounding box center [354, 304] width 345 height 17
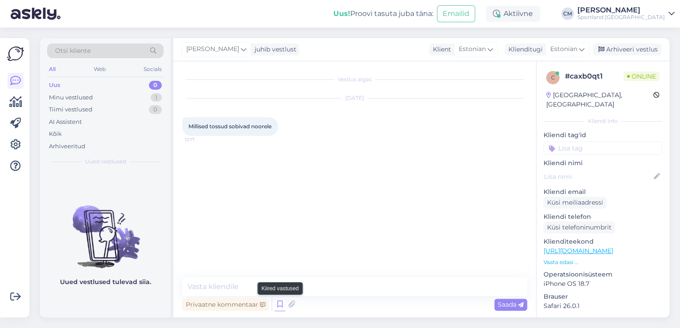
click at [277, 302] on icon at bounding box center [280, 304] width 11 height 13
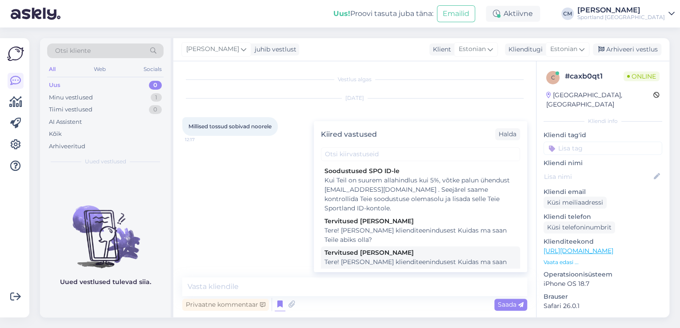
click at [369, 256] on div "Tervitused [PERSON_NAME]" at bounding box center [420, 252] width 192 height 9
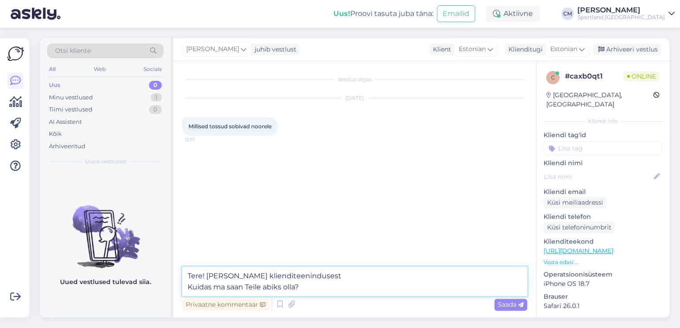
click at [355, 293] on textarea "Tere! [PERSON_NAME] klienditeenindusest Kuidas ma saan Teile abiks olla?" at bounding box center [354, 281] width 345 height 29
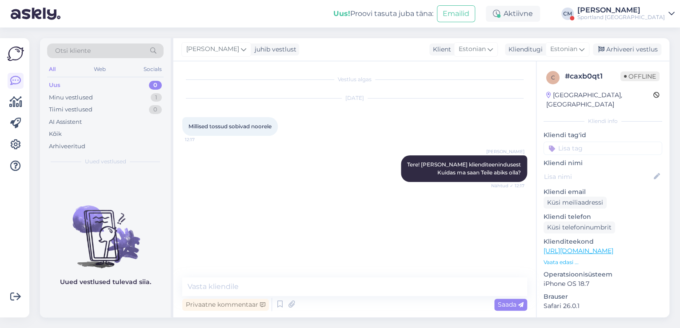
click at [632, 16] on div "Sportland [GEOGRAPHIC_DATA]" at bounding box center [621, 17] width 88 height 7
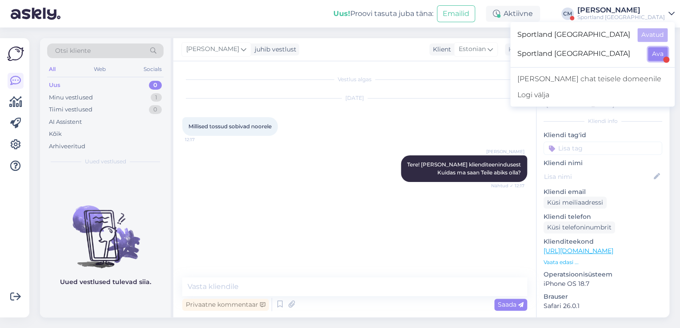
click at [655, 50] on button "Ava" at bounding box center [658, 54] width 20 height 14
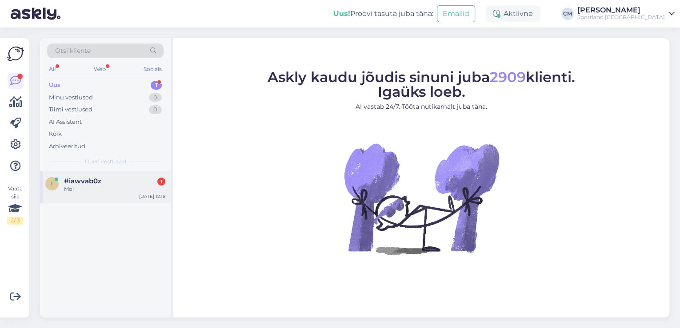
click at [135, 193] on div "i #iawvab0z 1 Moi [DATE] 12:18" at bounding box center [105, 187] width 131 height 32
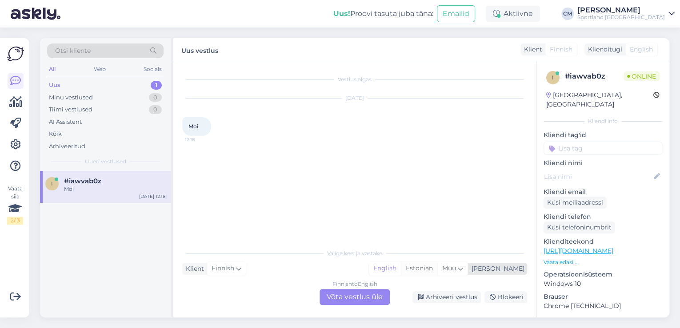
click at [444, 277] on div "Valige [PERSON_NAME] vastake Klient Finnish Mina English Estonian Muu Finnish t…" at bounding box center [354, 274] width 345 height 61
click at [437, 274] on div "Estonian" at bounding box center [419, 268] width 36 height 13
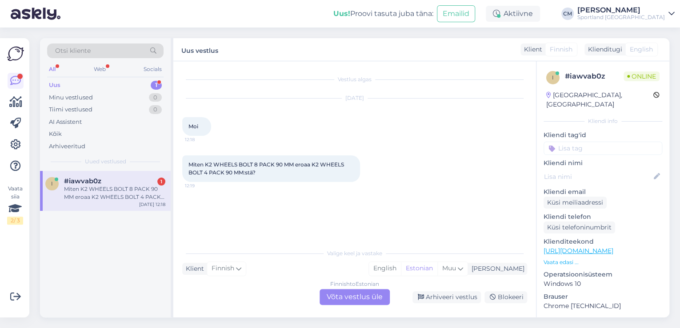
click at [367, 293] on div "Finnish to Estonian Võta vestlus üle" at bounding box center [354, 297] width 70 height 16
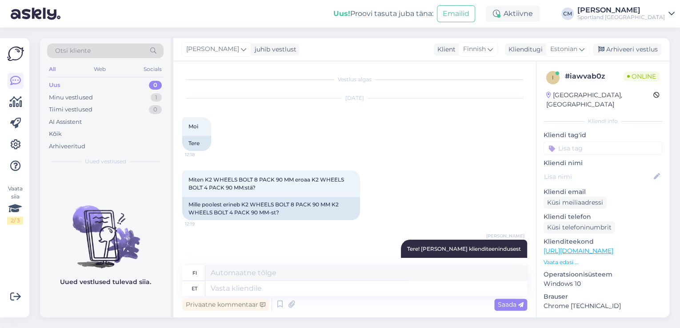
scroll to position [25, 0]
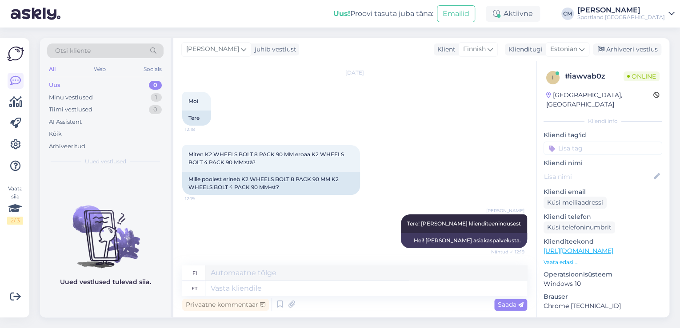
click at [613, 247] on link "[URL][DOMAIN_NAME]" at bounding box center [578, 251] width 70 height 8
click at [572, 249] on div "Klienditeekond [URL][DOMAIN_NAME] Vaata edasi ..." at bounding box center [602, 251] width 119 height 29
click at [571, 259] on p "Vaata edasi ..." at bounding box center [602, 263] width 119 height 8
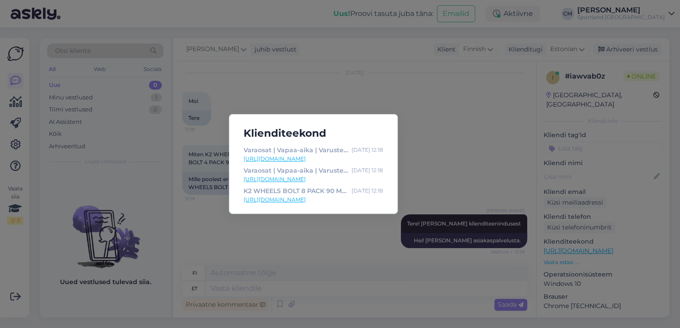
click at [307, 221] on div "Klienditeekond Varaosat | Vapaa-aika | Varusteet | Osta verkossa - Sportland [D…" at bounding box center [340, 164] width 680 height 328
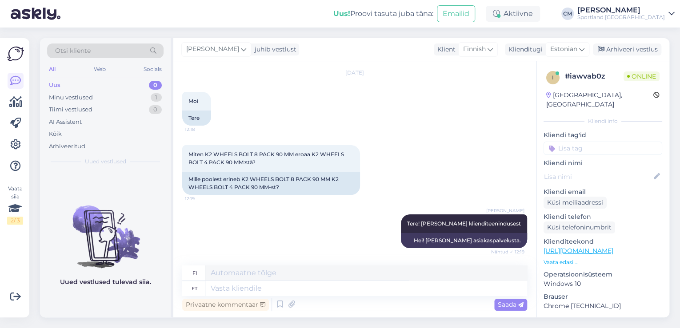
click at [570, 259] on p "Vaata edasi ..." at bounding box center [602, 263] width 119 height 8
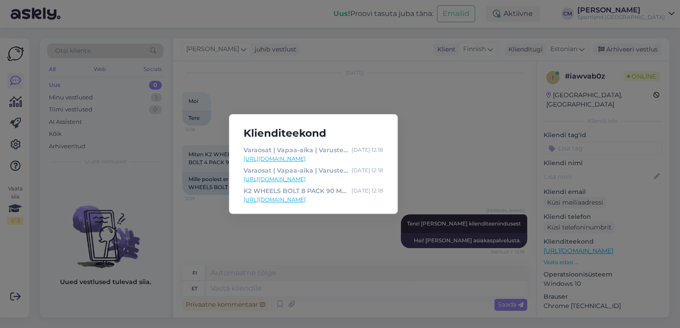
click at [351, 201] on link "[URL][DOMAIN_NAME]" at bounding box center [314, 200] width 140 height 8
drag, startPoint x: 278, startPoint y: 266, endPoint x: 287, endPoint y: 289, distance: 24.9
click at [278, 266] on div "Klienditeekond Varaosat | Vapaa-aika | Varusteet | Osta verkossa - Sportland [D…" at bounding box center [340, 164] width 680 height 328
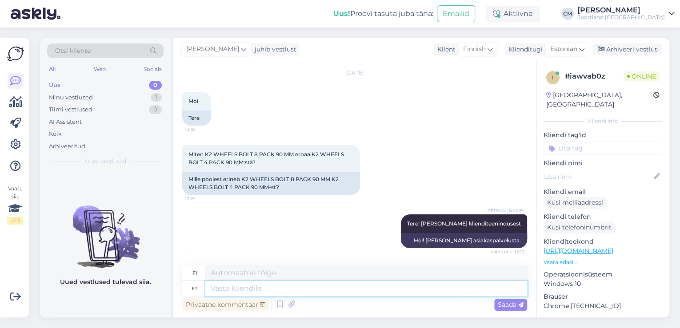
click at [292, 291] on textarea at bounding box center [366, 288] width 322 height 15
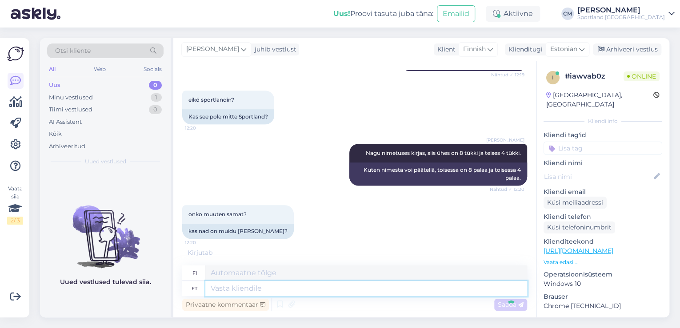
scroll to position [247, 0]
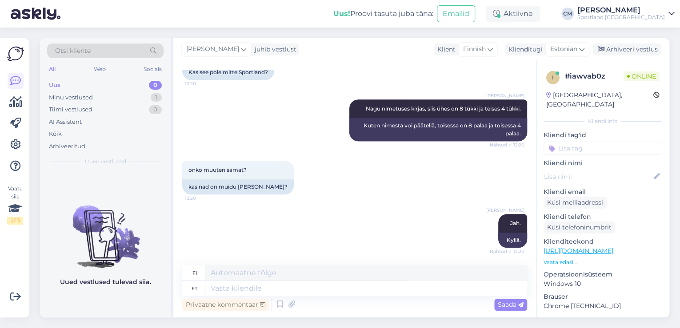
click at [630, 159] on p "Kliendi nimi" at bounding box center [602, 163] width 119 height 9
click at [638, 142] on input at bounding box center [602, 148] width 119 height 13
click at [606, 160] on div "[PERSON_NAME] info Toote saadavus" at bounding box center [602, 178] width 119 height 36
click at [604, 168] on div "[PERSON_NAME] info" at bounding box center [602, 172] width 67 height 9
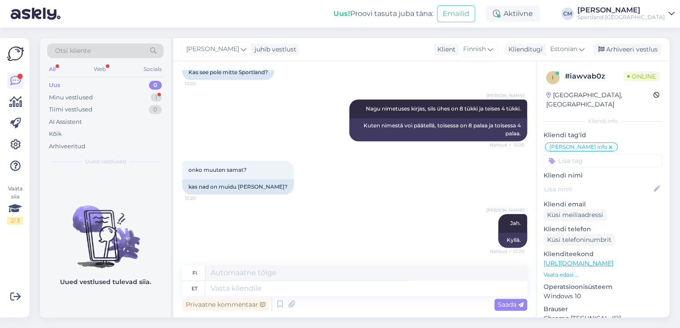
scroll to position [300, 0]
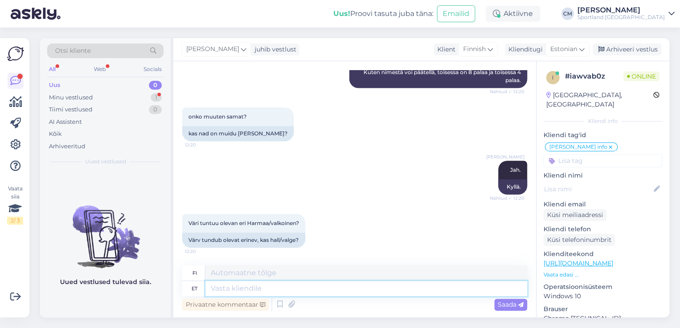
click at [282, 291] on textarea at bounding box center [366, 288] width 322 height 15
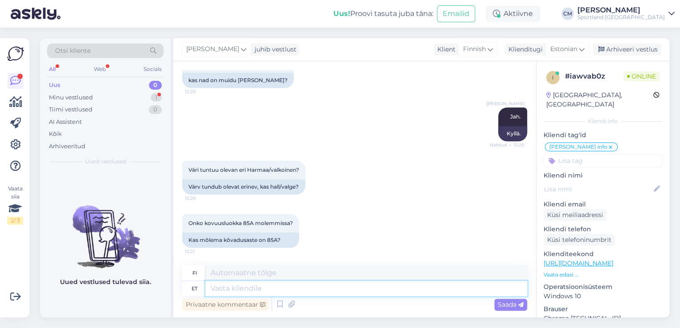
click at [302, 293] on textarea at bounding box center [366, 288] width 322 height 15
click at [229, 289] on textarea "Need peaks [PERSON_NAME] tooted." at bounding box center [366, 288] width 322 height 15
click at [249, 289] on textarea "Need peaks [PERSON_NAME] tooted." at bounding box center [366, 288] width 322 height 15
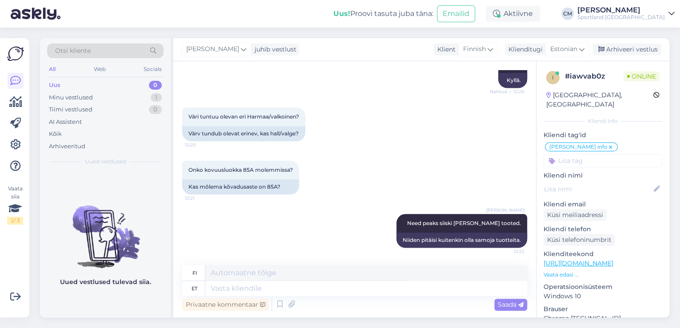
click at [645, 9] on div "[PERSON_NAME]" at bounding box center [621, 10] width 88 height 7
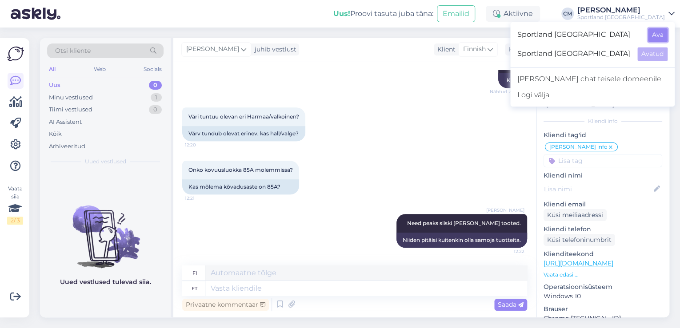
click at [651, 37] on button "Ava" at bounding box center [658, 35] width 20 height 14
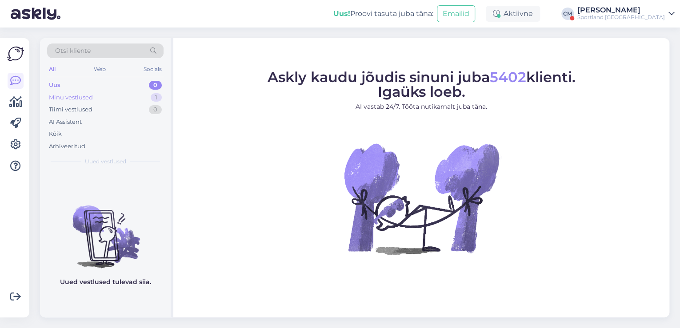
click at [87, 101] on div "Minu vestlused" at bounding box center [71, 97] width 44 height 9
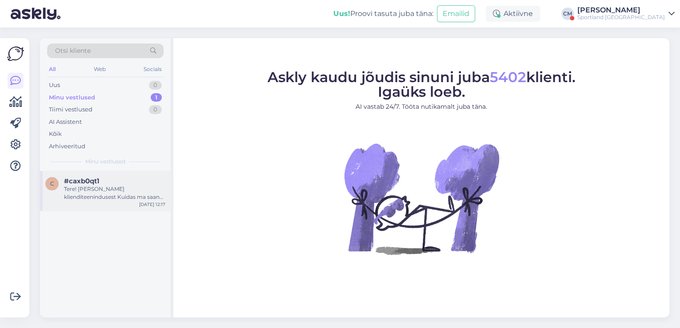
click at [90, 194] on div "Tere! [PERSON_NAME] klienditeenindusest Kuidas ma saan Teile abiks olla?" at bounding box center [114, 193] width 101 height 16
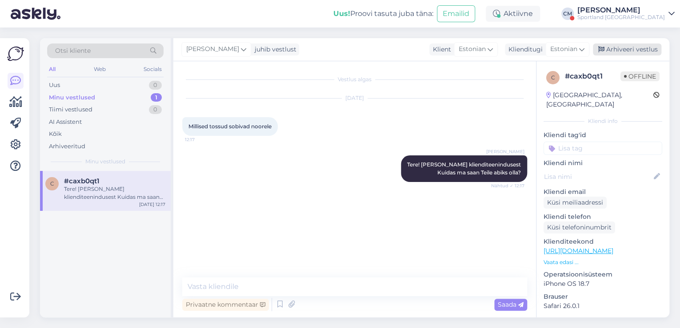
click at [631, 52] on div "Arhiveeri vestlus" at bounding box center [627, 50] width 68 height 12
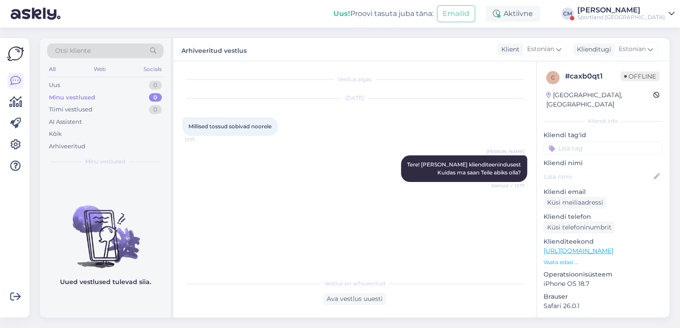
click at [603, 142] on input at bounding box center [602, 148] width 119 height 13
click at [607, 169] on div "Toote soovitus" at bounding box center [602, 172] width 119 height 25
click at [607, 169] on span "Toote soovitus" at bounding box center [602, 171] width 39 height 5
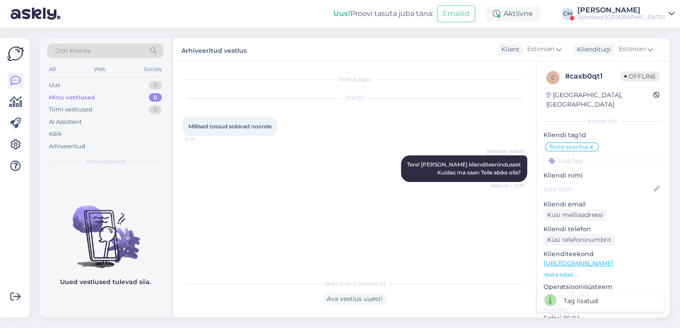
click at [637, 14] on div "Sportland [GEOGRAPHIC_DATA]" at bounding box center [621, 17] width 88 height 7
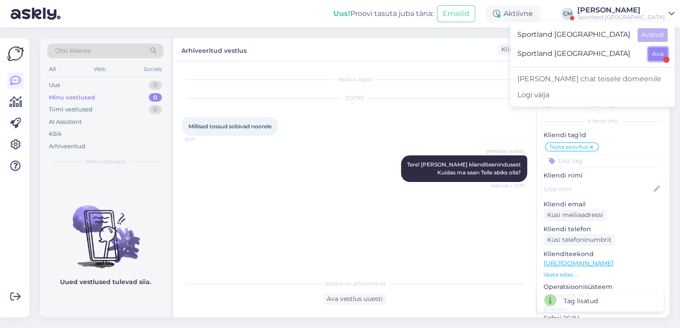
click at [655, 53] on button "Ava" at bounding box center [658, 54] width 20 height 14
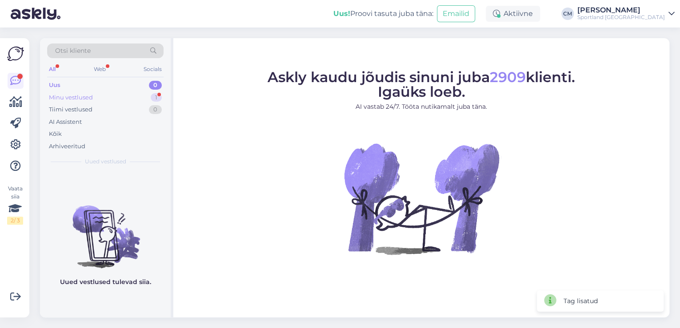
click at [116, 93] on div "Minu vestlused 1" at bounding box center [105, 98] width 116 height 12
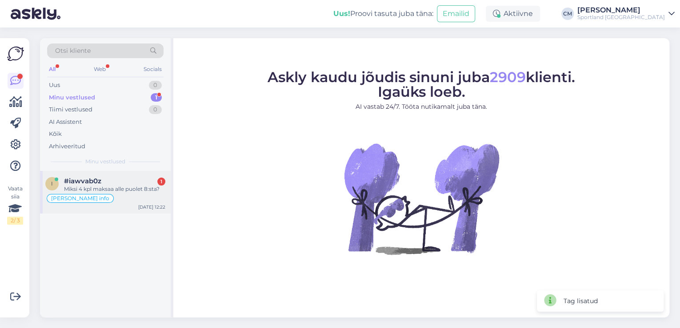
click at [128, 184] on div "#iawvab0z 1" at bounding box center [114, 181] width 101 height 8
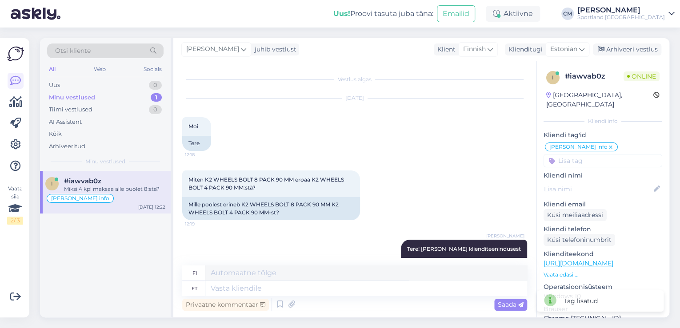
scroll to position [460, 0]
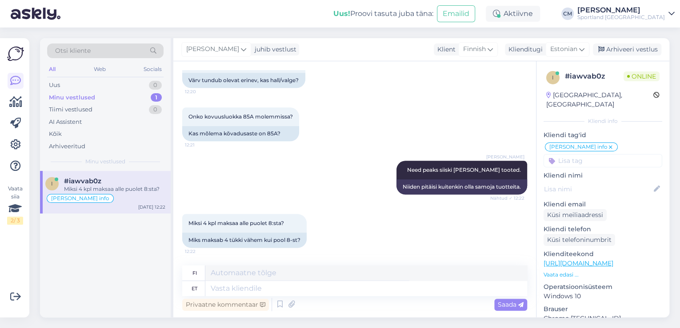
click at [317, 304] on div "Privaatne kommentaar Saada" at bounding box center [354, 304] width 345 height 17
click at [319, 288] on textarea at bounding box center [366, 288] width 322 height 15
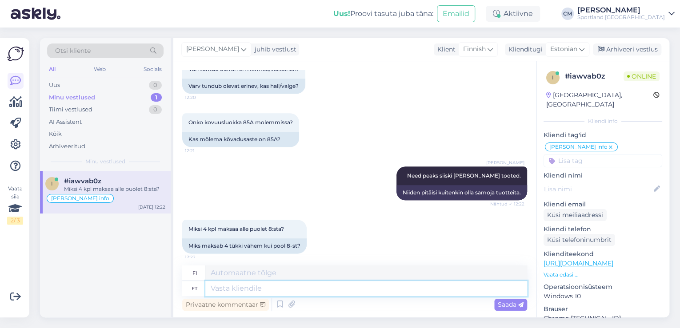
scroll to position [460, 0]
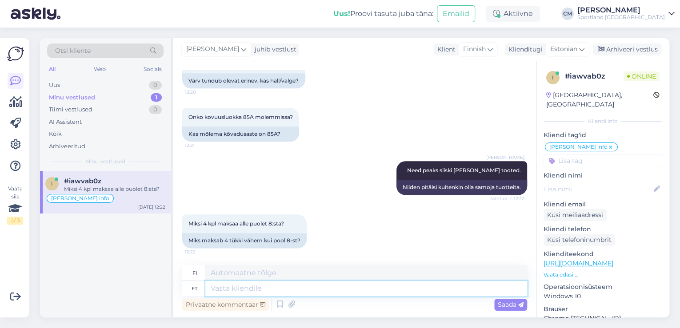
click at [299, 288] on textarea at bounding box center [366, 288] width 322 height 15
click at [212, 290] on textarea "4 pakis pole kaasas laagreid." at bounding box center [366, 288] width 322 height 15
click at [218, 291] on textarea "4 pakis pole kaasas laagreid." at bounding box center [366, 288] width 322 height 15
click at [347, 285] on textarea "Neljases pakis pole kaasas laagreid." at bounding box center [366, 288] width 322 height 15
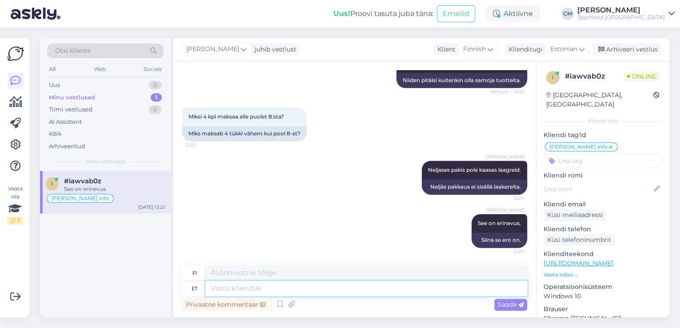
scroll to position [567, 0]
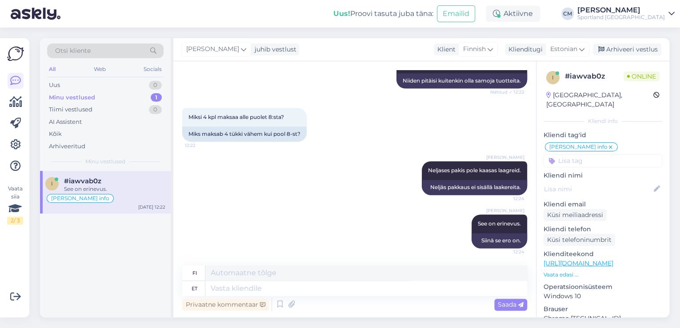
click at [411, 139] on div "Miksi 4 kpl maksaa alle puolet 8:sta? 12:22 Miks maksab 4 tükki vähem kui pool …" at bounding box center [354, 124] width 345 height 53
click at [409, 137] on div "Miksi 4 kpl maksaa alle puolet 8:sta? 12:22 Miks maksab 4 tükki vähem kui pool …" at bounding box center [354, 124] width 345 height 53
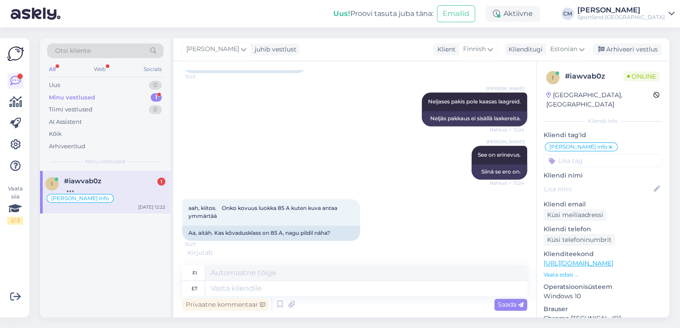
scroll to position [637, 0]
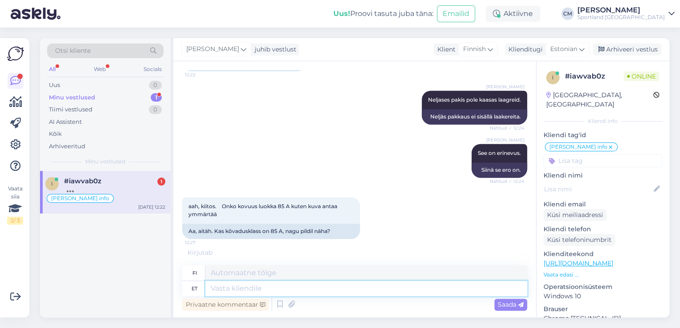
click at [335, 288] on textarea at bounding box center [366, 288] width 322 height 15
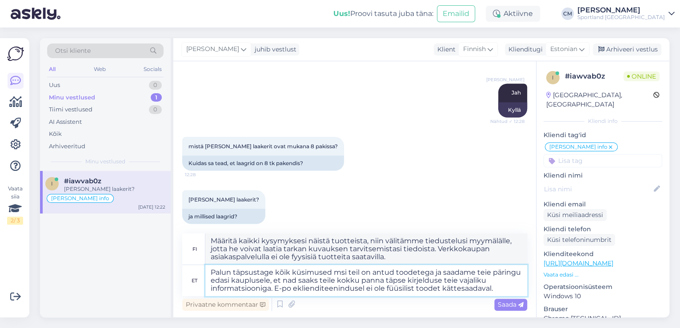
scroll to position [820, 0]
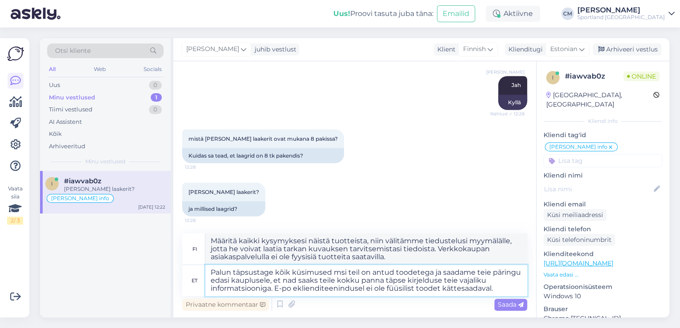
click at [341, 270] on textarea "Palun täpsustage kõik küsimused msi teil on antud toodetega ja saadame teie pär…" at bounding box center [366, 280] width 322 height 31
click at [268, 288] on textarea "Palun täpsustage kõik küsimused mis teil on antud toodetega ja saadame teie pär…" at bounding box center [366, 280] width 322 height 31
click at [295, 288] on textarea "Palun täpsustage kõik küsimused mis teil on antud toodetega ja saadame teie pär…" at bounding box center [366, 280] width 322 height 31
click at [507, 286] on textarea "Palun täpsustage kõik küsimused mis teil on antud toodetega ja saadame teie pär…" at bounding box center [366, 280] width 322 height 31
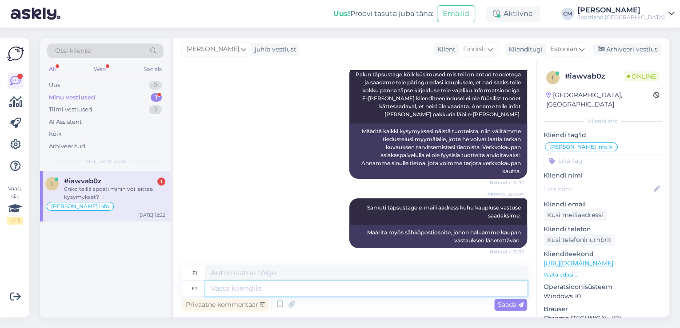
scroll to position [1044, 0]
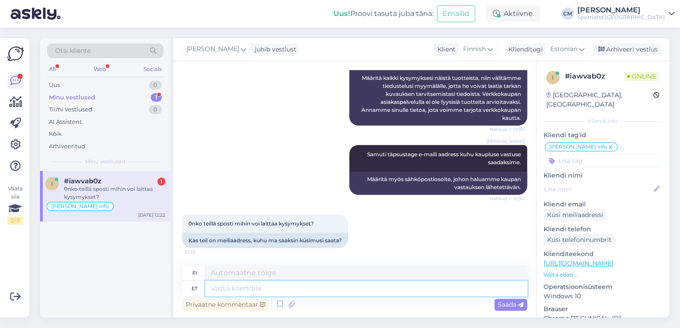
click at [285, 286] on textarea at bounding box center [366, 288] width 322 height 15
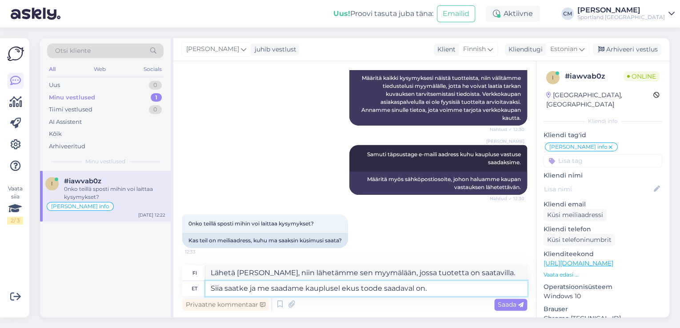
click at [347, 293] on textarea "Siia saatke ja me saadame kauplusel ekus toode saadaval on." at bounding box center [366, 288] width 322 height 15
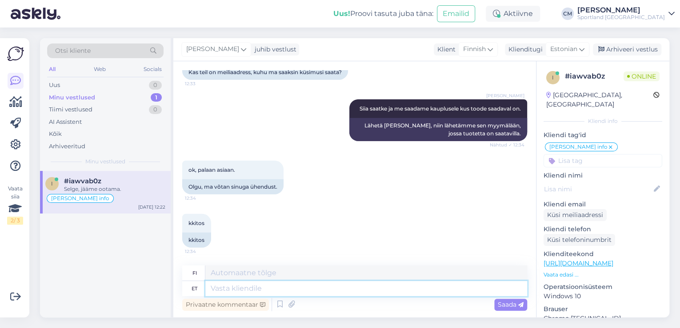
scroll to position [1266, 0]
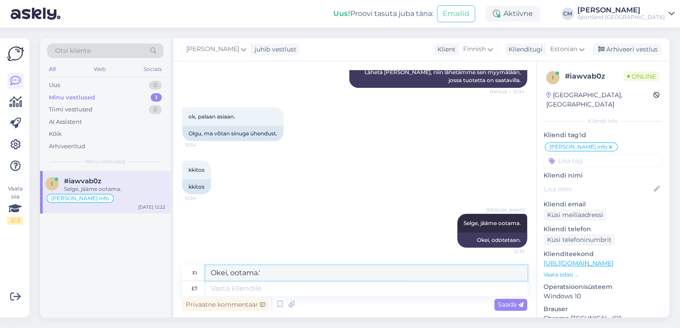
drag, startPoint x: 285, startPoint y: 276, endPoint x: 153, endPoint y: 291, distance: 133.4
click at [153, 291] on div "Otsi kliente All Web Socials Uus 0 Minu vestlused 1 Tiimi vestlused 0 AI Assist…" at bounding box center [354, 178] width 629 height 280
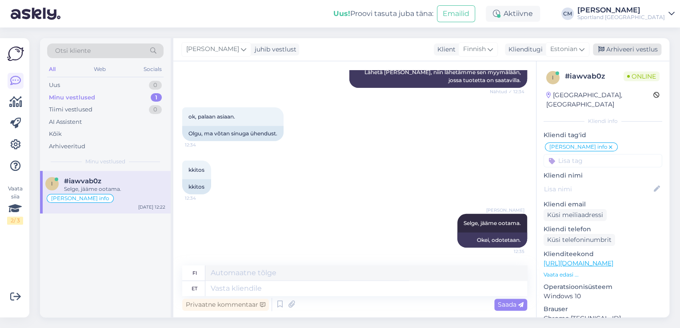
click at [617, 50] on div "Arhiveeri vestlus" at bounding box center [627, 50] width 68 height 12
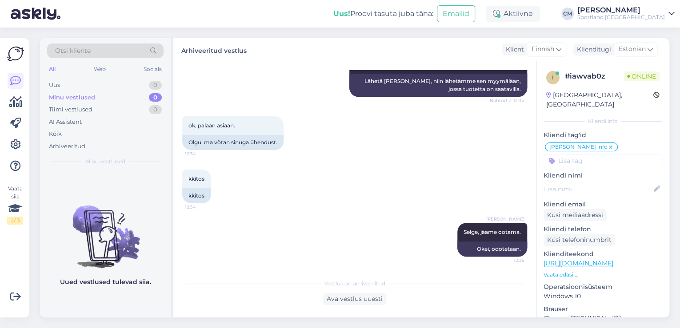
click at [652, 15] on div "Sportland [GEOGRAPHIC_DATA]" at bounding box center [621, 17] width 88 height 7
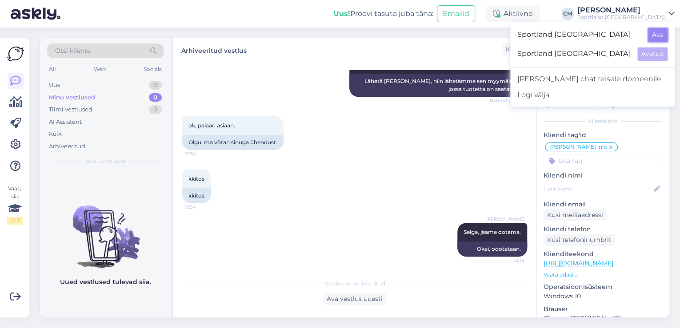
click at [658, 38] on button "Ava" at bounding box center [658, 35] width 20 height 14
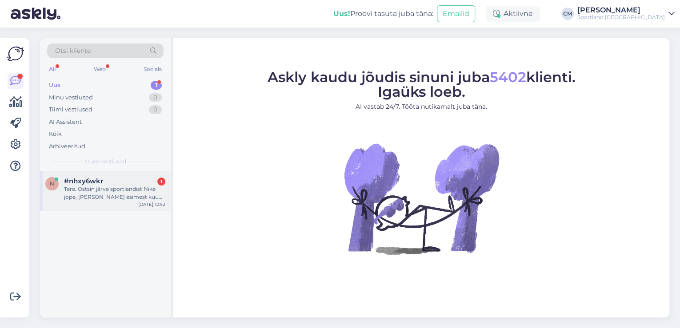
click at [114, 171] on div "n #nhxy6wkr 1 Tere. Ostsin järve sportlandist Nike jope, [PERSON_NAME] esimest …" at bounding box center [105, 191] width 131 height 40
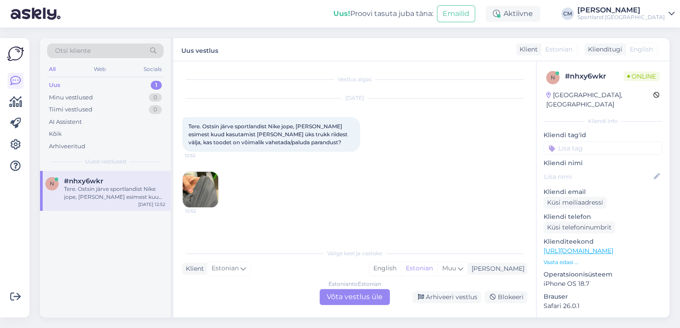
click at [355, 293] on div "Estonian to Estonian Võta vestlus üle" at bounding box center [354, 297] width 70 height 16
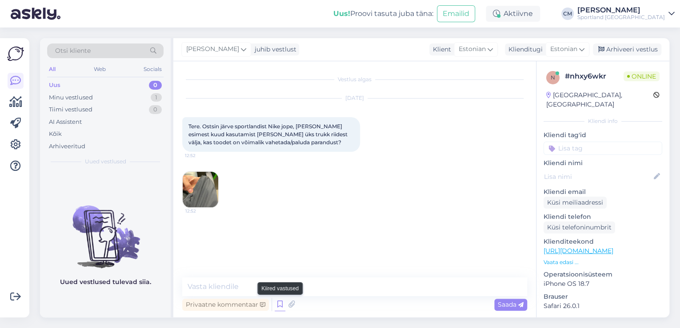
drag, startPoint x: 286, startPoint y: 305, endPoint x: 280, endPoint y: 305, distance: 6.2
click at [280, 305] on div "Privaatne kommentaar Saada" at bounding box center [354, 304] width 345 height 17
click at [280, 305] on icon at bounding box center [280, 304] width 11 height 13
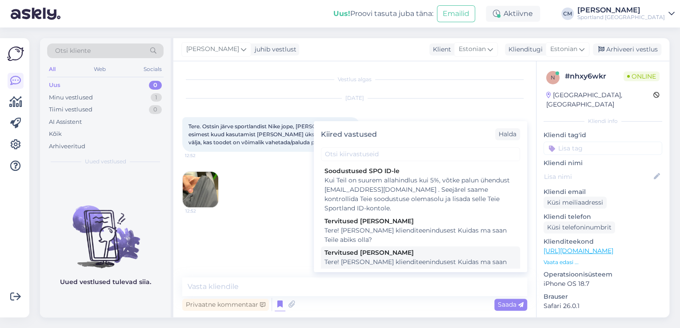
click at [396, 260] on div "Tere! [PERSON_NAME] klienditeenindusest Kuidas ma saan Teile abiks olla?" at bounding box center [420, 267] width 192 height 19
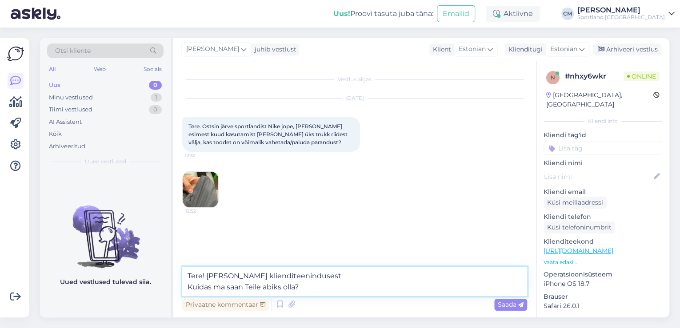
drag, startPoint x: 336, startPoint y: 287, endPoint x: 169, endPoint y: 295, distance: 167.7
click at [169, 295] on div "Otsi kliente All Web Socials Uus 0 Minu vestlused 1 Tiimi vestlused 0 AI Assist…" at bounding box center [354, 178] width 629 height 280
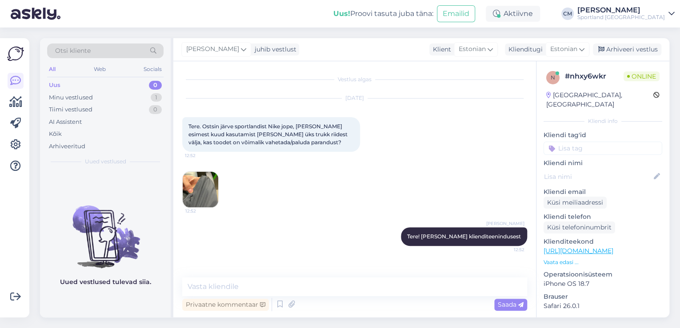
click at [197, 188] on img at bounding box center [201, 190] width 36 height 36
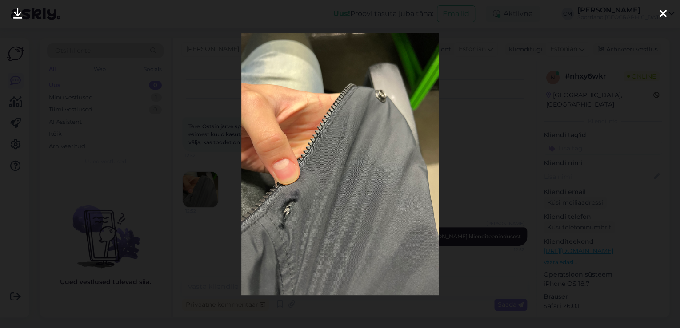
click at [204, 180] on div at bounding box center [340, 164] width 680 height 328
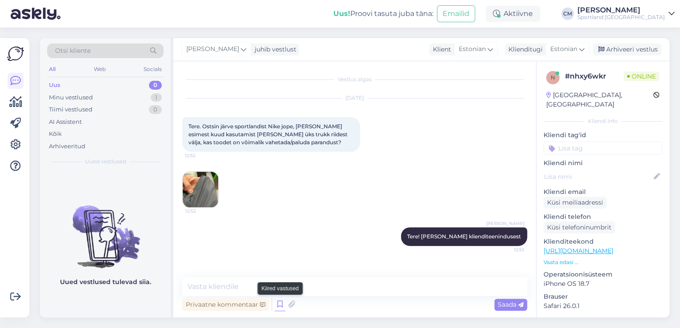
click at [275, 308] on icon at bounding box center [280, 304] width 11 height 13
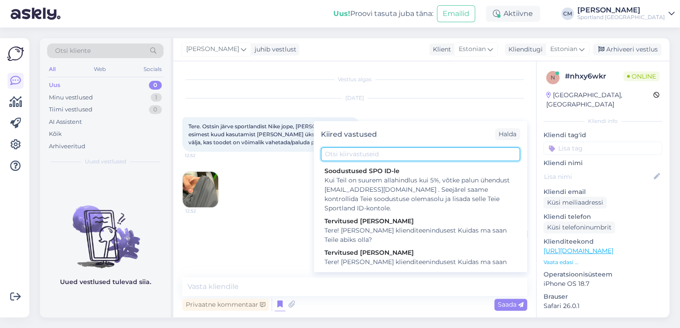
click at [362, 151] on input "text" at bounding box center [420, 155] width 199 height 14
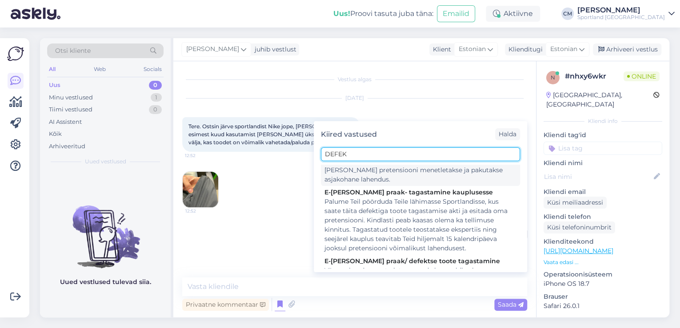
scroll to position [107, 0]
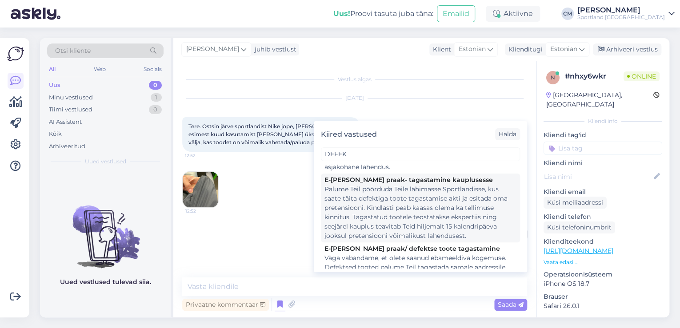
click at [373, 201] on div "Palume Teil pöörduda Teile lähimasse Sportlandisse, kus saate täita defektiga t…" at bounding box center [420, 213] width 192 height 56
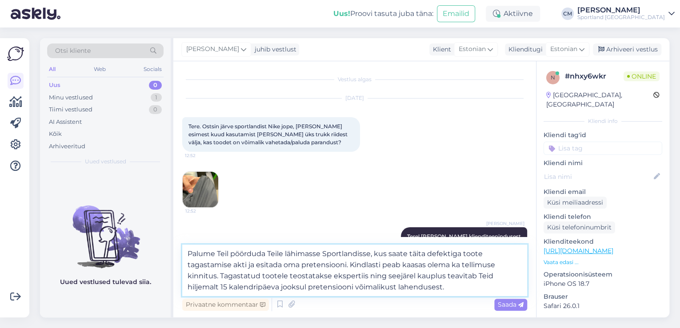
click at [358, 265] on textarea "Palume Teil pöörduda Teile lähimasse Sportlandisse, kus saate täita defektiga t…" at bounding box center [354, 271] width 345 height 52
click at [204, 279] on textarea "Palume Teil pöörduda Teile lähimasse Sportlandisse, kus saate täita defektiga t…" at bounding box center [354, 271] width 345 height 52
click at [475, 260] on textarea "Palume Teil pöörduda Teile lähimasse Sportlandisse, kus saate täita defektiga t…" at bounding box center [354, 271] width 345 height 52
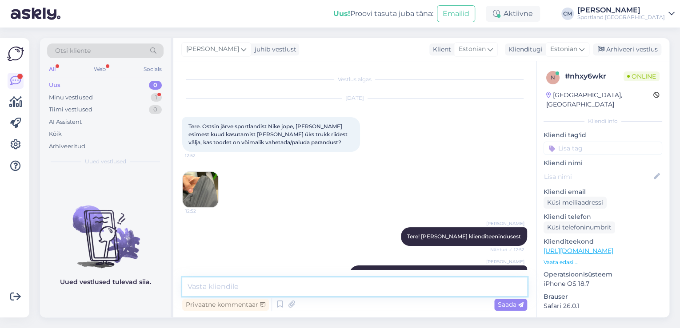
scroll to position [102, 0]
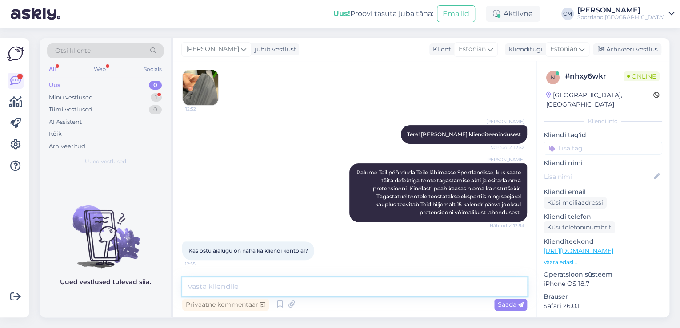
click at [310, 282] on textarea at bounding box center [354, 287] width 345 height 19
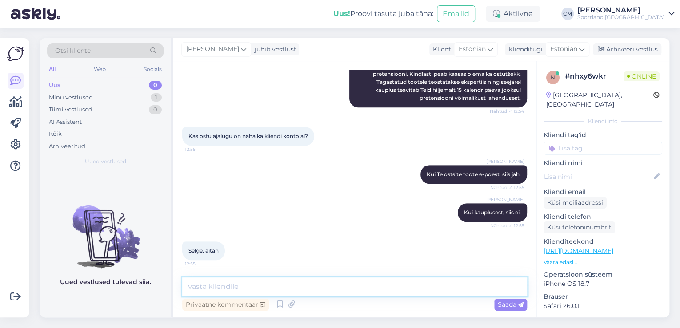
scroll to position [255, 0]
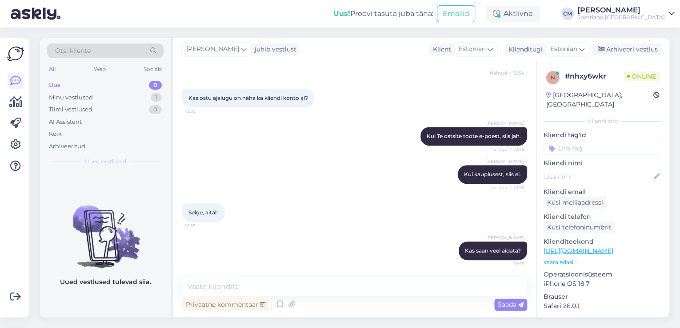
click at [595, 144] on input at bounding box center [602, 148] width 119 height 13
click at [607, 168] on div "Defektiga toode" at bounding box center [603, 172] width 52 height 9
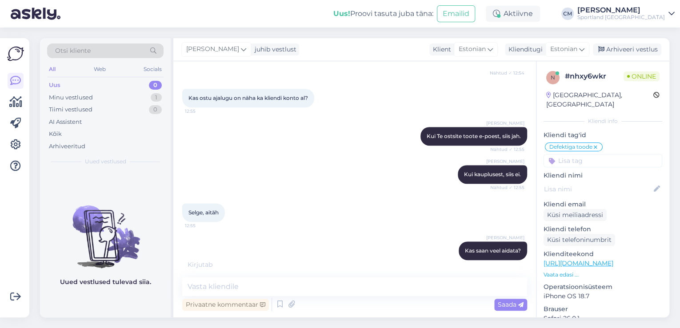
scroll to position [293, 0]
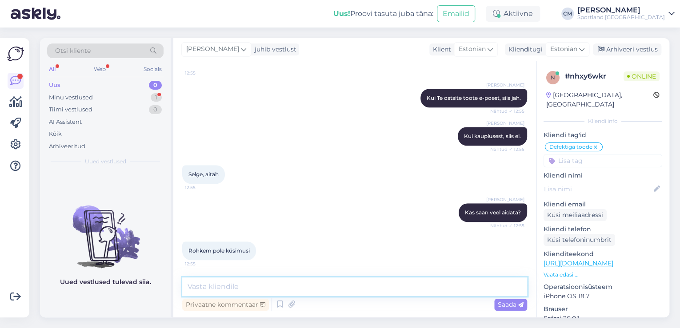
click at [364, 282] on textarea at bounding box center [354, 287] width 345 height 19
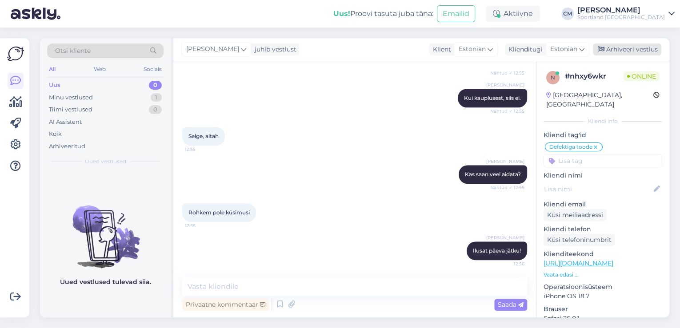
click at [621, 49] on div "Arhiveeri vestlus" at bounding box center [627, 50] width 68 height 12
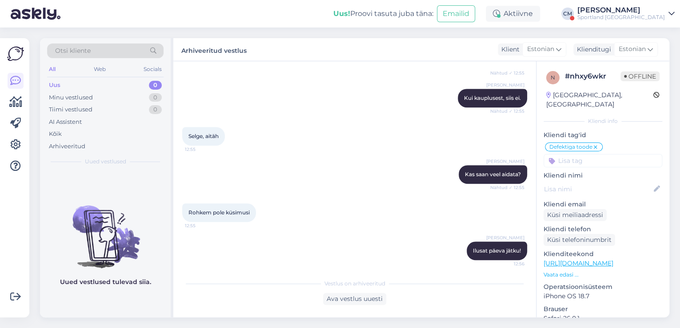
click at [613, 18] on div "Sportland [GEOGRAPHIC_DATA]" at bounding box center [621, 17] width 88 height 7
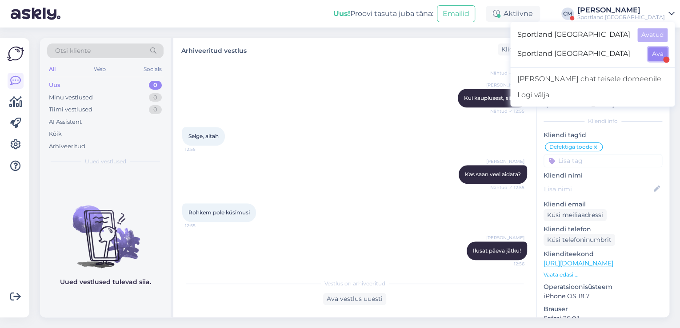
click at [656, 47] on button "Ava" at bounding box center [658, 54] width 20 height 14
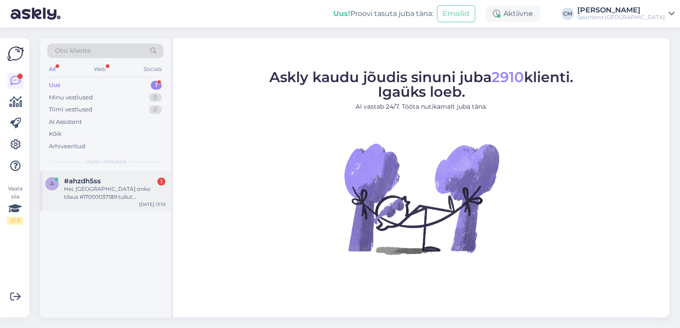
click at [122, 173] on div "a #ahzdh5ss 1 Hei, [GEOGRAPHIC_DATA] onko tilaus #17000037189 tullut onnistunee…" at bounding box center [105, 191] width 131 height 40
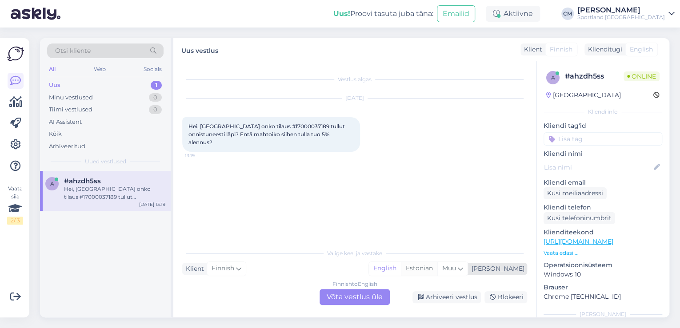
click at [437, 274] on div "Estonian" at bounding box center [419, 268] width 36 height 13
click at [383, 295] on div "Finnish to Estonian Võta vestlus üle" at bounding box center [354, 297] width 70 height 16
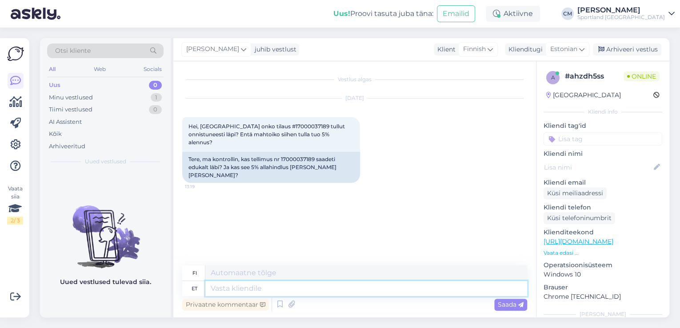
click at [381, 295] on textarea at bounding box center [366, 288] width 322 height 15
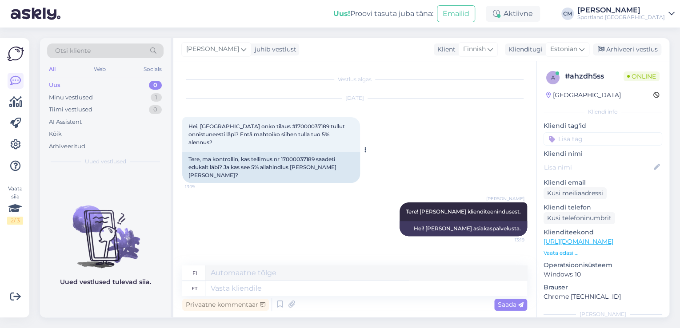
click at [279, 124] on span "Hei, [GEOGRAPHIC_DATA] onko tilaus #17000037189 tullut onnistuneesti läpi? Entä…" at bounding box center [267, 134] width 158 height 23
copy span "17000037189"
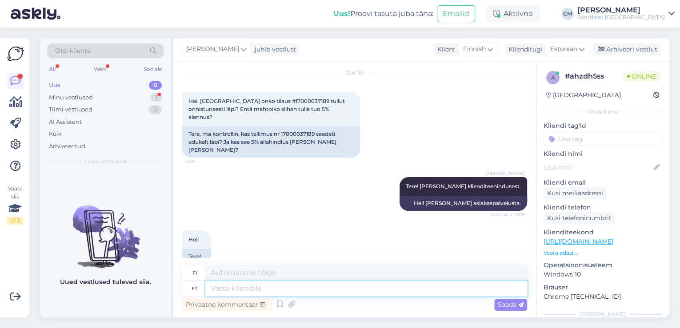
click at [276, 286] on textarea at bounding box center [366, 288] width 322 height 15
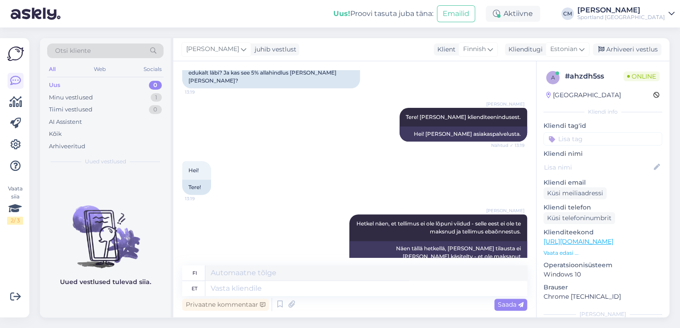
scroll to position [164, 0]
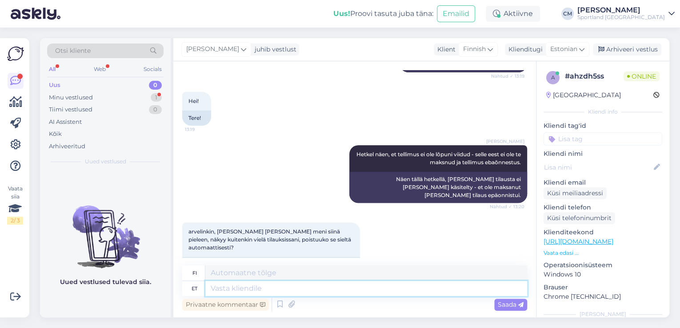
click at [295, 288] on textarea at bounding box center [366, 288] width 322 height 15
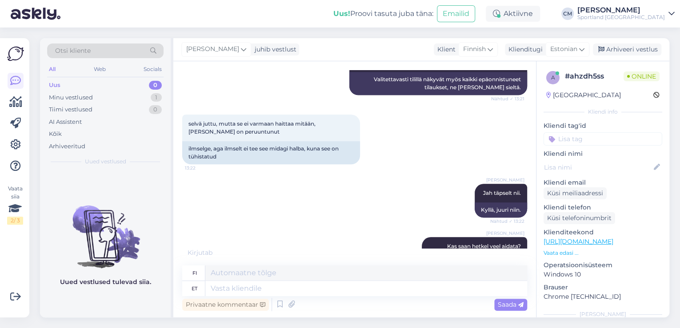
scroll to position [463, 0]
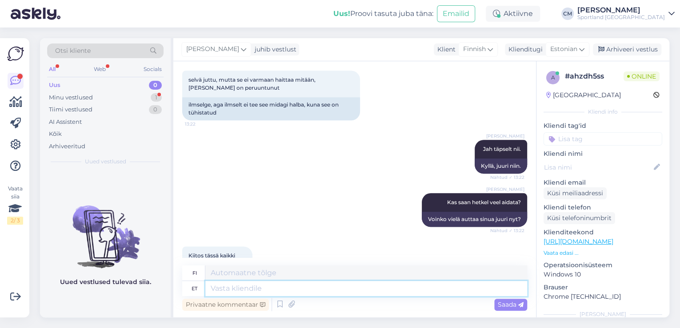
click at [345, 288] on textarea at bounding box center [366, 288] width 322 height 15
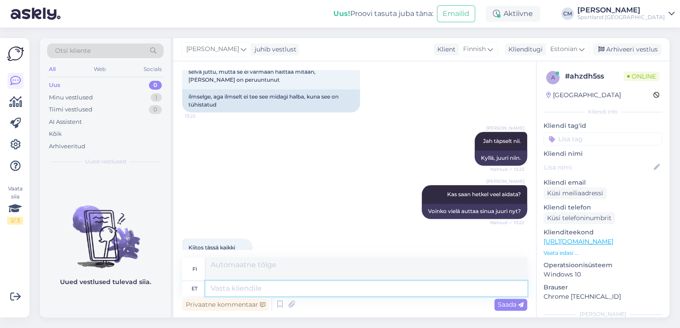
scroll to position [532, 0]
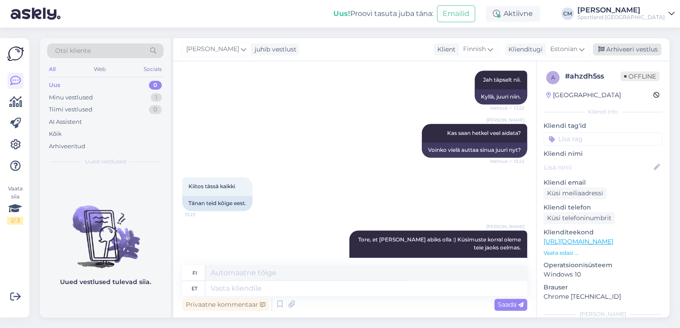
click at [602, 52] on icon at bounding box center [601, 50] width 6 height 6
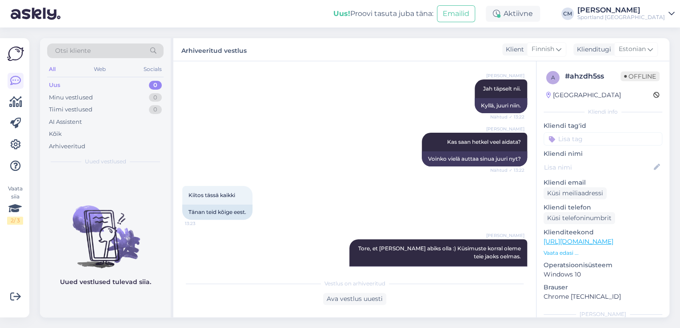
click at [599, 133] on input at bounding box center [602, 138] width 119 height 13
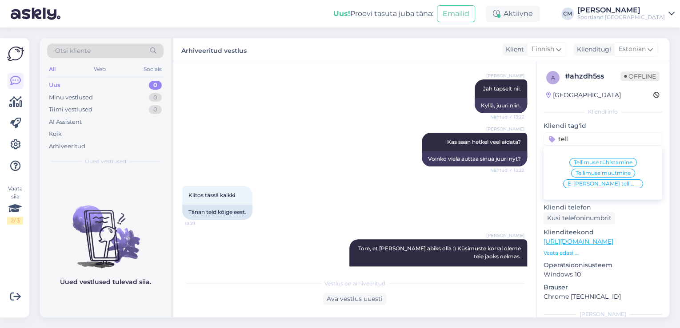
click at [608, 185] on span "E-[PERSON_NAME] tellimuste [PERSON_NAME] info" at bounding box center [602, 183] width 71 height 5
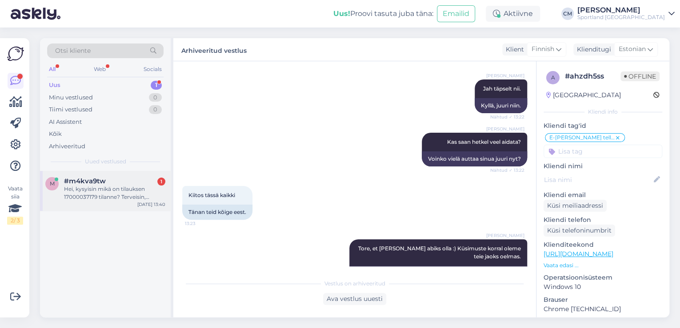
click at [149, 178] on div "#m4kva9tw 1" at bounding box center [114, 181] width 101 height 8
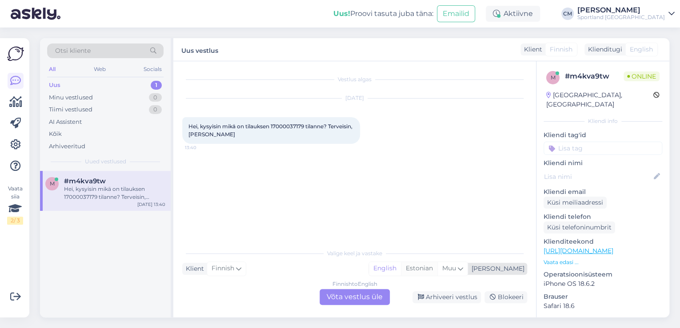
click at [437, 271] on div "Estonian" at bounding box center [419, 268] width 36 height 13
click at [363, 292] on div "Finnish to Estonian Võta vestlus üle" at bounding box center [354, 297] width 70 height 16
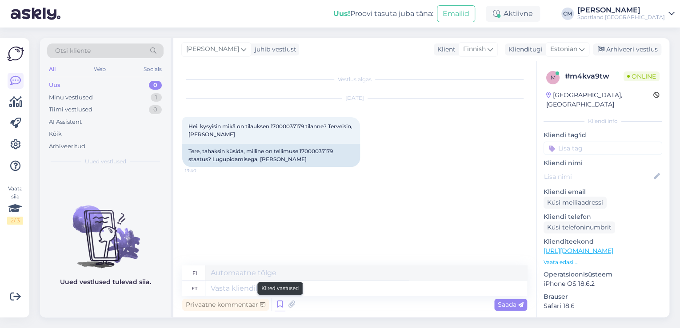
click at [277, 301] on icon at bounding box center [280, 304] width 11 height 13
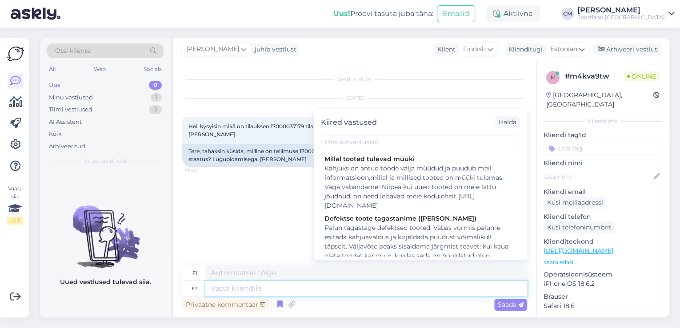
click at [341, 283] on textarea at bounding box center [366, 288] width 322 height 15
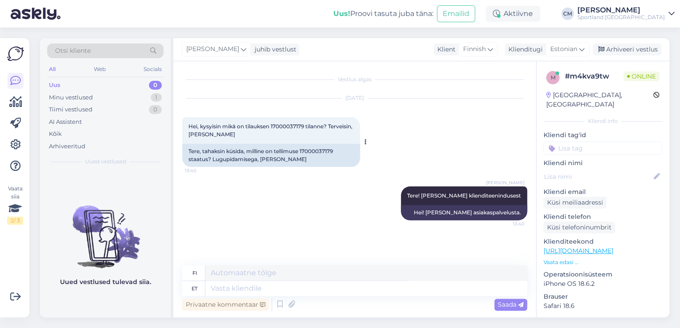
click at [320, 148] on div "Tere, tahaksin küsida, milline on tellimuse 17000037179 staatus? Lugupidamisega…" at bounding box center [271, 155] width 178 height 23
copy div "17000037179"
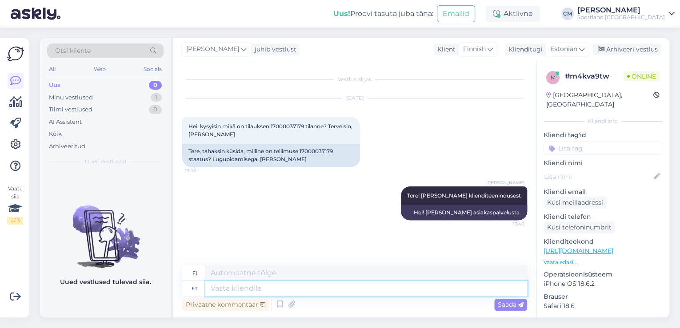
click at [267, 295] on textarea at bounding box center [366, 288] width 322 height 15
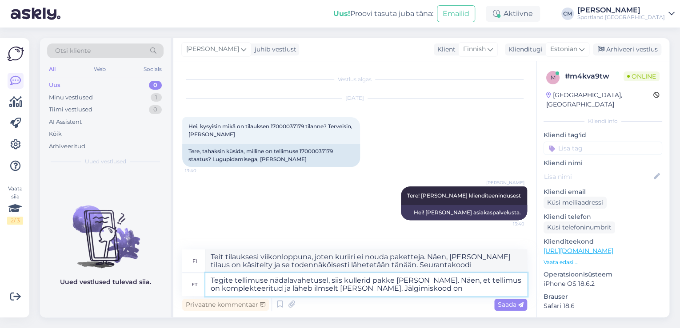
paste textarea "00264300487120669844"
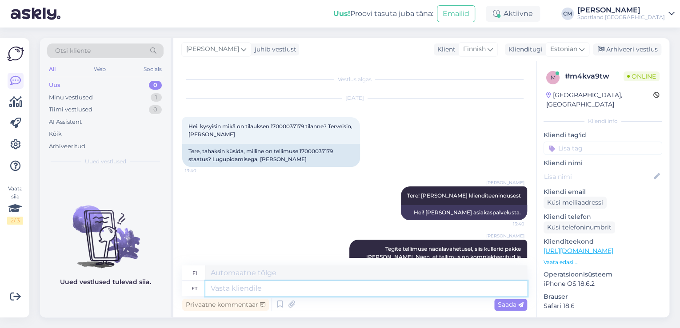
scroll to position [57, 0]
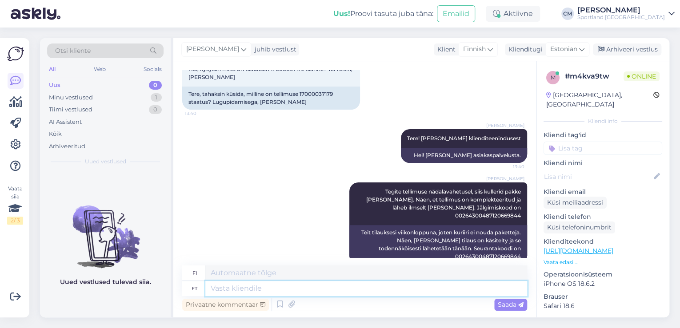
paste textarea "[URL][DOMAIN_NAME]"
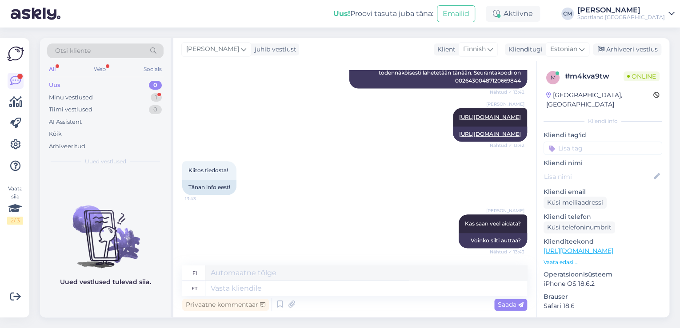
scroll to position [287, 0]
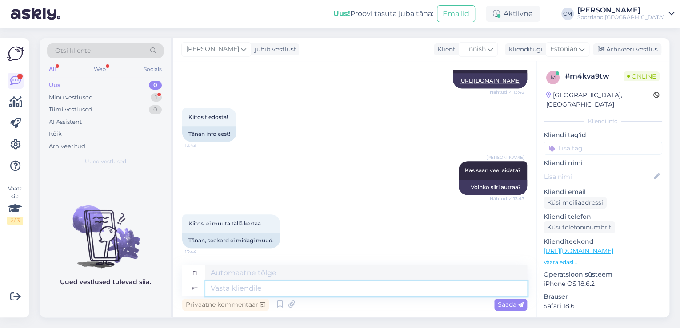
click at [322, 283] on textarea at bounding box center [366, 288] width 322 height 15
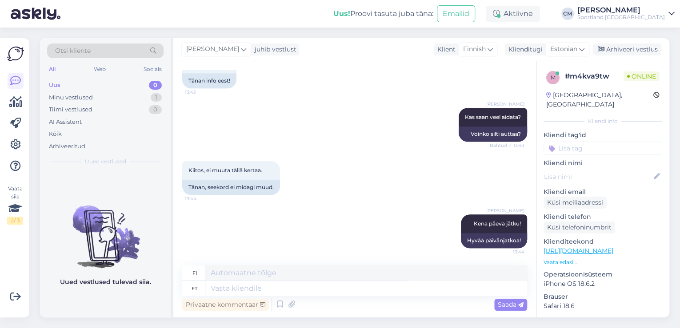
click at [588, 142] on input at bounding box center [602, 148] width 119 height 13
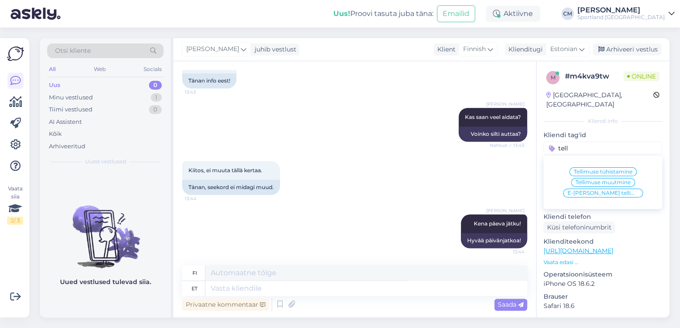
click at [596, 191] on span "E-[PERSON_NAME] tellimuste [PERSON_NAME] info" at bounding box center [602, 193] width 71 height 5
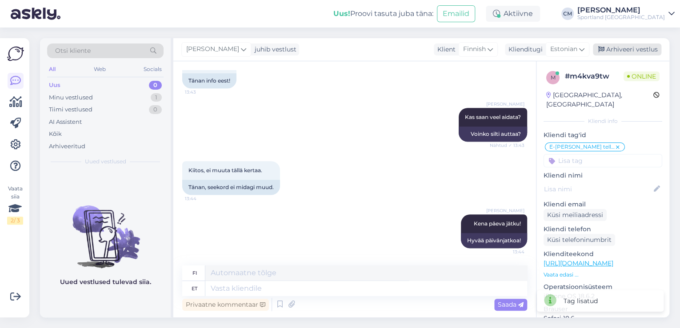
click at [611, 49] on div "Arhiveeri vestlus" at bounding box center [627, 50] width 68 height 12
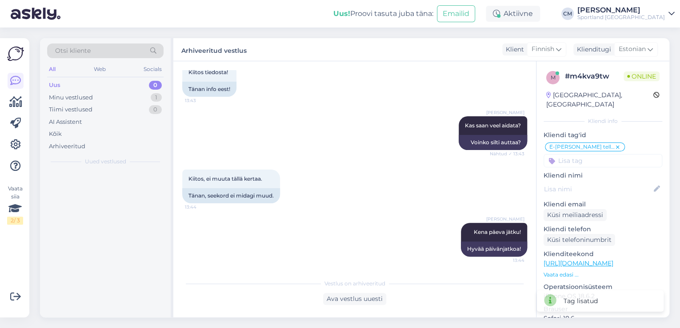
scroll to position [331, 0]
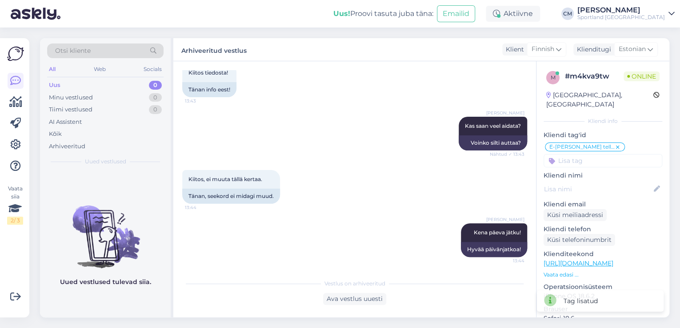
click at [626, 10] on div "[PERSON_NAME]" at bounding box center [621, 10] width 88 height 7
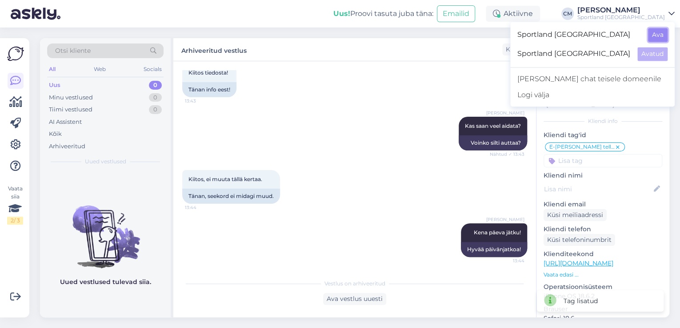
click at [652, 40] on button "Ava" at bounding box center [658, 35] width 20 height 14
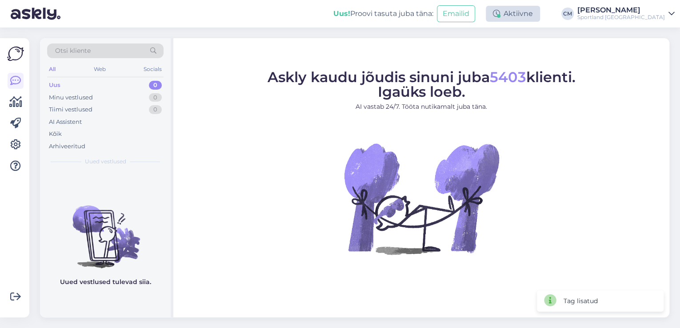
click at [533, 16] on div "Aktiivne" at bounding box center [513, 14] width 54 height 16
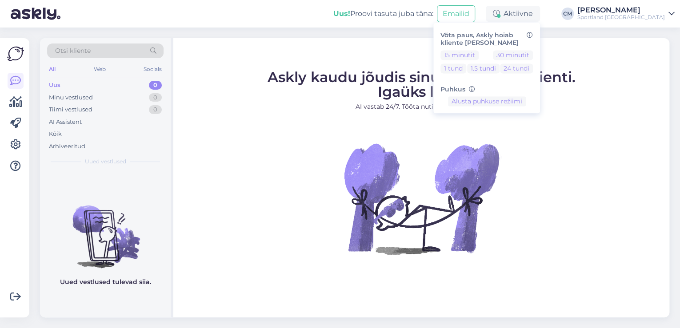
click at [526, 60] on div "15 minutit 30 minutit 1 tund 1.5 tundi 24 tundi" at bounding box center [486, 63] width 92 height 27
click at [527, 58] on button "30 minutit" at bounding box center [513, 55] width 40 height 10
click at [640, 24] on div "Uus! Proovi tasuta [PERSON_NAME]: Emailid Eemal Võta paus, Askly hoiab kliente …" at bounding box center [340, 14] width 680 height 28
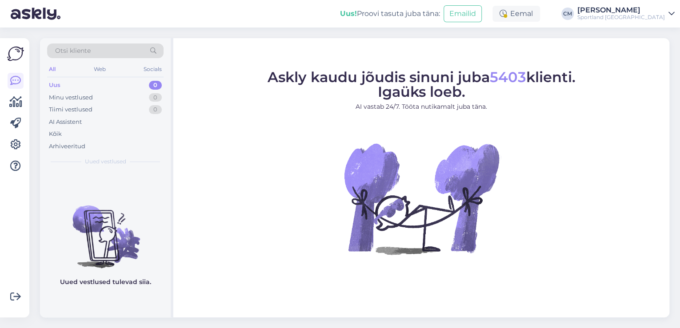
click at [642, 20] on div "Sportland [GEOGRAPHIC_DATA]" at bounding box center [621, 17] width 88 height 7
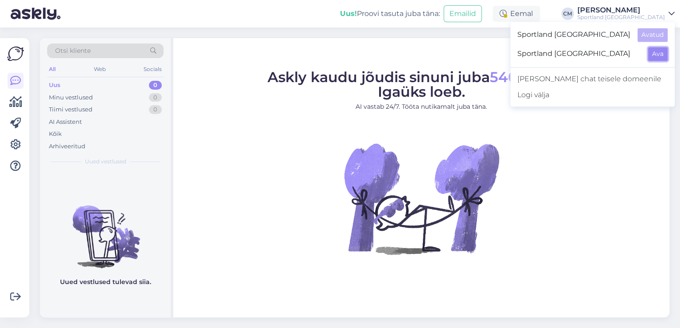
click at [664, 56] on button "Ava" at bounding box center [658, 54] width 20 height 14
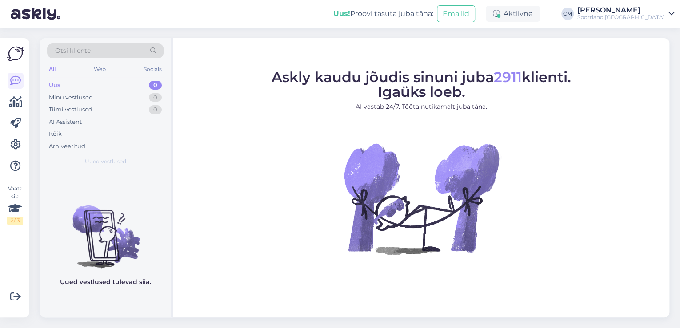
click at [546, 22] on div "Uus! Proovi tasuta [PERSON_NAME]: Emailid Aktiivne [PERSON_NAME] Sportland [GEO…" at bounding box center [340, 14] width 680 height 28
click at [540, 20] on div "Aktiivne" at bounding box center [513, 14] width 54 height 16
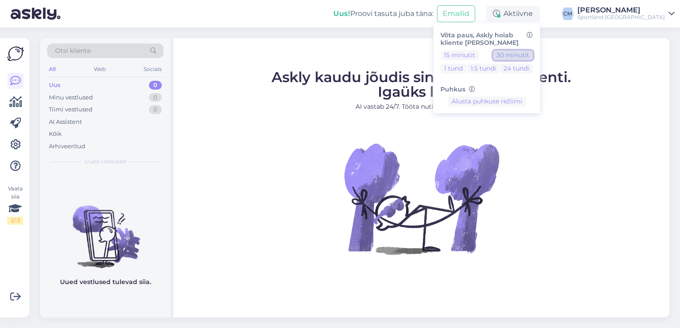
click at [533, 52] on button "30 minutit" at bounding box center [513, 55] width 40 height 10
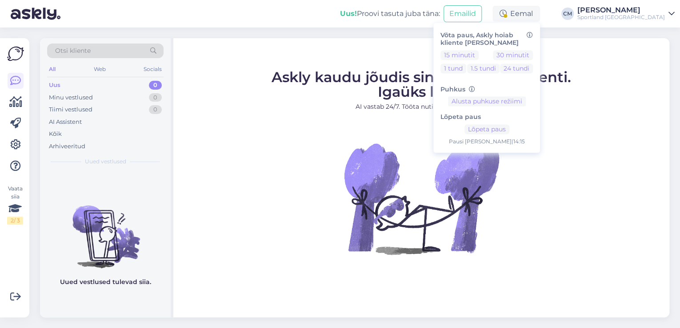
click at [355, 100] on figcaption "Askly kaudu jõudis sinuni juba 2911 klienti. Igaüks loeb. AI vastab 24/7. Tööta…" at bounding box center [421, 94] width 299 height 48
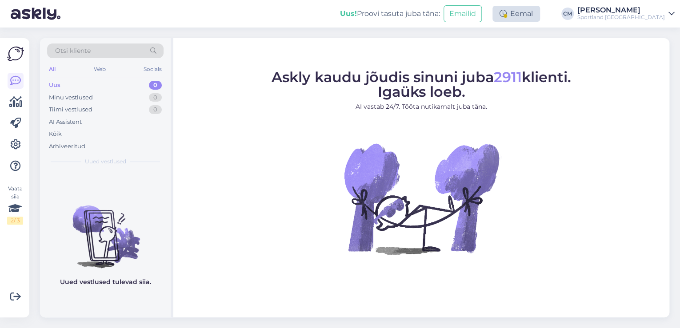
click at [540, 21] on div "Eemal" at bounding box center [516, 14] width 48 height 16
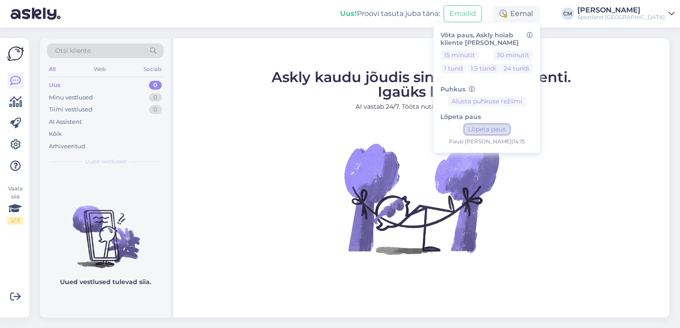
click at [503, 126] on button "Lõpeta paus" at bounding box center [486, 130] width 45 height 10
click at [624, 21] on div "Uus! Proovi tasuta [PERSON_NAME]: Emailid Aktiivne Võta paus, Askly hoiab klien…" at bounding box center [340, 14] width 680 height 28
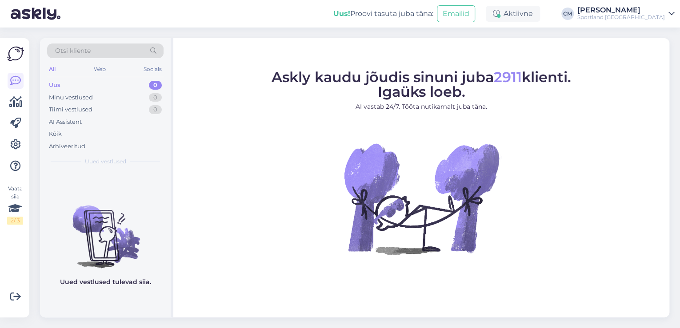
click at [638, 20] on div "Sportland [GEOGRAPHIC_DATA]" at bounding box center [621, 17] width 88 height 7
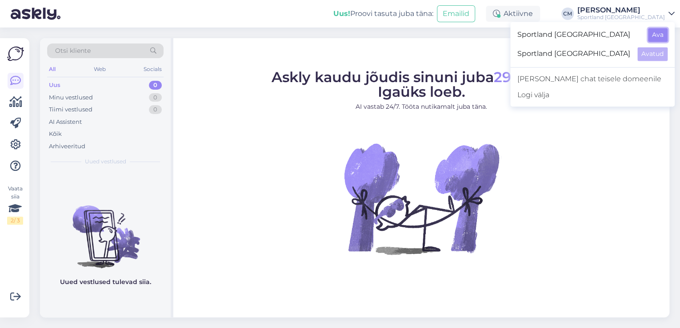
click at [663, 38] on button "Ava" at bounding box center [658, 35] width 20 height 14
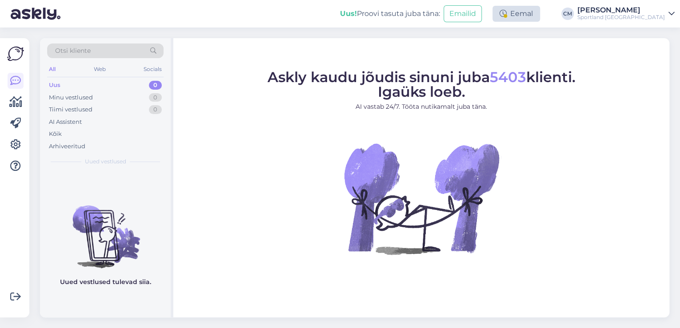
click at [540, 15] on div "Eemal" at bounding box center [516, 14] width 48 height 16
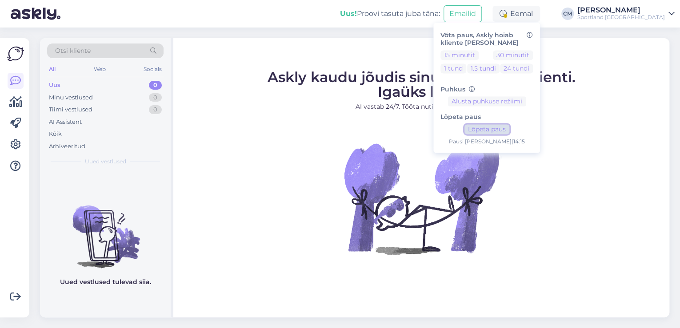
click at [509, 128] on button "Lõpeta paus" at bounding box center [486, 130] width 45 height 10
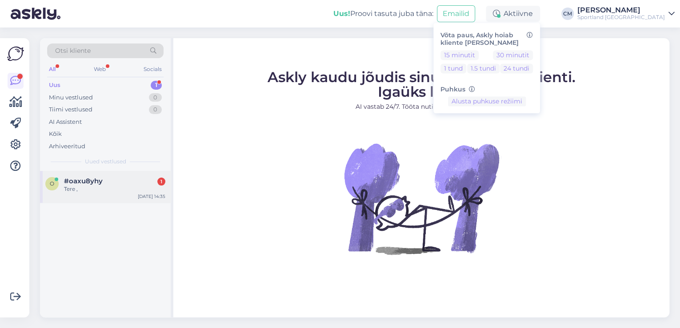
click at [116, 178] on div "#oaxu8yhy 1" at bounding box center [114, 181] width 101 height 8
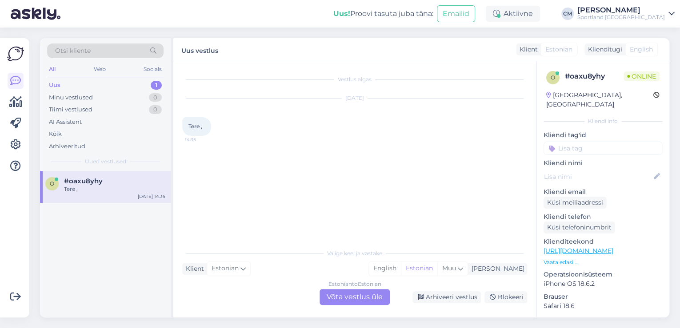
click at [339, 293] on div "Estonian to Estonian Võta vestlus üle" at bounding box center [354, 297] width 70 height 16
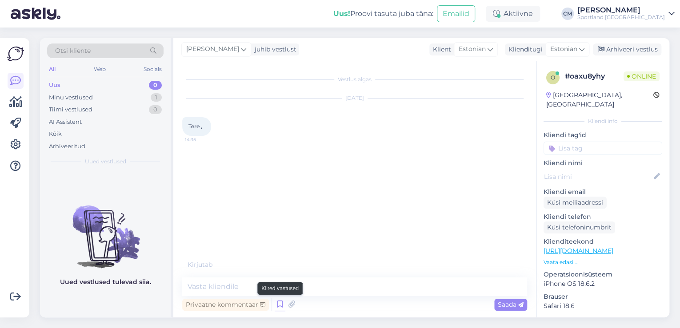
click at [275, 305] on icon at bounding box center [280, 304] width 11 height 13
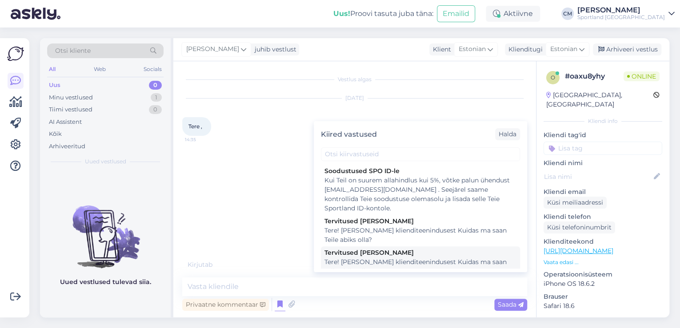
click at [377, 268] on div "Tere! [PERSON_NAME] klienditeenindusest Kuidas ma saan Teile abiks olla?" at bounding box center [420, 267] width 192 height 19
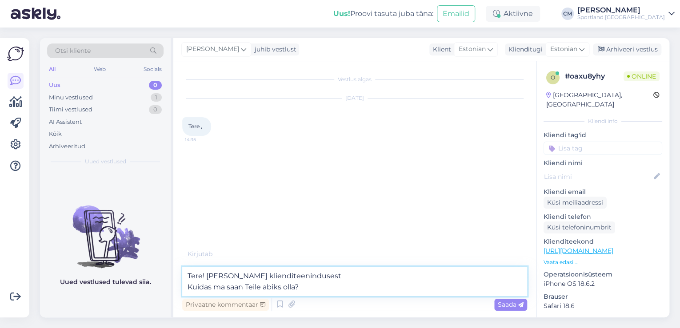
click at [363, 281] on textarea "Tere! [PERSON_NAME] klienditeenindusest Kuidas ma saan Teile abiks olla?" at bounding box center [354, 281] width 345 height 29
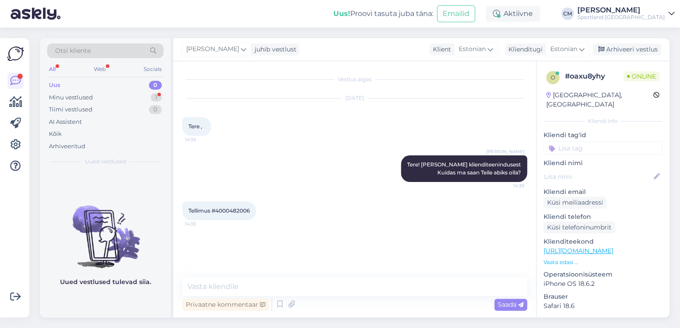
click at [229, 208] on span "Tellimus #4000482006" at bounding box center [218, 211] width 61 height 7
click at [284, 136] on div "[DATE] Tere , 14:35" at bounding box center [354, 117] width 345 height 57
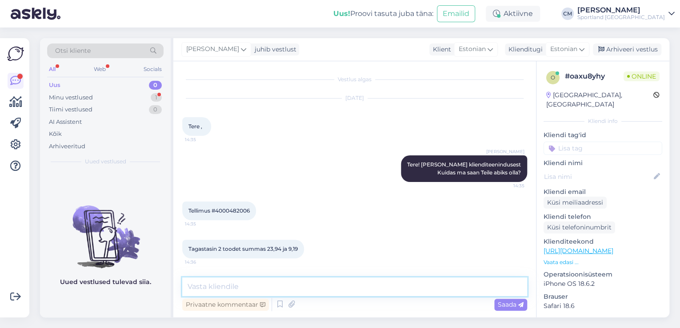
click at [252, 285] on textarea at bounding box center [354, 287] width 345 height 19
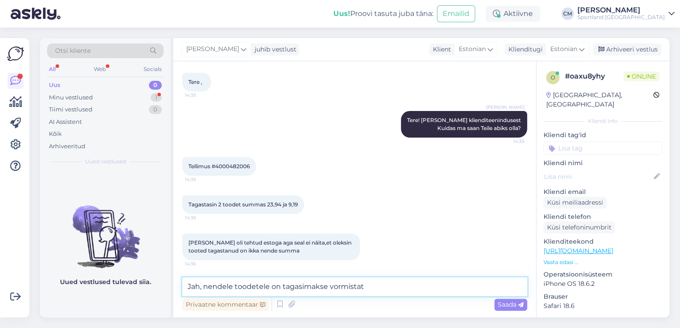
scroll to position [121, 0]
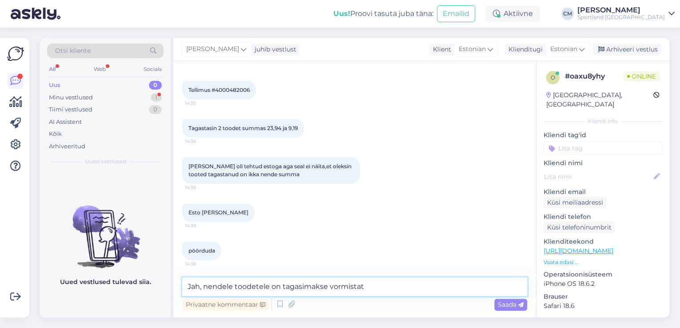
drag, startPoint x: 381, startPoint y: 287, endPoint x: 368, endPoint y: 288, distance: 13.3
click at [368, 288] on textarea "Jah, nendele toodetele on tagasimakse vormistat" at bounding box center [354, 287] width 345 height 19
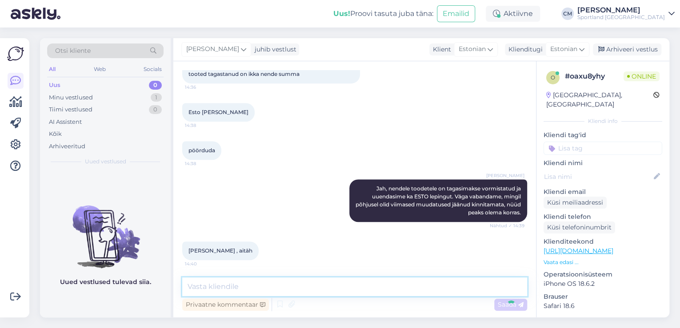
scroll to position [260, 0]
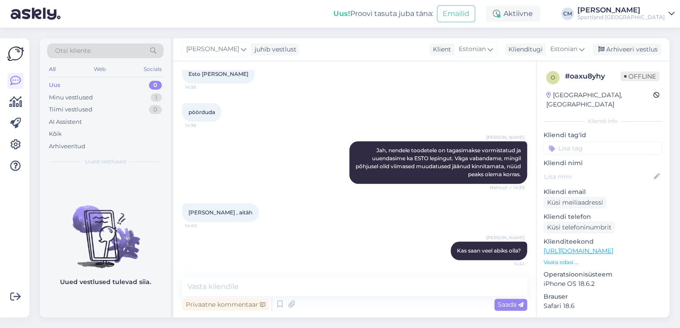
click at [601, 142] on input at bounding box center [602, 148] width 119 height 13
click at [606, 169] on span "Järelmaksu küsimused" at bounding box center [602, 171] width 61 height 5
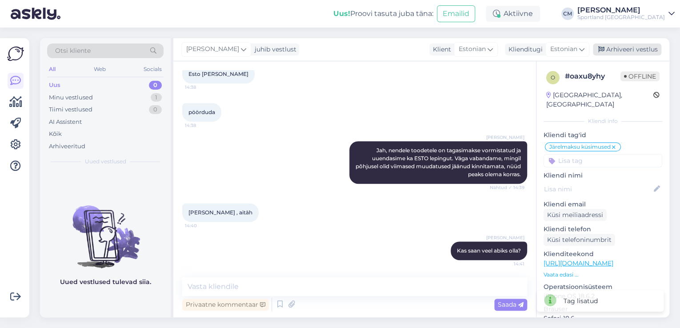
click at [616, 48] on div "Arhiveeri vestlus" at bounding box center [627, 50] width 68 height 12
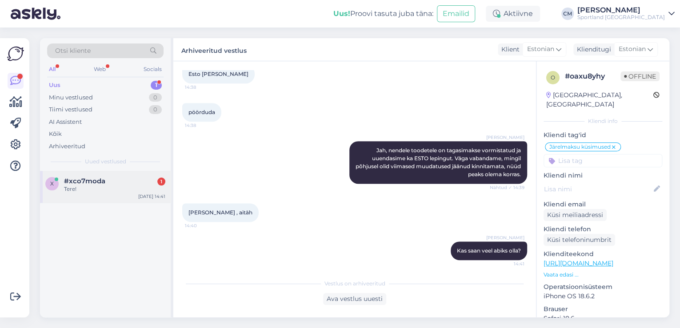
click at [86, 176] on div "x #xco7moda 1 Tere! [DATE] 14:41" at bounding box center [105, 187] width 131 height 32
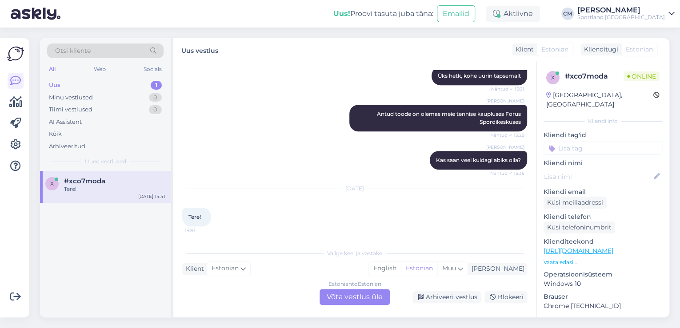
click at [353, 298] on div "Estonian to Estonian Võta vestlus üle" at bounding box center [354, 297] width 70 height 16
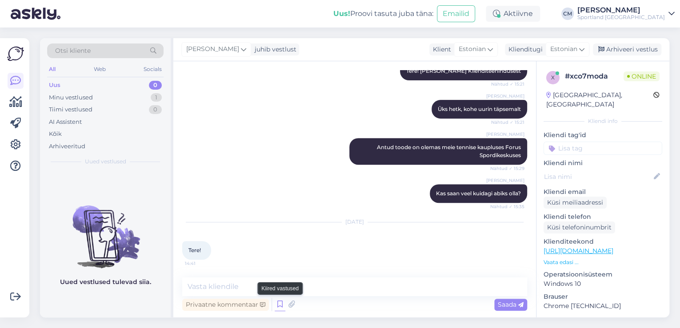
click at [284, 306] on icon at bounding box center [280, 304] width 11 height 13
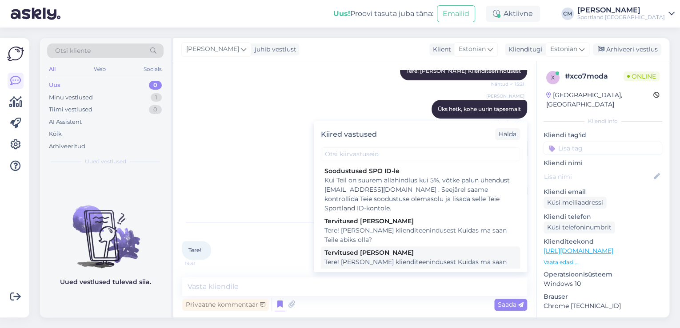
click at [346, 265] on div "Tere! [PERSON_NAME] klienditeenindusest Kuidas ma saan Teile abiks olla?" at bounding box center [420, 267] width 192 height 19
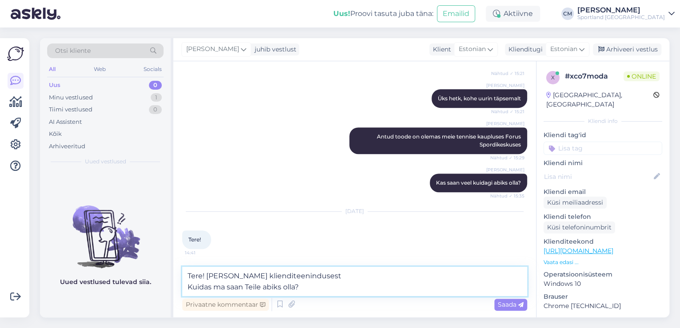
click at [344, 276] on textarea "Tere! [PERSON_NAME] klienditeenindusest Kuidas ma saan Teile abiks olla?" at bounding box center [354, 281] width 345 height 29
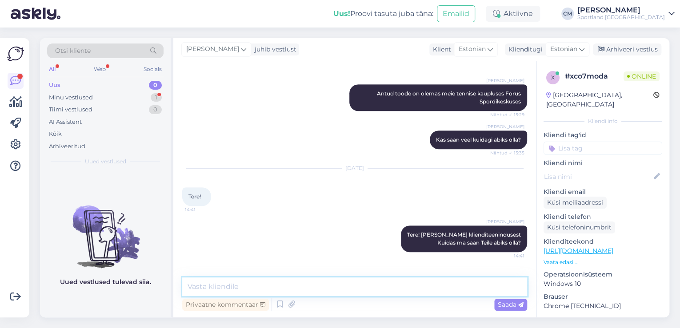
scroll to position [270, 0]
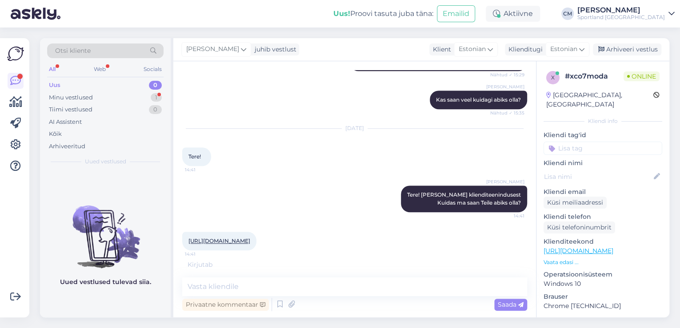
click at [234, 244] on link "[URL][DOMAIN_NAME]" at bounding box center [219, 241] width 62 height 7
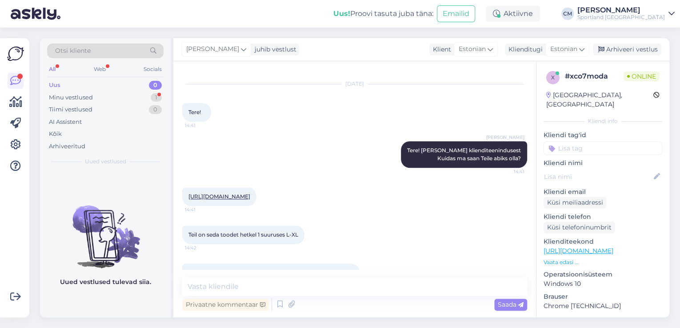
scroll to position [347, 0]
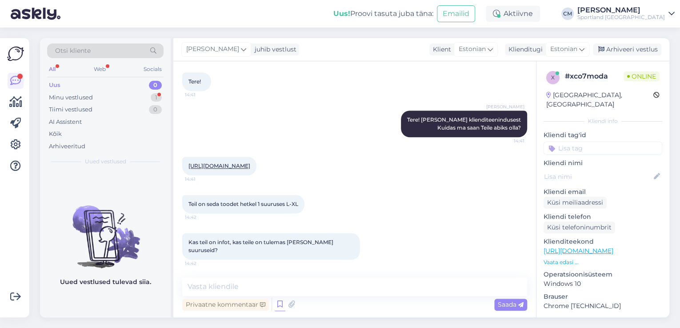
click at [275, 307] on icon at bounding box center [280, 304] width 11 height 13
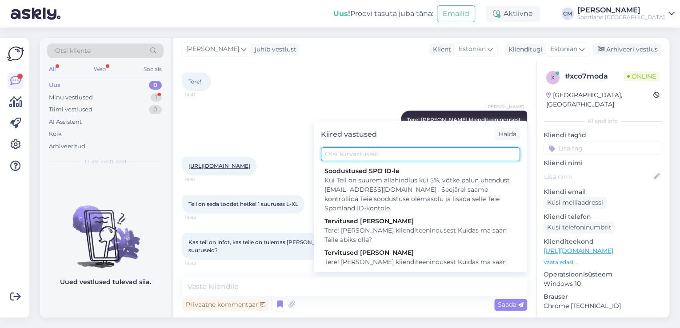
click at [370, 155] on input "text" at bounding box center [420, 155] width 199 height 14
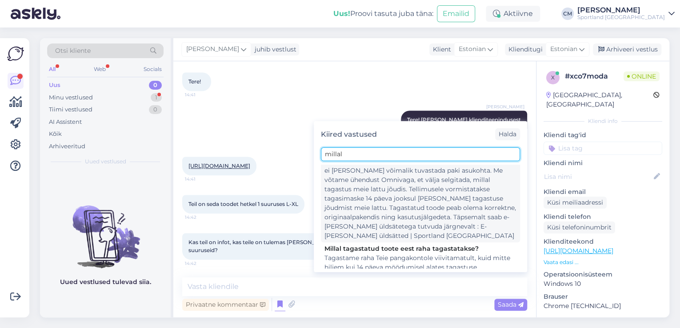
scroll to position [112, 0]
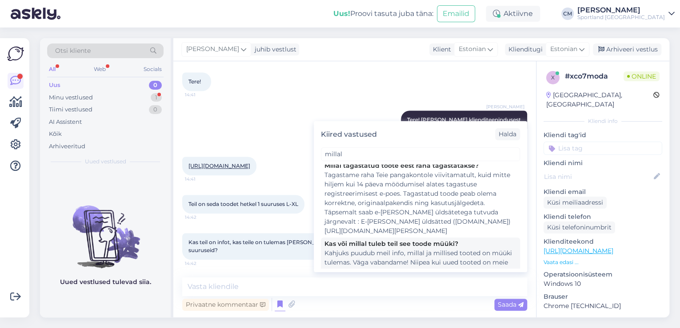
click at [357, 249] on div "Kahjuks puudub meil info, millal ja millised tooted on müüki tulemas. Väga vaba…" at bounding box center [420, 267] width 192 height 37
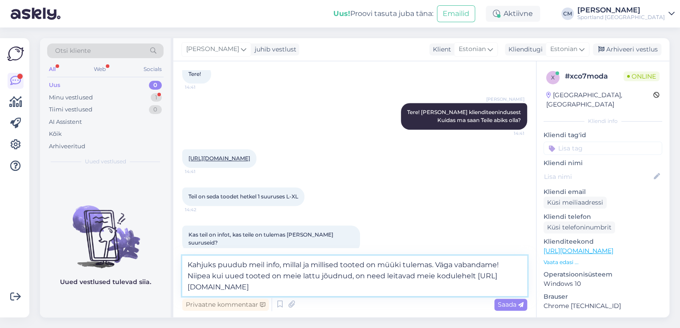
click at [354, 293] on textarea "Kahjuks puudub meil info, millal ja millised tooted on müüki tulemas. Väga vaba…" at bounding box center [354, 276] width 345 height 40
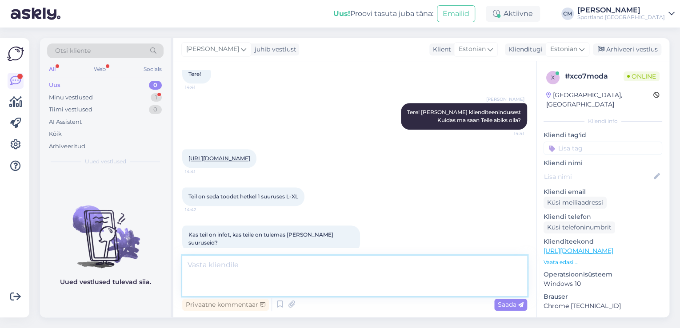
scroll to position [409, 0]
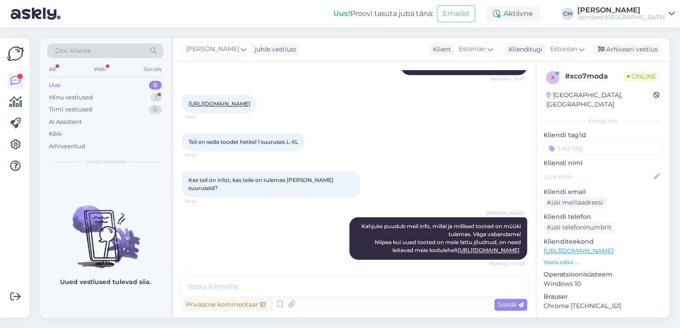
click at [616, 142] on input at bounding box center [602, 148] width 119 height 13
click at [610, 169] on span "Lattu lisandumine (toode)" at bounding box center [602, 171] width 69 height 5
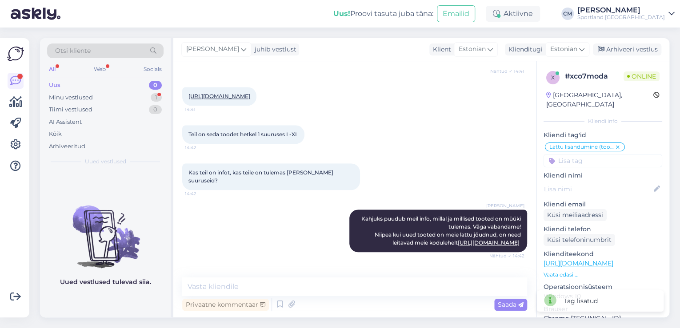
scroll to position [447, 0]
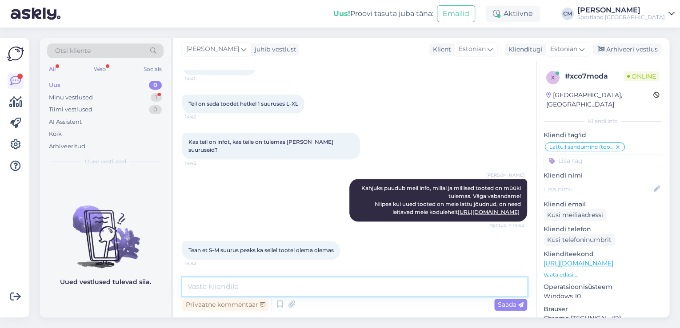
click at [251, 284] on textarea at bounding box center [354, 287] width 345 height 19
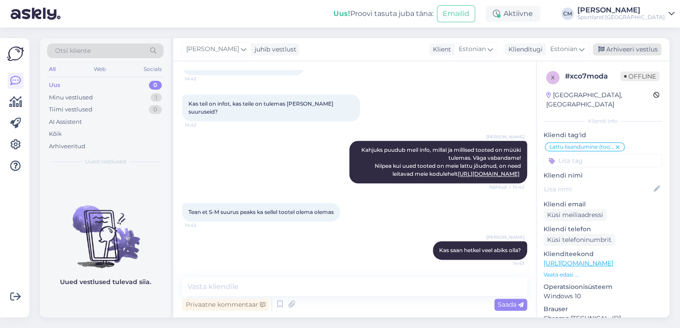
click at [625, 54] on div "Arhiveeri vestlus" at bounding box center [627, 50] width 68 height 12
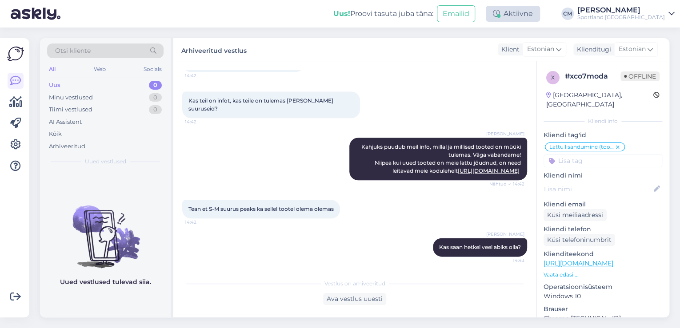
click at [535, 21] on div "Aktiivne" at bounding box center [513, 14] width 54 height 16
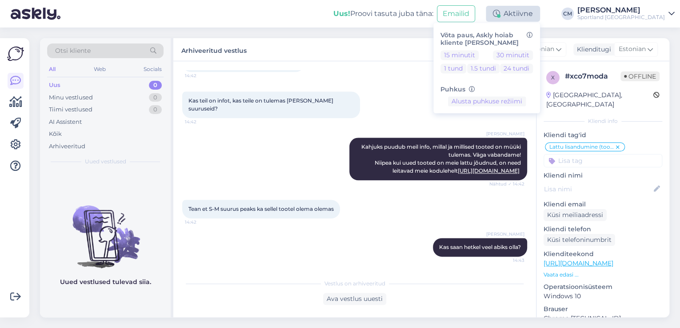
click at [540, 14] on div "Aktiivne" at bounding box center [513, 14] width 54 height 16
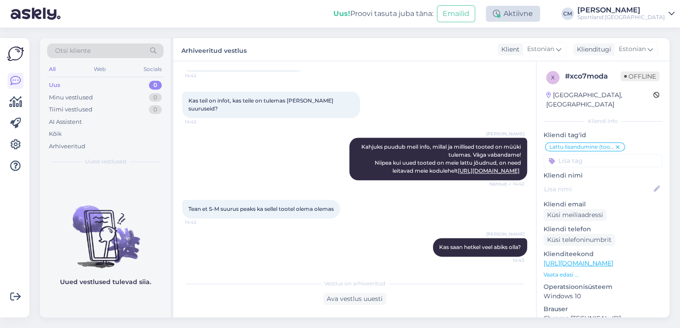
click at [540, 14] on div "Aktiivne" at bounding box center [513, 14] width 54 height 16
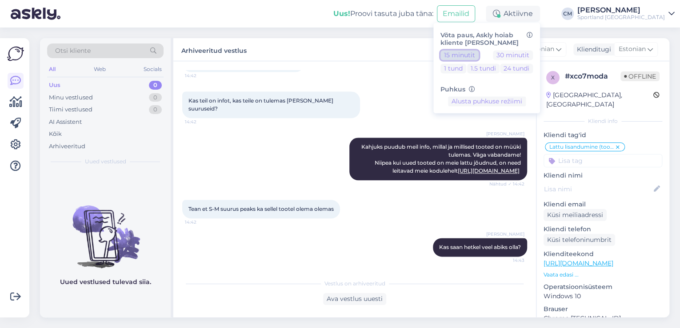
click at [479, 56] on button "15 minutit" at bounding box center [459, 55] width 38 height 10
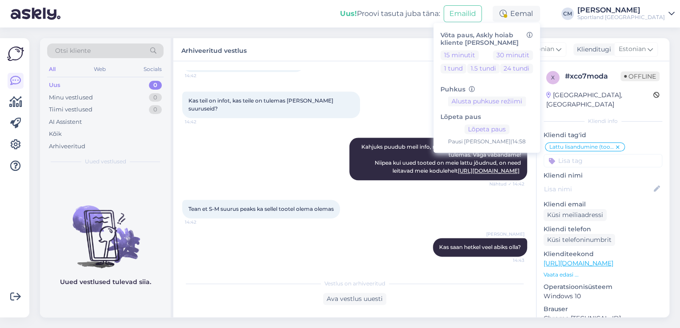
click at [617, 17] on div "Sportland [GEOGRAPHIC_DATA]" at bounding box center [621, 17] width 88 height 7
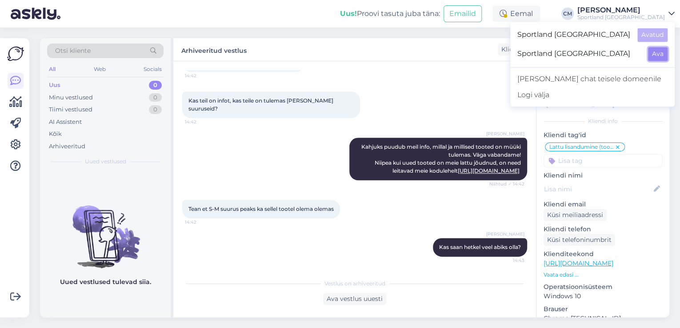
click at [658, 58] on button "Ava" at bounding box center [658, 54] width 20 height 14
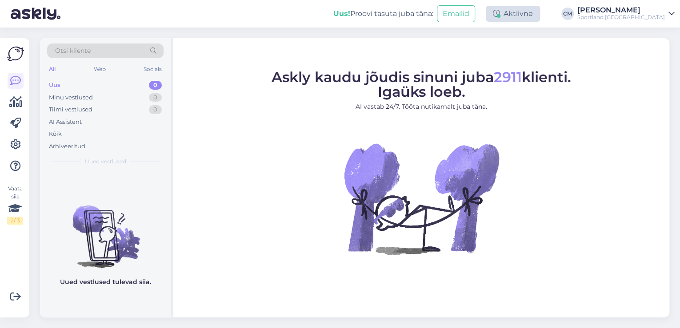
click at [527, 8] on div "Aktiivne" at bounding box center [513, 14] width 54 height 16
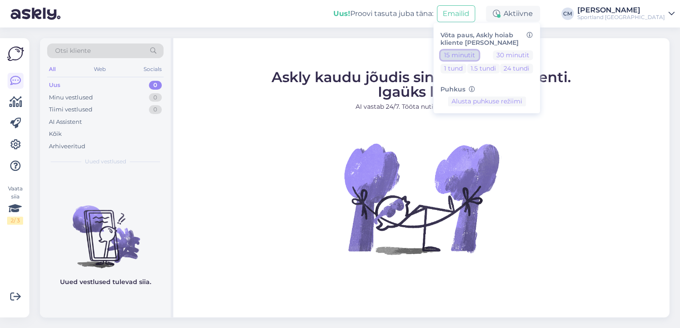
click at [479, 55] on button "15 minutit" at bounding box center [459, 55] width 38 height 10
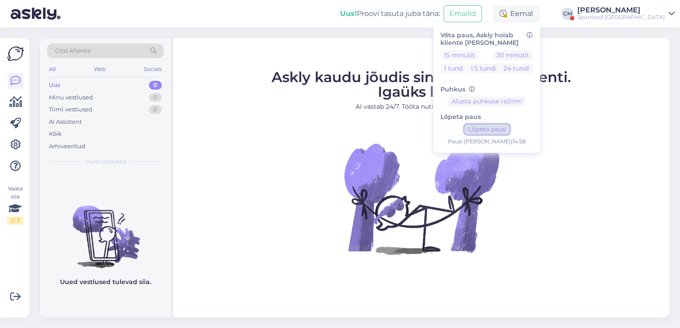
click at [509, 129] on button "Lõpeta paus" at bounding box center [486, 130] width 45 height 10
click at [638, 14] on div "Sportland [GEOGRAPHIC_DATA]" at bounding box center [621, 17] width 88 height 7
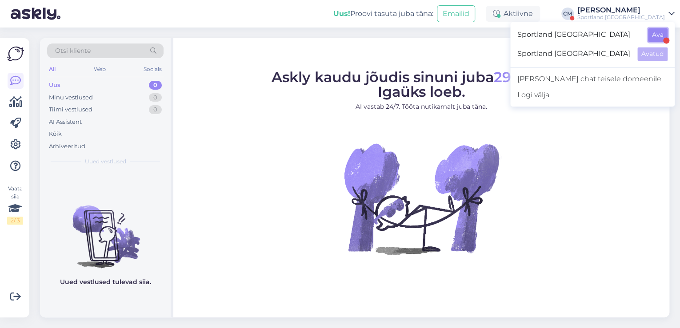
click at [661, 30] on button "Ava" at bounding box center [658, 35] width 20 height 14
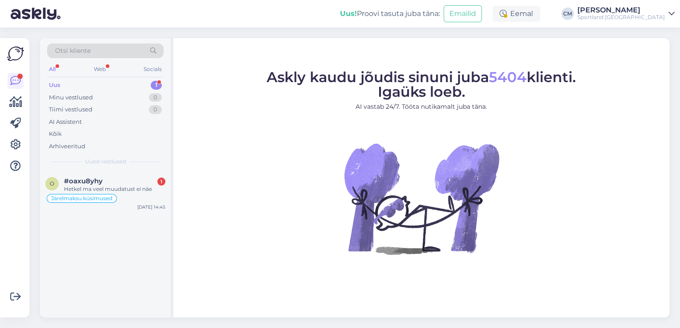
click at [540, 17] on div "Eemal" at bounding box center [516, 14] width 48 height 16
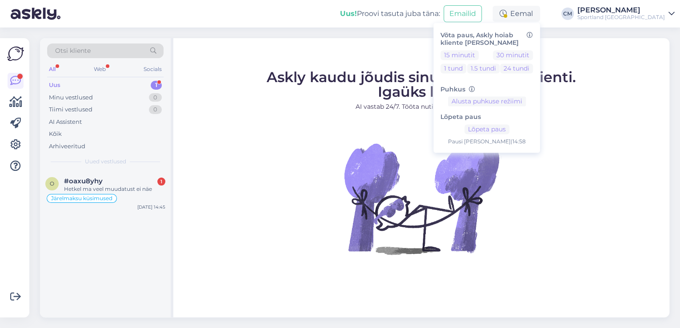
click at [519, 136] on div "Lõpeta paus Lõpeta paus Pausi [PERSON_NAME] | 14:58" at bounding box center [486, 127] width 92 height 40
click at [509, 134] on button "Lõpeta paus" at bounding box center [486, 130] width 45 height 10
click at [98, 187] on div "Hetkel ma veel muudatust ei näe" at bounding box center [114, 189] width 101 height 8
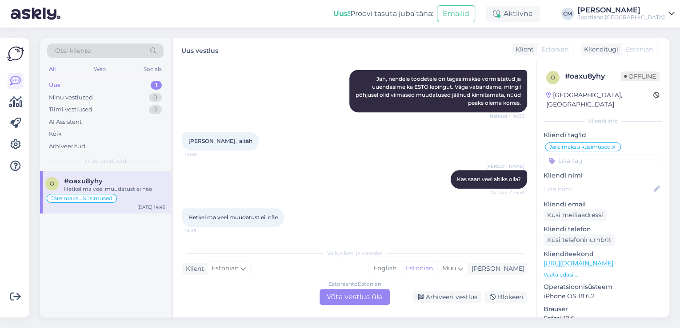
click at [359, 297] on div "Estonian to Estonian Võta vestlus üle" at bounding box center [354, 297] width 70 height 16
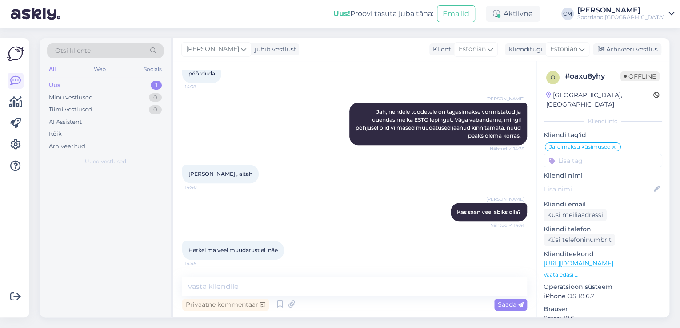
scroll to position [298, 0]
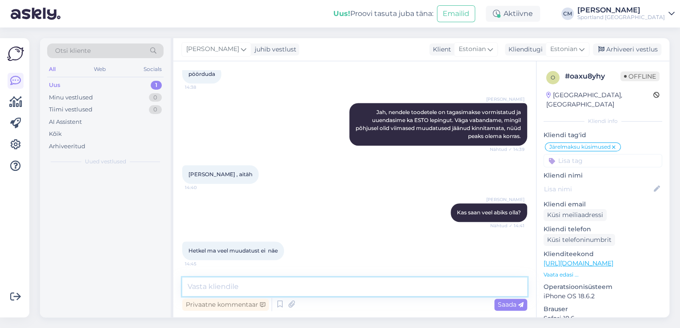
click at [344, 291] on textarea at bounding box center [354, 287] width 345 height 19
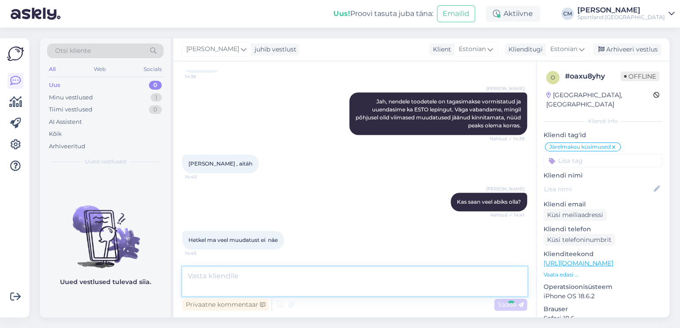
scroll to position [352, 0]
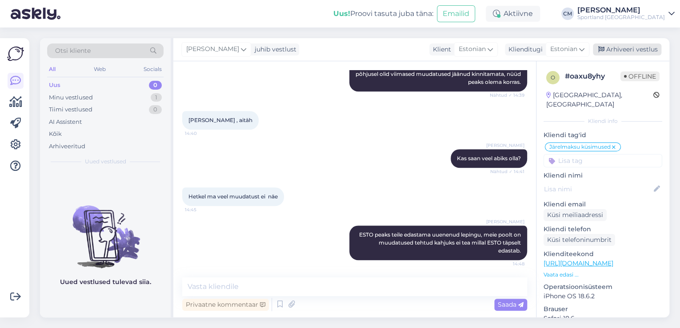
click at [616, 52] on div "Arhiveeri vestlus" at bounding box center [627, 50] width 68 height 12
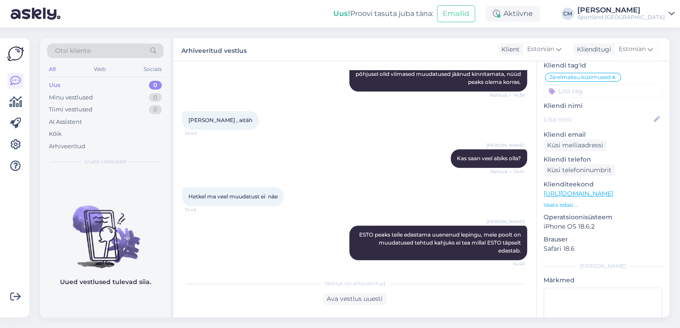
scroll to position [123, 0]
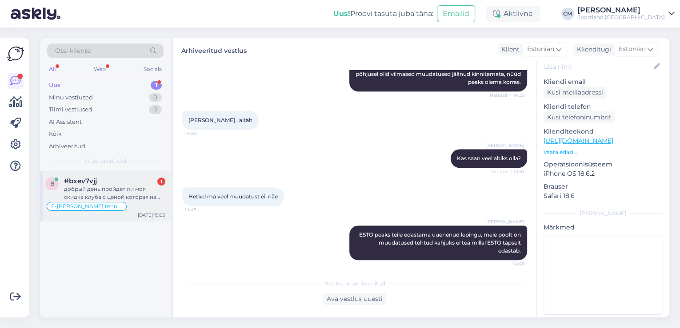
click at [116, 208] on div "E-[PERSON_NAME] tehniline info" at bounding box center [105, 206] width 120 height 11
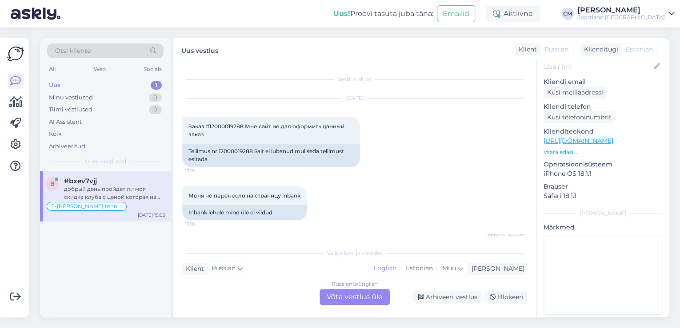
scroll to position [2838, 0]
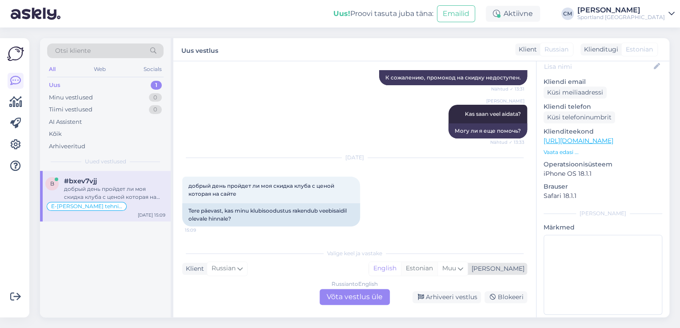
click at [437, 270] on div "Estonian" at bounding box center [419, 268] width 36 height 13
click at [340, 295] on div "Russian to Estonian Võta vestlus üle" at bounding box center [354, 297] width 70 height 16
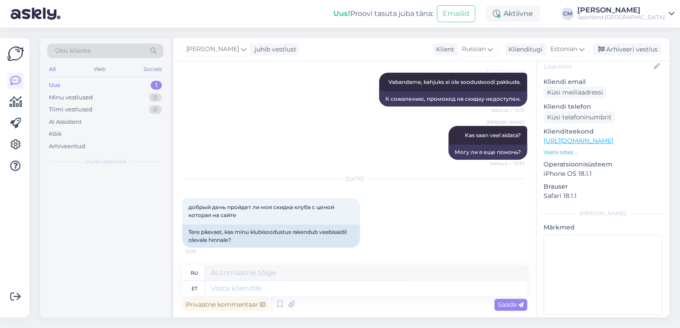
scroll to position [2817, 0]
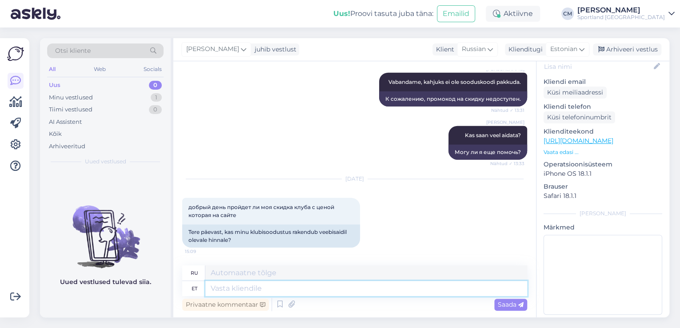
click at [282, 295] on textarea at bounding box center [366, 288] width 322 height 15
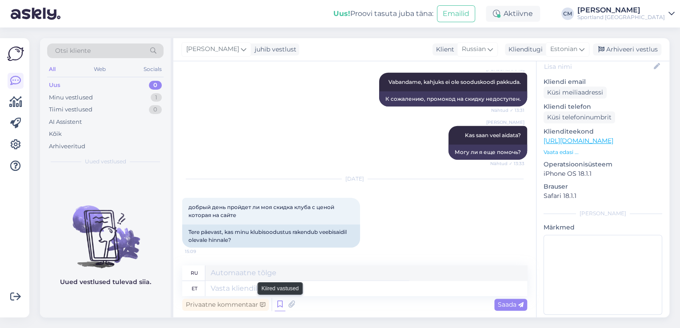
click at [279, 306] on icon at bounding box center [280, 304] width 11 height 13
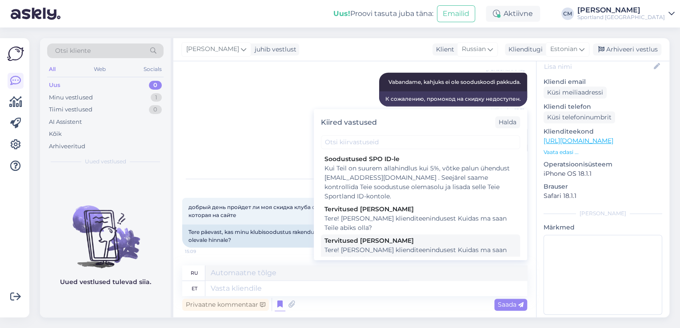
click at [424, 244] on div "Tervitused [PERSON_NAME]" at bounding box center [420, 240] width 192 height 9
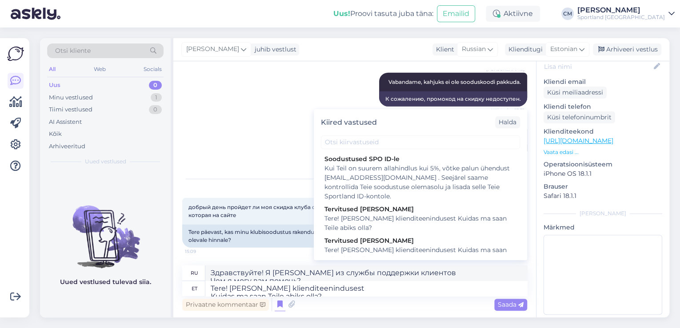
scroll to position [2833, 0]
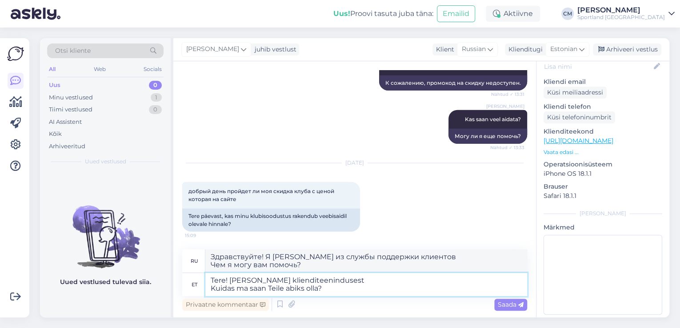
drag, startPoint x: 287, startPoint y: 290, endPoint x: 168, endPoint y: 292, distance: 119.1
click at [168, 292] on div "Otsi kliente All Web Socials Uus 0 Minu vestlused 1 Tiimi vestlused 0 AI Assist…" at bounding box center [354, 178] width 629 height 280
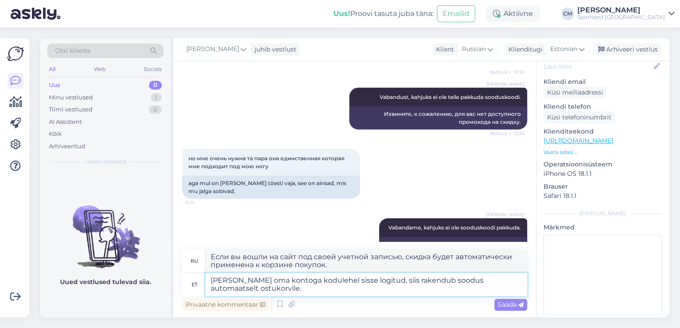
scroll to position [2621, 0]
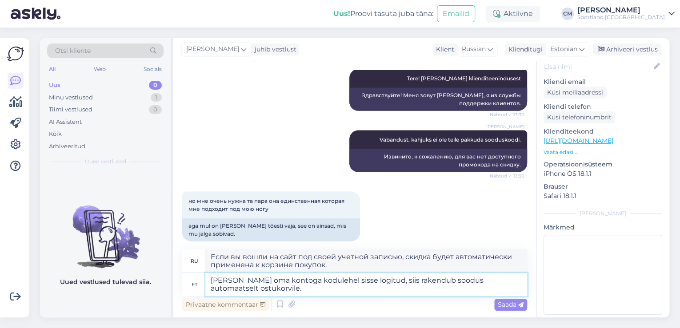
click at [429, 283] on textarea "[PERSON_NAME] oma kontoga kodulehel sisse logitud, siis rakendub soodus automaa…" at bounding box center [366, 284] width 322 height 23
click at [424, 283] on textarea "[PERSON_NAME] oma kontoga kodulehel sisse logitud, siis rakendub soodus automaa…" at bounding box center [366, 284] width 322 height 23
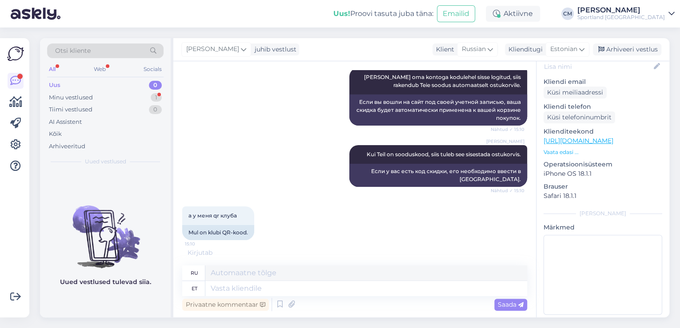
scroll to position [3193, 0]
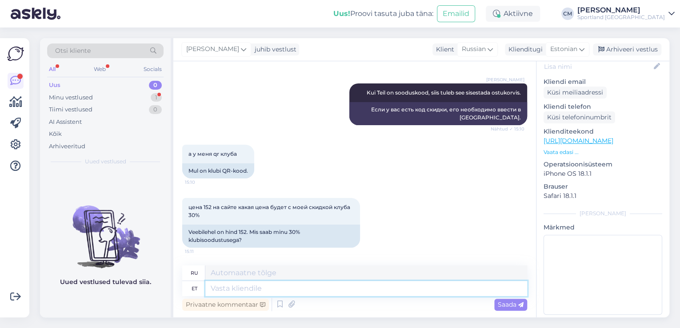
click at [342, 291] on textarea at bounding box center [366, 288] width 322 height 15
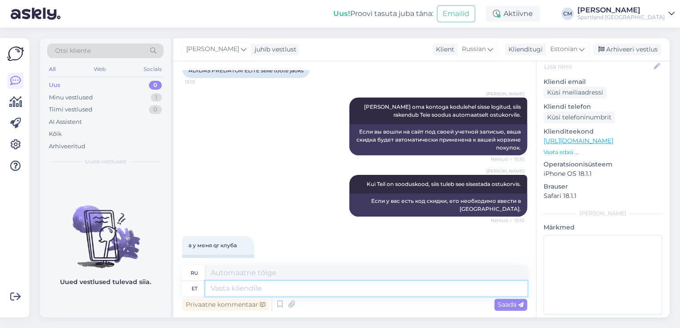
scroll to position [3015, 0]
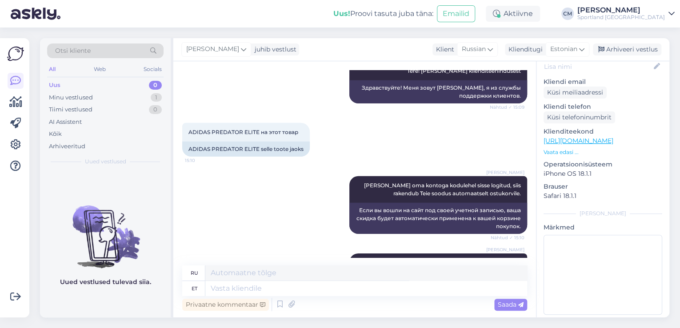
click at [613, 137] on link "[URL][DOMAIN_NAME]" at bounding box center [578, 141] width 70 height 8
click at [283, 288] on textarea at bounding box center [366, 288] width 322 height 15
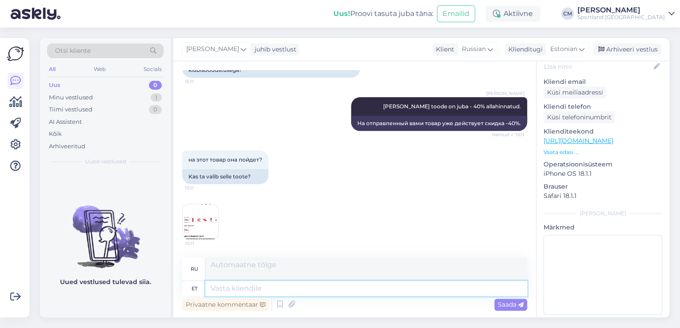
scroll to position [3432, 0]
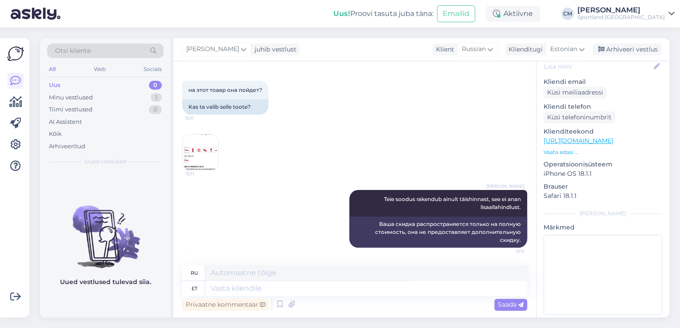
click at [217, 155] on img at bounding box center [201, 153] width 36 height 36
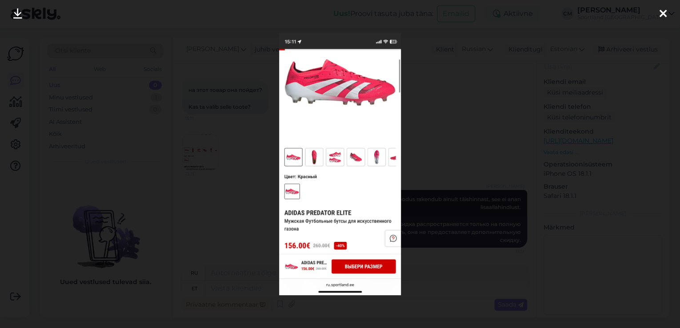
click at [224, 153] on div at bounding box center [340, 164] width 680 height 328
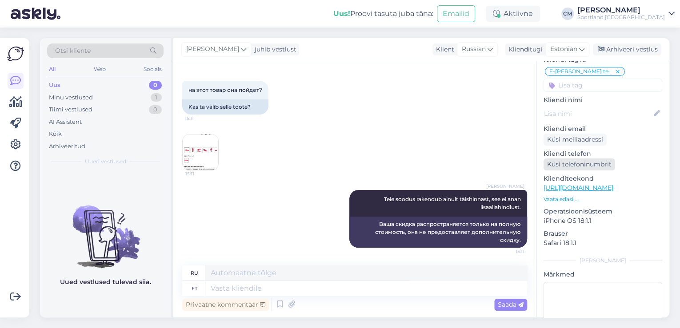
scroll to position [0, 0]
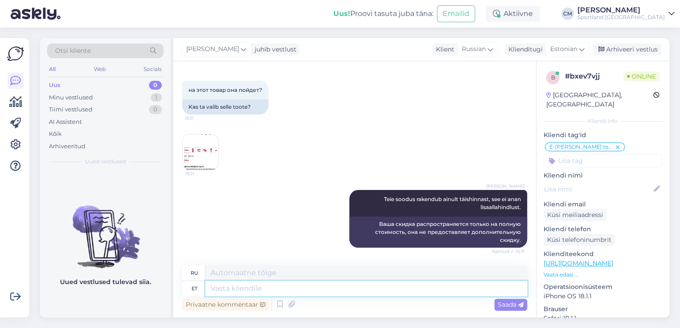
click at [332, 286] on textarea at bounding box center [366, 288] width 322 height 15
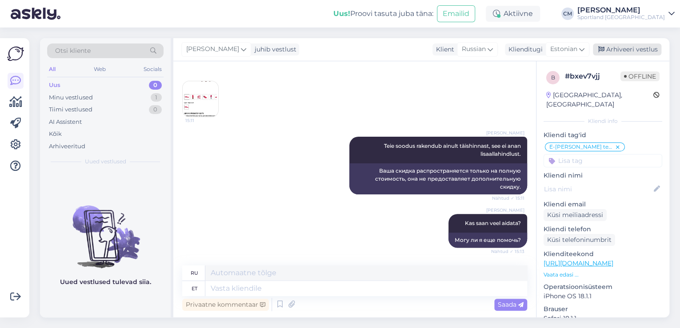
click at [610, 48] on div "Arhiveeri vestlus" at bounding box center [627, 50] width 68 height 12
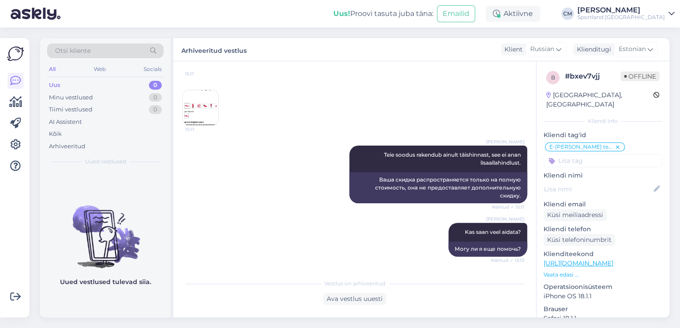
click at [635, 154] on input at bounding box center [602, 160] width 119 height 13
click at [604, 180] on div "Soodustused" at bounding box center [602, 184] width 119 height 25
click at [604, 180] on div "Soodustused" at bounding box center [603, 184] width 44 height 9
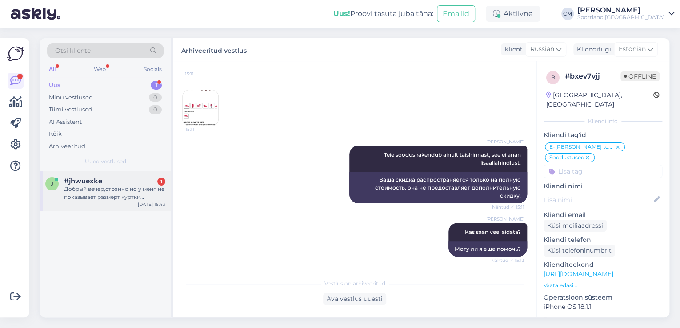
click at [133, 204] on div "j #jhwuexke 1 Добрый вечер,странно но у меня не показывает размерт куртки котор…" at bounding box center [105, 191] width 131 height 40
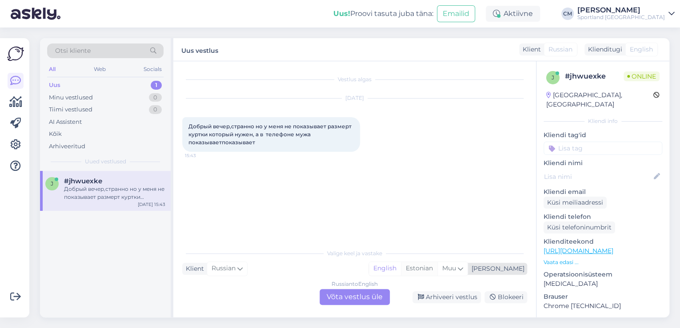
click at [437, 270] on div "Estonian" at bounding box center [419, 268] width 36 height 13
click at [345, 295] on div "Russian to Estonian Võta vestlus üle" at bounding box center [354, 297] width 70 height 16
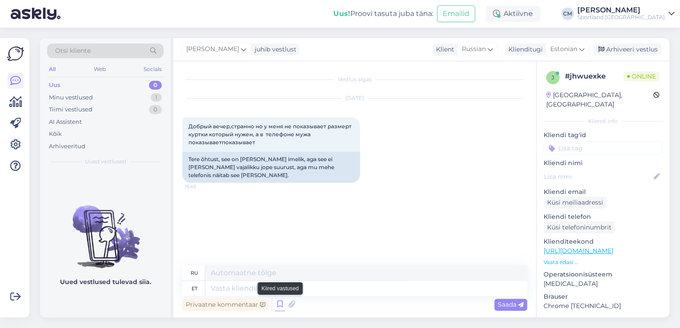
click at [275, 301] on icon at bounding box center [280, 304] width 11 height 13
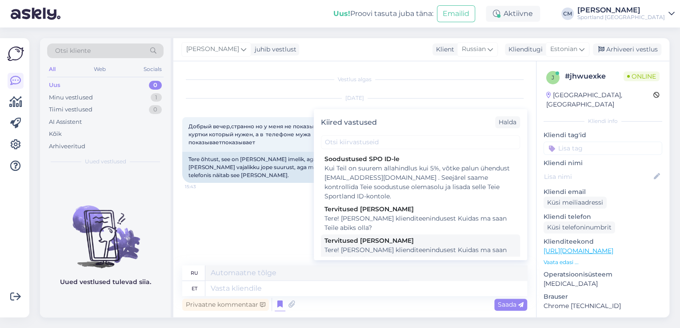
click at [374, 254] on div "Tere! [PERSON_NAME] klienditeenindusest Kuidas ma saan Teile abiks olla?" at bounding box center [420, 255] width 192 height 19
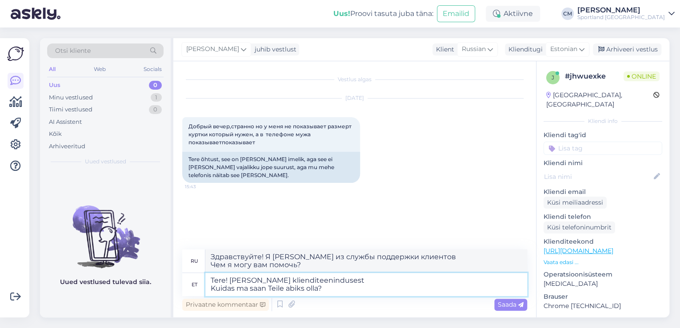
drag, startPoint x: 341, startPoint y: 292, endPoint x: 217, endPoint y: 298, distance: 124.1
click at [217, 298] on div "ru Здравствуйте! Я [PERSON_NAME] из службы поддержки клиентов Чем я могу вам по…" at bounding box center [354, 282] width 345 height 64
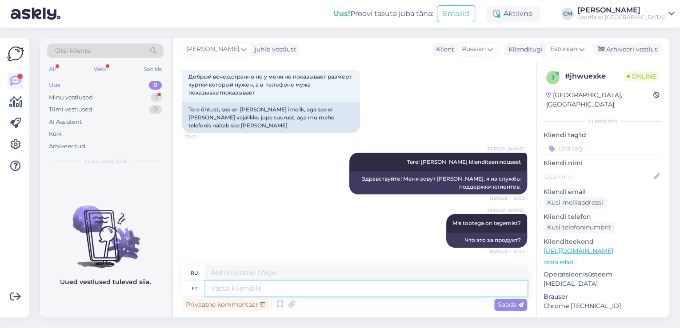
scroll to position [103, 0]
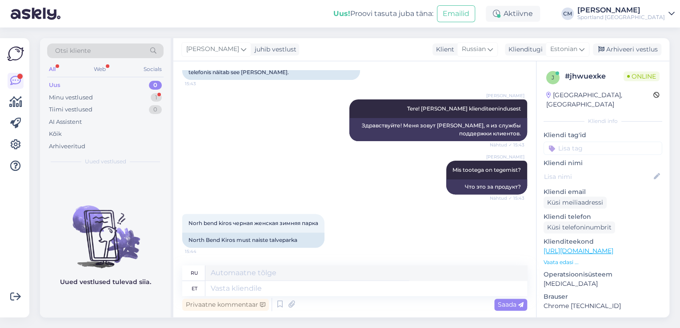
click at [613, 247] on link "[URL][DOMAIN_NAME]" at bounding box center [578, 251] width 70 height 8
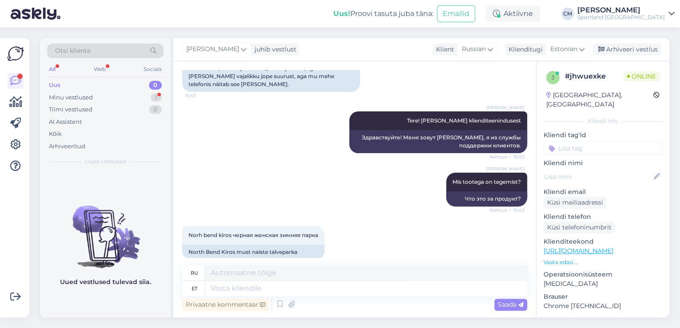
scroll to position [103, 0]
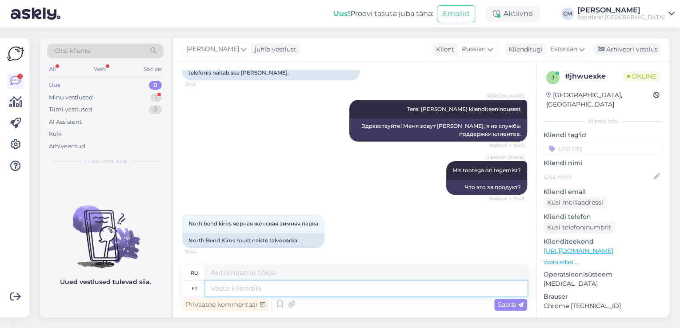
click at [276, 288] on textarea at bounding box center [366, 288] width 322 height 15
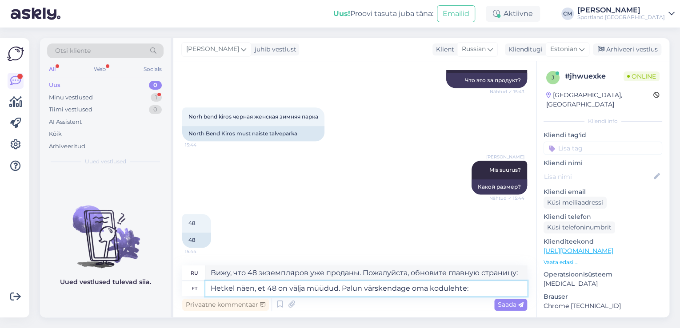
scroll to position [279, 0]
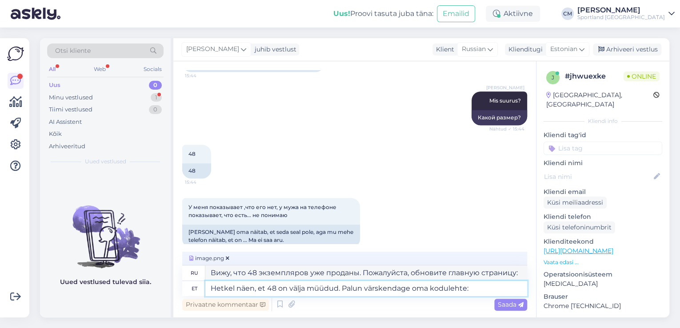
drag, startPoint x: 364, startPoint y: 294, endPoint x: 190, endPoint y: 289, distance: 174.3
click at [190, 289] on div "et Hetkel näen, et 48 on välja müüdud. Palun värskendage oma kodulehte:" at bounding box center [354, 288] width 345 height 15
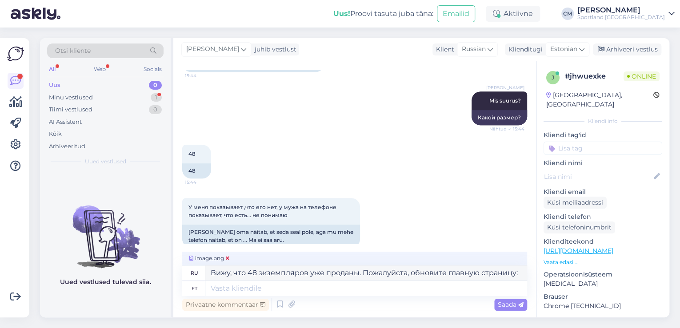
click at [228, 257] on icon at bounding box center [228, 258] width 4 height 5
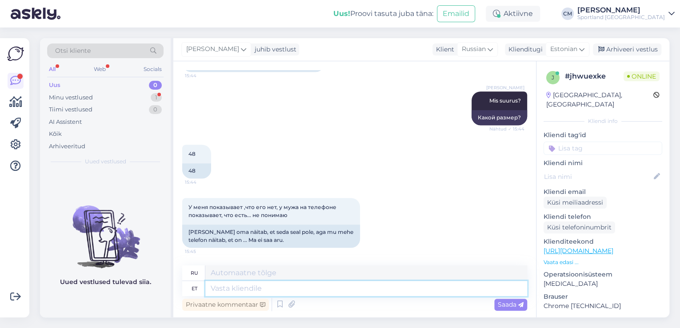
click at [229, 286] on textarea at bounding box center [366, 288] width 322 height 15
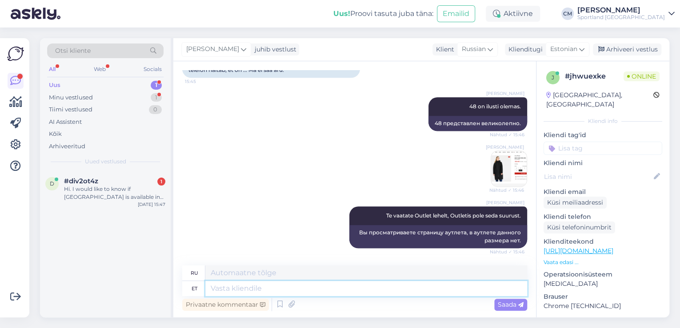
scroll to position [503, 0]
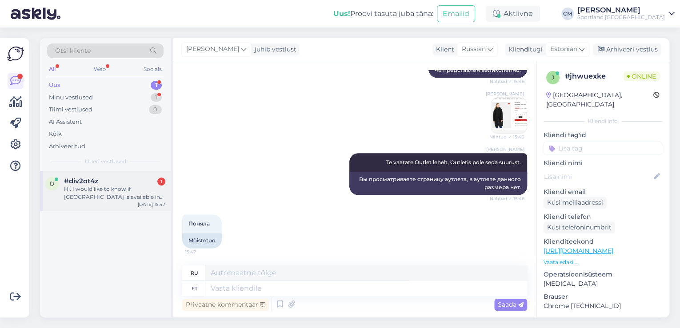
click at [132, 192] on div "Hi. I would like to know if [GEOGRAPHIC_DATA] is available in M size? I ordered…" at bounding box center [114, 193] width 101 height 16
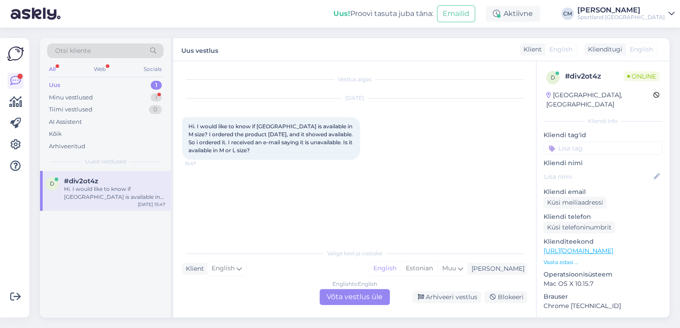
scroll to position [0, 0]
click at [446, 281] on div "Valige [PERSON_NAME] vastake Klient English Mina English Estonian Muu English t…" at bounding box center [354, 274] width 345 height 61
click at [437, 274] on div "Estonian" at bounding box center [419, 268] width 36 height 13
click at [367, 303] on div "English to Estonian Võta vestlus üle" at bounding box center [354, 297] width 70 height 16
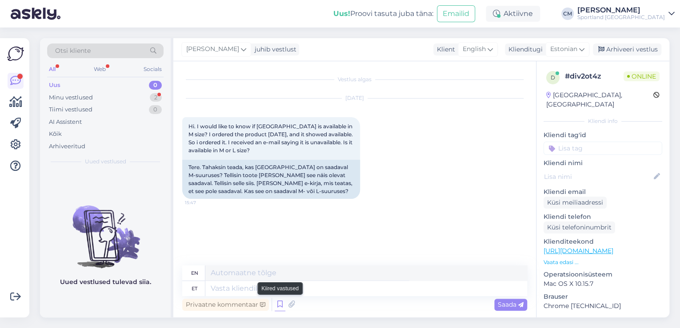
click at [282, 302] on icon at bounding box center [280, 304] width 11 height 13
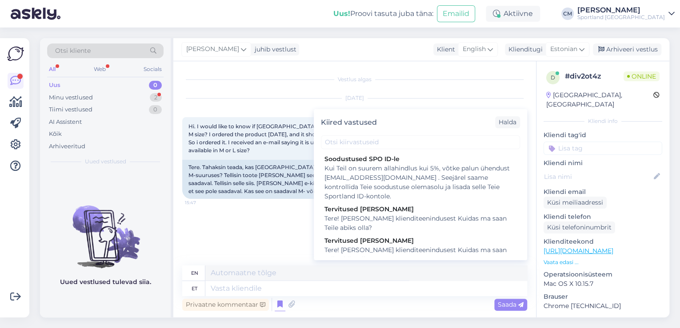
click at [359, 260] on div "Kiired vastused [PERSON_NAME] SPO ID-le Kui Teil on suurem allahindlus kui 5%, …" at bounding box center [420, 184] width 213 height 151
click at [361, 252] on div "Tere! [PERSON_NAME] klienditeenindusest Kuidas ma saan Teile abiks olla?" at bounding box center [420, 255] width 192 height 19
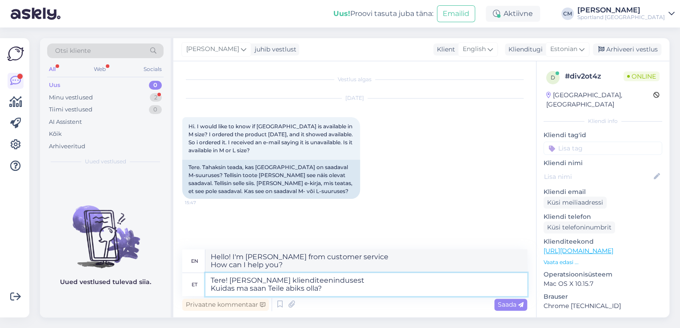
drag, startPoint x: 339, startPoint y: 290, endPoint x: 197, endPoint y: 291, distance: 142.2
click at [197, 291] on div "et Tere! [PERSON_NAME] klienditeenindusest Kuidas ma saan Teile abiks olla?" at bounding box center [354, 284] width 345 height 23
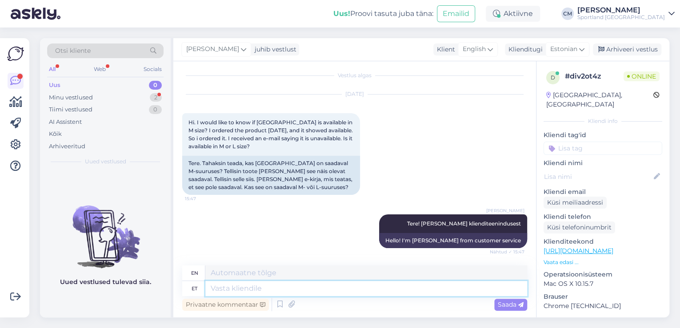
scroll to position [57, 0]
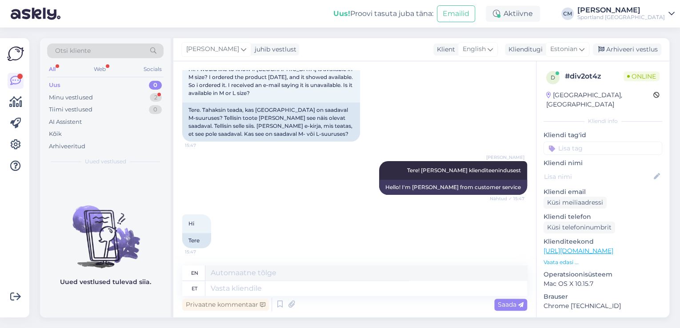
click at [590, 247] on link "[URL][DOMAIN_NAME]" at bounding box center [578, 251] width 70 height 8
click at [146, 104] on div "Tiimi vestlused 0" at bounding box center [105, 110] width 116 height 12
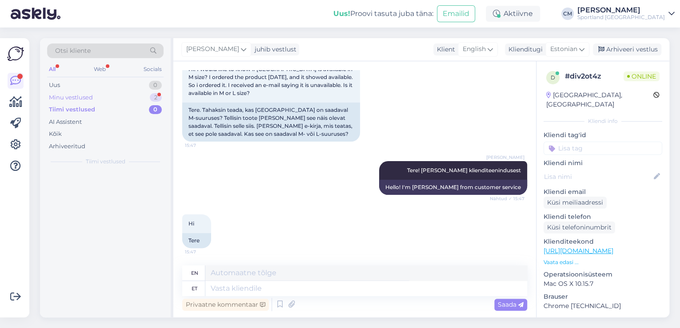
click at [152, 98] on div "2" at bounding box center [156, 97] width 12 height 9
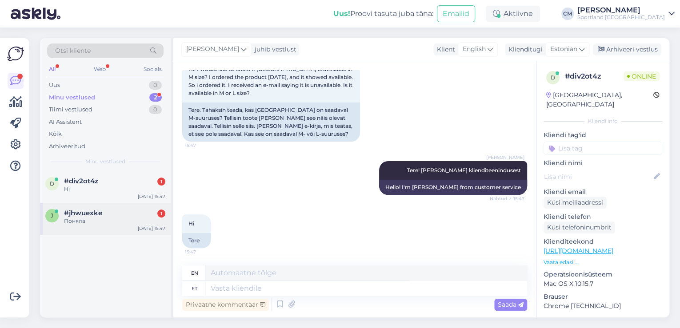
click at [122, 210] on div "#jhwuexke 1" at bounding box center [114, 213] width 101 height 8
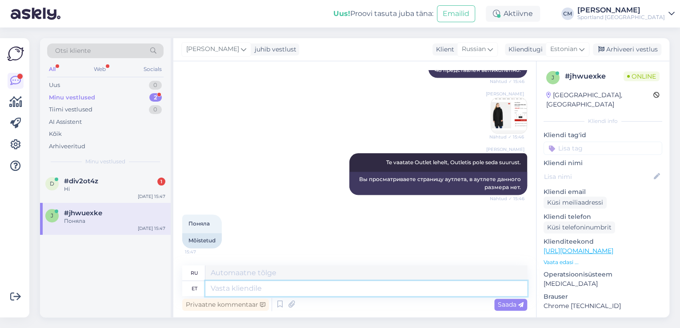
click at [232, 288] on textarea at bounding box center [366, 288] width 322 height 15
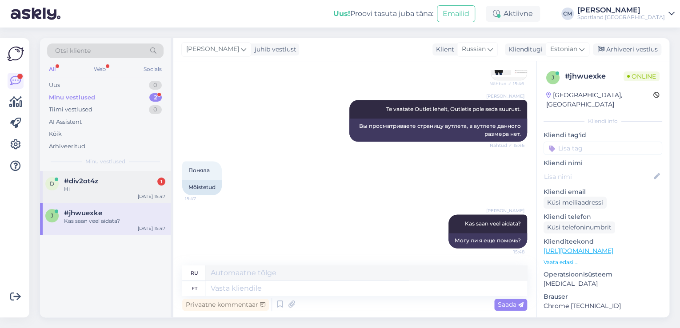
click at [108, 188] on div "Hi" at bounding box center [114, 189] width 101 height 8
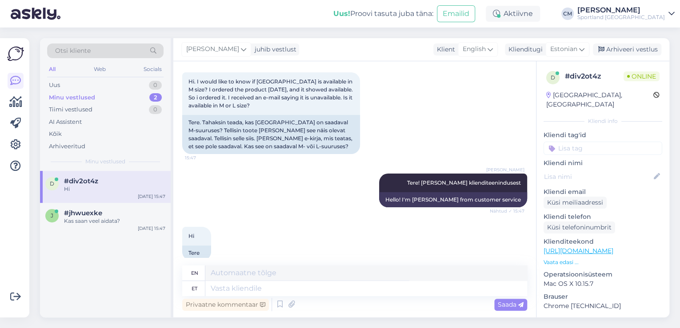
scroll to position [57, 0]
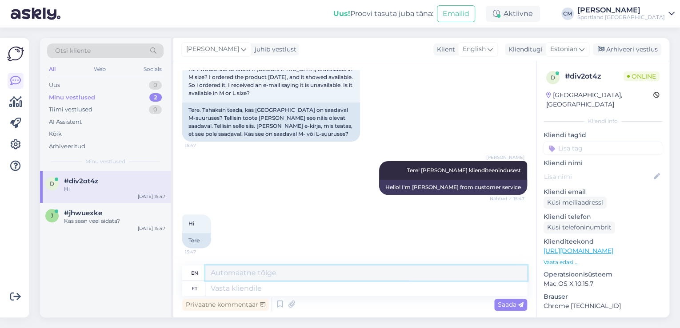
click at [312, 280] on textarea at bounding box center [366, 273] width 322 height 15
click at [335, 284] on textarea at bounding box center [366, 288] width 322 height 15
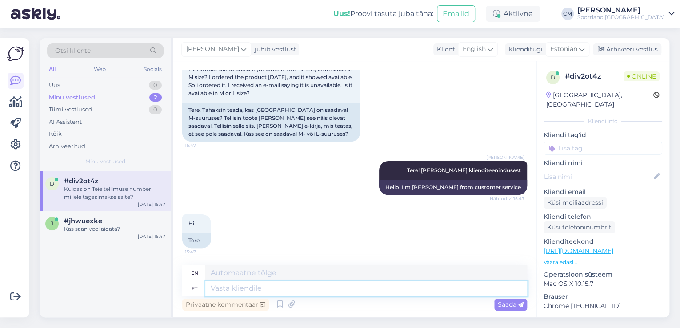
scroll to position [111, 0]
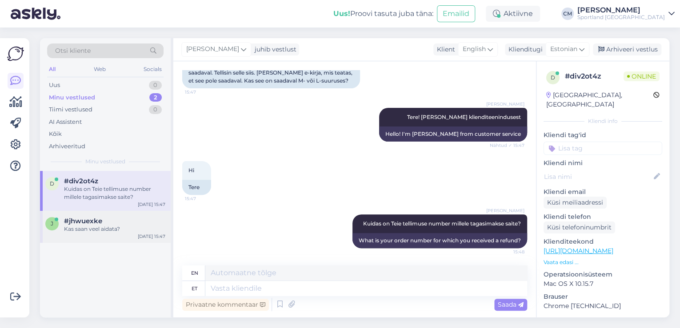
click at [107, 231] on div "Kas saan veel aidata?" at bounding box center [114, 229] width 101 height 8
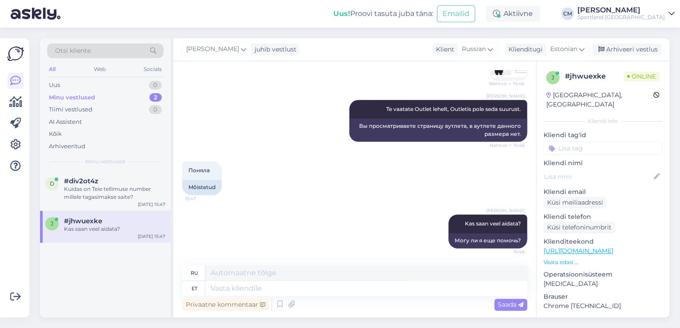
click at [592, 143] on input at bounding box center [602, 148] width 119 height 13
click at [594, 168] on div "Vaata saadavust - leitavus Toote saadavus" at bounding box center [602, 178] width 119 height 36
click at [593, 180] on span "Toote saadavus" at bounding box center [602, 182] width 41 height 5
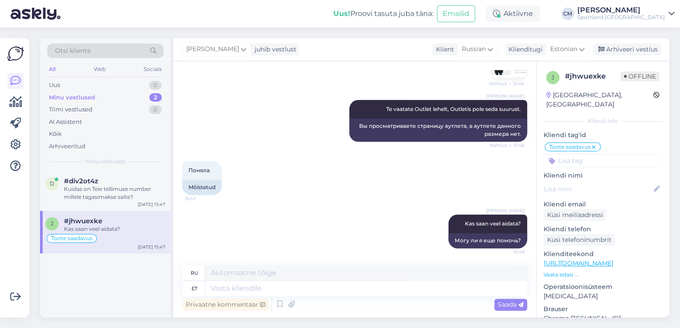
drag, startPoint x: 614, startPoint y: 53, endPoint x: 605, endPoint y: 57, distance: 9.5
click at [614, 53] on div "Arhiveeri vestlus" at bounding box center [627, 50] width 68 height 12
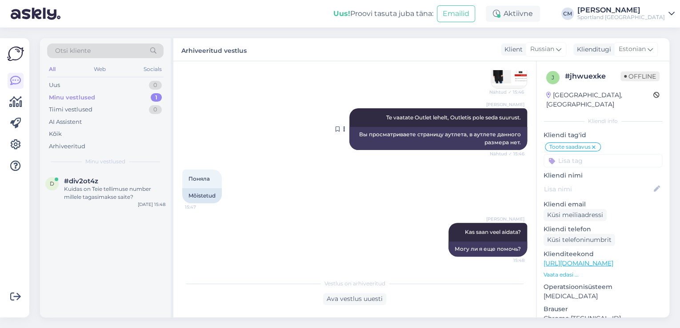
scroll to position [547, 0]
click at [172, 192] on div "Otsi kliente All Web Socials Uus 0 Minu vestlused 1 Tiimi vestlused 0 AI Assist…" at bounding box center [106, 178] width 133 height 280
click at [115, 197] on div "Kuidas on Teie tellimuse number millele tagasimakse saite?" at bounding box center [114, 193] width 101 height 16
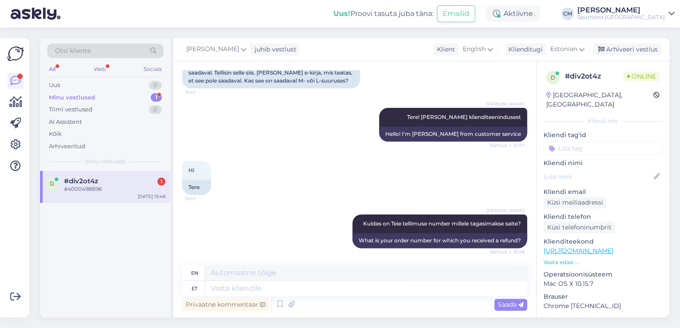
scroll to position [164, 0]
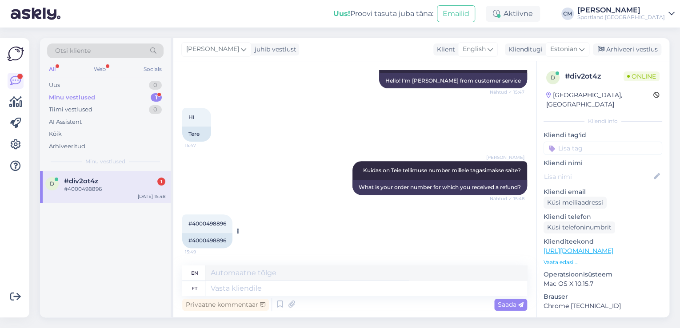
click at [199, 236] on div "#4000498896" at bounding box center [207, 240] width 50 height 15
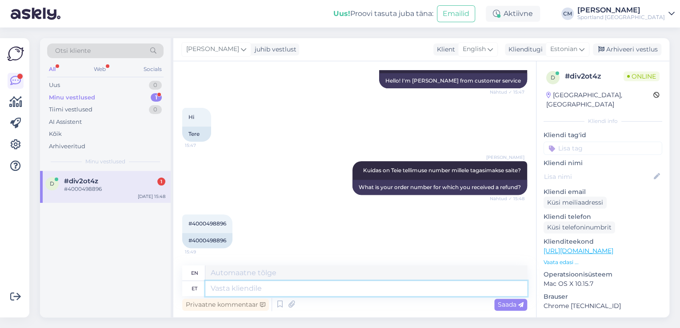
click at [306, 292] on textarea at bounding box center [366, 288] width 322 height 15
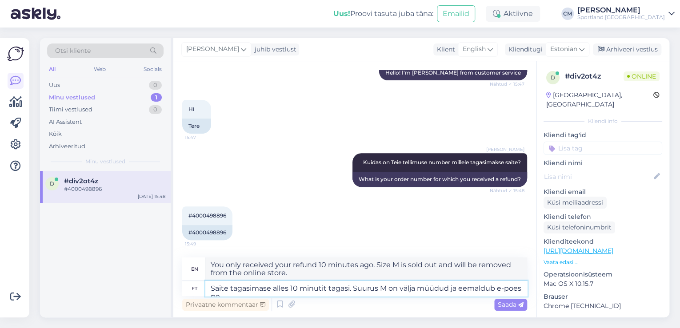
scroll to position [173, 0]
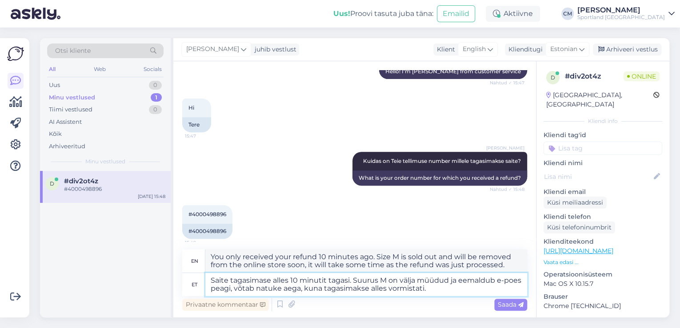
click at [263, 281] on textarea "Saite tagasimase alles 10 minutit tagasi. Suurus M on välja müüdud ja eemaldub …" at bounding box center [366, 284] width 322 height 23
click at [240, 256] on textarea "You only received your refund 10 minutes ago. Size M is sold out and will be re…" at bounding box center [366, 261] width 322 height 23
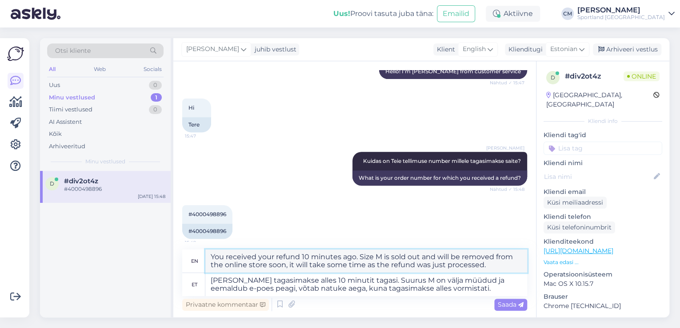
click at [272, 257] on textarea "You received your refund 10 minutes ago. Size M is sold out and will be removed…" at bounding box center [366, 261] width 322 height 23
click at [302, 259] on textarea "You received your refund 10 minutes ago. Size M is sold out and will be removed…" at bounding box center [366, 261] width 322 height 23
click at [451, 291] on textarea "[PERSON_NAME] tagasimakse alles 10 minutit tagasi. Suurus M on välja müüdud ja …" at bounding box center [366, 284] width 322 height 23
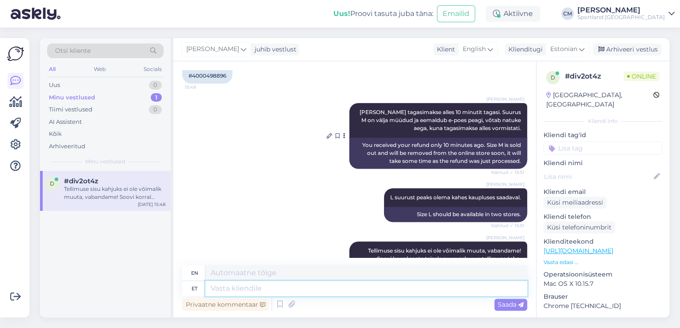
scroll to position [380, 0]
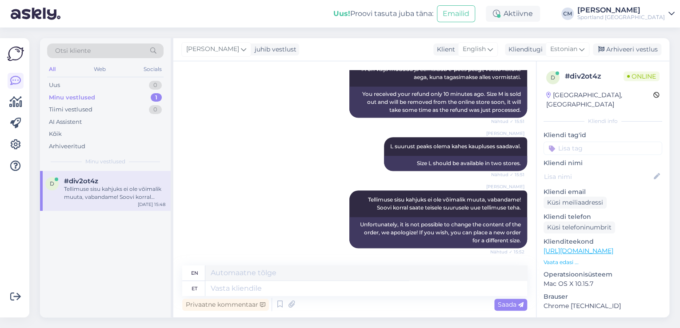
click at [619, 142] on input at bounding box center [602, 148] width 119 height 13
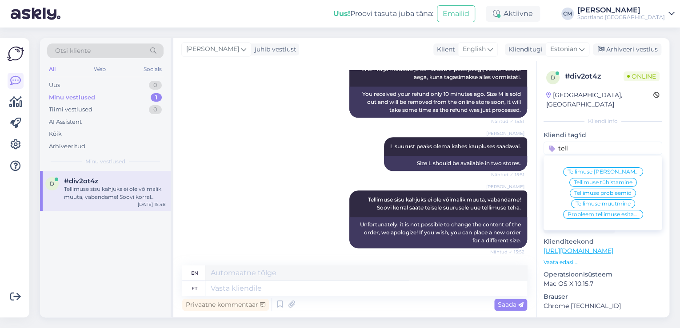
click at [612, 169] on span "Tellimuse [PERSON_NAME] info" at bounding box center [602, 171] width 71 height 5
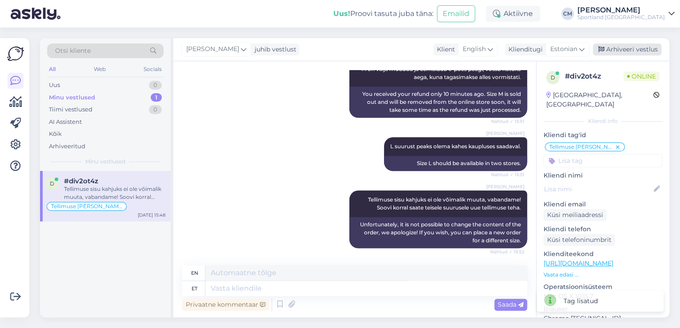
click at [637, 48] on div "Arhiveeri vestlus" at bounding box center [627, 50] width 68 height 12
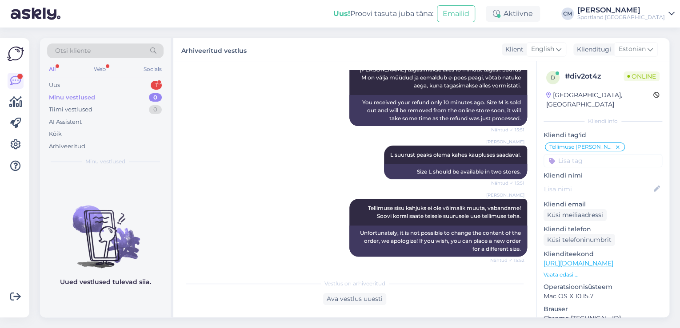
scroll to position [425, 0]
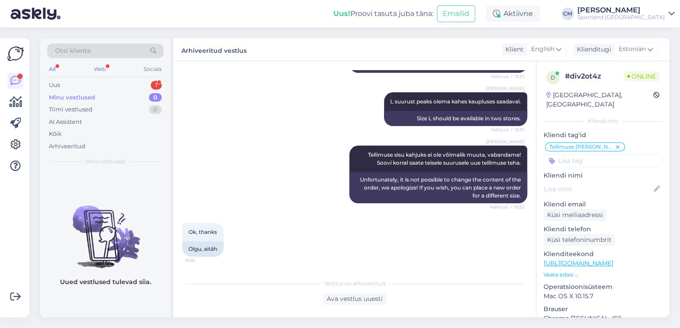
click at [159, 76] on div "All Web Socials" at bounding box center [105, 71] width 116 height 14
click at [155, 83] on div "1" at bounding box center [156, 85] width 11 height 9
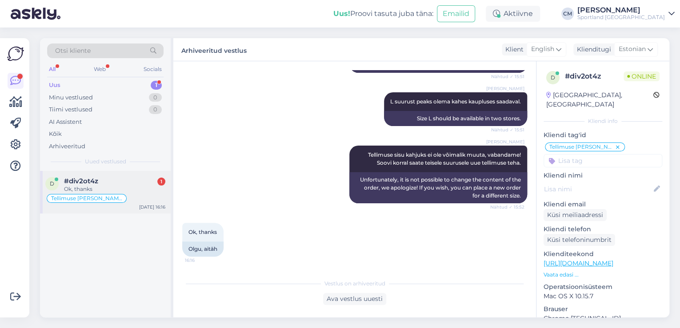
click at [123, 200] on div "Tellimuse [PERSON_NAME] info" at bounding box center [105, 198] width 120 height 11
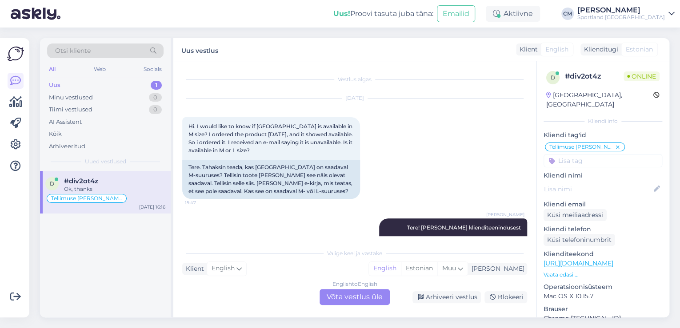
scroll to position [455, 0]
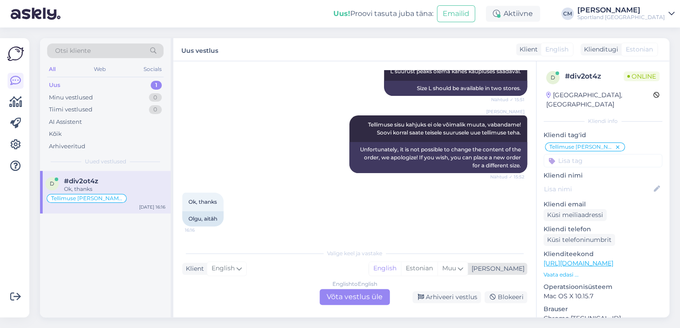
click at [454, 276] on div "English Estonian Muu" at bounding box center [418, 269] width 100 height 14
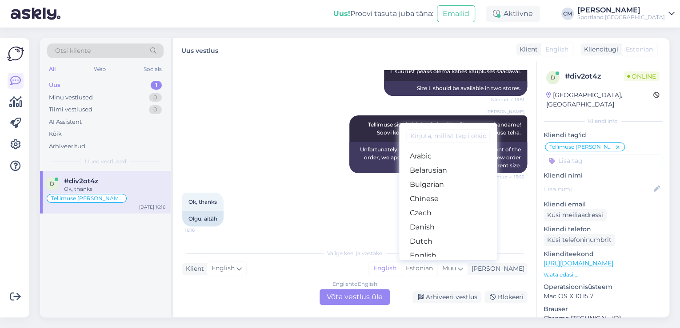
click at [366, 302] on div "English to English Võta vestlus üle" at bounding box center [354, 297] width 70 height 16
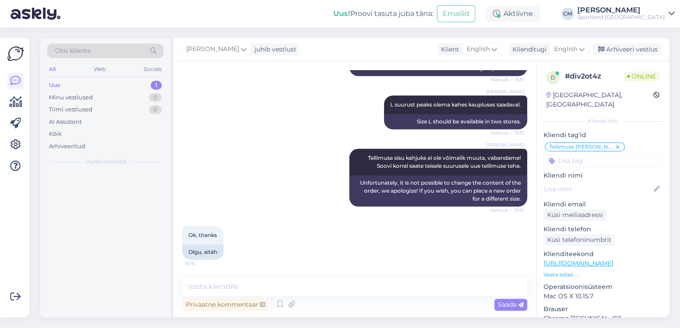
scroll to position [421, 0]
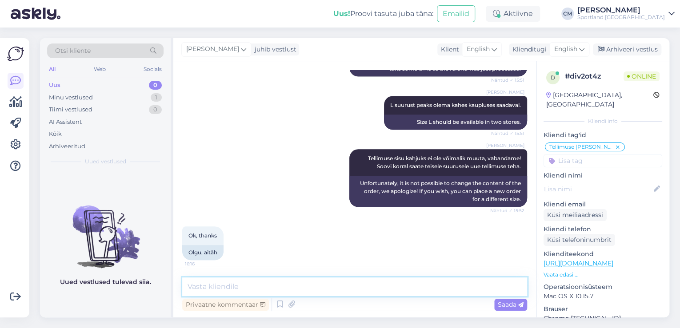
click at [337, 286] on textarea at bounding box center [354, 287] width 345 height 19
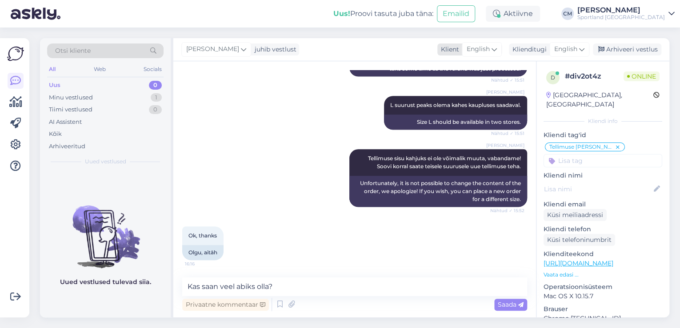
click at [494, 52] on icon at bounding box center [493, 49] width 5 height 10
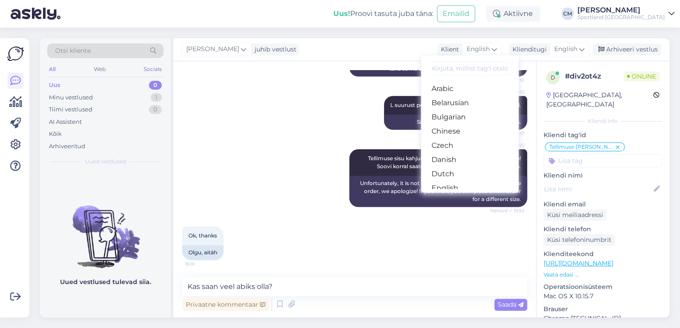
click at [487, 65] on input at bounding box center [470, 69] width 84 height 14
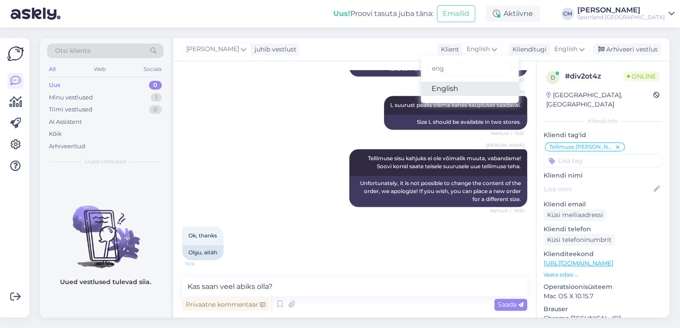
click at [483, 82] on link "English" at bounding box center [470, 89] width 98 height 14
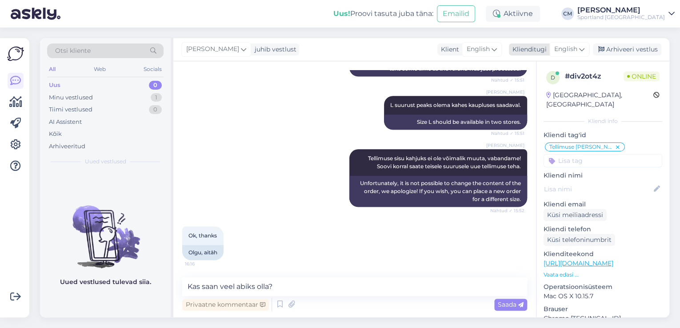
click at [553, 49] on div "English" at bounding box center [569, 49] width 40 height 14
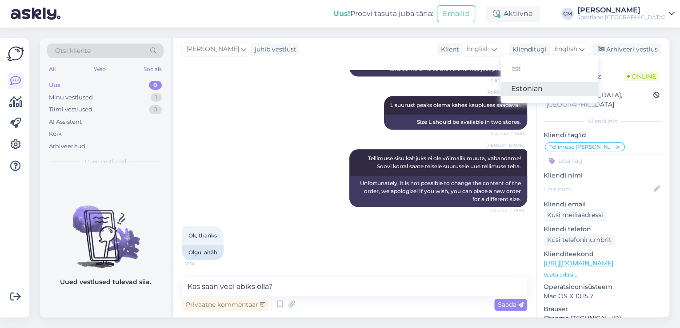
click at [536, 84] on link "Estonian" at bounding box center [549, 89] width 98 height 14
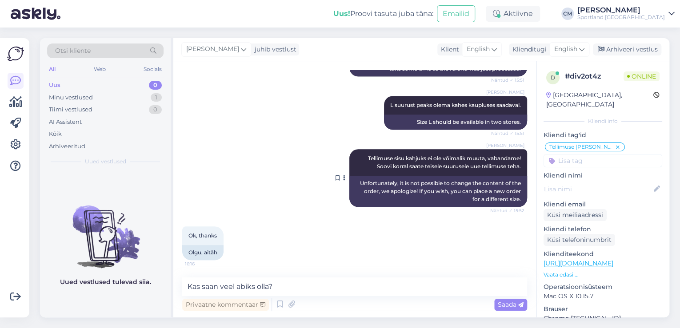
scroll to position [434, 0]
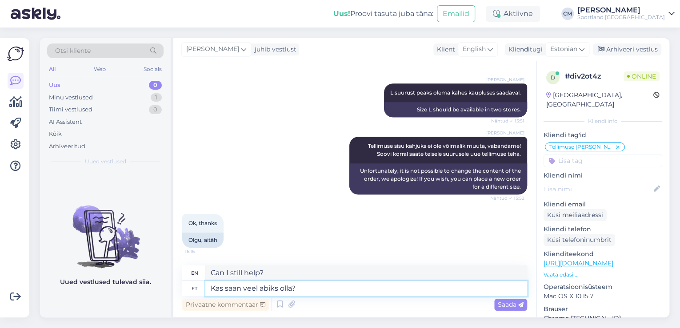
click at [304, 291] on textarea "Kas saan veel abiks olla?" at bounding box center [366, 288] width 322 height 15
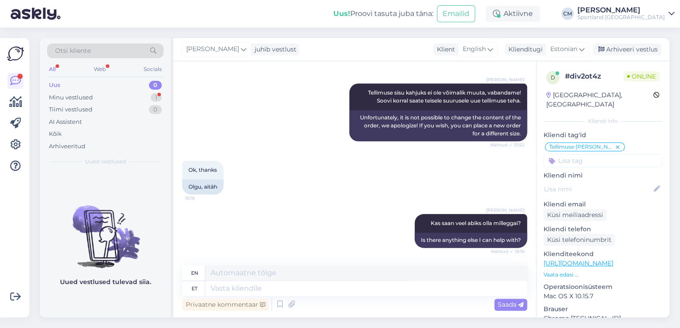
scroll to position [540, 0]
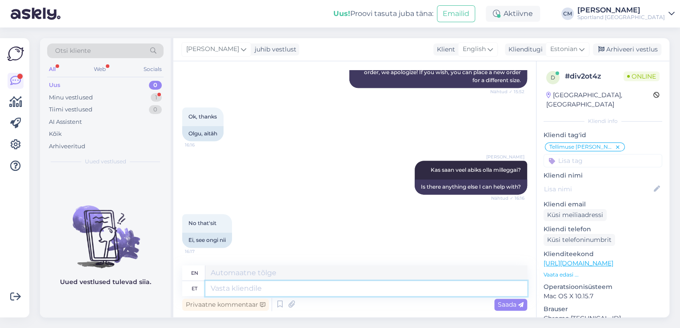
click at [252, 284] on textarea at bounding box center [366, 288] width 322 height 15
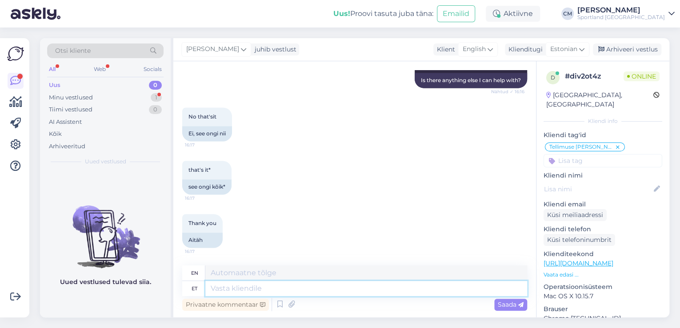
scroll to position [700, 0]
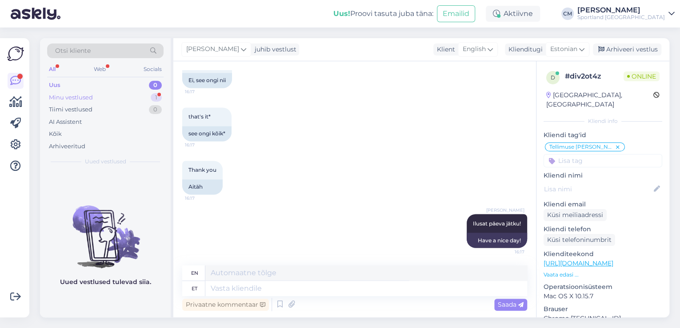
click at [164, 96] on div "Minu vestlused 1" at bounding box center [105, 98] width 116 height 12
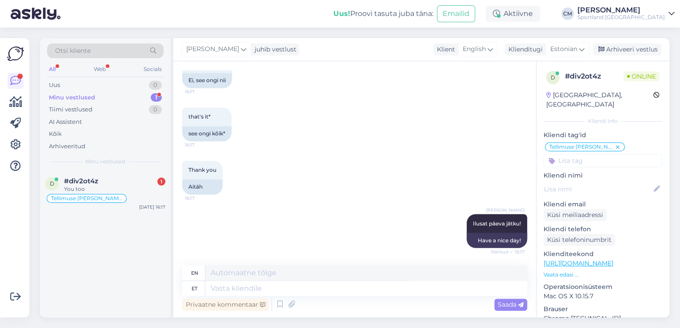
scroll to position [754, 0]
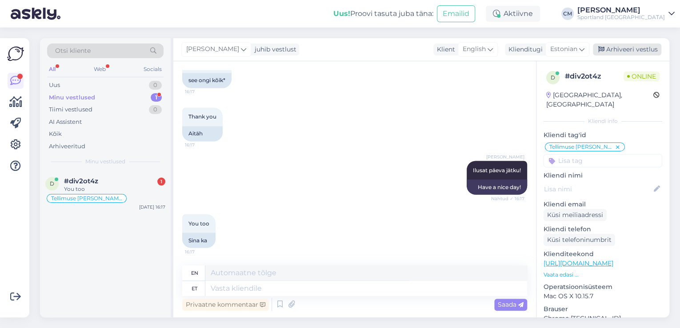
click at [620, 51] on div "Arhiveeri vestlus" at bounding box center [627, 50] width 68 height 12
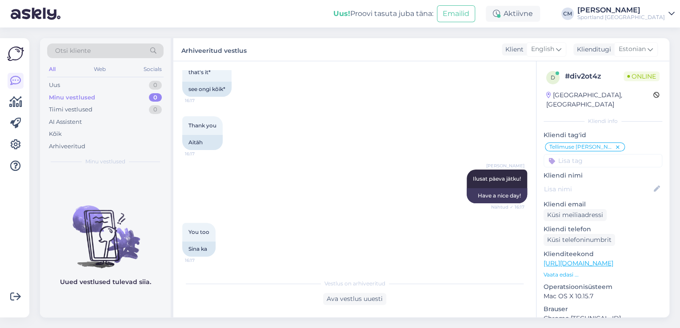
scroll to position [745, 0]
click at [540, 17] on div "Aktiivne" at bounding box center [513, 14] width 54 height 16
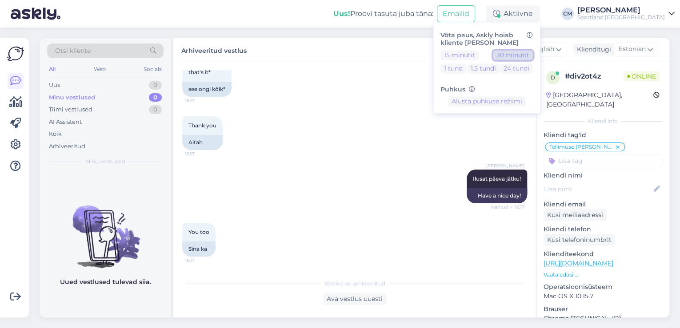
click at [533, 52] on button "30 minutit" at bounding box center [513, 55] width 40 height 10
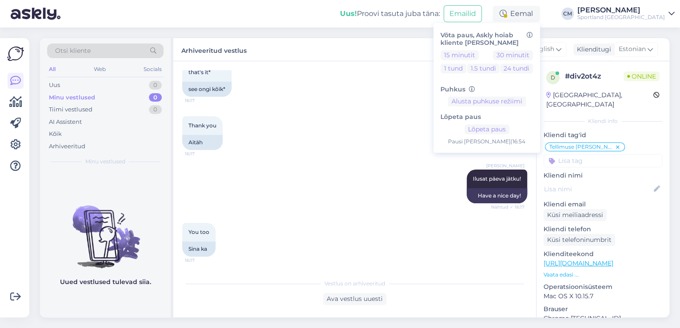
click at [627, 18] on div "Sportland [GEOGRAPHIC_DATA]" at bounding box center [621, 17] width 88 height 7
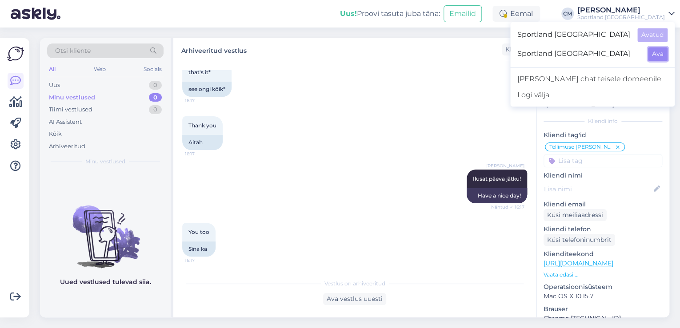
click at [658, 56] on button "Ava" at bounding box center [658, 54] width 20 height 14
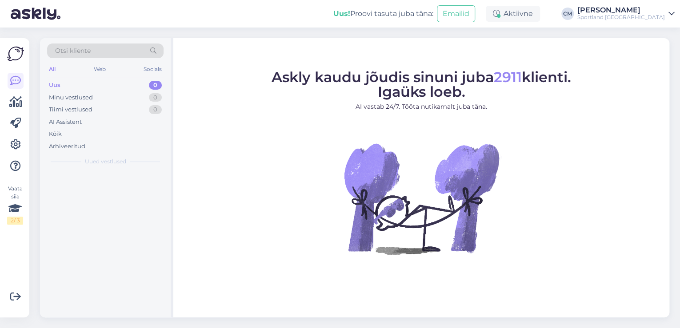
click at [540, 18] on div "Aktiivne" at bounding box center [513, 14] width 54 height 16
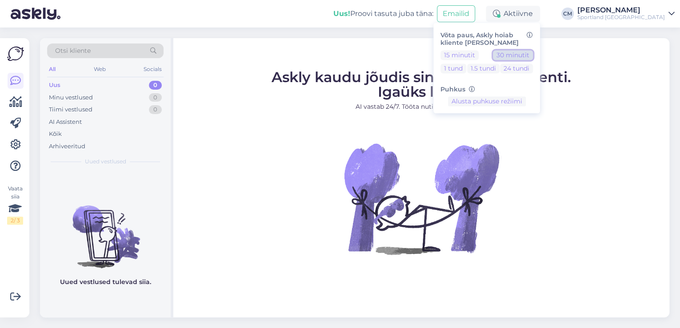
click at [533, 57] on button "30 minutit" at bounding box center [513, 55] width 40 height 10
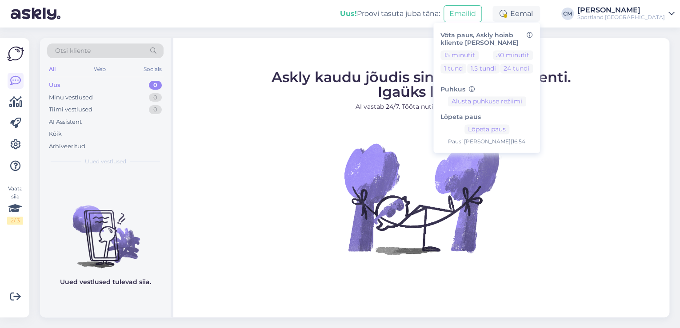
click at [415, 151] on img at bounding box center [421, 199] width 160 height 160
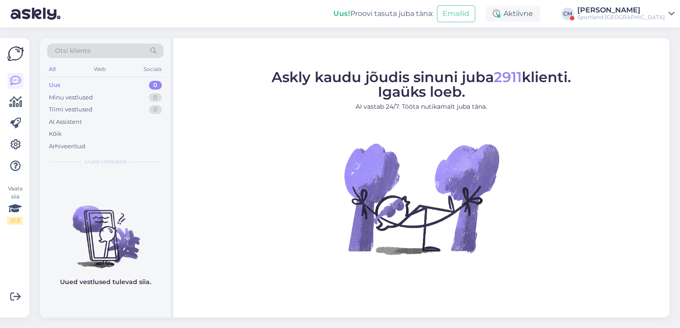
click at [616, 8] on div "[PERSON_NAME]" at bounding box center [621, 10] width 88 height 7
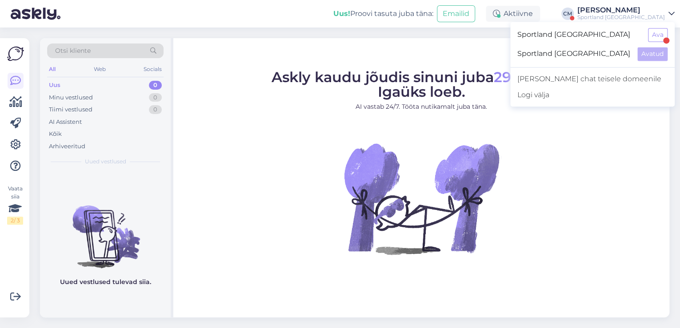
click at [667, 37] on div at bounding box center [666, 40] width 6 height 6
click at [661, 37] on button "Ava" at bounding box center [658, 35] width 20 height 14
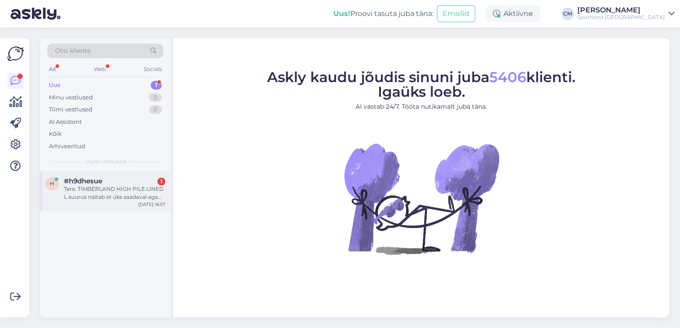
click at [137, 181] on div "#h9dhesue 1" at bounding box center [114, 181] width 101 height 8
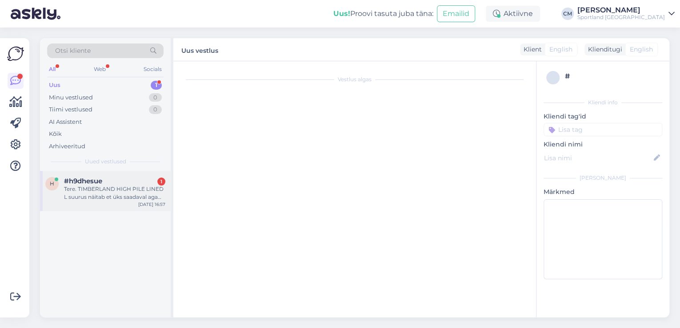
scroll to position [224, 0]
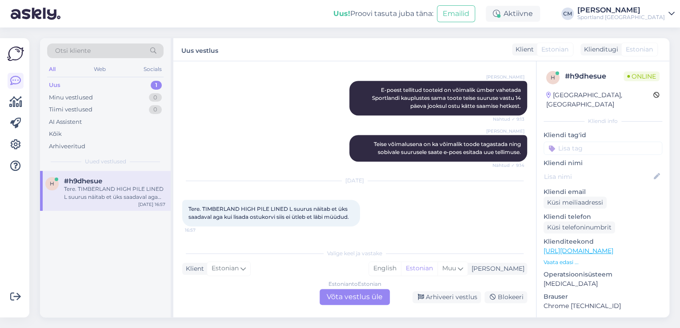
click at [341, 298] on div "Estonian to Estonian Võta vestlus üle" at bounding box center [354, 297] width 70 height 16
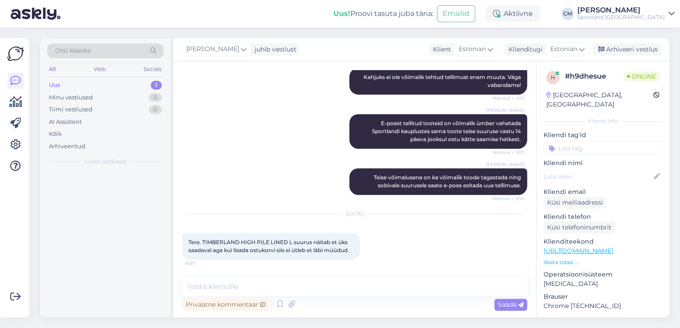
scroll to position [190, 0]
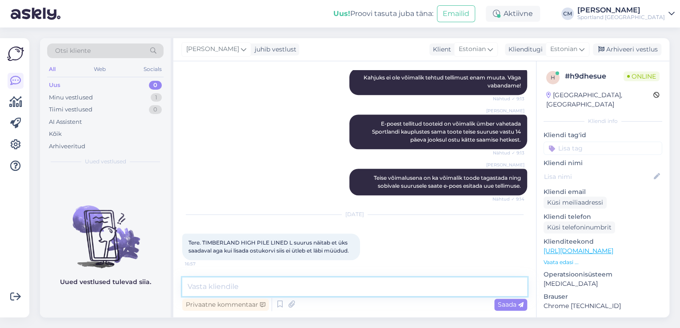
click at [335, 288] on textarea at bounding box center [354, 287] width 345 height 19
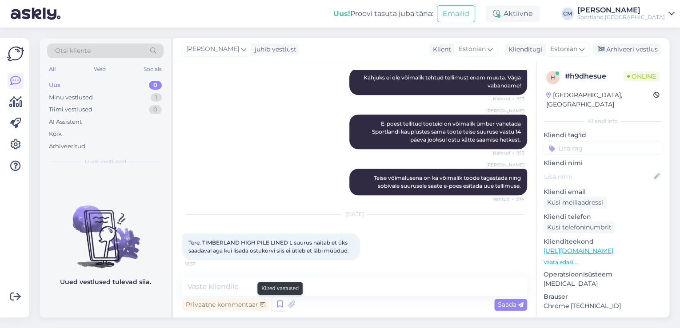
click at [277, 304] on icon at bounding box center [280, 304] width 11 height 13
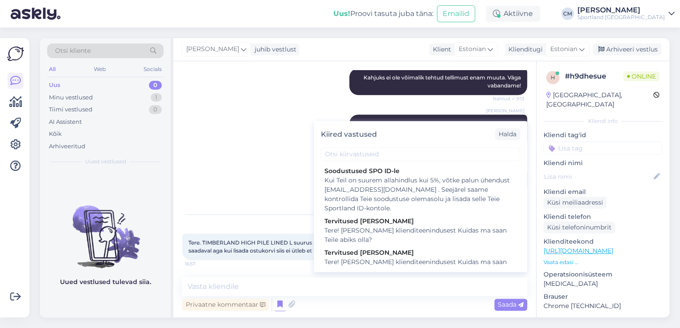
click at [376, 258] on div "Tere! [PERSON_NAME] klienditeenindusest Kuidas ma saan Teile abiks olla?" at bounding box center [420, 267] width 192 height 19
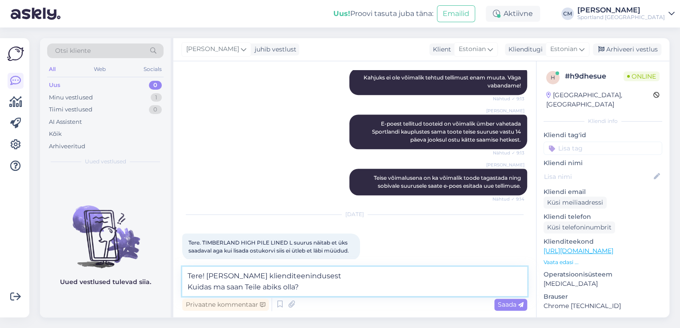
drag, startPoint x: 304, startPoint y: 290, endPoint x: 158, endPoint y: 290, distance: 145.7
click at [158, 290] on div "Otsi kliente All Web Socials Uus 0 Minu vestlused 1 Tiimi vestlused 0 AI Assist…" at bounding box center [354, 178] width 629 height 280
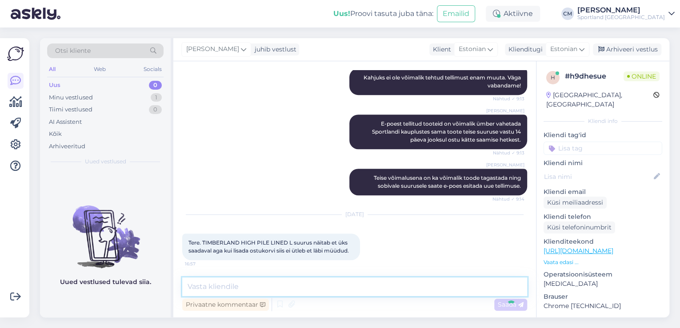
scroll to position [228, 0]
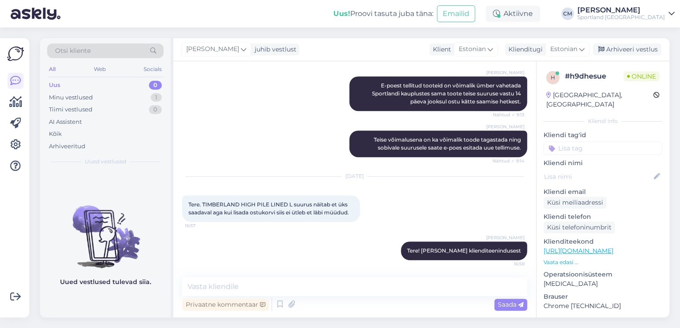
click at [624, 247] on div "Klienditeekond [URL][DOMAIN_NAME] Vaata edasi ..." at bounding box center [602, 251] width 119 height 29
click at [613, 247] on link "[URL][DOMAIN_NAME]" at bounding box center [578, 251] width 70 height 8
click at [300, 288] on textarea at bounding box center [354, 287] width 345 height 19
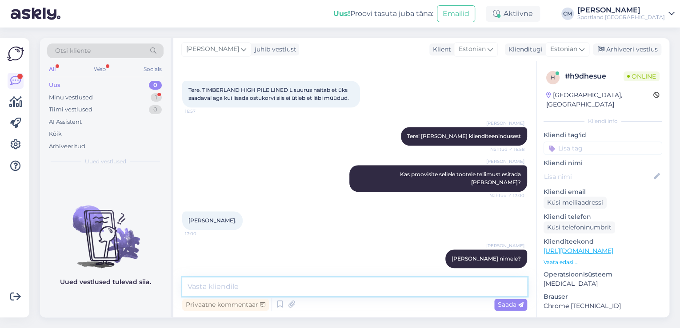
scroll to position [381, 0]
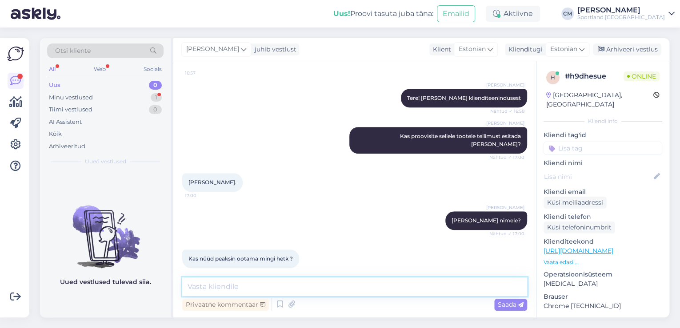
click at [279, 284] on textarea at bounding box center [354, 287] width 345 height 19
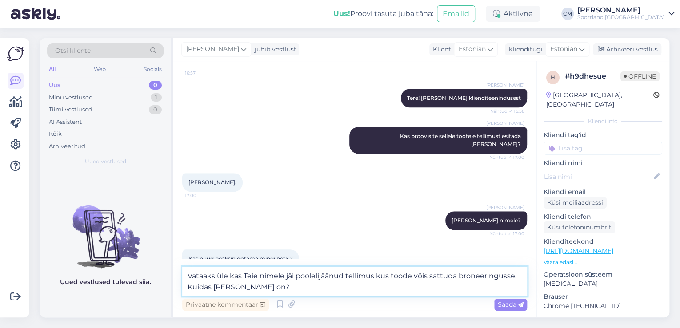
click at [197, 276] on textarea "Vataaks üle kas Teie nimele jäi poolelijäänud tellimus kus toode võis sattuda b…" at bounding box center [354, 281] width 345 height 29
click at [373, 275] on textarea "Vaataks üle kas Teie nimele jäi poolelijäänud tellimus kus toode võis sattuda b…" at bounding box center [354, 281] width 345 height 29
click at [294, 275] on textarea "Vaataks üle kas Teie nimele jäi poolelijäänud tellimus, kus toode võis sattuda …" at bounding box center [354, 281] width 345 height 29
click at [372, 279] on textarea "Vaataks üle kas Teie nimel on poolelijäänud tellimus, kus toode võis sattuda br…" at bounding box center [354, 281] width 345 height 29
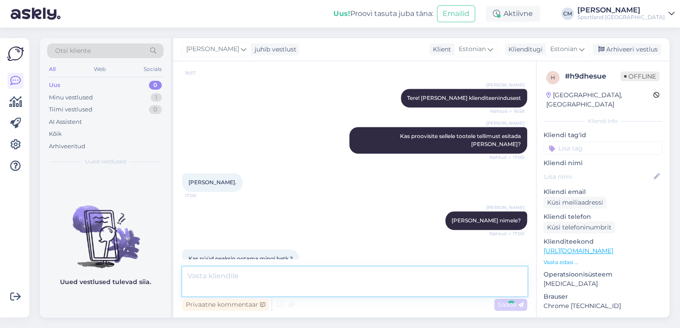
scroll to position [427, 0]
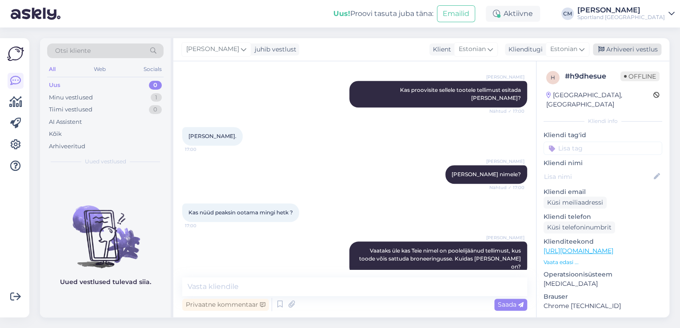
click at [633, 54] on div "Arhiveeri vestlus" at bounding box center [627, 50] width 68 height 12
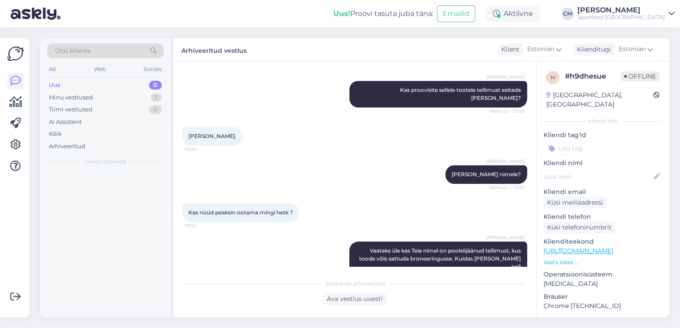
scroll to position [431, 0]
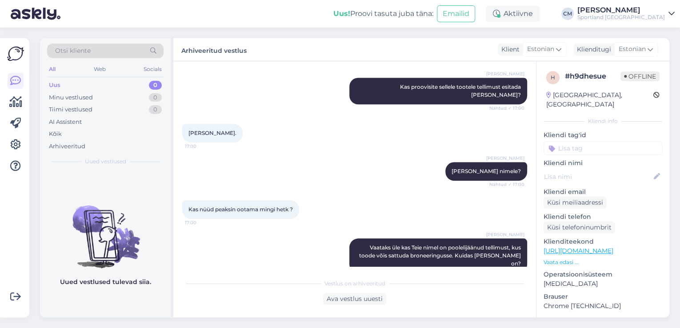
click at [607, 131] on p "Kliendi tag'id" at bounding box center [602, 135] width 119 height 9
click at [604, 142] on input at bounding box center [602, 148] width 119 height 13
click at [611, 180] on span "Toote saadavus" at bounding box center [602, 182] width 41 height 5
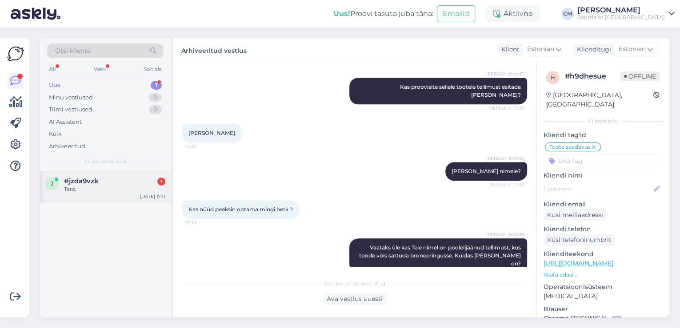
click at [129, 178] on div "#jzda9vzk 1" at bounding box center [114, 181] width 101 height 8
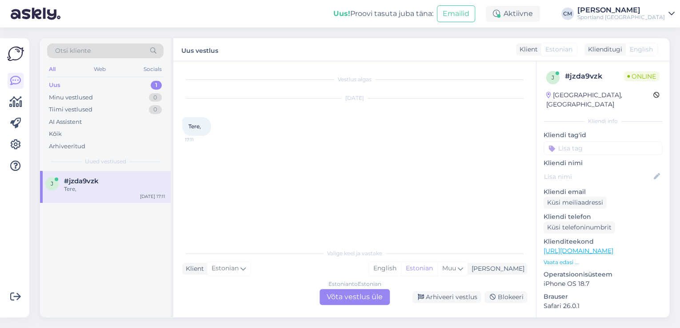
scroll to position [0, 0]
click at [357, 294] on div "Estonian to Estonian Võta vestlus üle" at bounding box center [354, 297] width 70 height 16
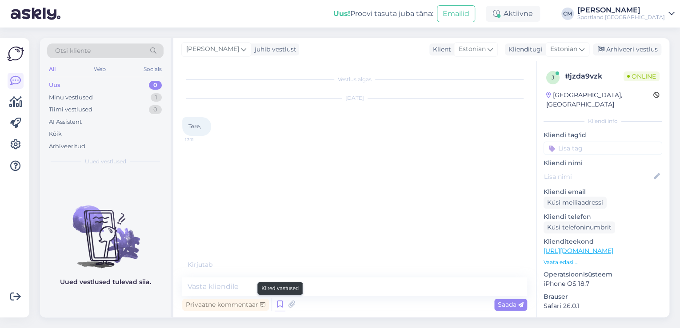
click at [283, 307] on icon at bounding box center [280, 304] width 11 height 13
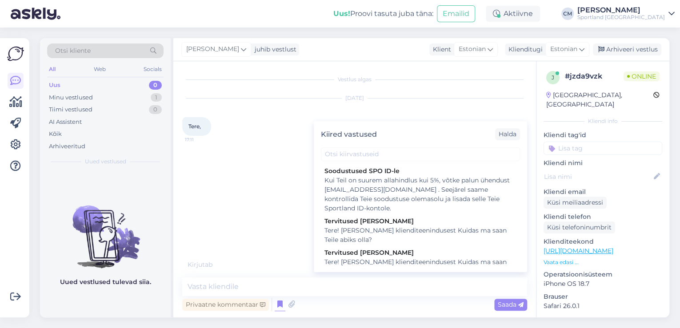
click at [370, 255] on div "Tervitused [PERSON_NAME]" at bounding box center [420, 252] width 192 height 9
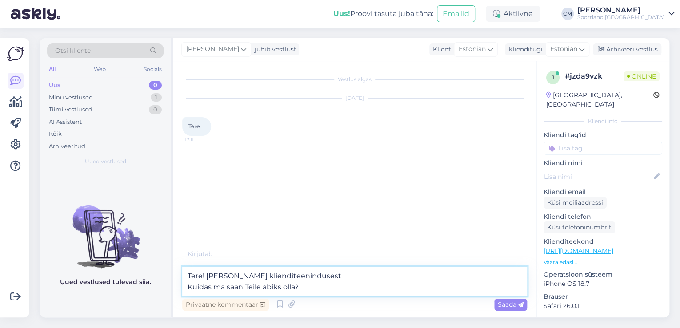
click at [354, 282] on textarea "Tere! [PERSON_NAME] klienditeenindusest Kuidas ma saan Teile abiks olla?" at bounding box center [354, 281] width 345 height 29
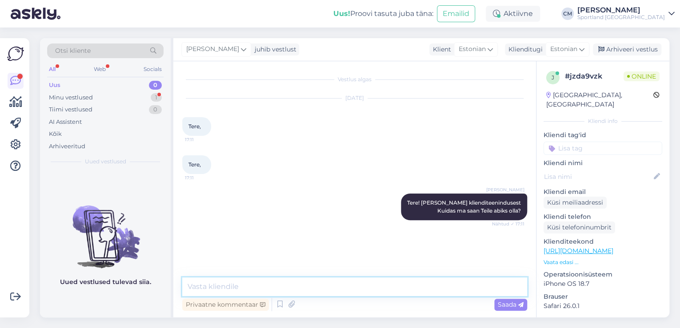
scroll to position [6, 0]
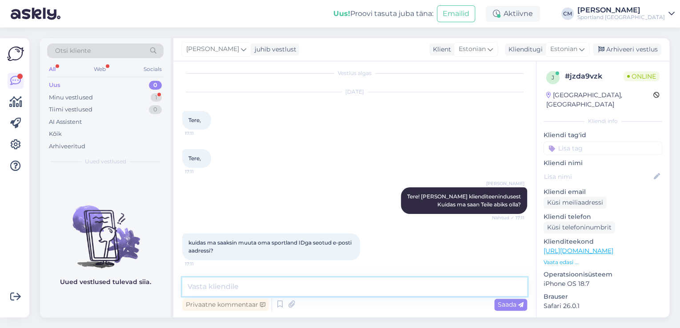
click at [284, 289] on textarea at bounding box center [354, 287] width 345 height 19
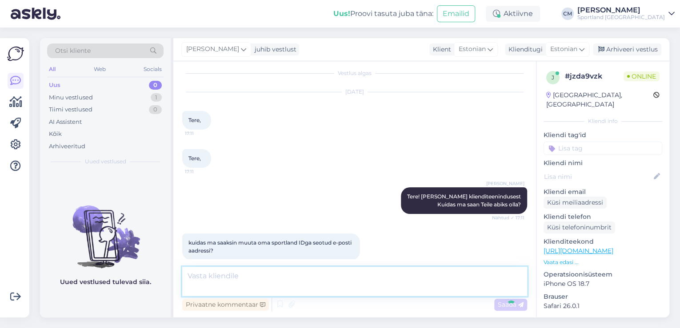
scroll to position [60, 0]
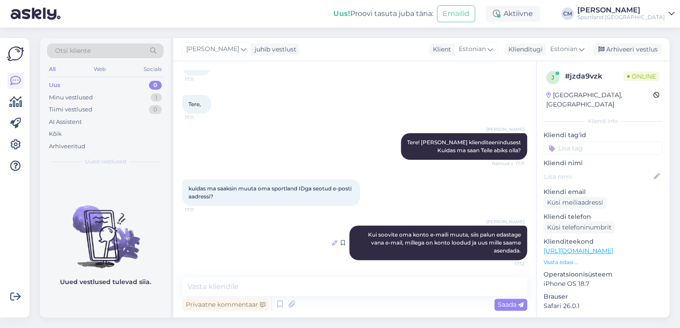
click at [332, 244] on icon at bounding box center [334, 242] width 5 height 5
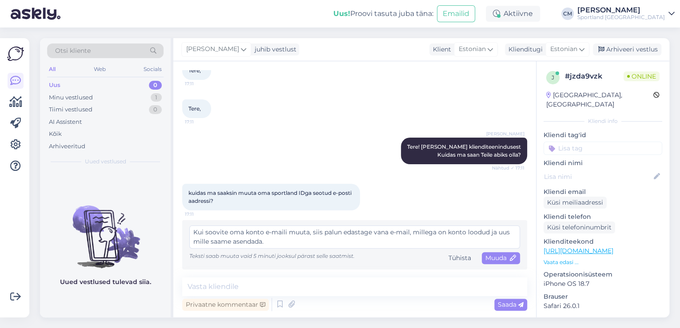
scroll to position [55, 0]
click at [210, 242] on textarea "Kui soovite oma konto e-maili muuta, siis palun edastage vana e-mail, millega o…" at bounding box center [354, 238] width 331 height 23
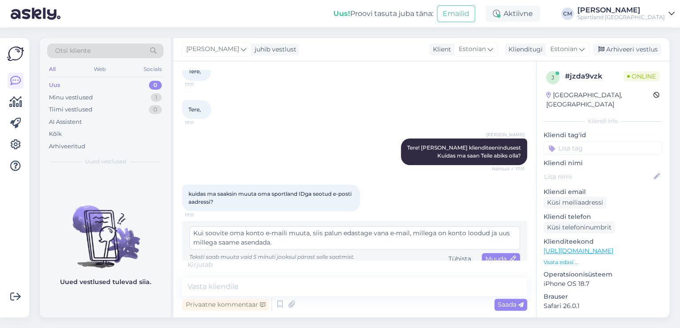
click at [236, 242] on textarea "Kui soovite oma konto e-maili muuta, siis palun edastage vana e-mail, millega o…" at bounding box center [354, 238] width 331 height 23
click at [503, 254] on div "Muuda" at bounding box center [501, 259] width 38 height 12
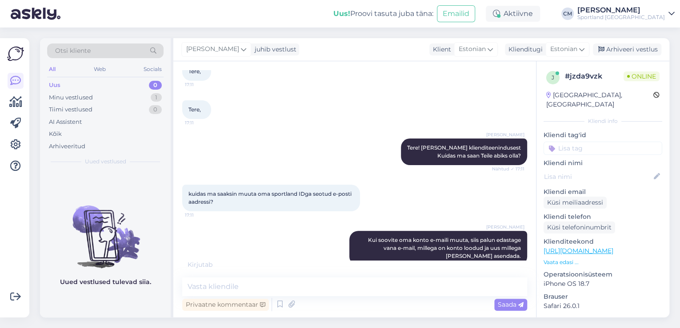
click at [454, 194] on div "kuidas ma saaksin muuta oma sportland IDga seotud e-posti aadressi? 17:11" at bounding box center [354, 198] width 345 height 46
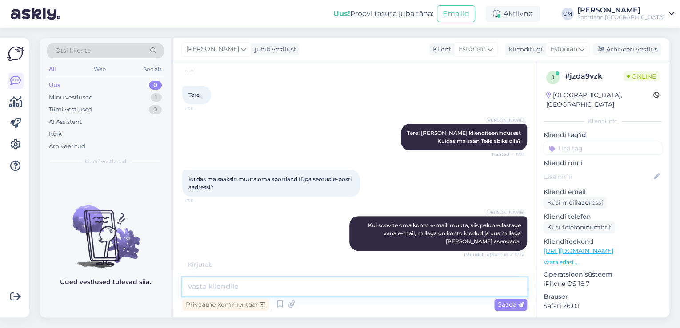
click at [335, 288] on textarea at bounding box center [354, 287] width 345 height 19
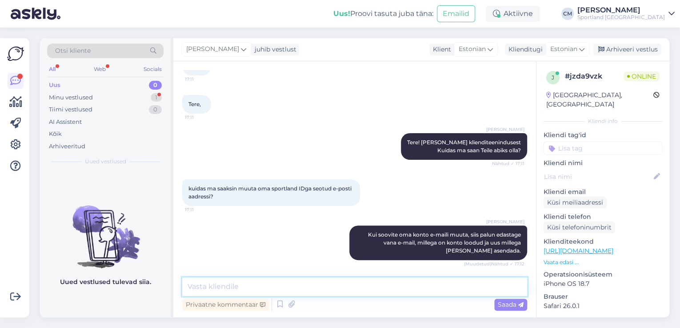
scroll to position [107, 0]
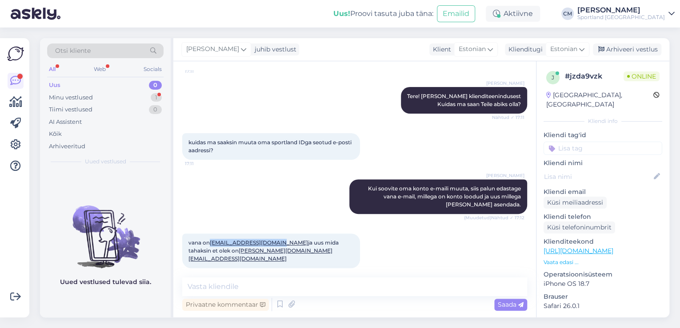
drag, startPoint x: 210, startPoint y: 241, endPoint x: 278, endPoint y: 242, distance: 68.0
click at [278, 242] on span "vana on [EMAIL_ADDRESS][DOMAIN_NAME] ja uus mida tahaksin et olek on [PERSON_NA…" at bounding box center [264, 251] width 152 height 23
drag, startPoint x: 283, startPoint y: 253, endPoint x: 209, endPoint y: 252, distance: 73.3
click at [209, 252] on div "vana on [EMAIL_ADDRESS][DOMAIN_NAME] ja uus mida tahaksin et olek on [PERSON_NA…" at bounding box center [271, 251] width 178 height 35
drag, startPoint x: 280, startPoint y: 240, endPoint x: 211, endPoint y: 239, distance: 68.9
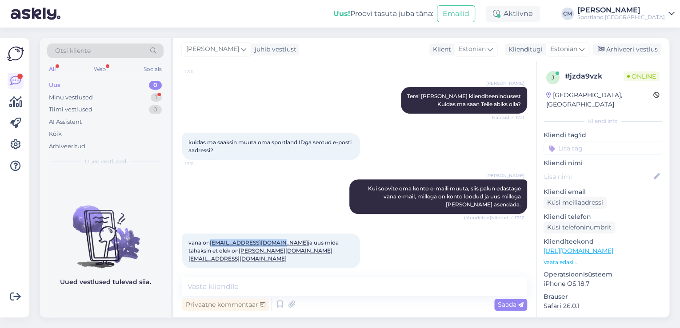
click at [211, 240] on span "vana on [EMAIL_ADDRESS][DOMAIN_NAME] ja uus mida tahaksin et olek on [PERSON_NA…" at bounding box center [264, 251] width 152 height 23
drag, startPoint x: 275, startPoint y: 249, endPoint x: 210, endPoint y: 250, distance: 64.9
click at [210, 250] on div "vana on [EMAIL_ADDRESS][DOMAIN_NAME] ja uus mida tahaksin et olek on [PERSON_NA…" at bounding box center [271, 251] width 178 height 35
drag, startPoint x: 274, startPoint y: 219, endPoint x: 277, endPoint y: 229, distance: 10.1
click at [274, 219] on div "[PERSON_NAME] Kui soovite oma konto e-maili muuta, siis palun edastage vana e-m…" at bounding box center [354, 197] width 345 height 54
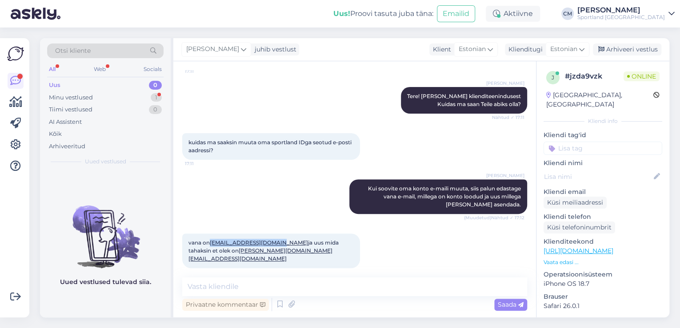
drag, startPoint x: 280, startPoint y: 240, endPoint x: 210, endPoint y: 240, distance: 69.8
click at [210, 240] on span "vana on [EMAIL_ADDRESS][DOMAIN_NAME] ja uus mida tahaksin et olek on [PERSON_NA…" at bounding box center [264, 251] width 152 height 23
drag, startPoint x: 283, startPoint y: 250, endPoint x: 210, endPoint y: 252, distance: 72.5
click at [210, 252] on div "vana on [EMAIL_ADDRESS][DOMAIN_NAME] ja uus mida tahaksin et olek on [PERSON_NA…" at bounding box center [271, 251] width 178 height 35
click at [409, 256] on div "vana on [EMAIL_ADDRESS][DOMAIN_NAME] ja uus mida tahaksin et olek on [PERSON_NA…" at bounding box center [354, 251] width 345 height 54
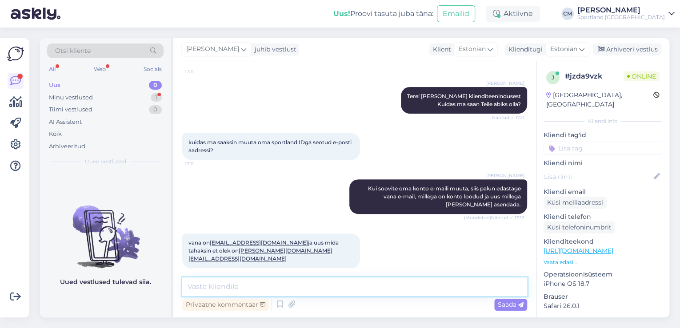
click at [267, 283] on textarea at bounding box center [354, 287] width 345 height 19
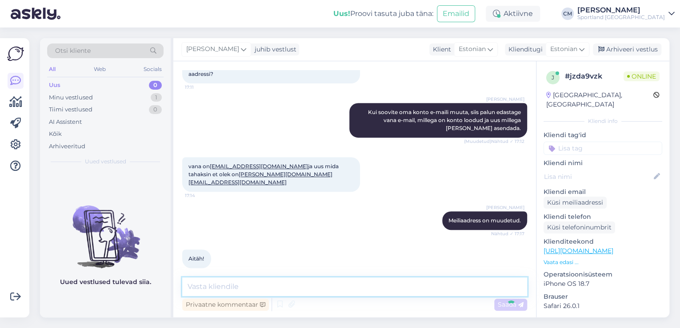
scroll to position [221, 0]
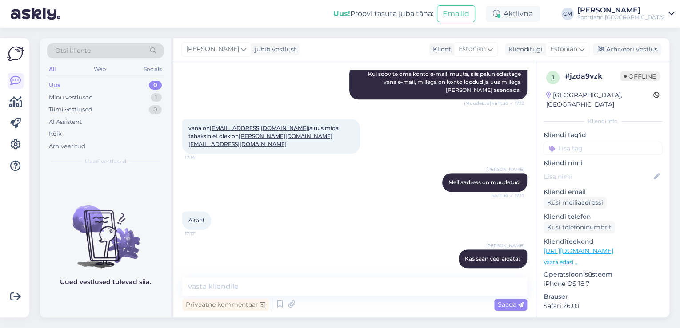
click at [228, 175] on div "[PERSON_NAME] Meiliaadress on muudetud. Nähtud ✓ 17:17" at bounding box center [354, 183] width 345 height 38
click at [629, 52] on div "Arhiveeri vestlus" at bounding box center [627, 50] width 68 height 12
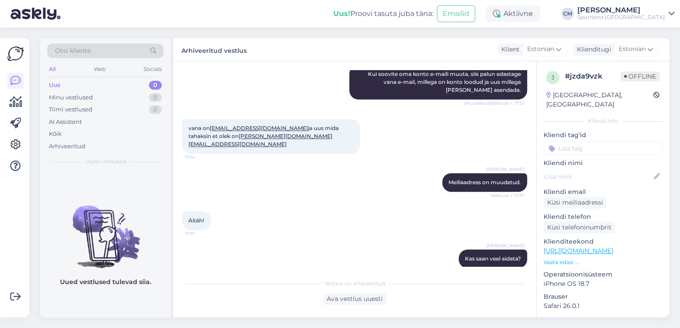
click at [593, 142] on input at bounding box center [602, 148] width 119 height 13
click at [579, 169] on span "E-maili muutmine" at bounding box center [603, 171] width 49 height 5
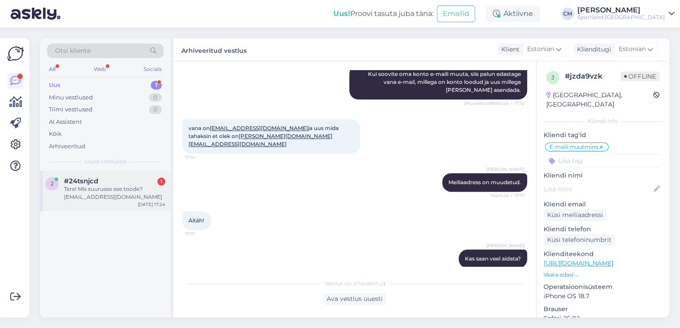
click at [116, 185] on div "Tere! Mis suuruses see toode? [EMAIL_ADDRESS][DOMAIN_NAME]" at bounding box center [114, 193] width 101 height 16
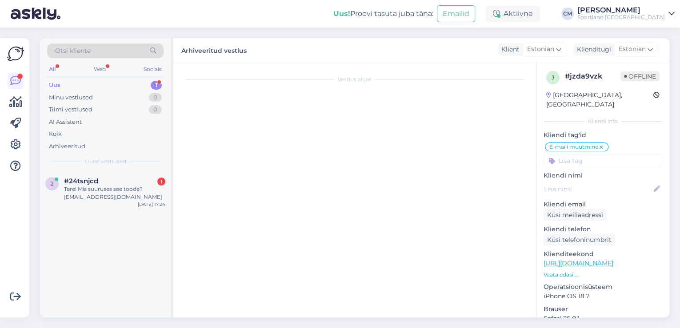
scroll to position [0, 0]
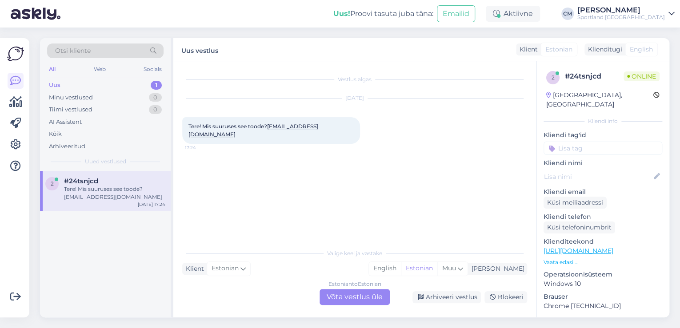
click at [341, 293] on div "Estonian to Estonian Võta vestlus üle" at bounding box center [354, 297] width 70 height 16
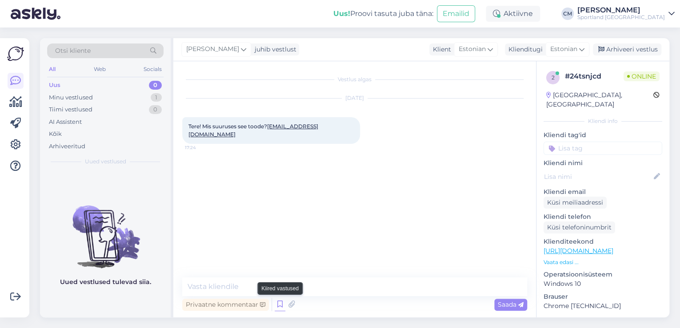
click at [278, 305] on icon at bounding box center [280, 304] width 11 height 13
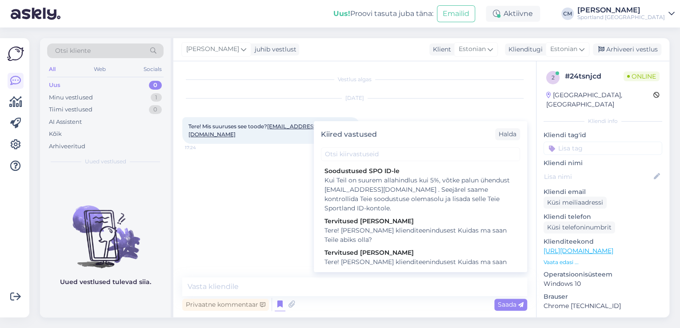
click at [391, 256] on div "Tervitused [PERSON_NAME]" at bounding box center [420, 252] width 192 height 9
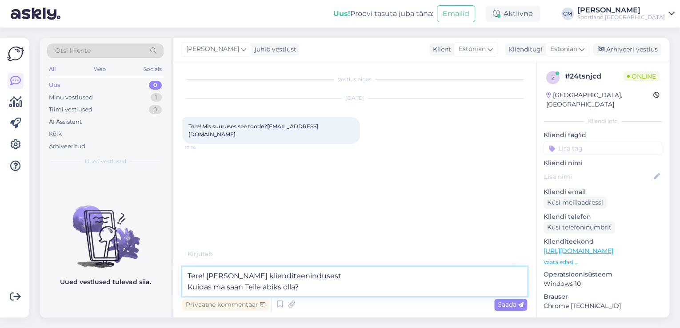
click at [356, 277] on textarea "Tere! [PERSON_NAME] klienditeenindusest Kuidas ma saan Teile abiks olla?" at bounding box center [354, 281] width 345 height 29
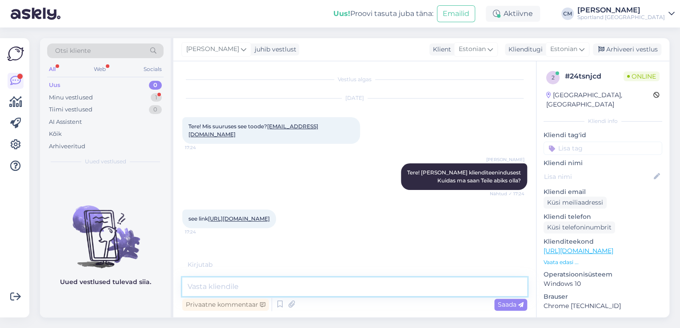
scroll to position [22, 0]
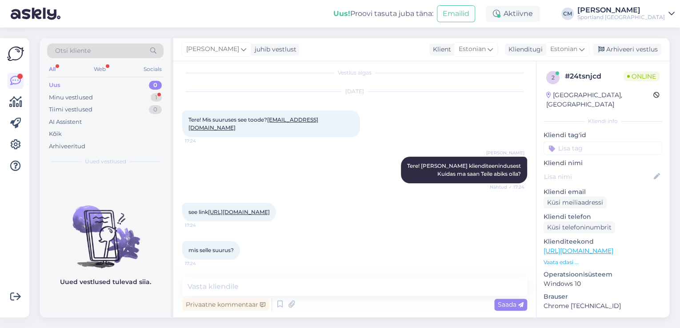
click at [270, 229] on div "see link [URL][DOMAIN_NAME] 17:24" at bounding box center [354, 212] width 345 height 38
click at [270, 209] on link "[URL][DOMAIN_NAME]" at bounding box center [239, 212] width 62 height 7
click at [268, 281] on textarea at bounding box center [354, 287] width 345 height 19
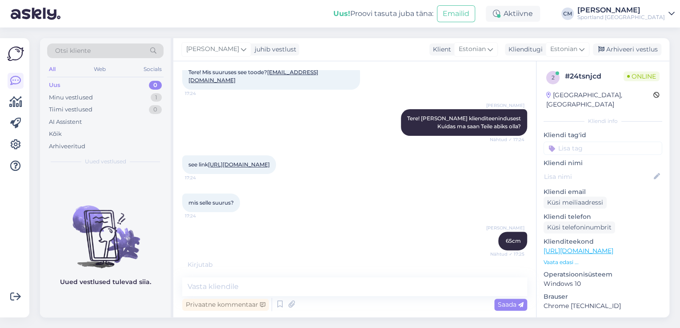
click at [607, 142] on input at bounding box center [602, 148] width 119 height 13
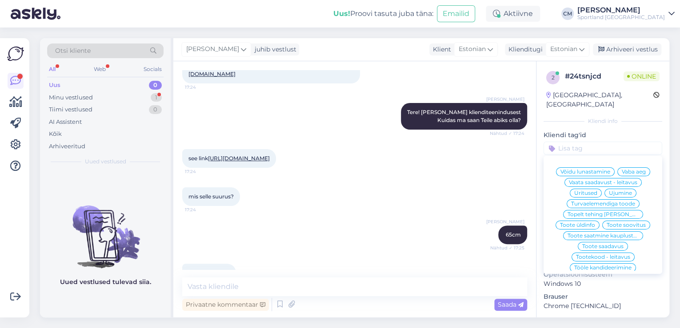
scroll to position [99, 0]
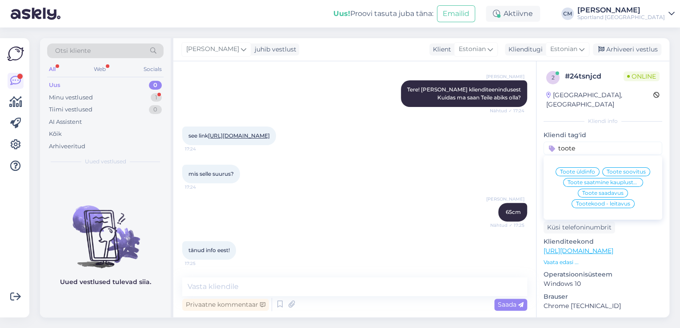
click at [564, 169] on span "Toote üldinfo" at bounding box center [577, 171] width 35 height 5
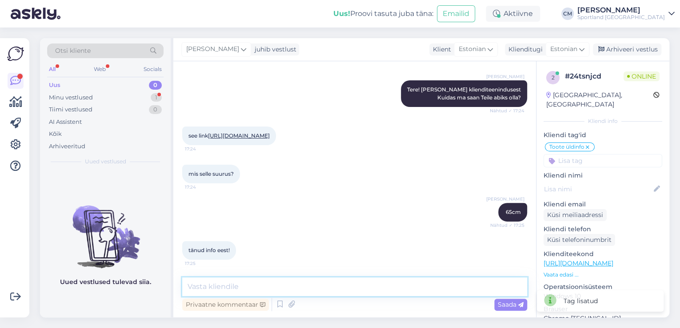
click at [393, 293] on textarea at bounding box center [354, 287] width 345 height 19
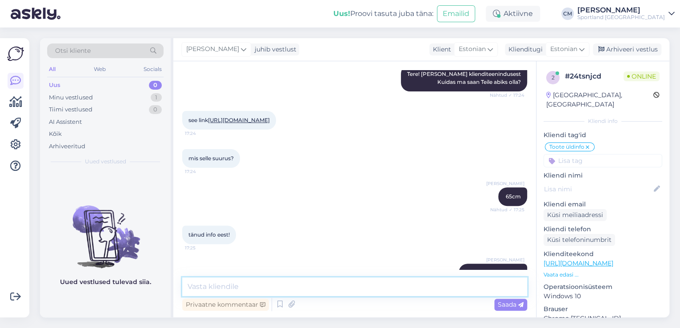
scroll to position [137, 0]
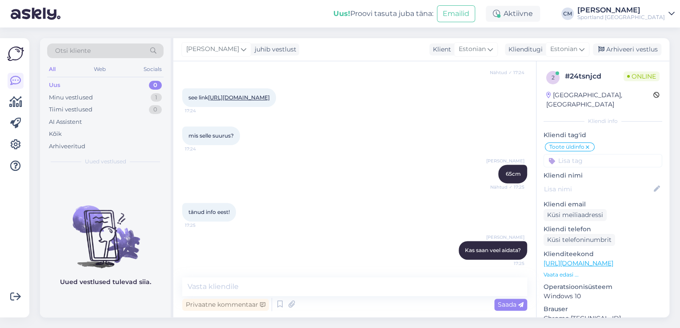
click at [645, 42] on div "[PERSON_NAME] juhib vestlust Klient [DEMOGRAPHIC_DATA] Klienditugi [DEMOGRAPHIC…" at bounding box center [421, 49] width 496 height 23
click at [636, 48] on div "Arhiveeri vestlus" at bounding box center [627, 50] width 68 height 12
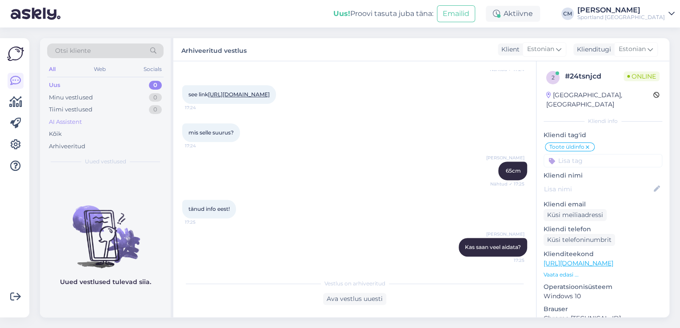
click at [89, 127] on div "AI Assistent" at bounding box center [105, 122] width 116 height 12
click at [85, 133] on div "Kõik" at bounding box center [105, 134] width 116 height 12
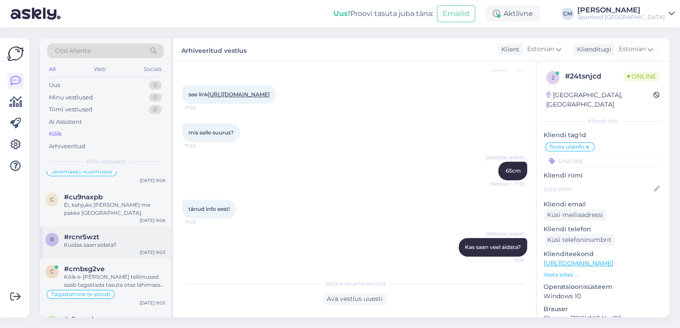
scroll to position [1244, 0]
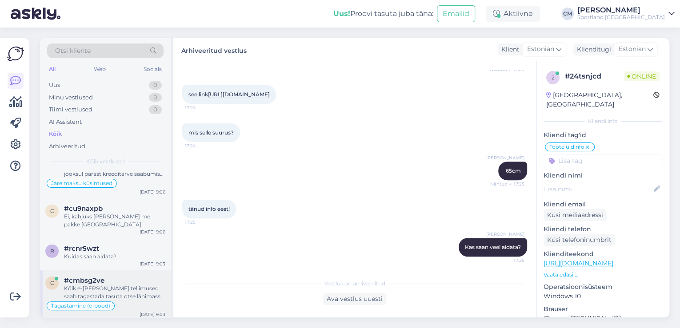
click at [125, 285] on div "Kõik e-[PERSON_NAME] tellimused saab tagastada tasuta otse lähimasse kauplusess…" at bounding box center [114, 293] width 101 height 16
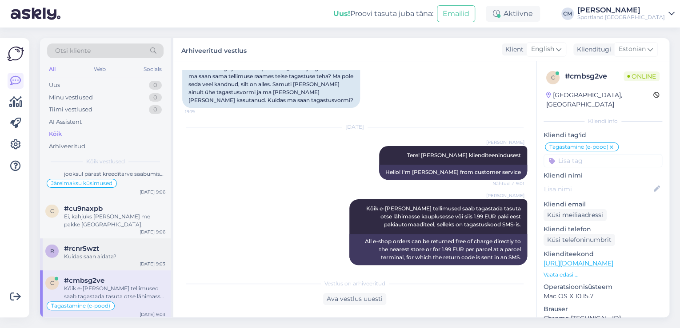
click at [118, 253] on div "Kuidas saan aidata?" at bounding box center [114, 257] width 101 height 8
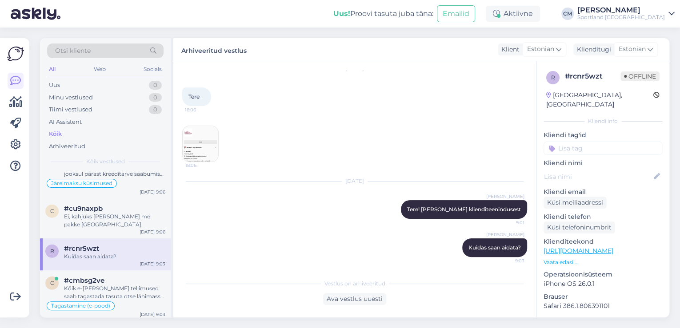
scroll to position [1209, 0]
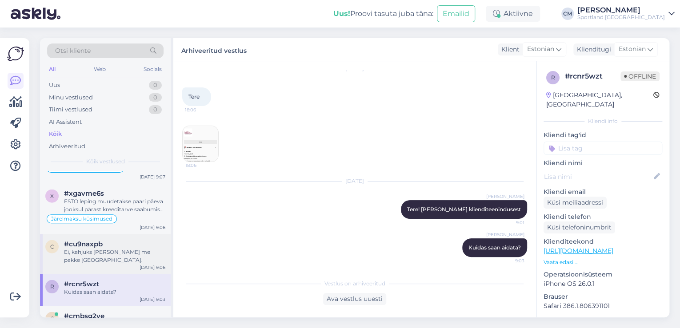
click at [117, 249] on div "c #cu9naxpb Ei, kahjuks [PERSON_NAME] me pakke Ameerikasse. [DATE] 9:06" at bounding box center [105, 254] width 131 height 40
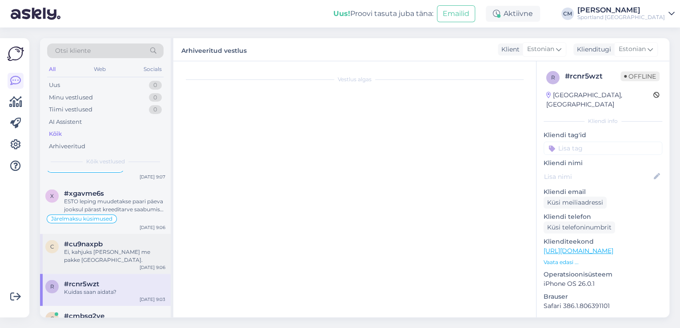
scroll to position [59, 0]
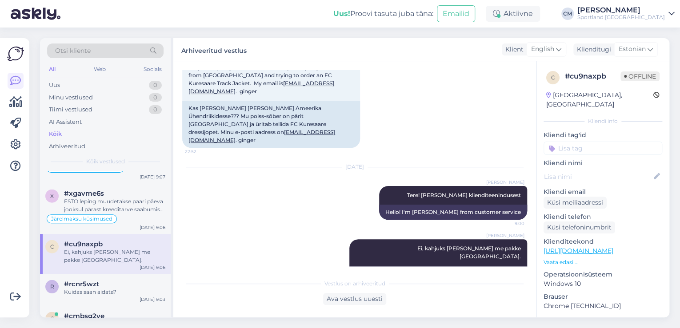
click at [610, 142] on input at bounding box center [602, 148] width 119 height 13
click at [601, 169] on span "Tarne küsimused" at bounding box center [603, 171] width 46 height 5
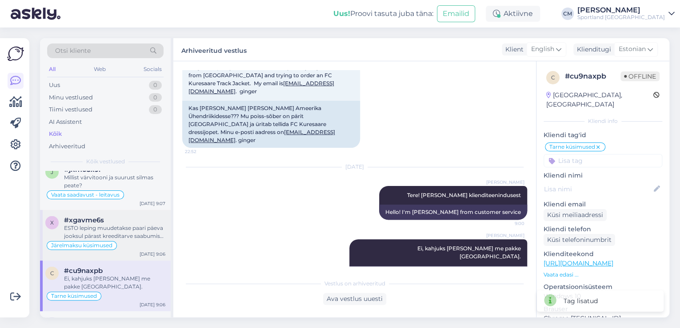
scroll to position [1138, 0]
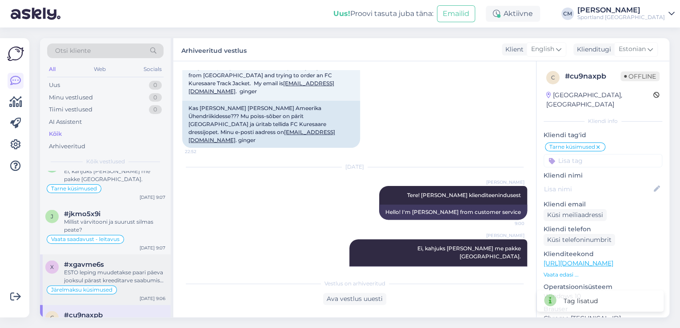
click at [122, 285] on div "Järelmaksu küsimused" at bounding box center [105, 290] width 120 height 11
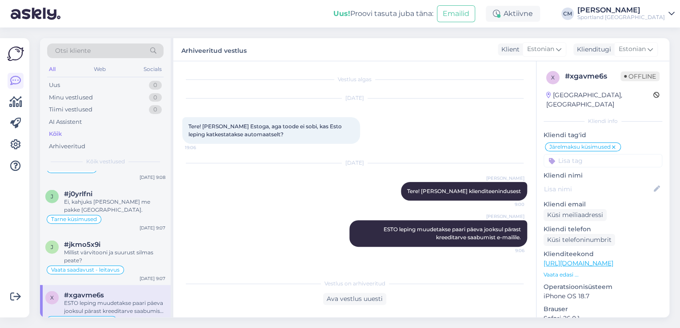
scroll to position [1066, 0]
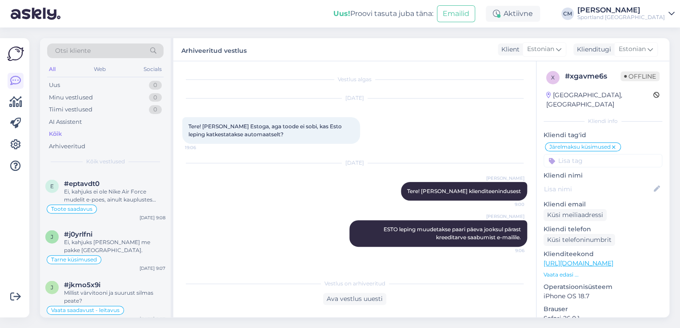
click at [120, 289] on div "Millist värvitooni ja suurust silmas peate?" at bounding box center [114, 297] width 101 height 16
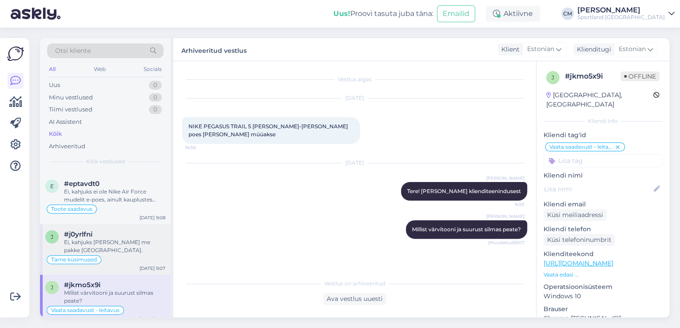
click at [127, 251] on div "j #j0yrlfni Ei, kahjuks [PERSON_NAME] me pakke Ameerikasse. Tarne küsimused [DA…" at bounding box center [105, 249] width 131 height 51
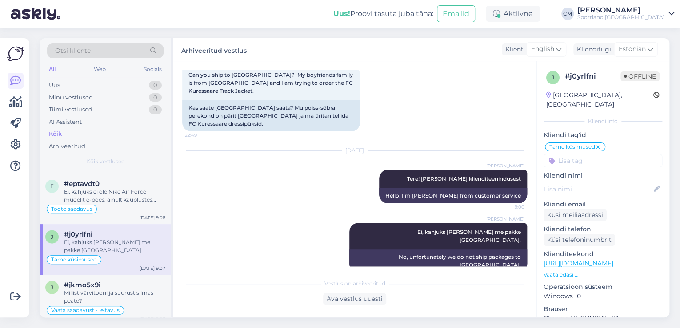
scroll to position [995, 0]
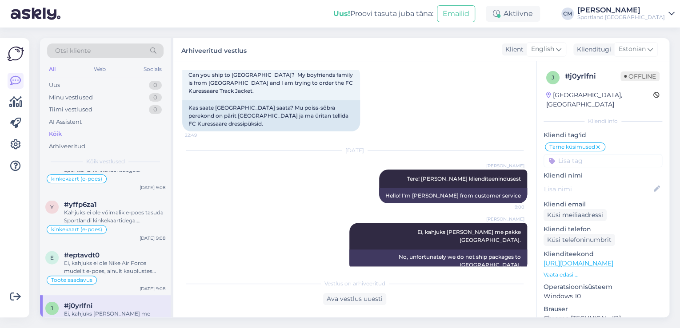
click at [127, 259] on div "Ei, kahjuks ei ole Nike Air Force mudelit e-poes, ainult kauplustes koha peal s…" at bounding box center [114, 267] width 101 height 16
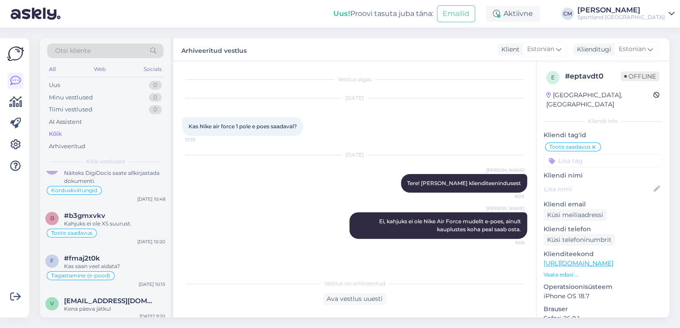
scroll to position [569, 0]
click at [119, 308] on div "v [EMAIL_ADDRESS][DOMAIN_NAME] Kena päeva jätku! [DATE] 9:20" at bounding box center [105, 309] width 131 height 32
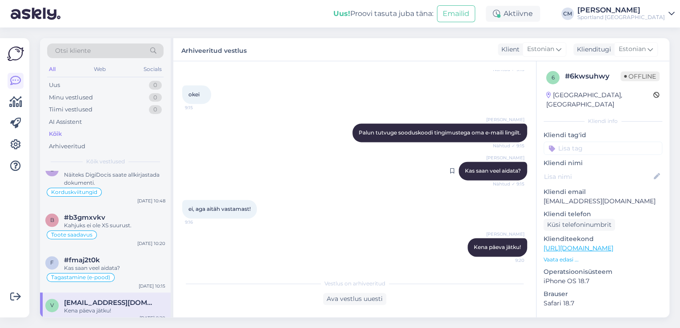
scroll to position [502, 0]
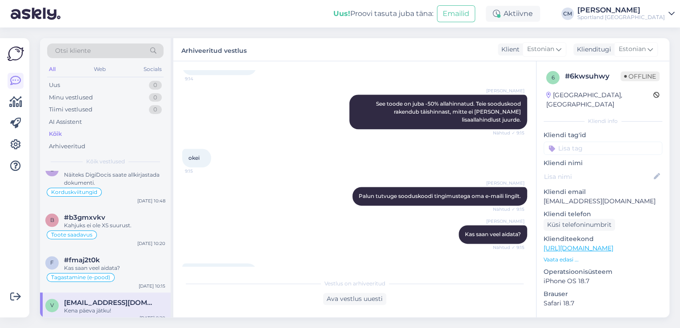
click at [566, 142] on input at bounding box center [602, 148] width 119 height 13
click at [602, 169] on span "Soodustused" at bounding box center [602, 171] width 35 height 5
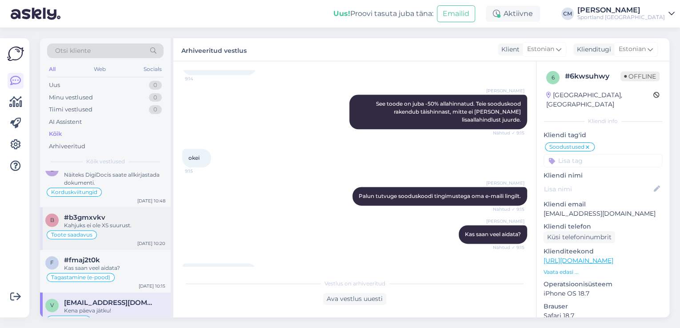
click at [92, 222] on div "Kahjuks ei ole XS suurust." at bounding box center [114, 226] width 101 height 8
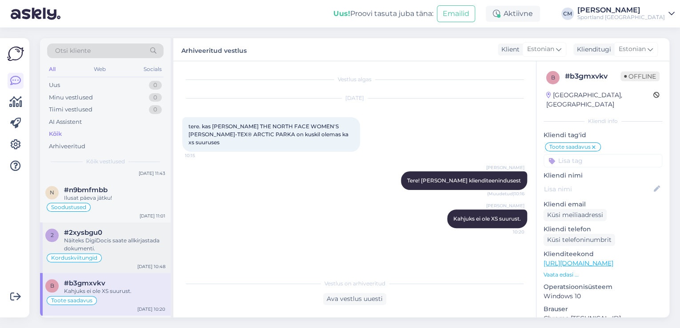
scroll to position [498, 0]
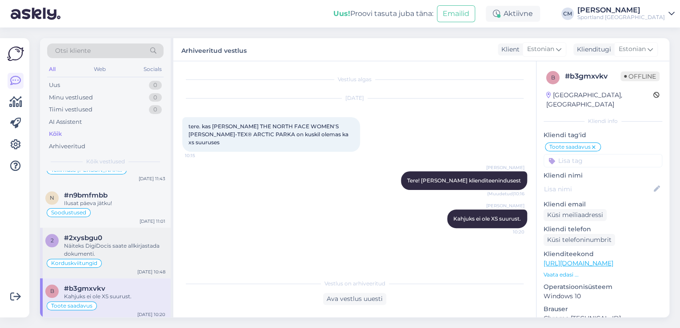
click at [126, 258] on div "Korduskviitungid" at bounding box center [105, 263] width 120 height 11
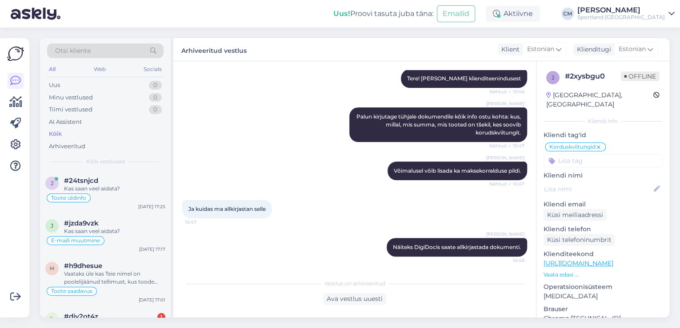
scroll to position [0, 0]
